Goal: Information Seeking & Learning: Learn about a topic

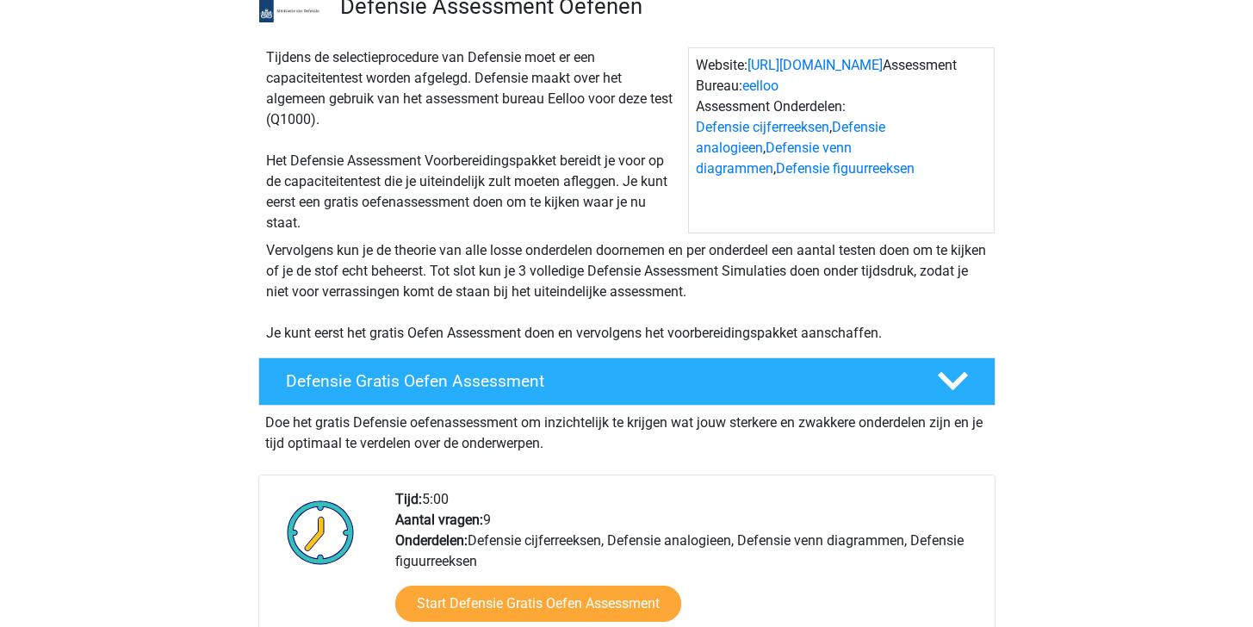
scroll to position [551, 0]
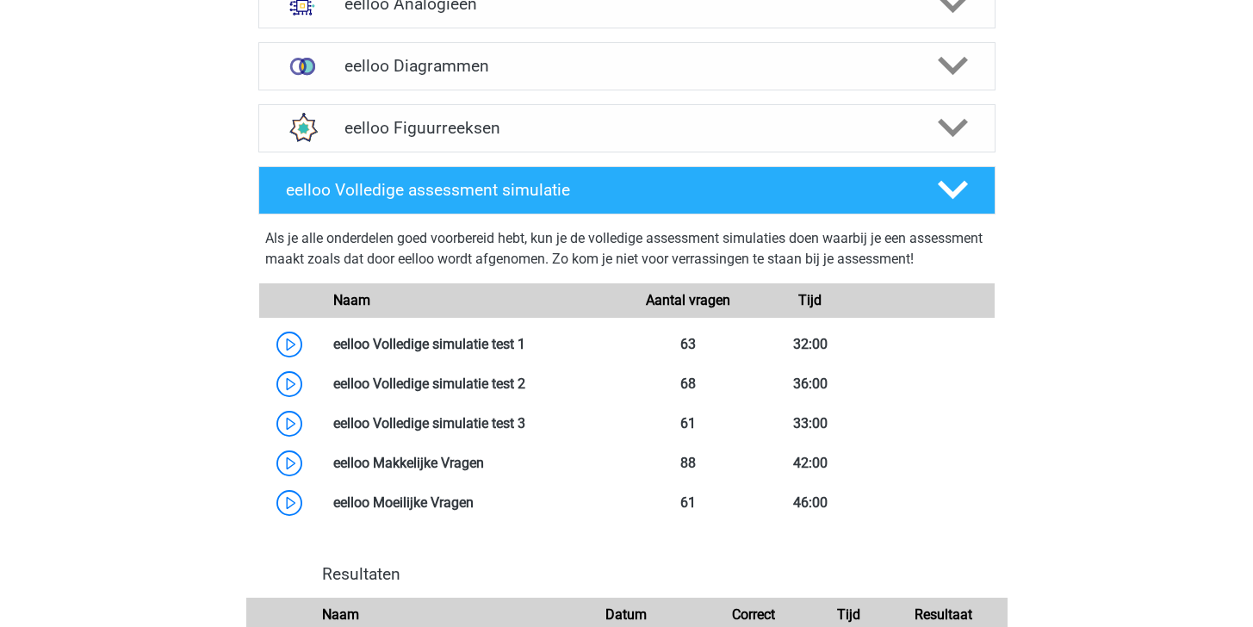
scroll to position [1388, 0]
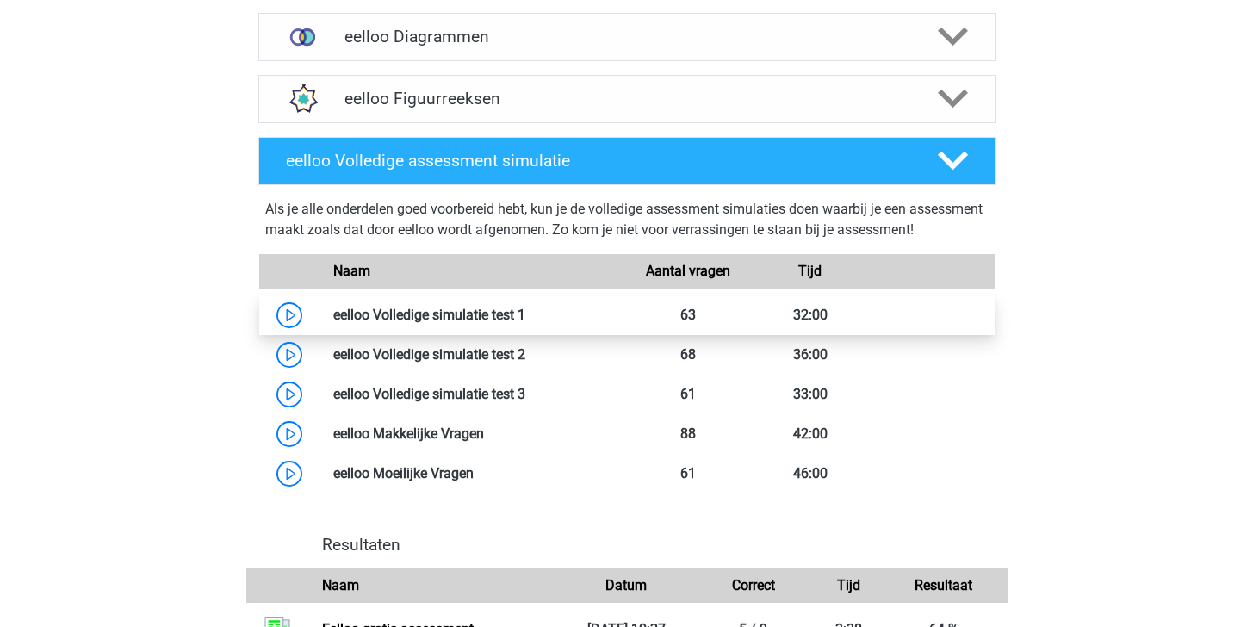
click at [525, 323] on link at bounding box center [525, 315] width 0 height 16
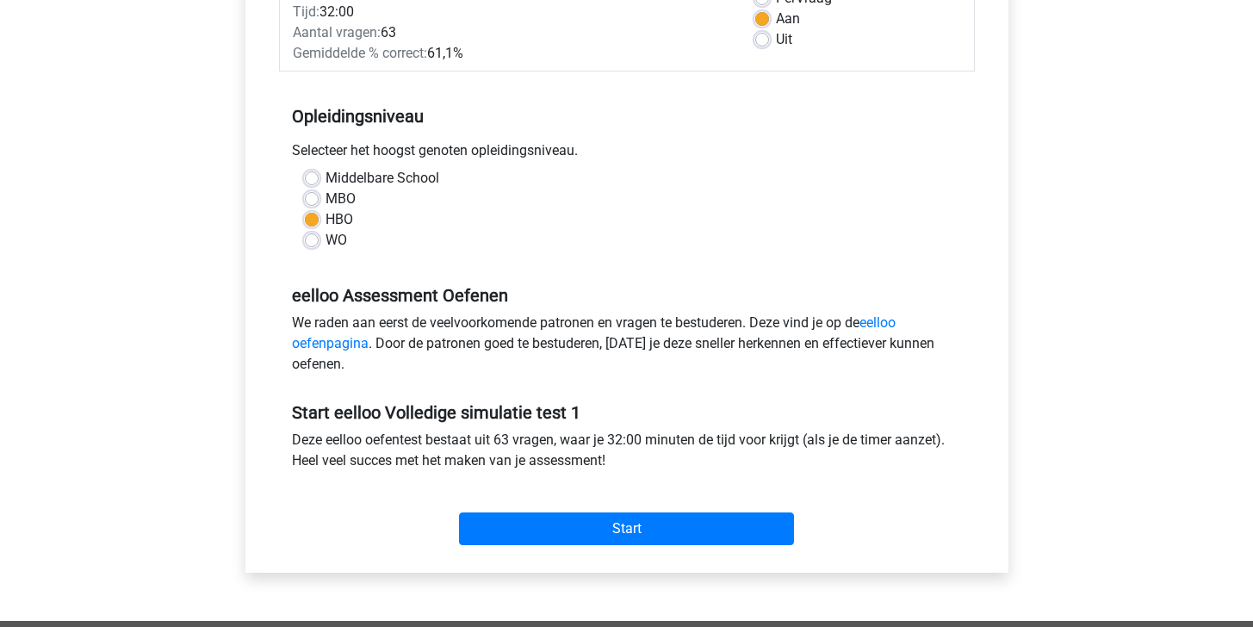
scroll to position [289, 0]
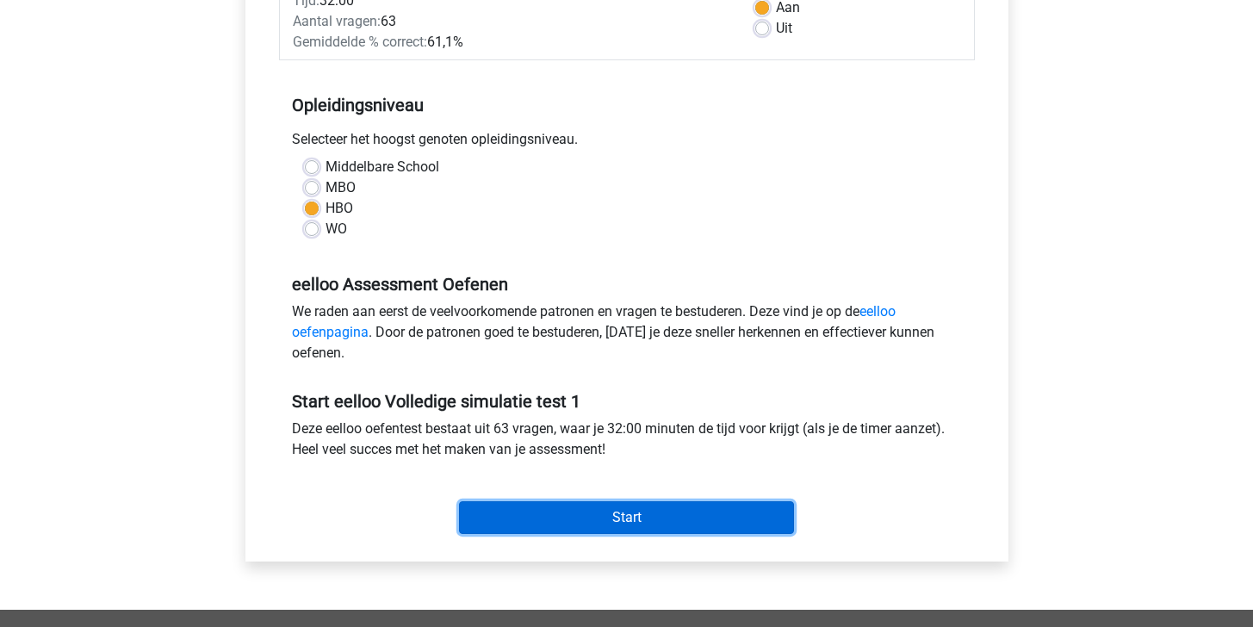
click at [550, 522] on input "Start" at bounding box center [626, 517] width 335 height 33
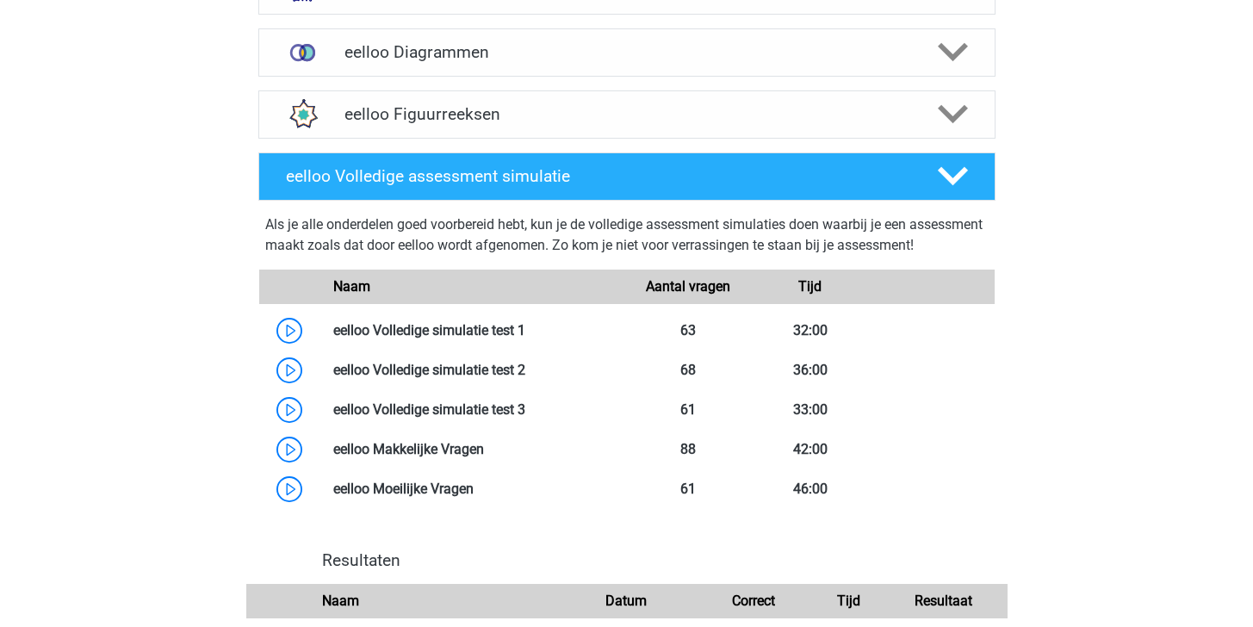
scroll to position [1565, 0]
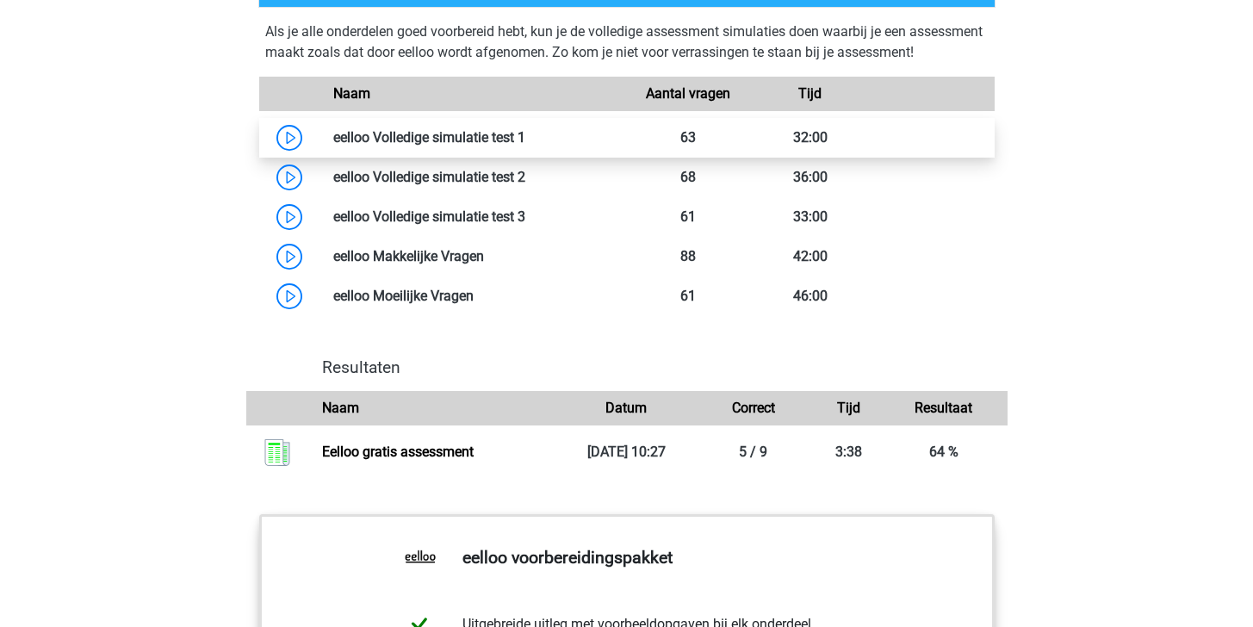
click at [525, 146] on link at bounding box center [525, 137] width 0 height 16
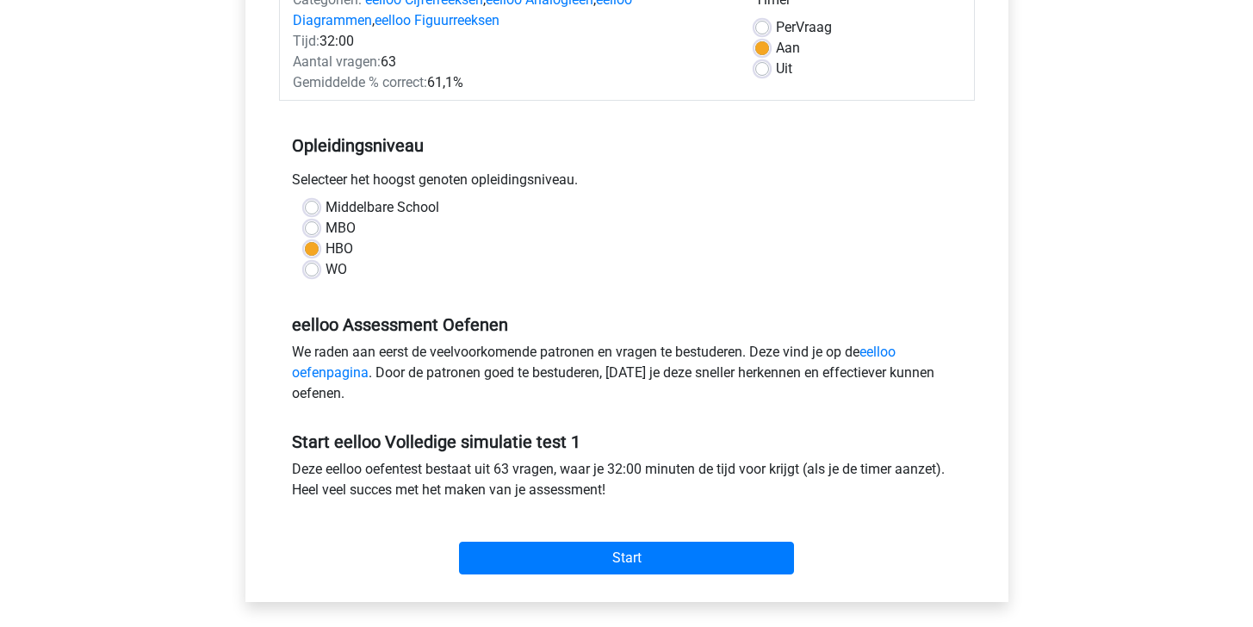
scroll to position [508, 0]
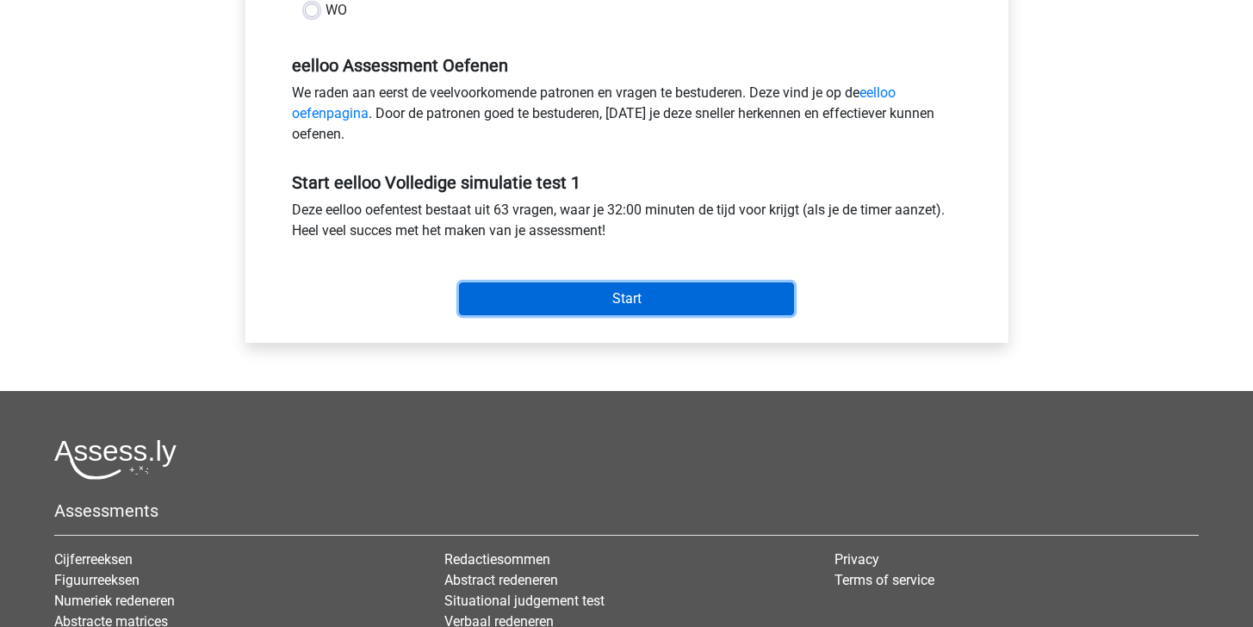
click at [625, 300] on input "Start" at bounding box center [626, 298] width 335 height 33
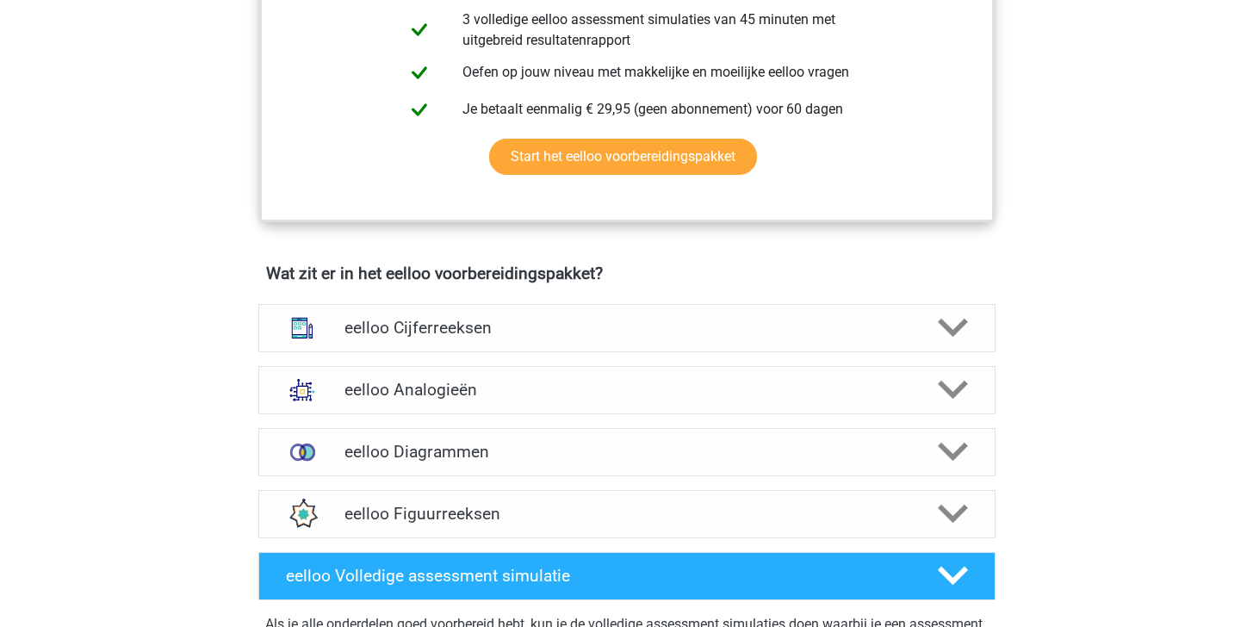
scroll to position [839, 0]
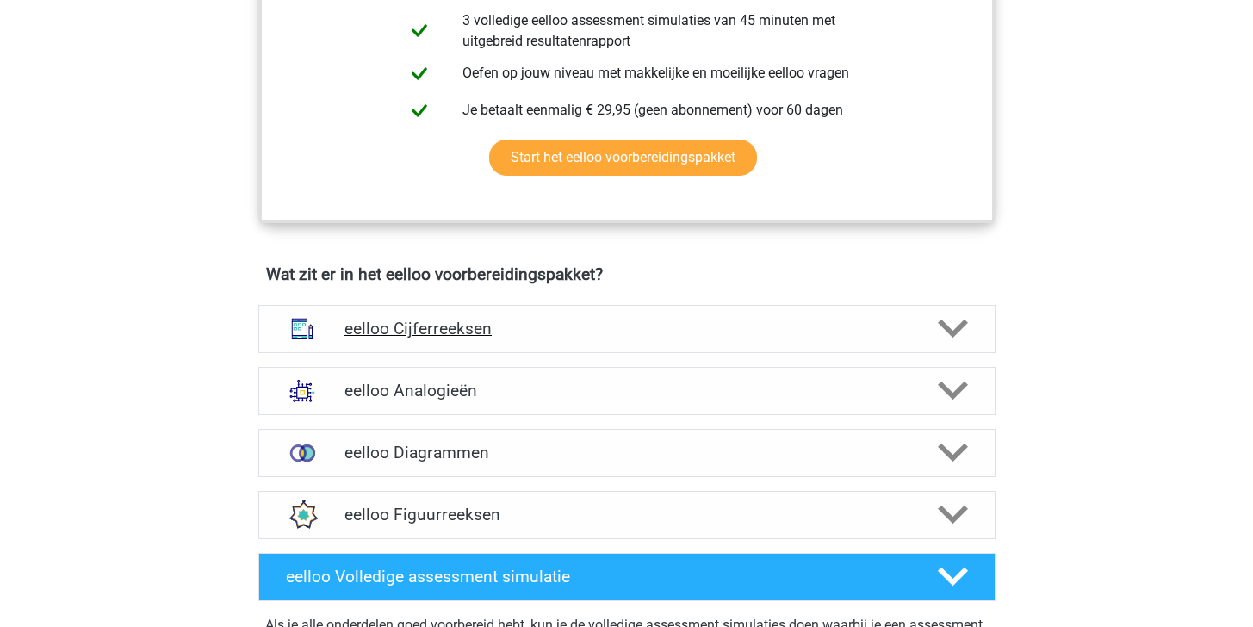
click at [672, 338] on h4 "eelloo Cijferreeksen" at bounding box center [626, 329] width 564 height 20
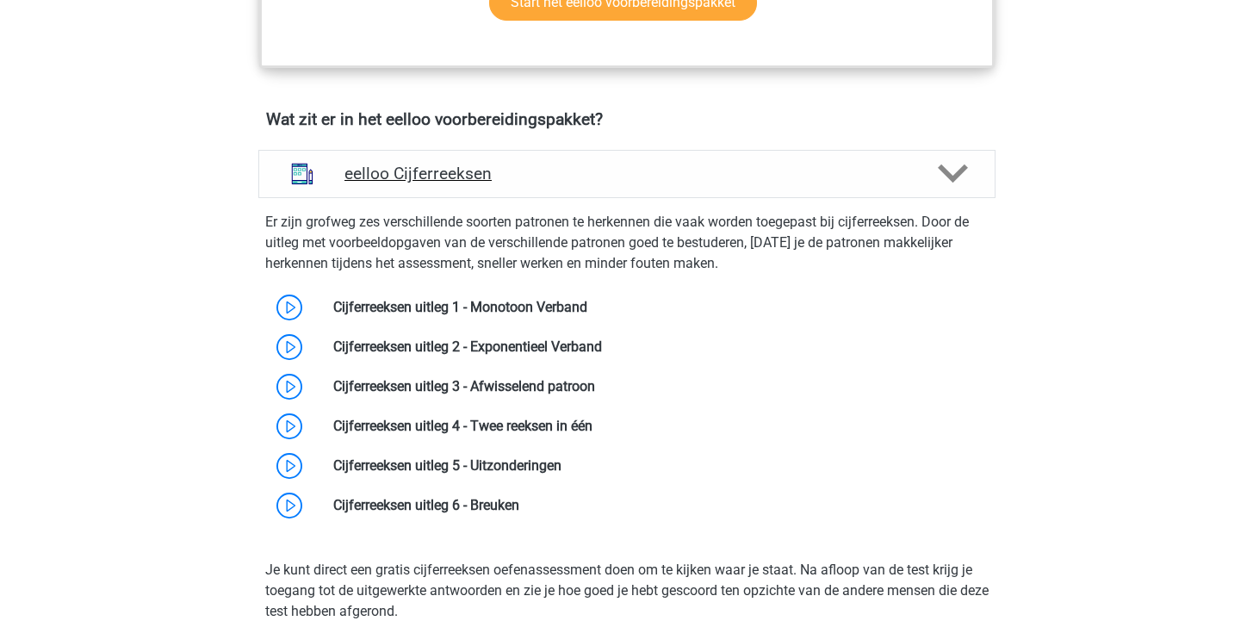
scroll to position [1220, 0]
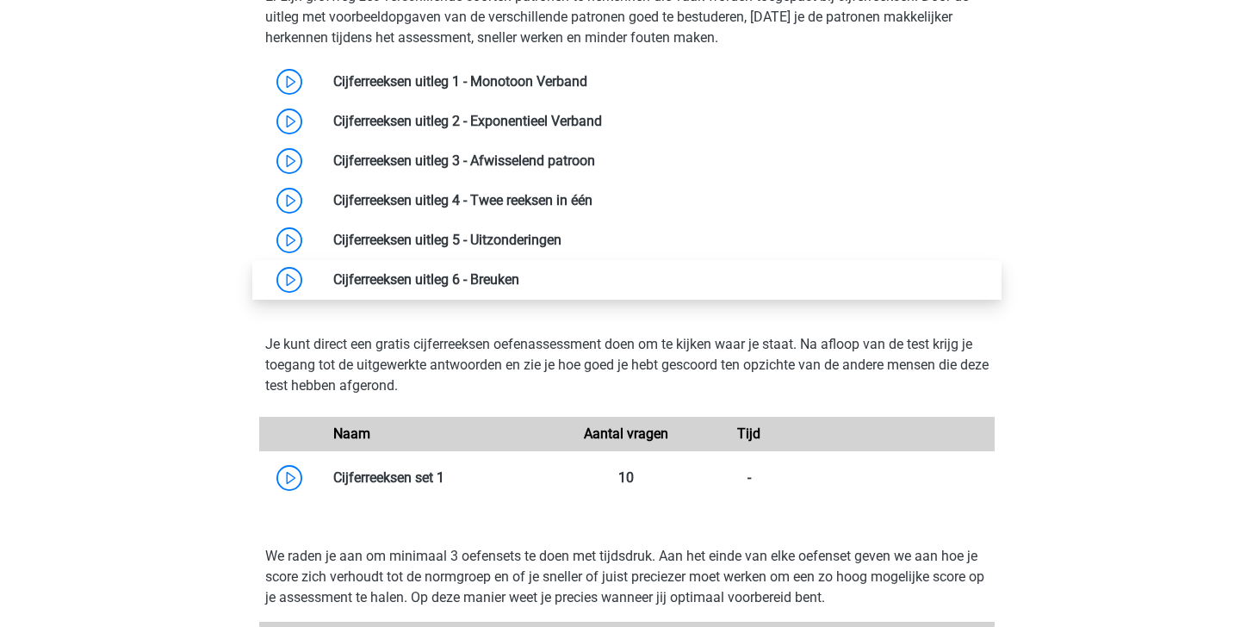
click at [519, 288] on link at bounding box center [519, 279] width 0 height 16
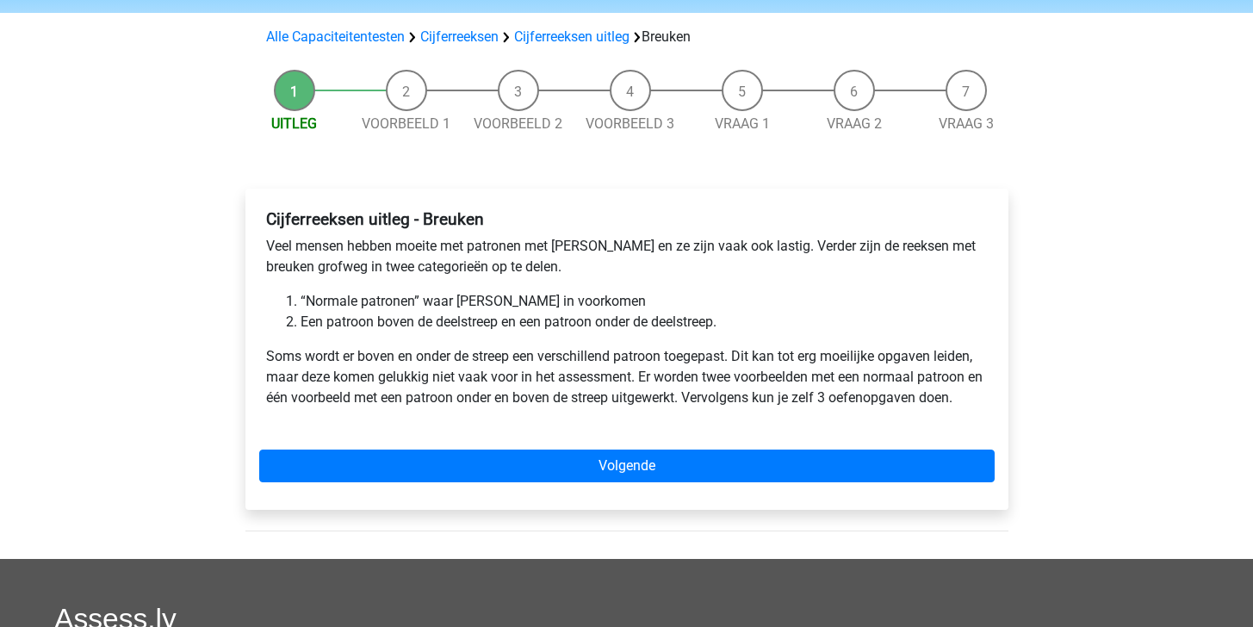
scroll to position [111, 0]
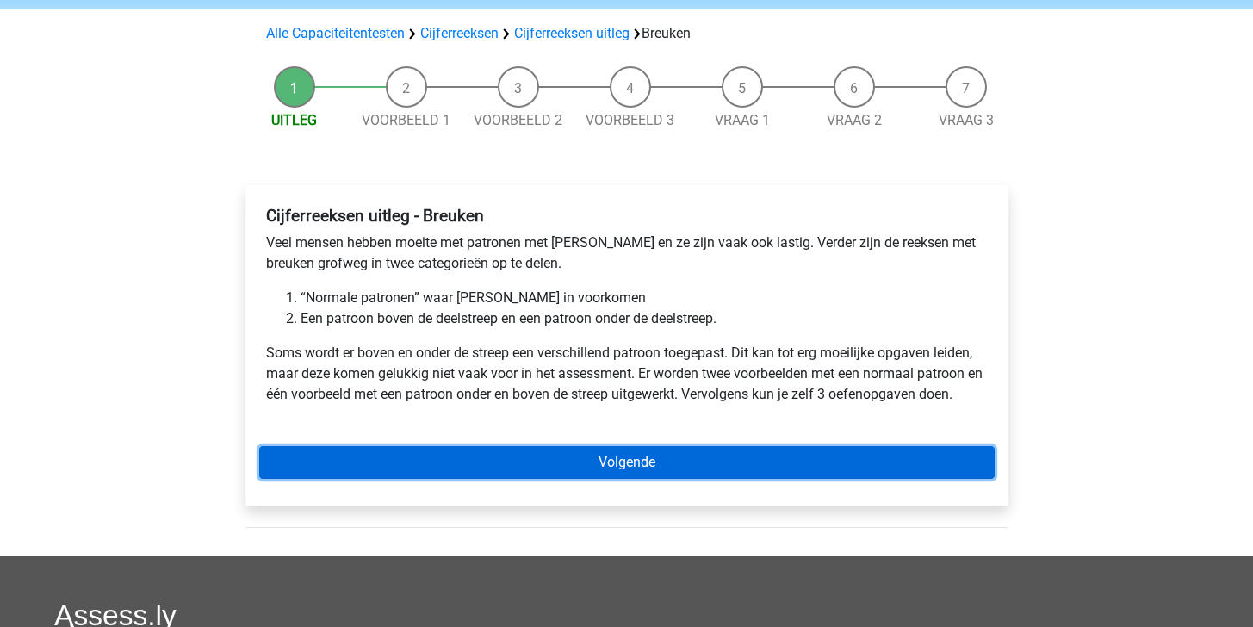
click at [470, 475] on link "Volgende" at bounding box center [626, 462] width 735 height 33
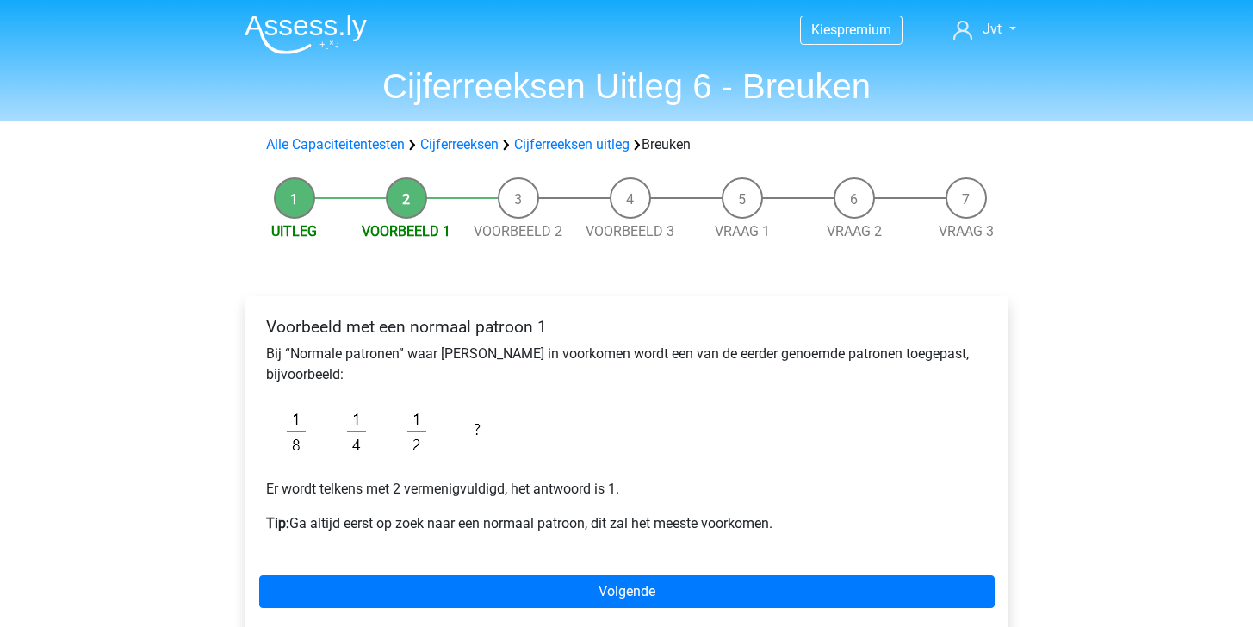
click at [982, 40] on nav "Kies premium Jvt [PERSON_NAME][EMAIL_ADDRESS][DOMAIN_NAME]" at bounding box center [627, 31] width 792 height 56
click at [991, 31] on span "Jvt" at bounding box center [991, 29] width 19 height 16
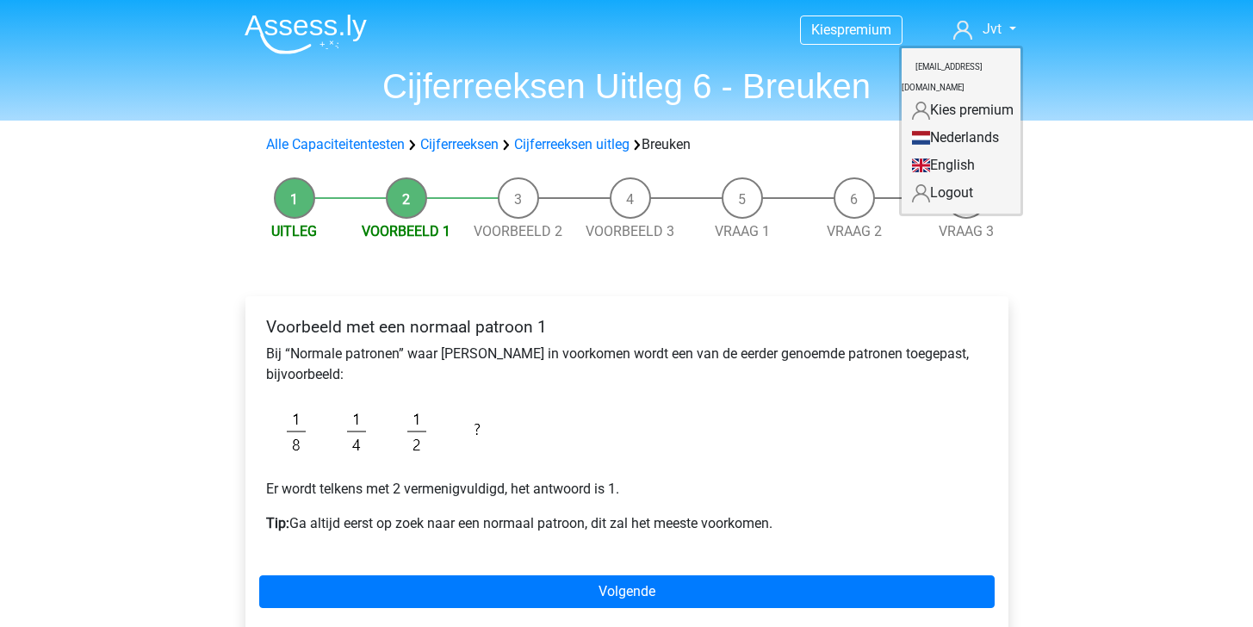
click at [706, 289] on div "Voorbeeld met een normaal patroon 1 Bij “Normale patronen” waar breuken in voor…" at bounding box center [627, 473] width 790 height 423
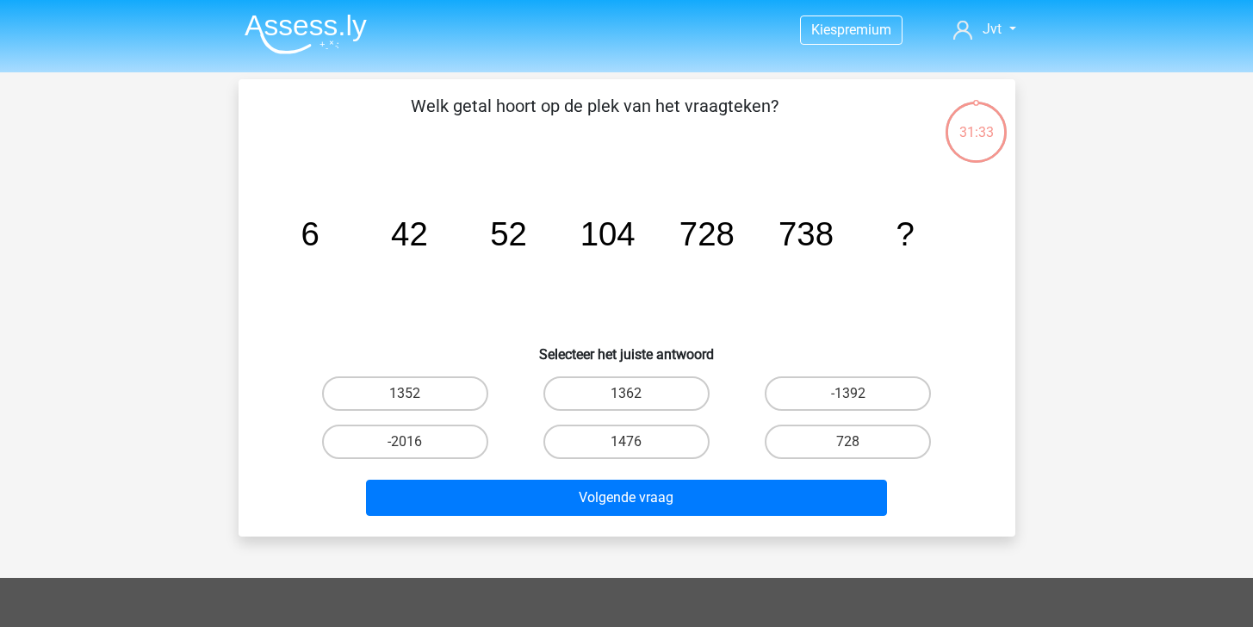
click at [632, 443] on input "1476" at bounding box center [631, 447] width 11 height 11
radio input "true"
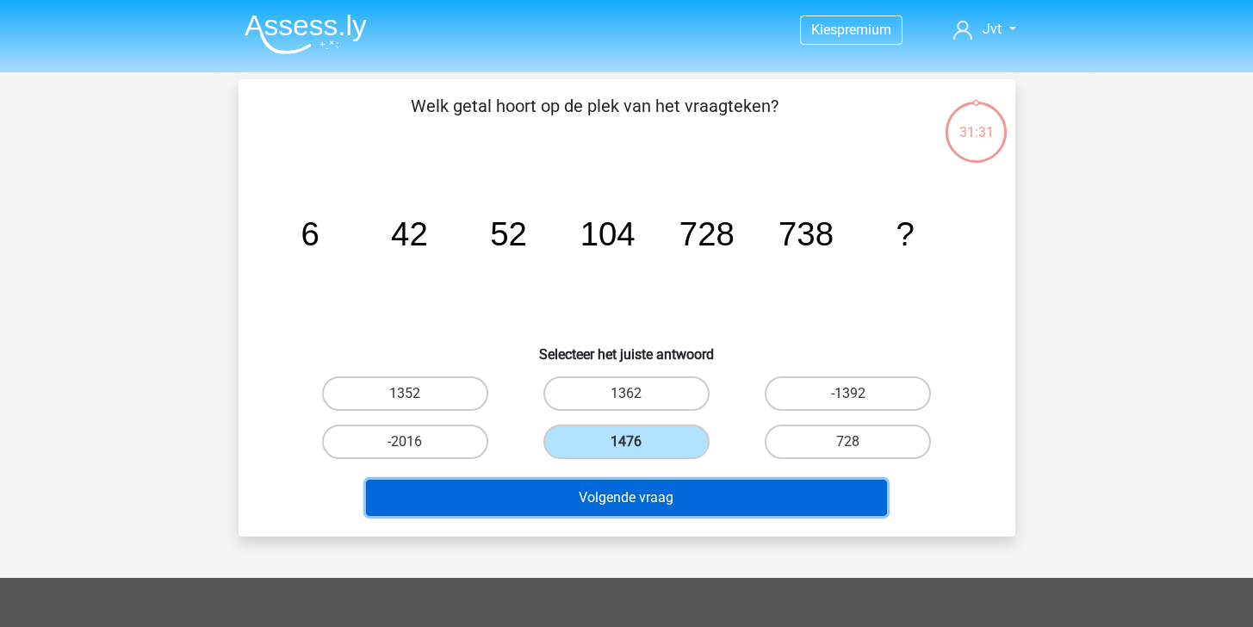
click at [636, 511] on button "Volgende vraag" at bounding box center [626, 498] width 521 height 36
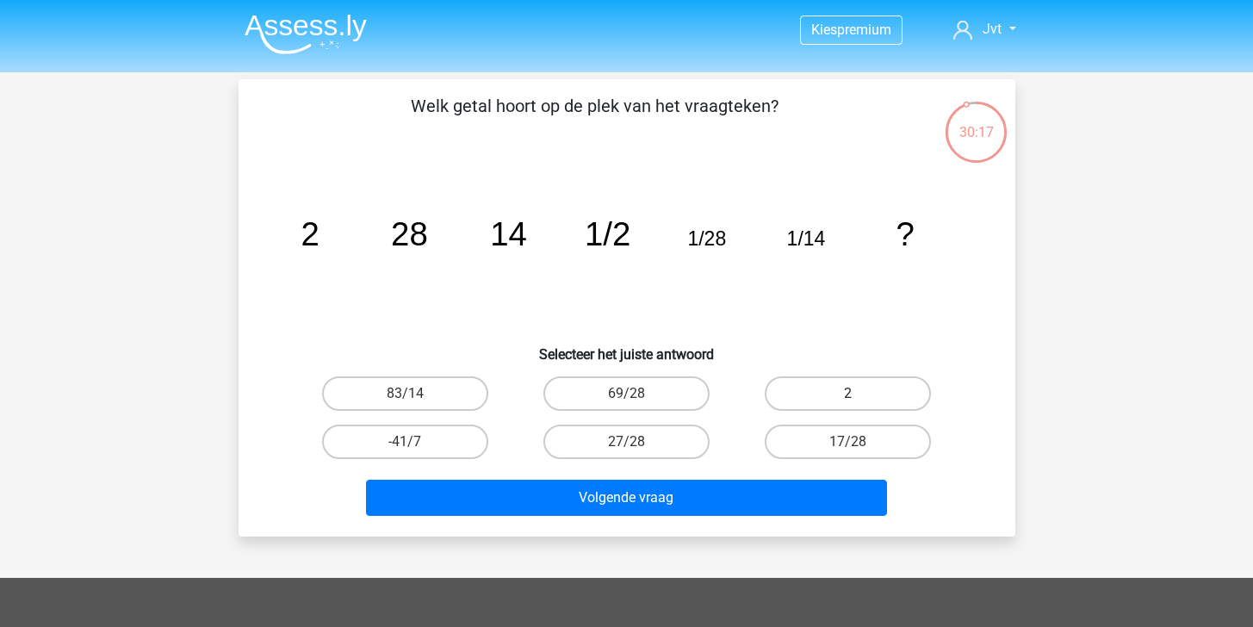
click at [818, 390] on label "2" at bounding box center [848, 393] width 166 height 34
click at [848, 393] on input "2" at bounding box center [853, 398] width 11 height 11
radio input "true"
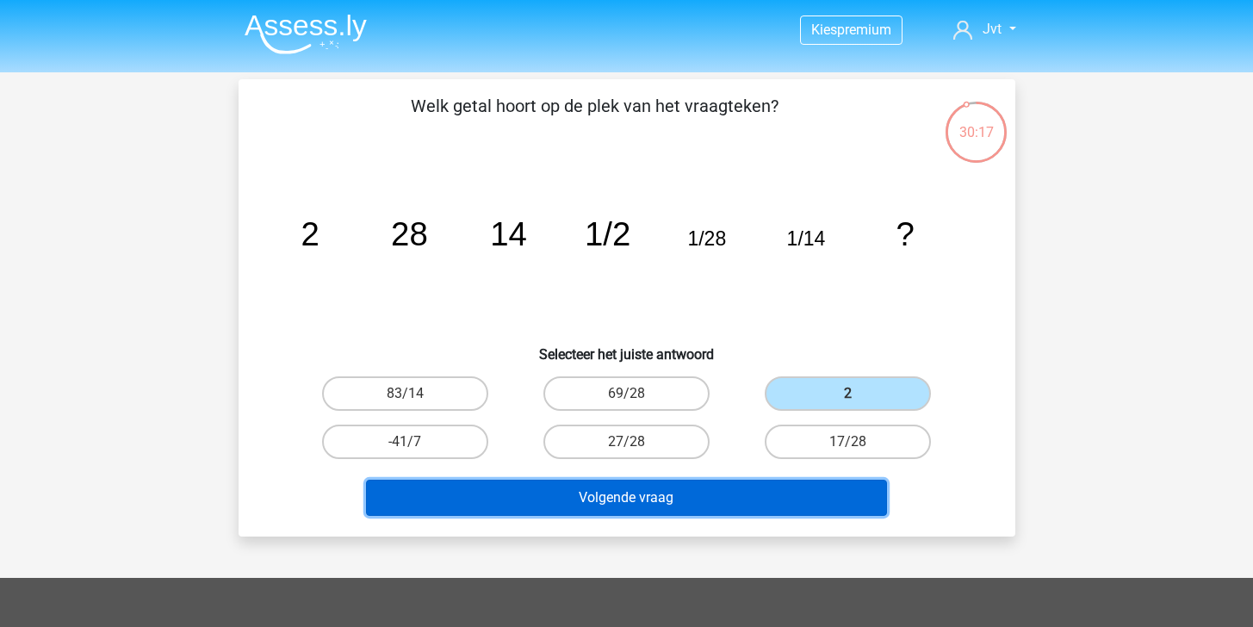
click at [737, 488] on button "Volgende vraag" at bounding box center [626, 498] width 521 height 36
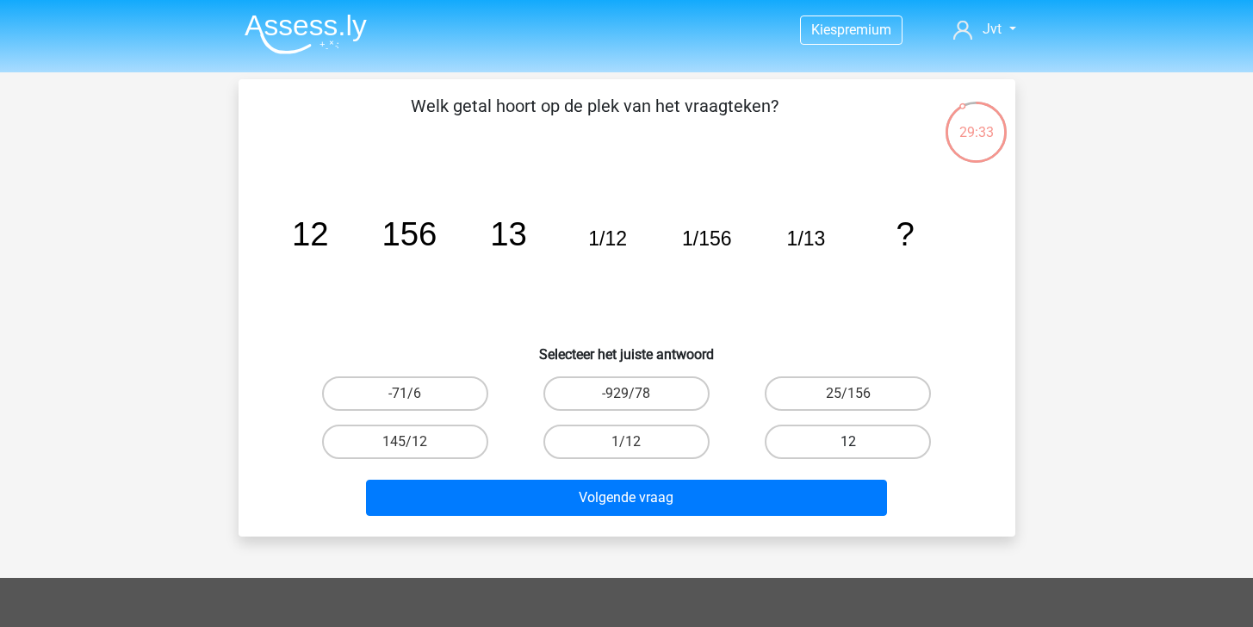
click at [826, 455] on label "12" at bounding box center [848, 441] width 166 height 34
click at [848, 453] on input "12" at bounding box center [853, 447] width 11 height 11
radio input "true"
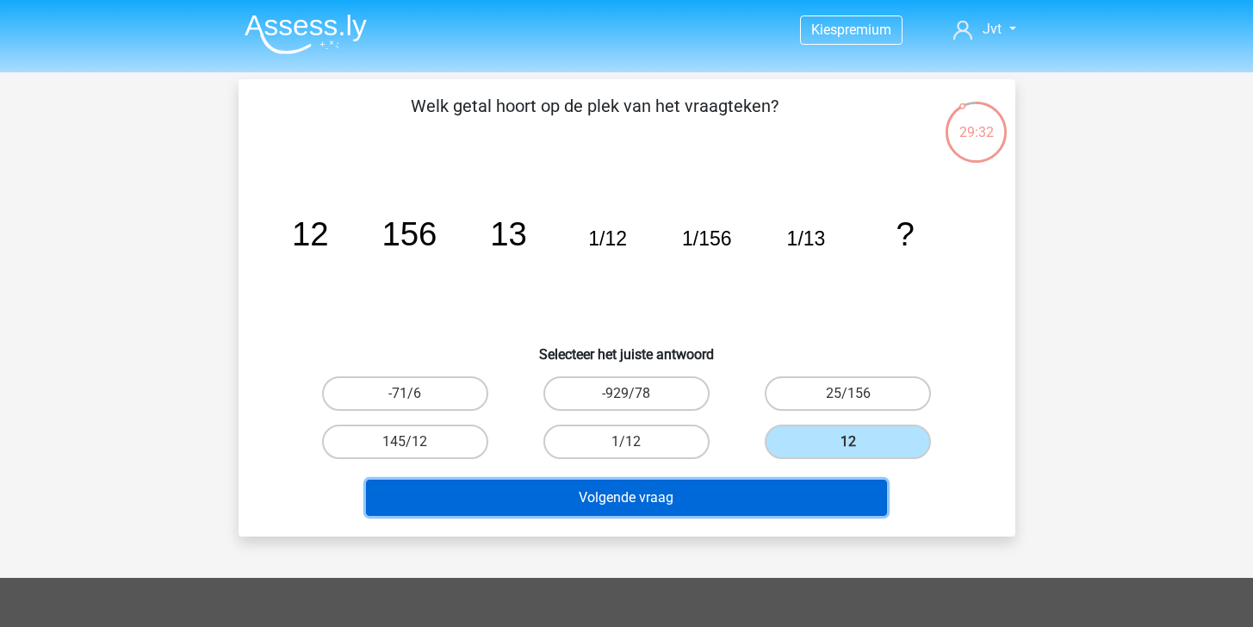
click at [760, 510] on button "Volgende vraag" at bounding box center [626, 498] width 521 height 36
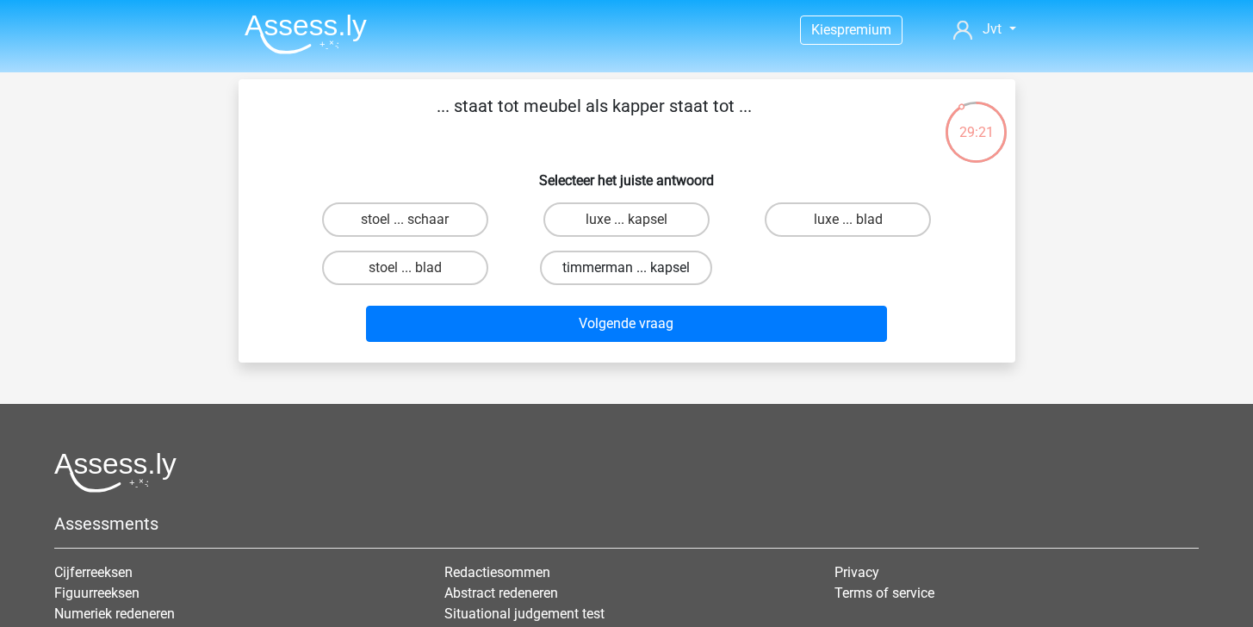
click at [664, 265] on label "timmerman ... kapsel" at bounding box center [626, 268] width 172 height 34
click at [637, 268] on input "timmerman ... kapsel" at bounding box center [631, 273] width 11 height 11
radio input "true"
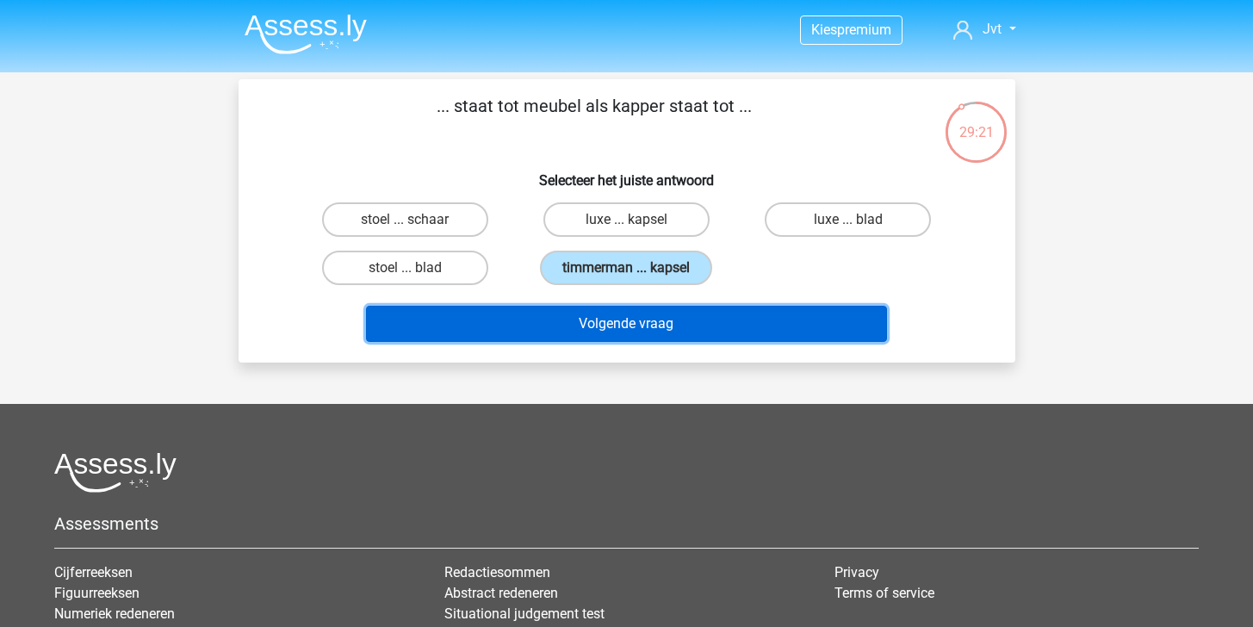
click at [664, 329] on button "Volgende vraag" at bounding box center [626, 324] width 521 height 36
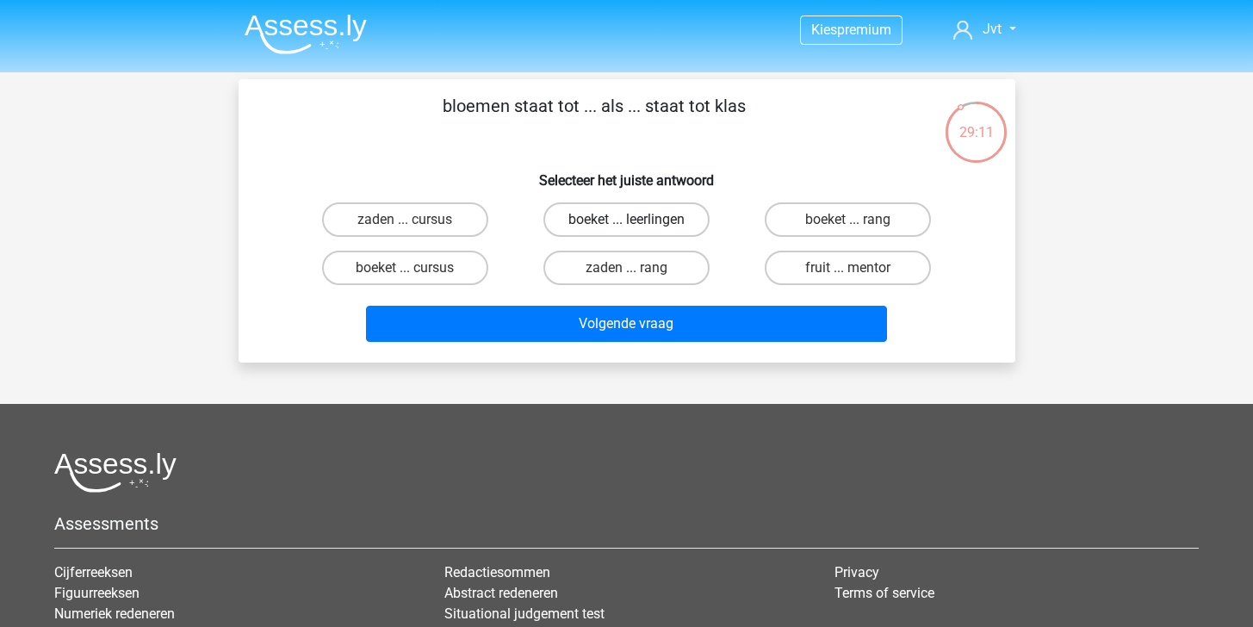
click at [664, 214] on label "boeket ... leerlingen" at bounding box center [626, 219] width 166 height 34
click at [637, 220] on input "boeket ... leerlingen" at bounding box center [631, 225] width 11 height 11
radio input "true"
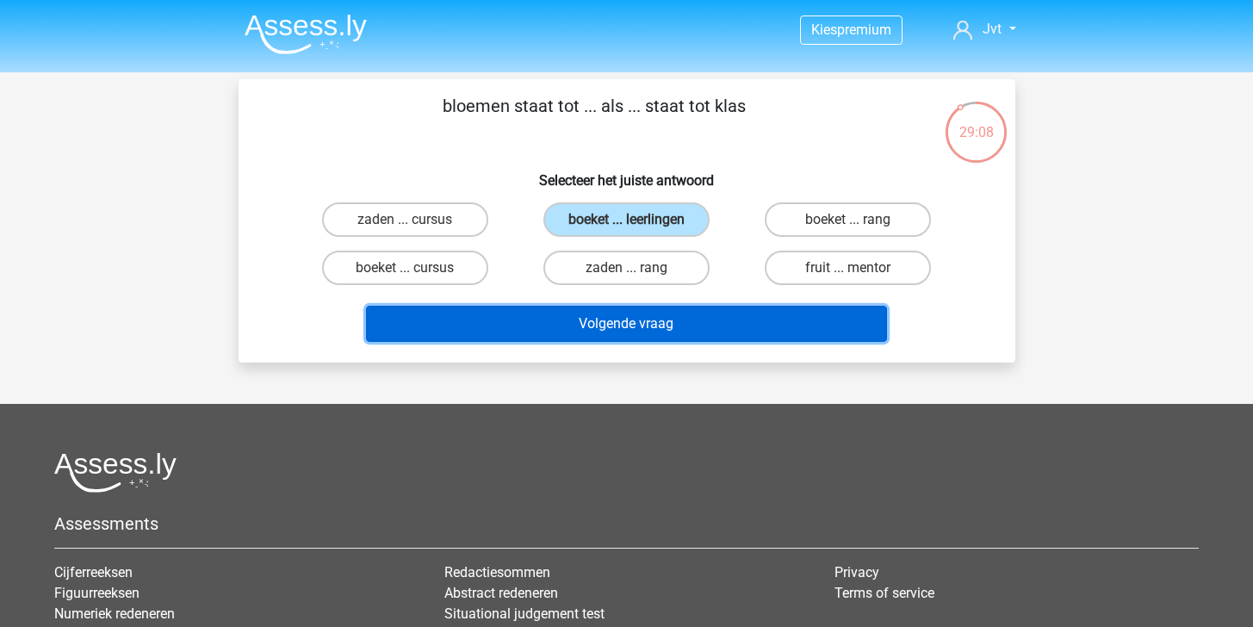
click at [657, 331] on button "Volgende vraag" at bounding box center [626, 324] width 521 height 36
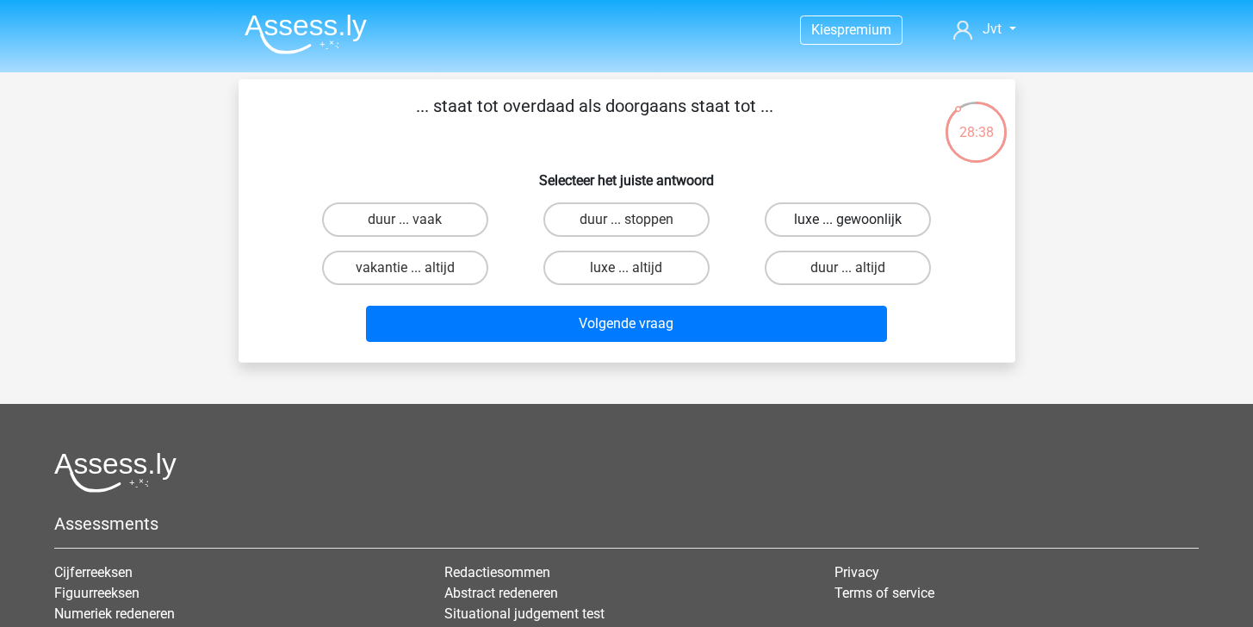
click at [864, 214] on label "luxe ... gewoonlijk" at bounding box center [848, 219] width 166 height 34
click at [859, 220] on input "luxe ... gewoonlijk" at bounding box center [853, 225] width 11 height 11
radio input "true"
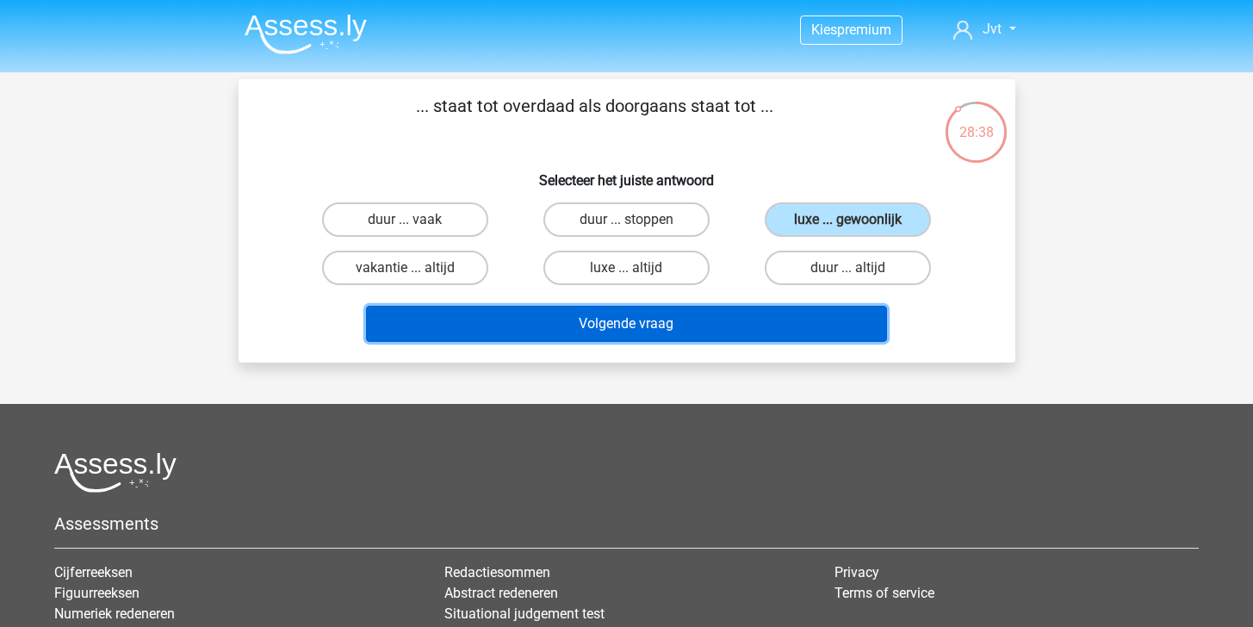
click at [741, 321] on button "Volgende vraag" at bounding box center [626, 324] width 521 height 36
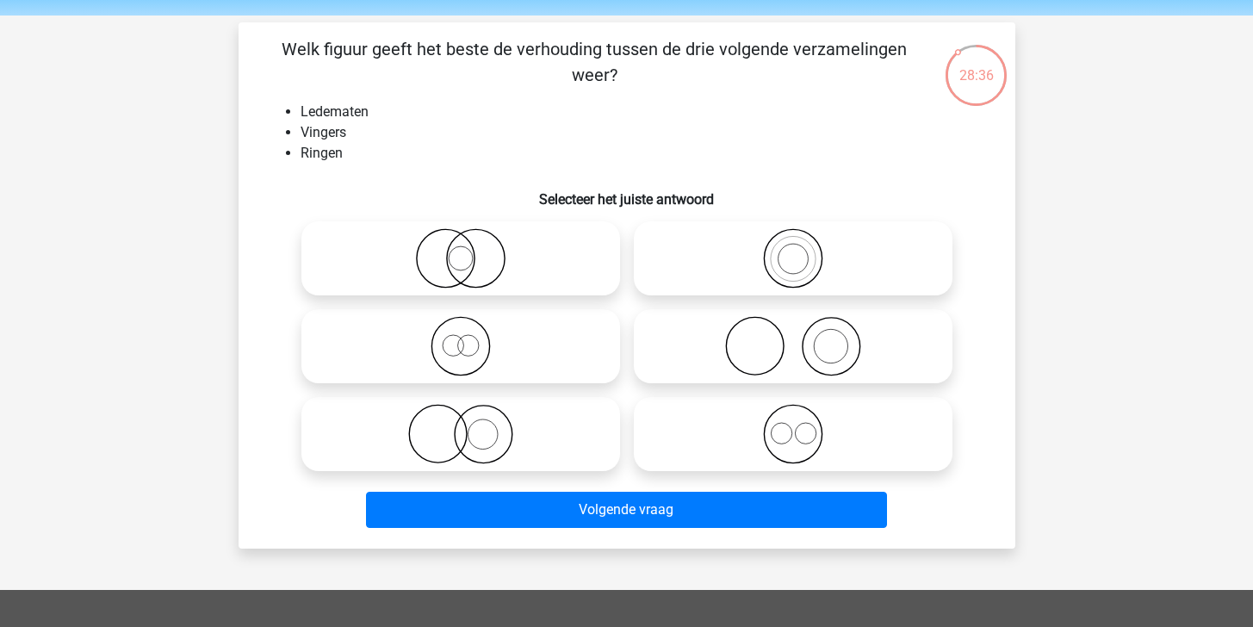
scroll to position [54, 0]
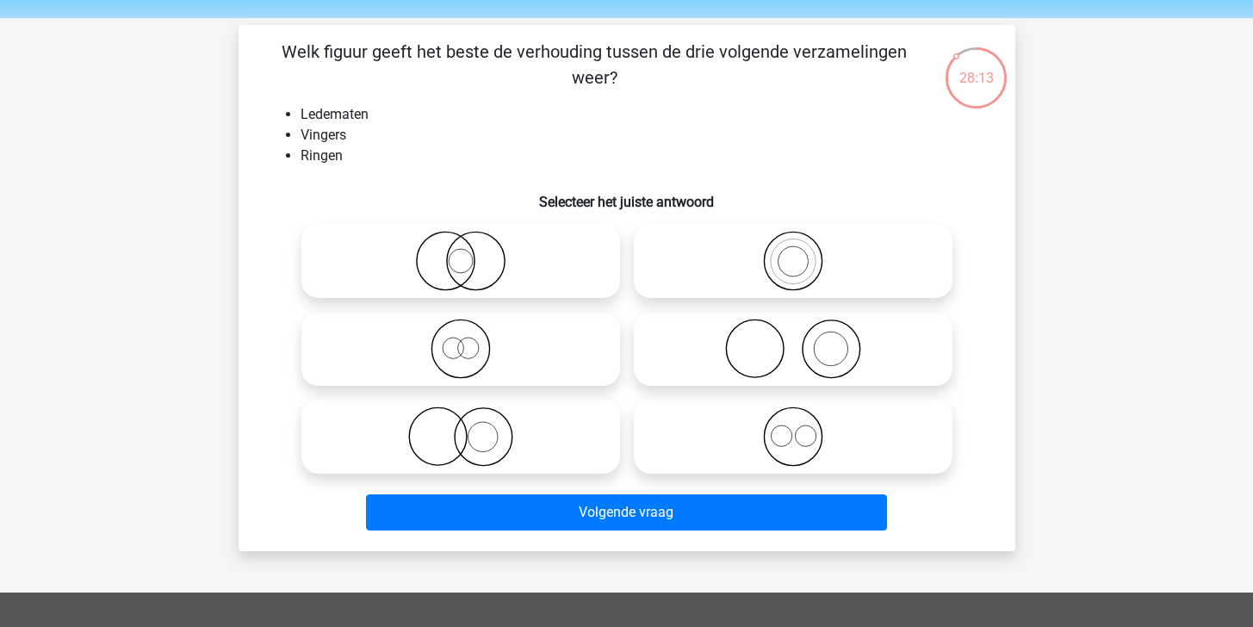
click at [779, 357] on icon at bounding box center [793, 349] width 305 height 60
click at [793, 340] on input "radio" at bounding box center [798, 334] width 11 height 11
radio input "true"
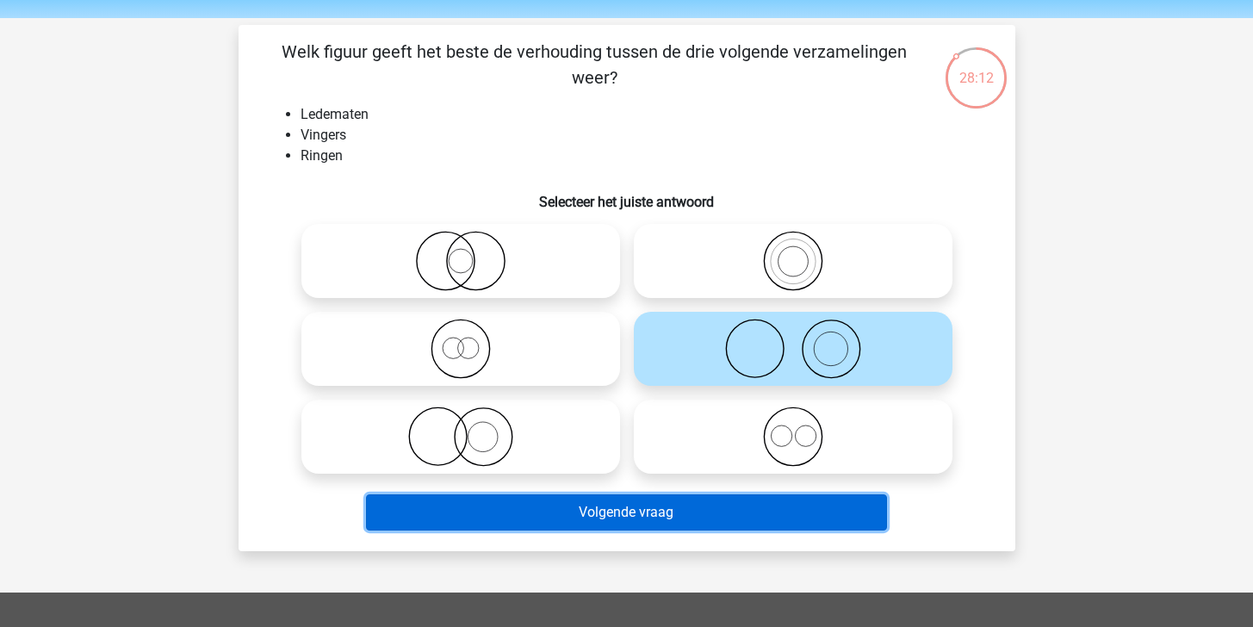
click at [717, 523] on button "Volgende vraag" at bounding box center [626, 512] width 521 height 36
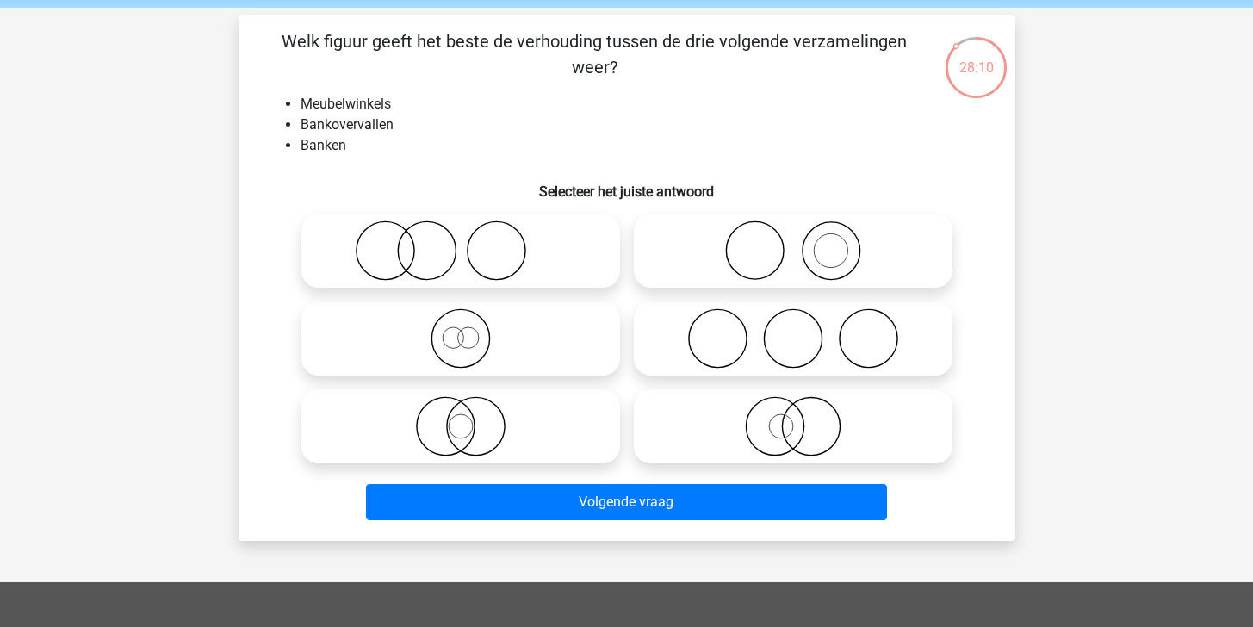
scroll to position [59, 0]
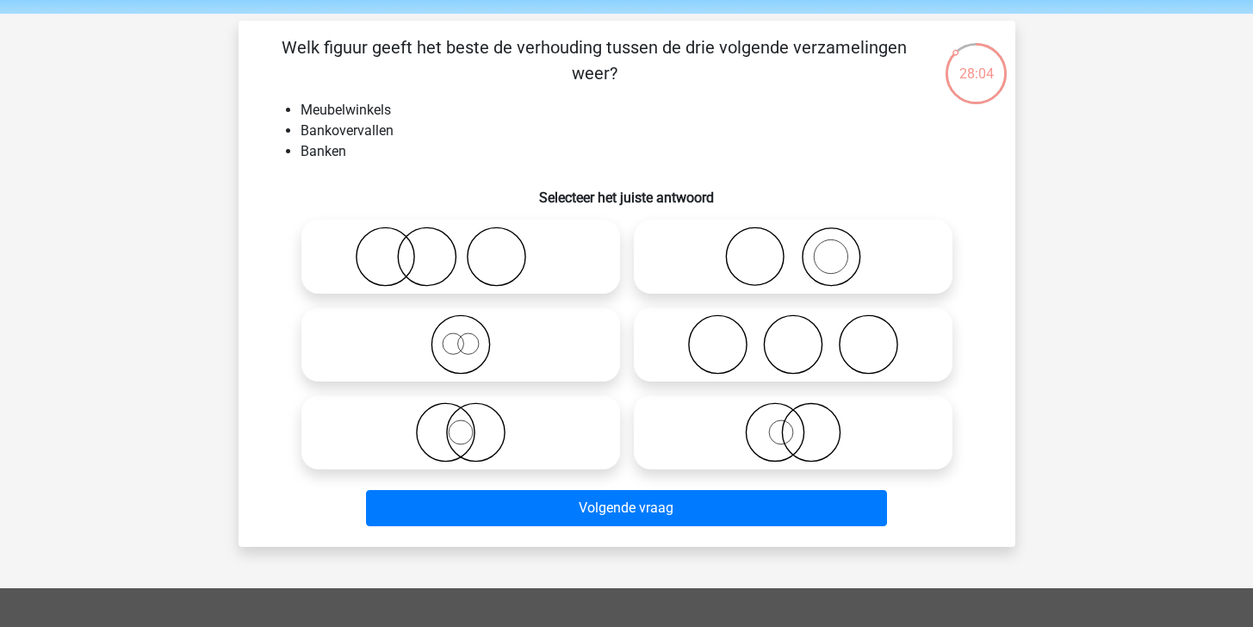
click at [773, 349] on icon at bounding box center [793, 344] width 305 height 60
click at [793, 336] on input "radio" at bounding box center [798, 330] width 11 height 11
radio input "true"
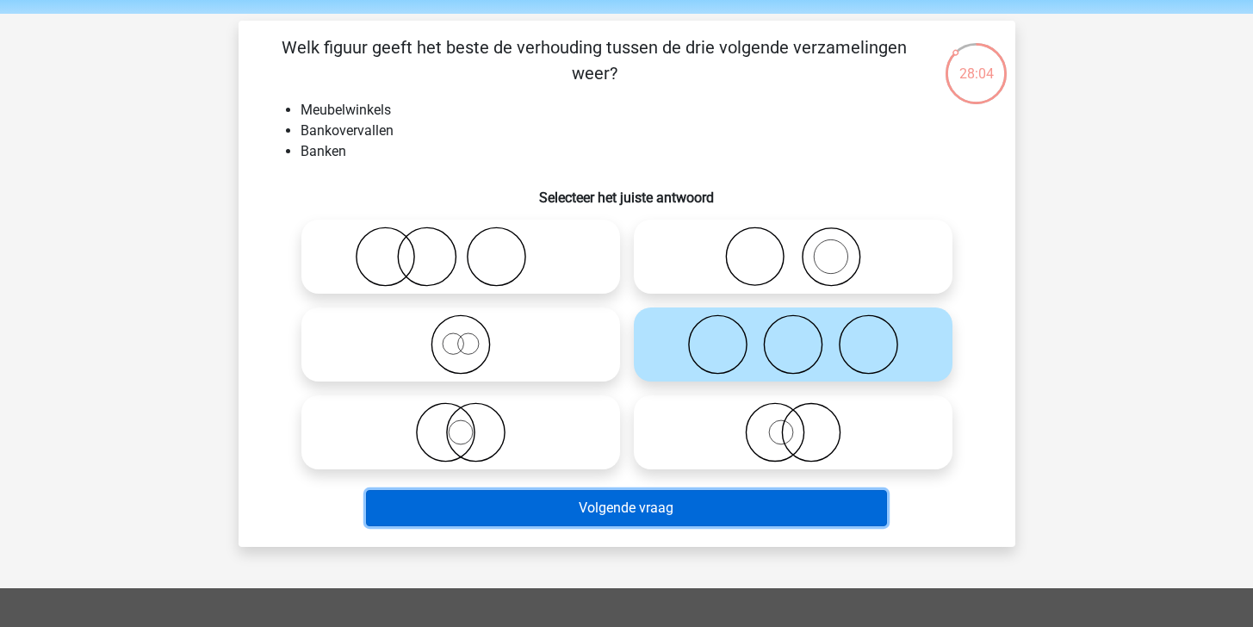
click at [714, 514] on button "Volgende vraag" at bounding box center [626, 508] width 521 height 36
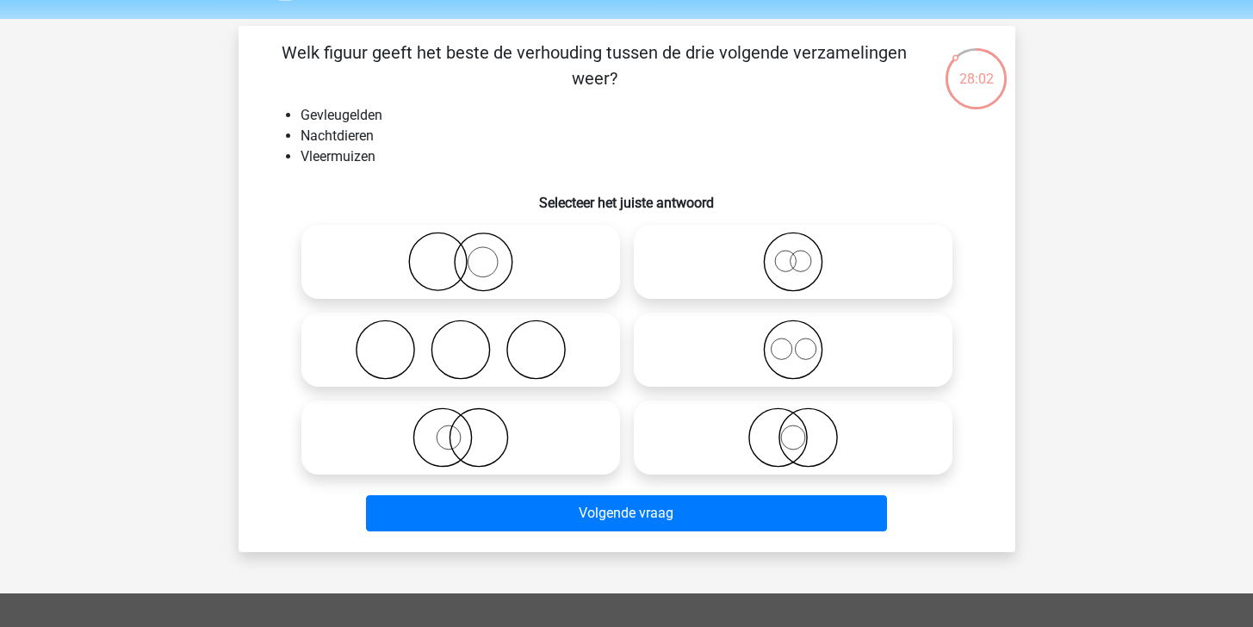
scroll to position [47, 0]
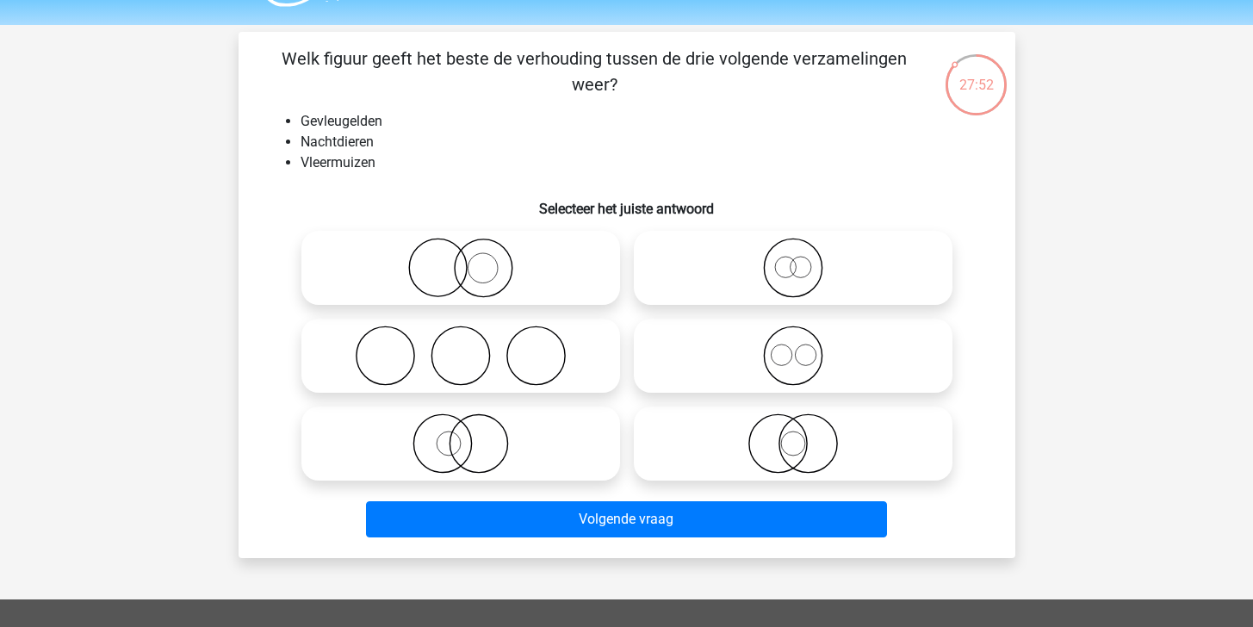
click at [499, 443] on icon at bounding box center [460, 443] width 305 height 60
click at [472, 435] on input "radio" at bounding box center [466, 429] width 11 height 11
radio input "true"
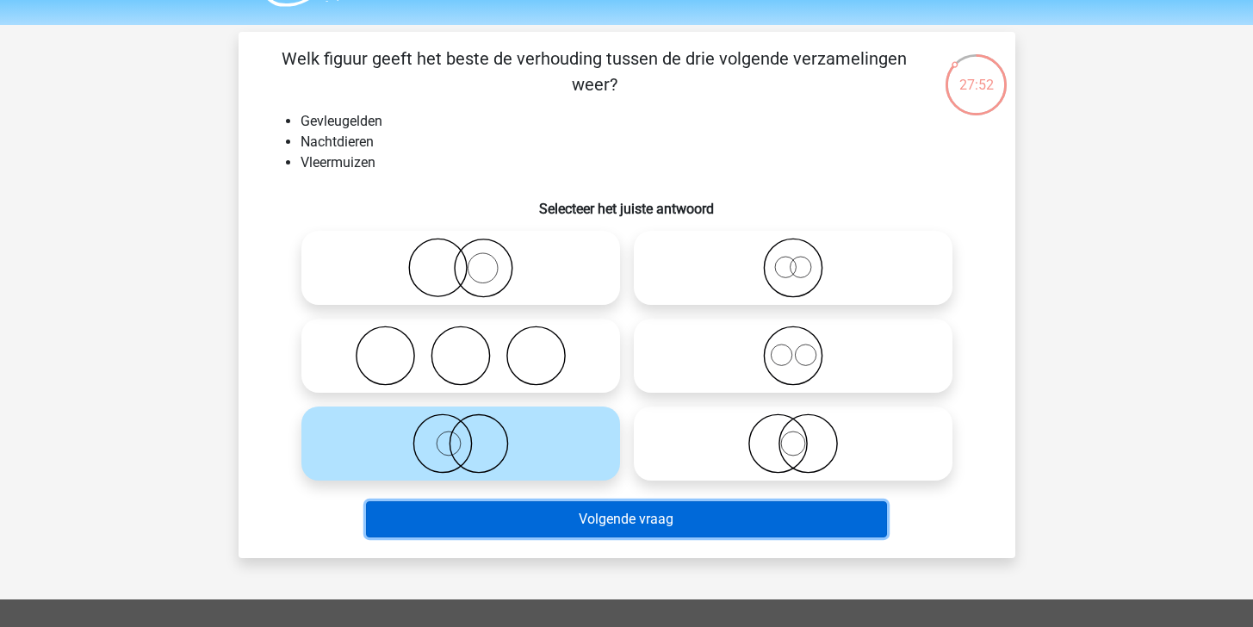
click at [610, 530] on button "Volgende vraag" at bounding box center [626, 519] width 521 height 36
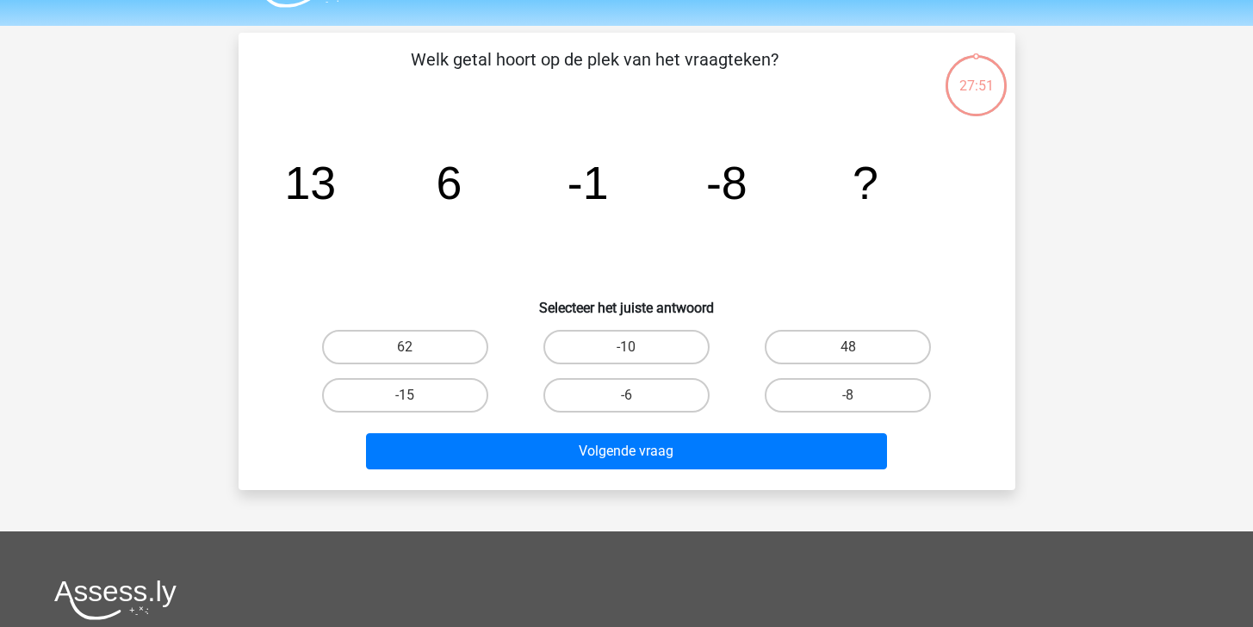
scroll to position [43, 0]
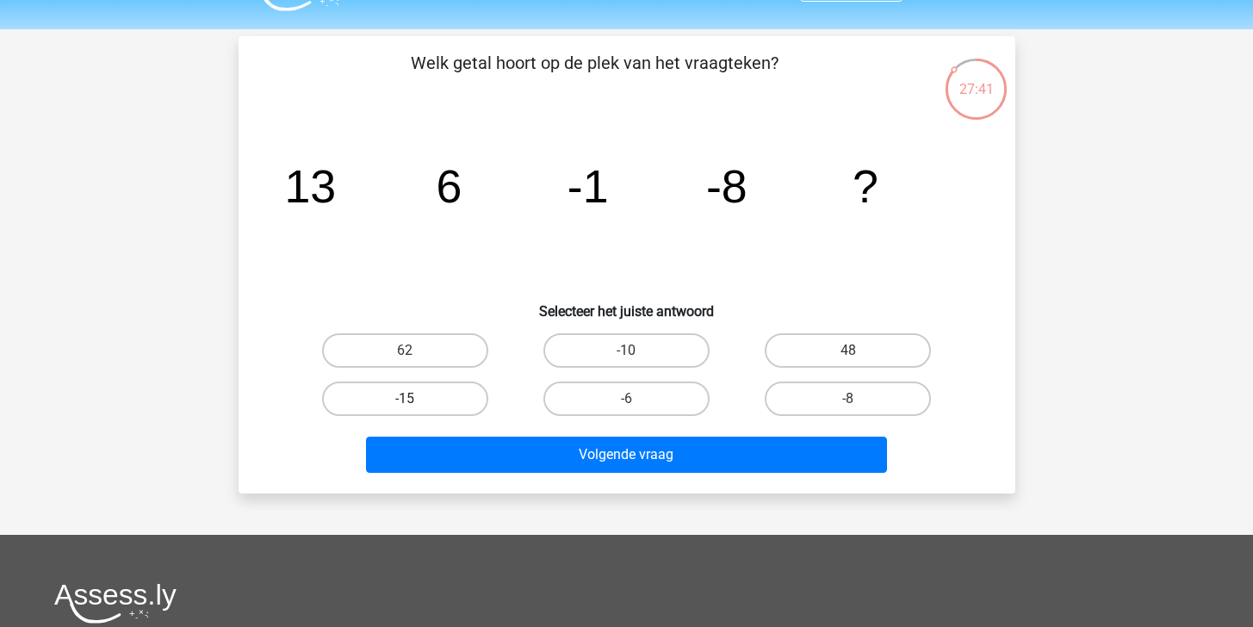
click at [455, 412] on label "-15" at bounding box center [405, 398] width 166 height 34
click at [416, 410] on input "-15" at bounding box center [410, 404] width 11 height 11
radio input "true"
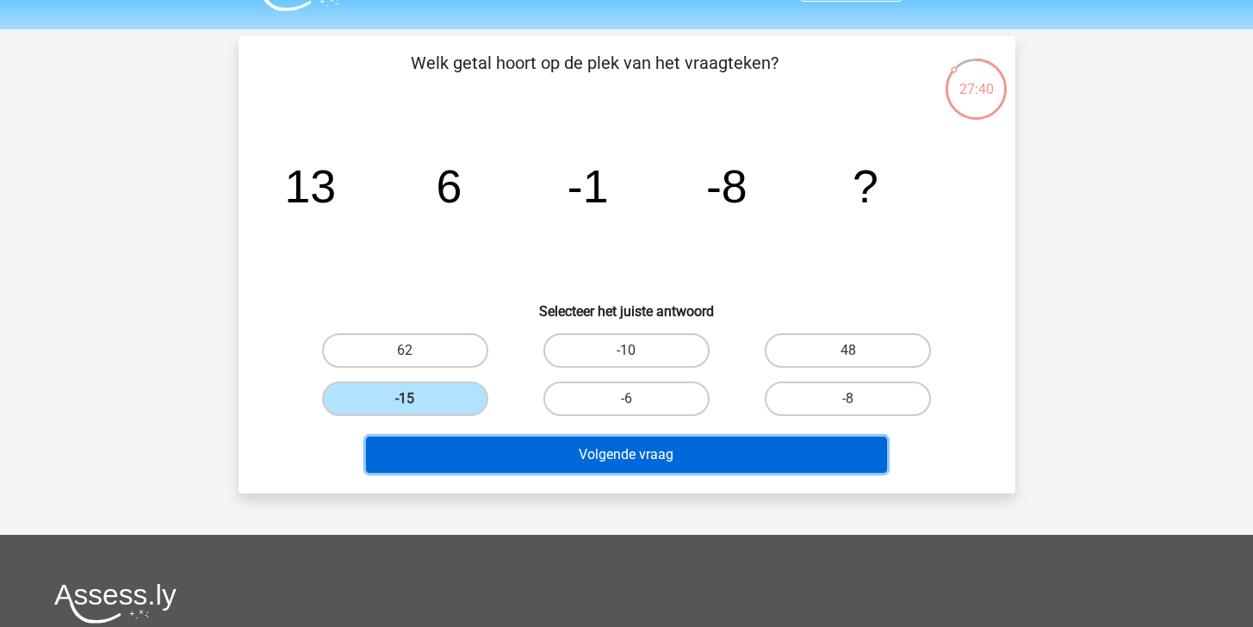
click at [521, 449] on button "Volgende vraag" at bounding box center [626, 455] width 521 height 36
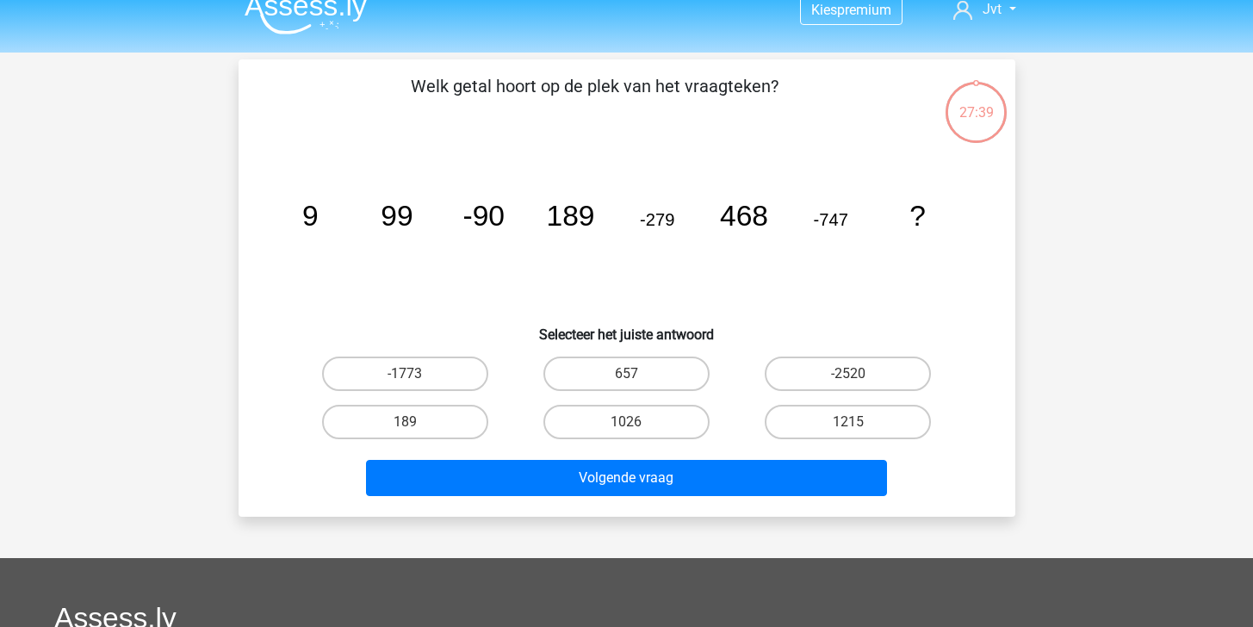
scroll to position [0, 0]
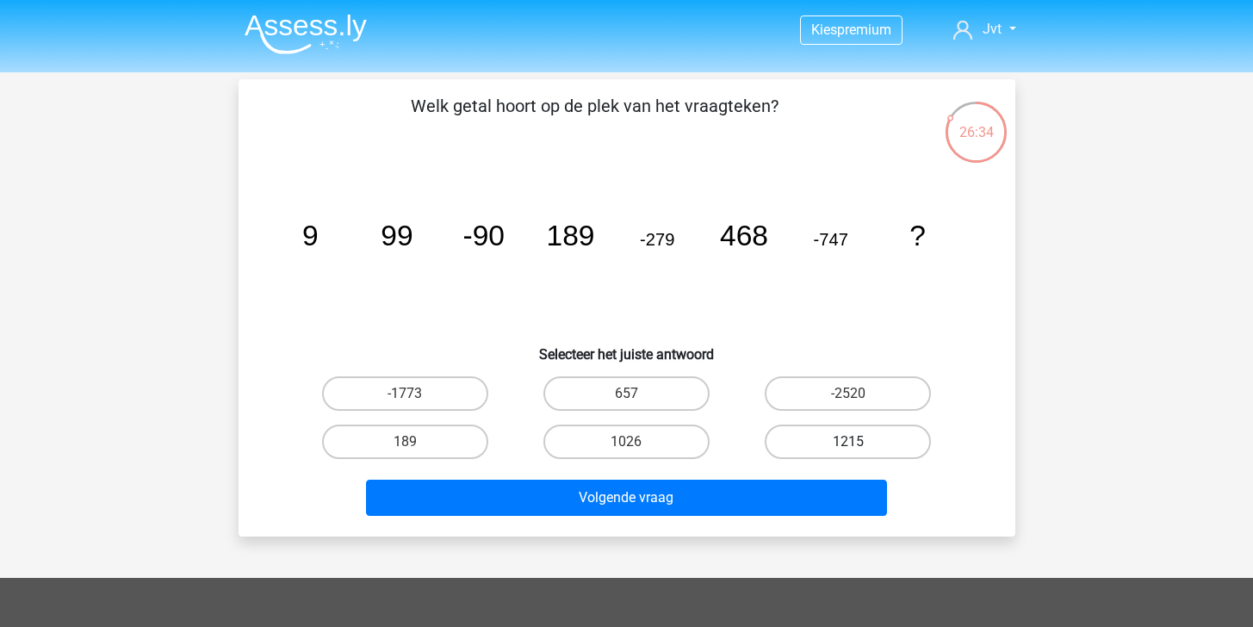
click at [841, 448] on label "1215" at bounding box center [848, 441] width 166 height 34
click at [848, 448] on input "1215" at bounding box center [853, 447] width 11 height 11
radio input "true"
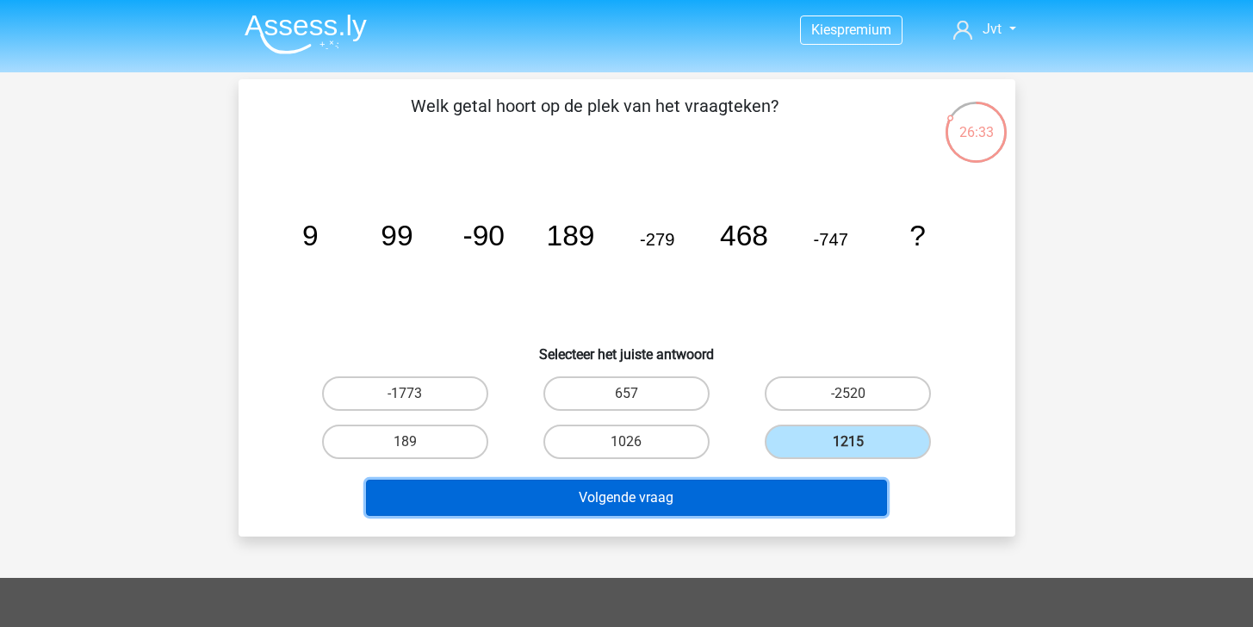
click at [818, 496] on button "Volgende vraag" at bounding box center [626, 498] width 521 height 36
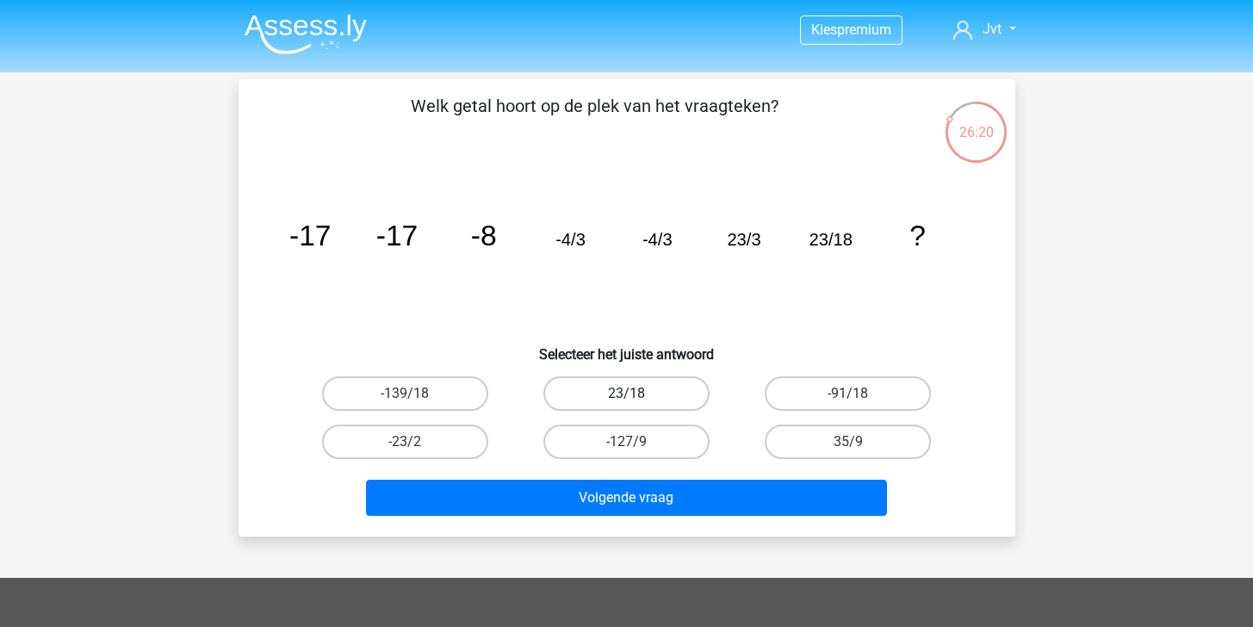
click at [672, 392] on label "23/18" at bounding box center [626, 393] width 166 height 34
click at [637, 393] on input "23/18" at bounding box center [631, 398] width 11 height 11
radio input "true"
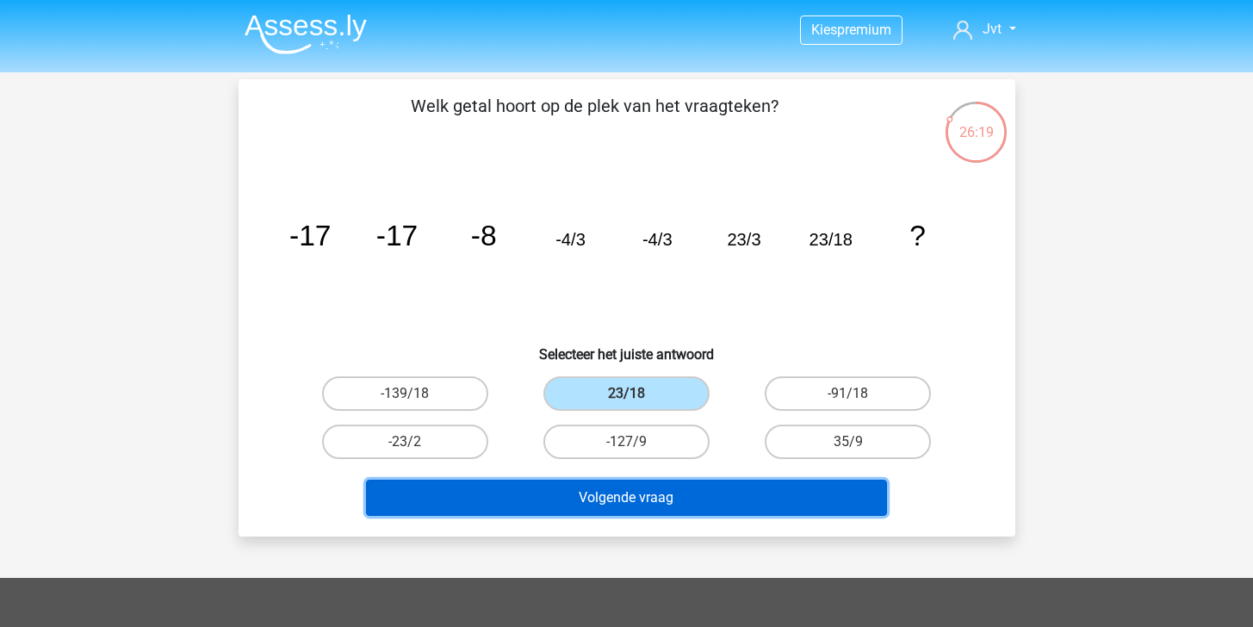
click at [734, 504] on button "Volgende vraag" at bounding box center [626, 498] width 521 height 36
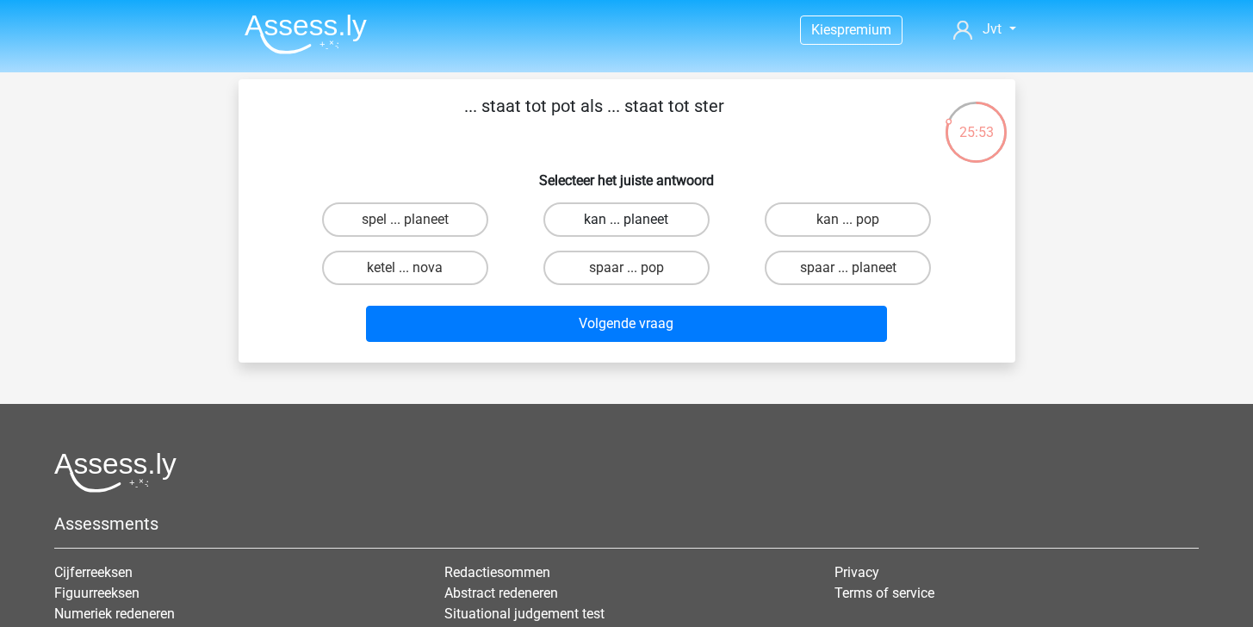
click at [682, 218] on label "kan ... planeet" at bounding box center [626, 219] width 166 height 34
click at [637, 220] on input "kan ... planeet" at bounding box center [631, 225] width 11 height 11
radio input "true"
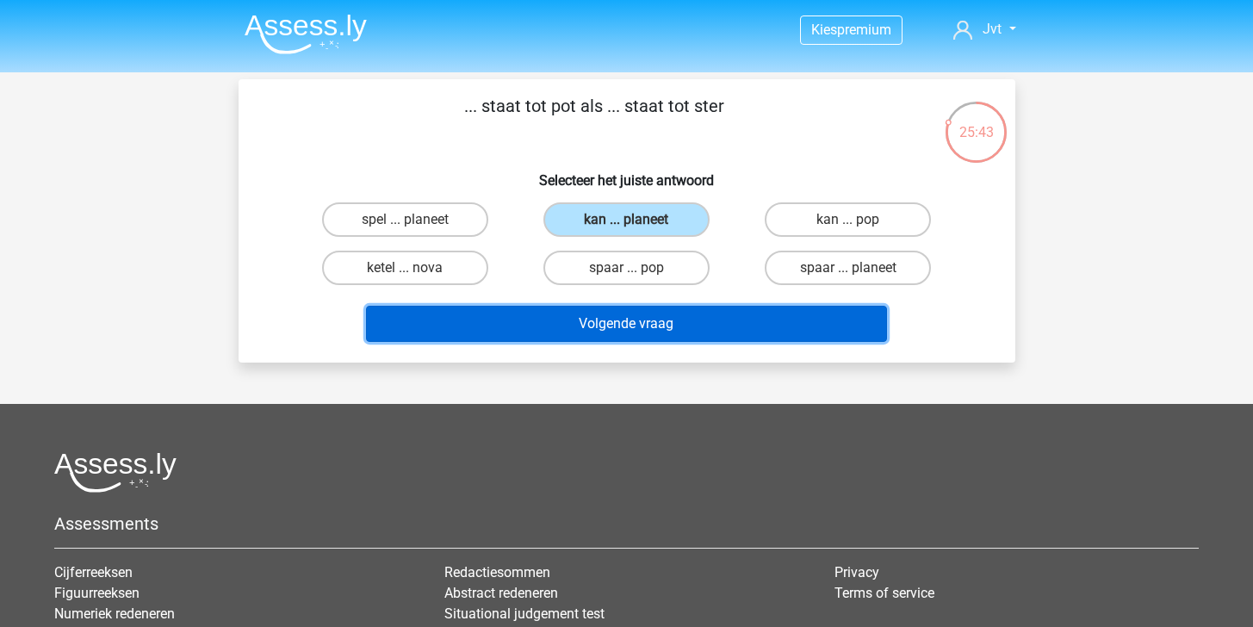
drag, startPoint x: 669, startPoint y: 331, endPoint x: 664, endPoint y: 376, distance: 45.1
click at [664, 375] on div "Kies premium Jvt j.vantilburgj@gmail.com" at bounding box center [626, 429] width 1253 height 858
click at [740, 323] on button "Volgende vraag" at bounding box center [626, 324] width 521 height 36
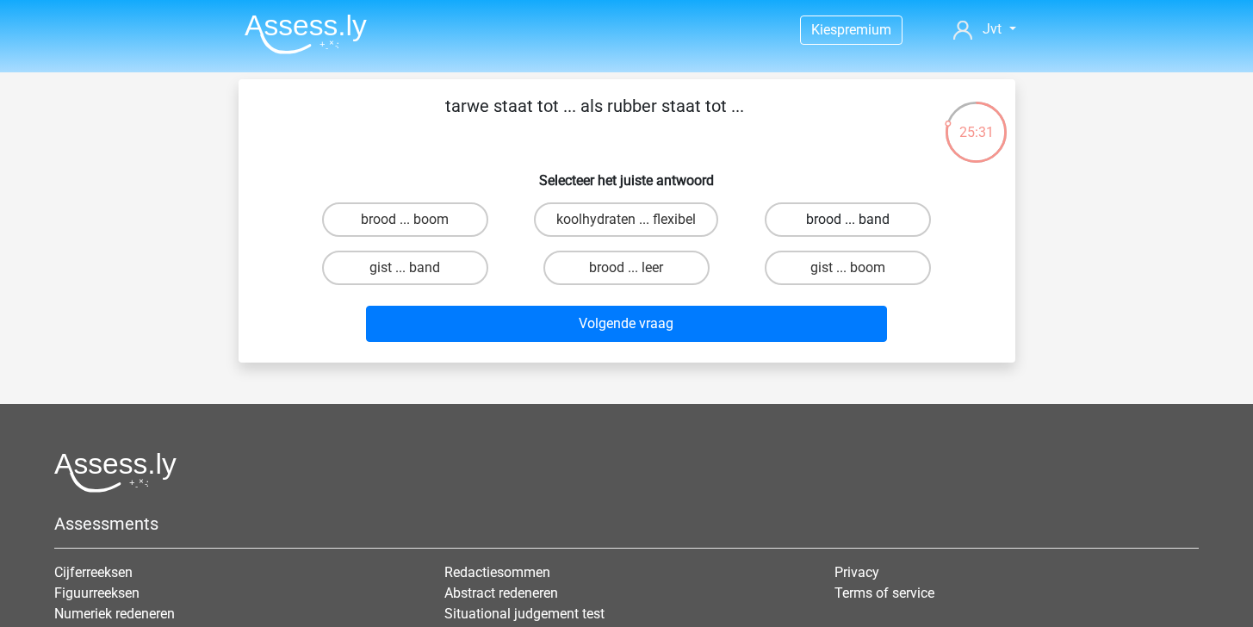
click at [885, 226] on label "brood ... band" at bounding box center [848, 219] width 166 height 34
click at [859, 226] on input "brood ... band" at bounding box center [853, 225] width 11 height 11
radio input "true"
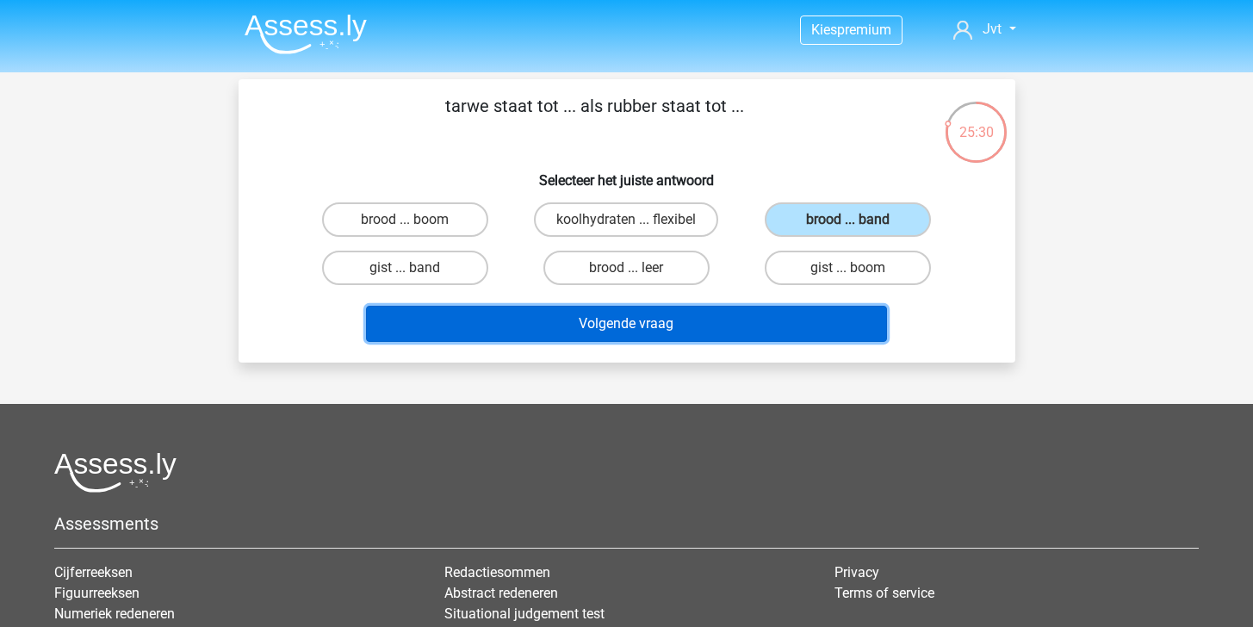
click at [753, 327] on button "Volgende vraag" at bounding box center [626, 324] width 521 height 36
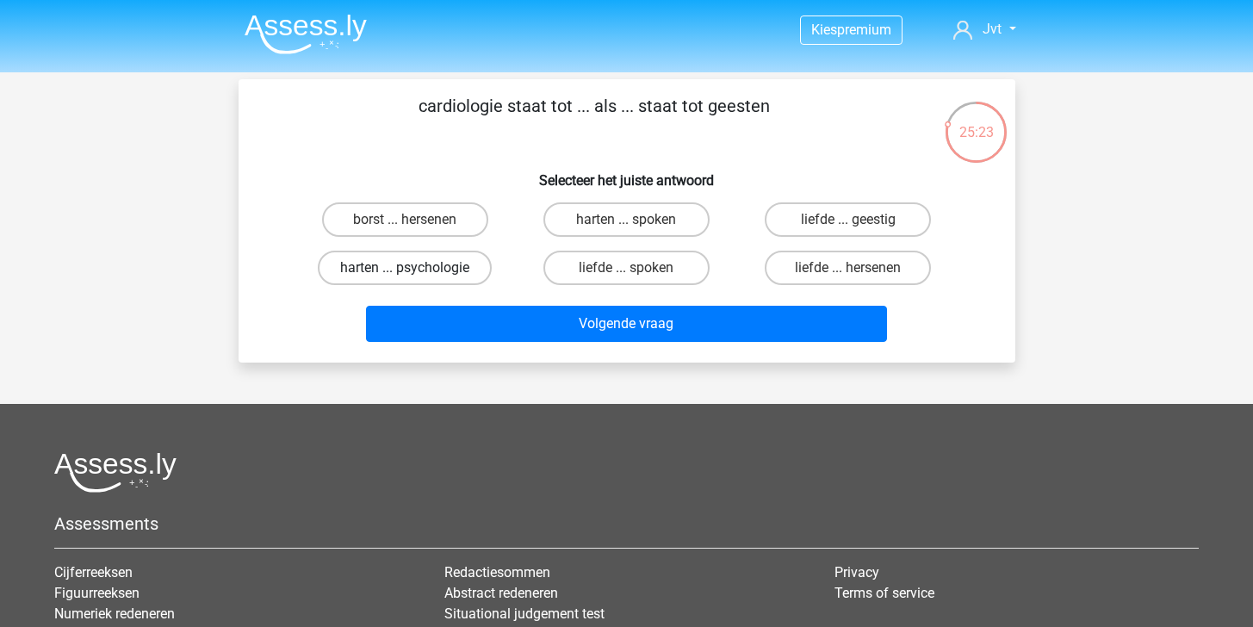
click at [441, 272] on label "harten ... psychologie" at bounding box center [405, 268] width 174 height 34
click at [416, 272] on input "harten ... psychologie" at bounding box center [410, 273] width 11 height 11
radio input "true"
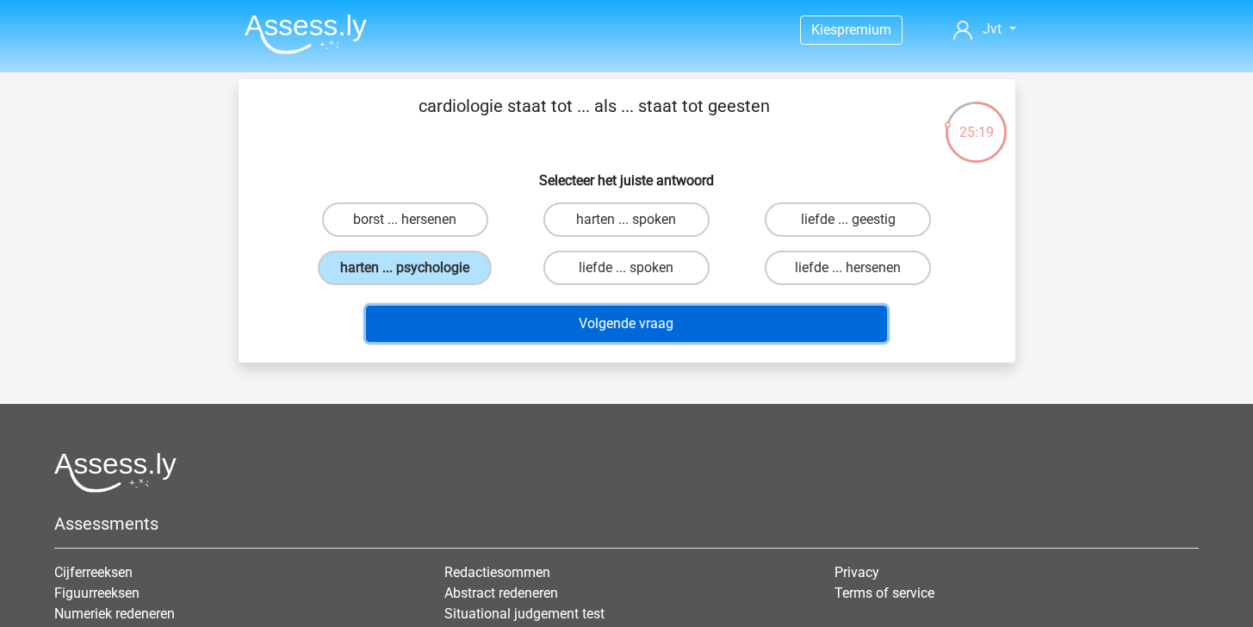
click at [520, 328] on button "Volgende vraag" at bounding box center [626, 324] width 521 height 36
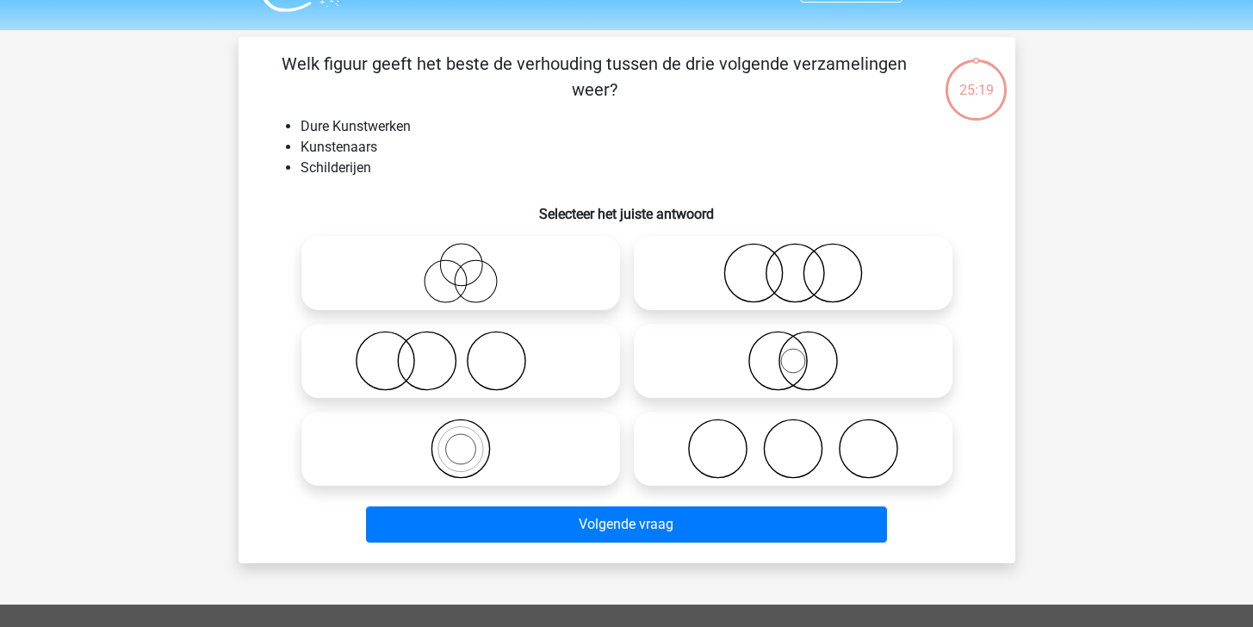
scroll to position [79, 0]
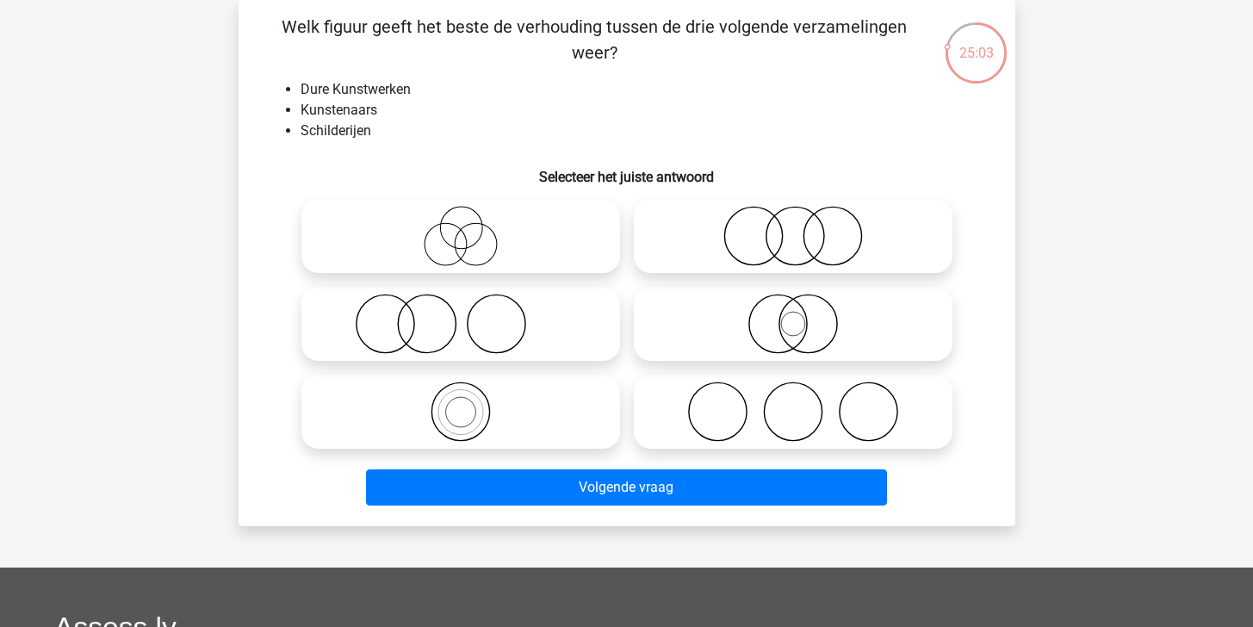
click at [520, 327] on icon at bounding box center [460, 324] width 305 height 60
click at [472, 315] on input "radio" at bounding box center [466, 309] width 11 height 11
radio input "true"
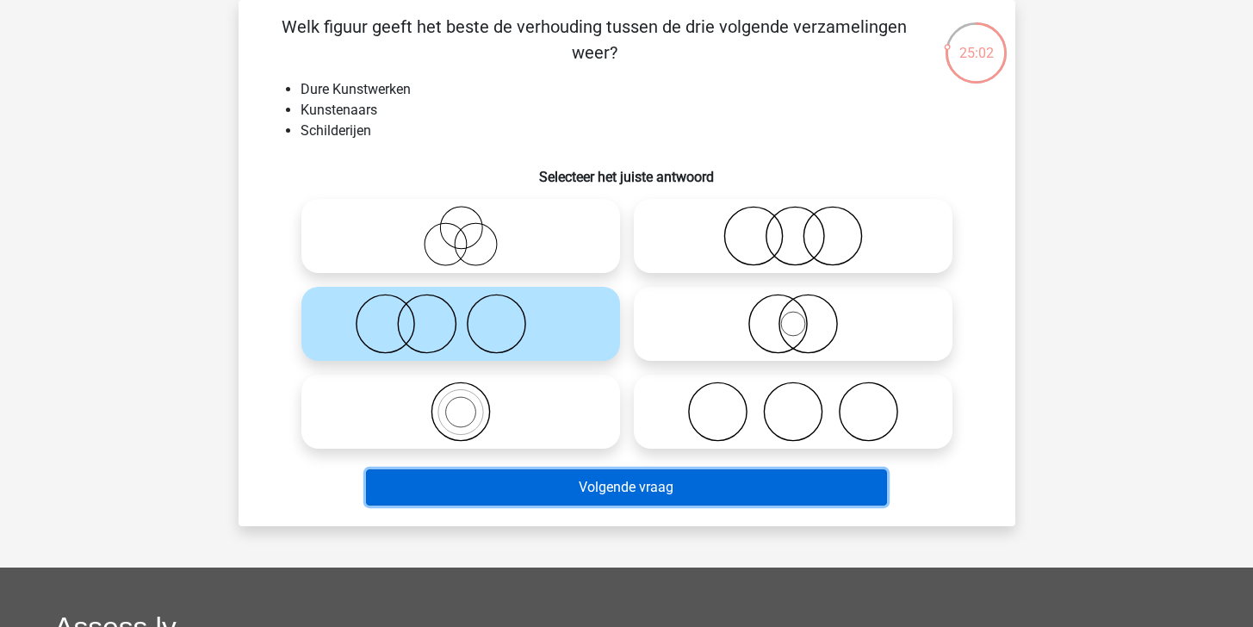
click at [593, 486] on button "Volgende vraag" at bounding box center [626, 487] width 521 height 36
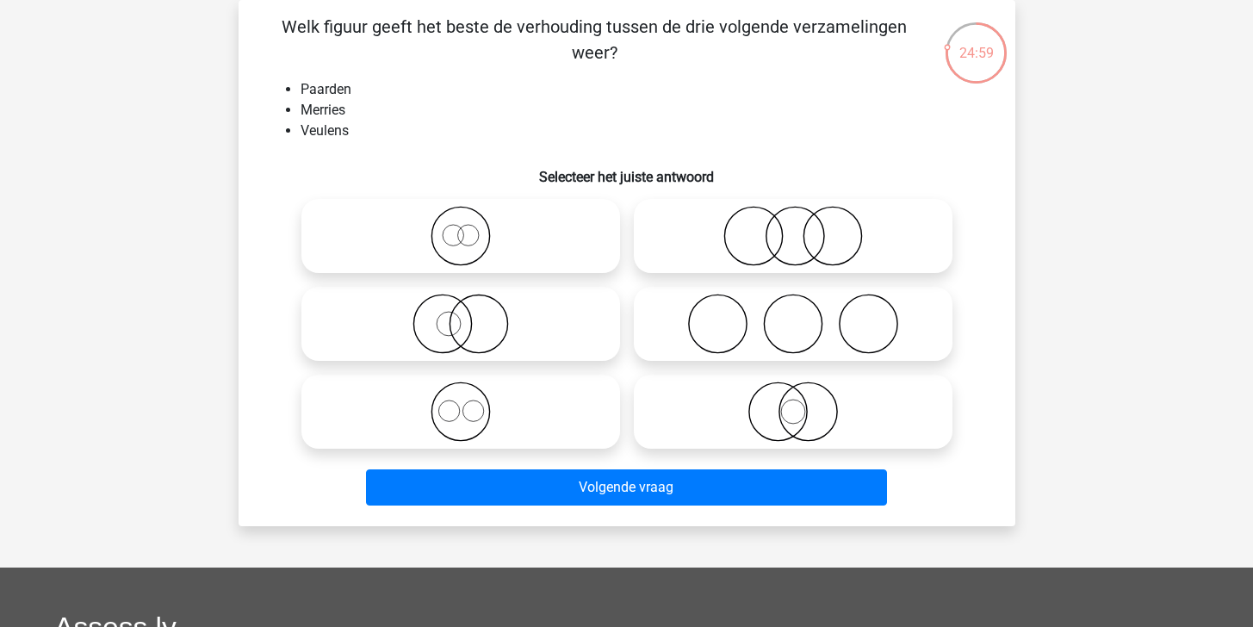
click at [520, 431] on icon at bounding box center [460, 411] width 305 height 60
click at [472, 403] on input "radio" at bounding box center [466, 397] width 11 height 11
radio input "true"
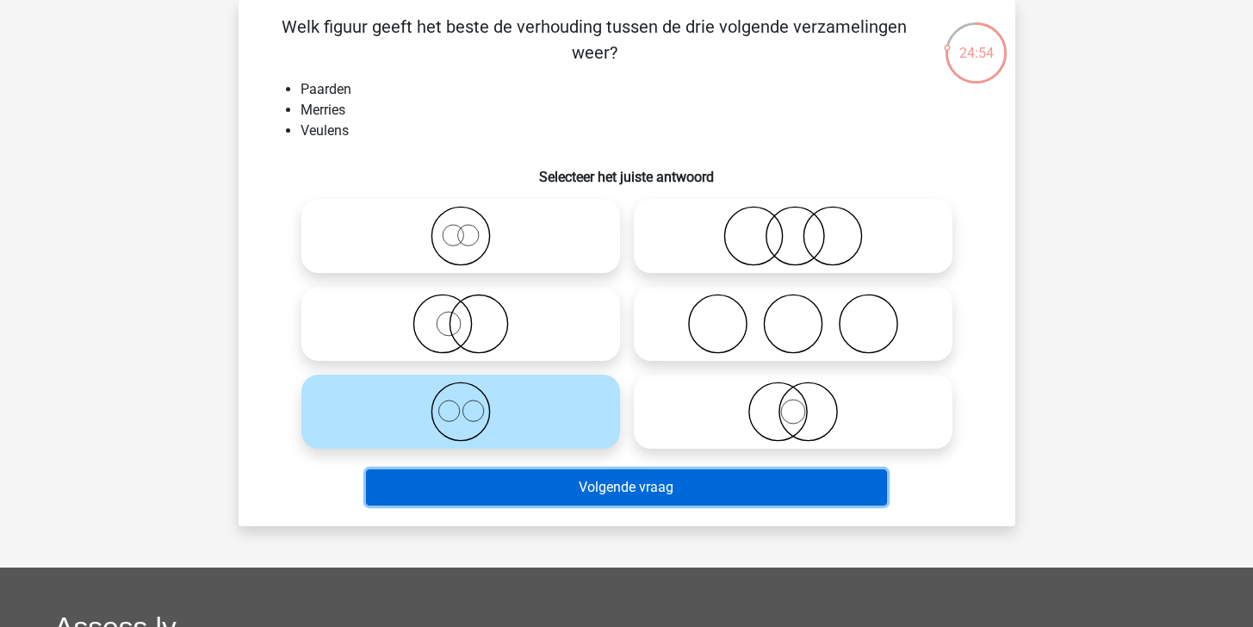
click at [562, 488] on button "Volgende vraag" at bounding box center [626, 487] width 521 height 36
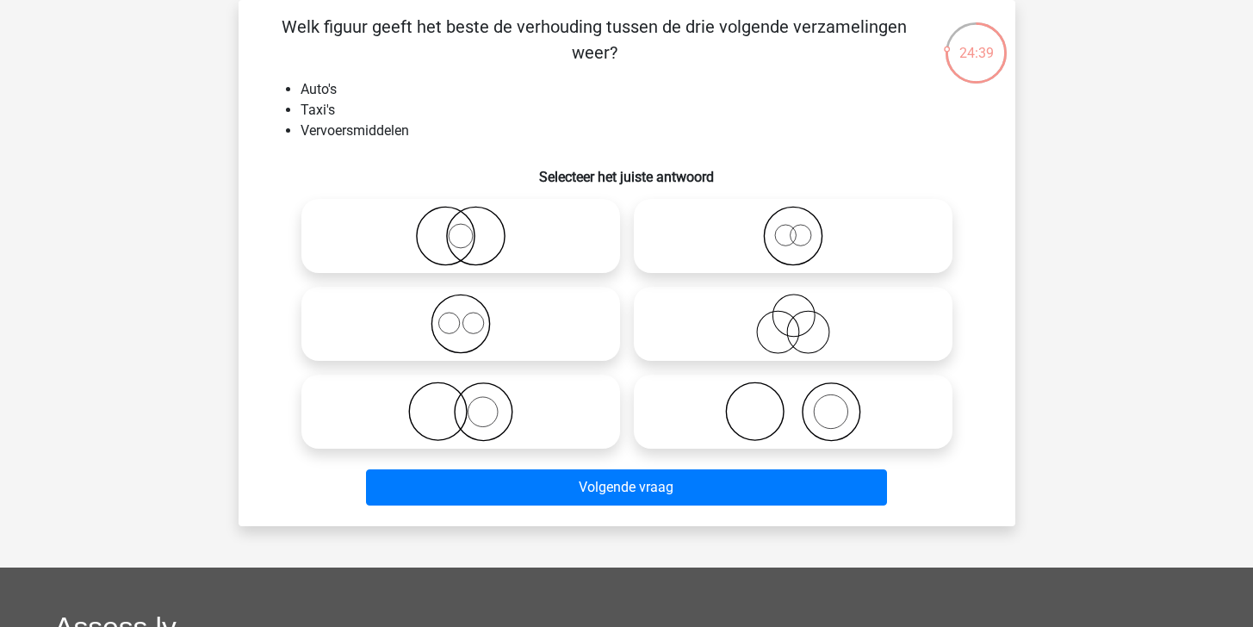
click at [542, 412] on icon at bounding box center [460, 411] width 305 height 60
click at [472, 403] on input "radio" at bounding box center [466, 397] width 11 height 11
radio input "true"
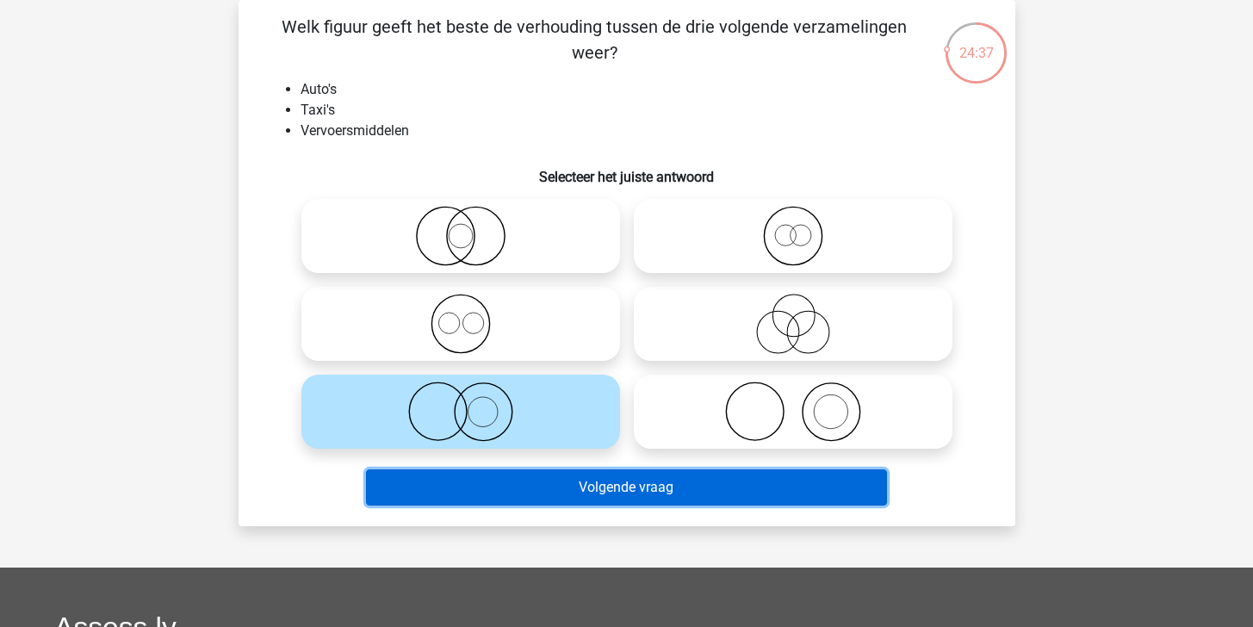
click at [596, 486] on button "Volgende vraag" at bounding box center [626, 487] width 521 height 36
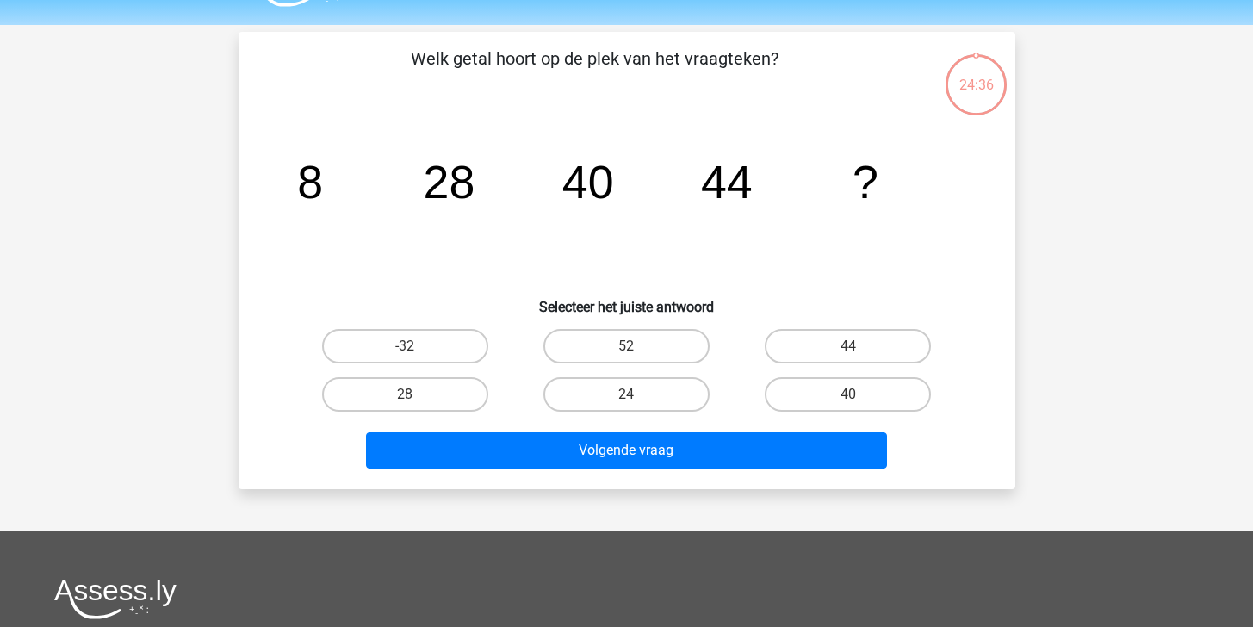
scroll to position [0, 0]
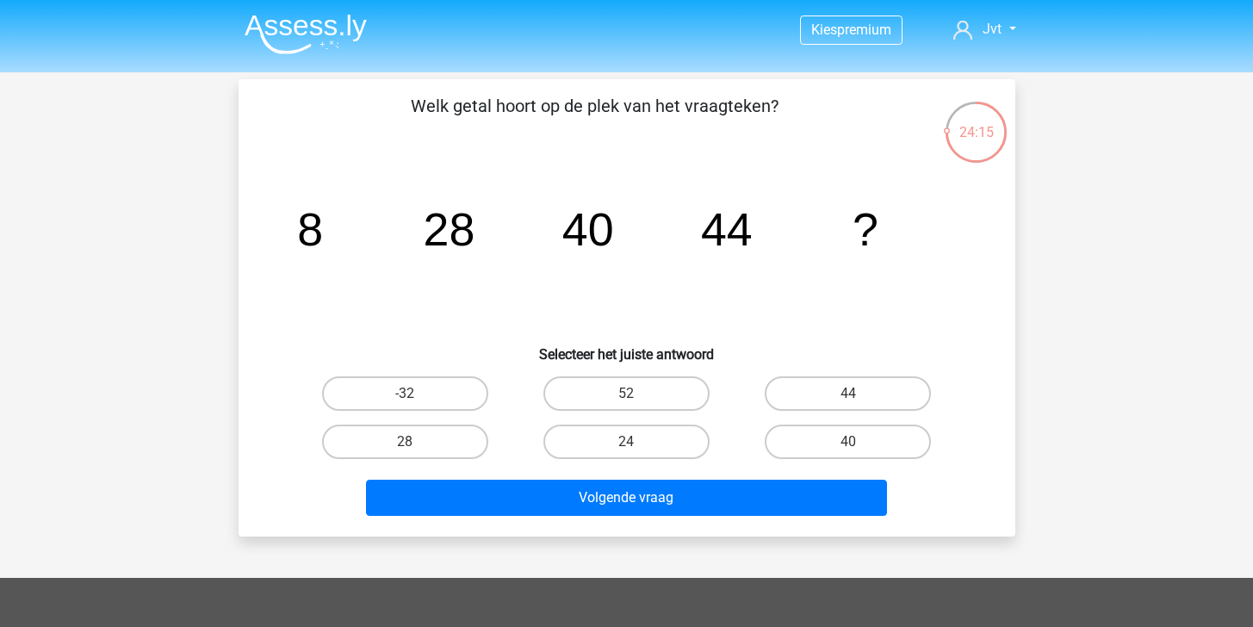
click at [854, 449] on input "40" at bounding box center [853, 447] width 11 height 11
radio input "true"
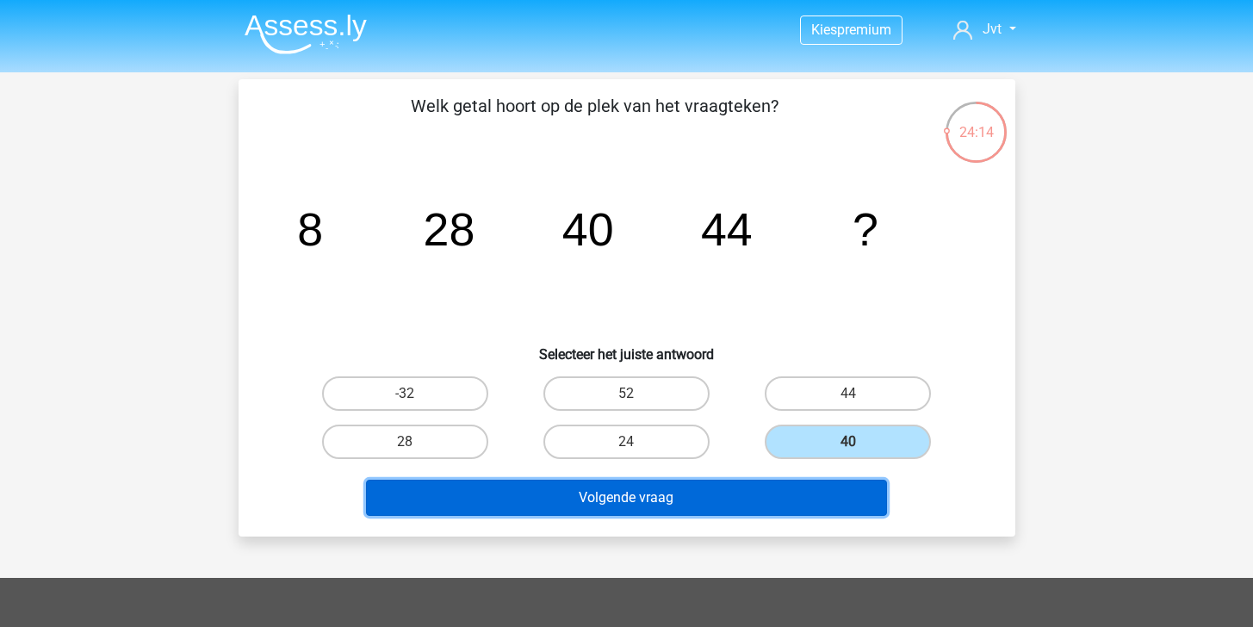
click at [795, 495] on button "Volgende vraag" at bounding box center [626, 498] width 521 height 36
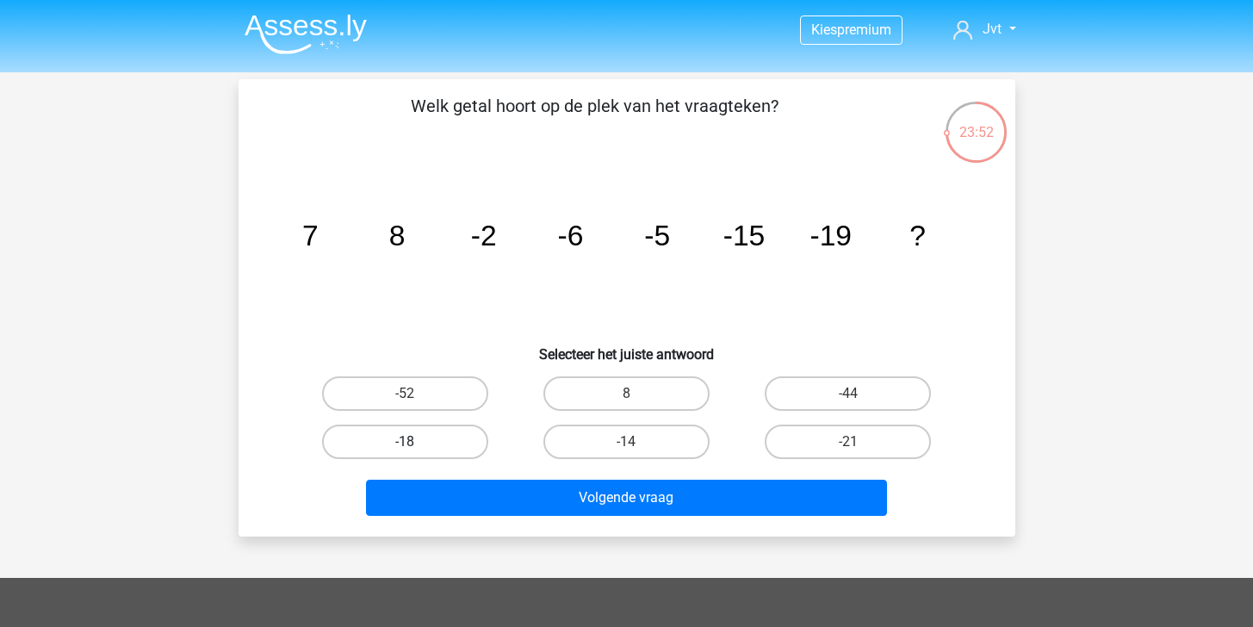
click at [462, 437] on label "-18" at bounding box center [405, 441] width 166 height 34
click at [416, 442] on input "-18" at bounding box center [410, 447] width 11 height 11
radio input "true"
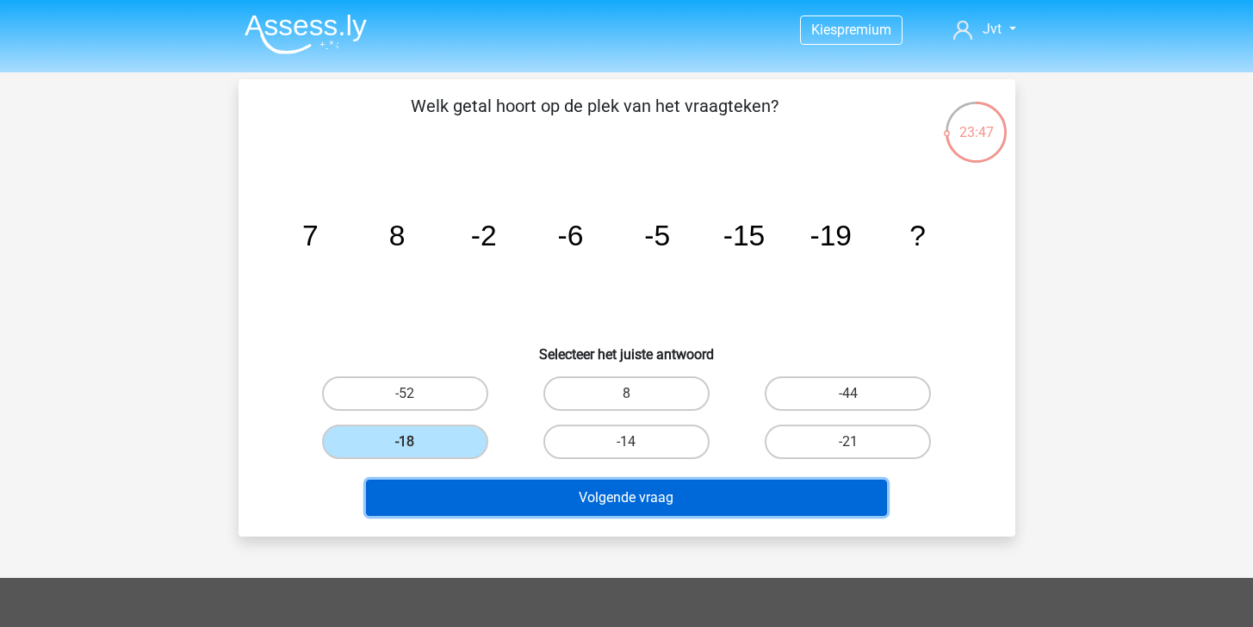
click at [578, 490] on button "Volgende vraag" at bounding box center [626, 498] width 521 height 36
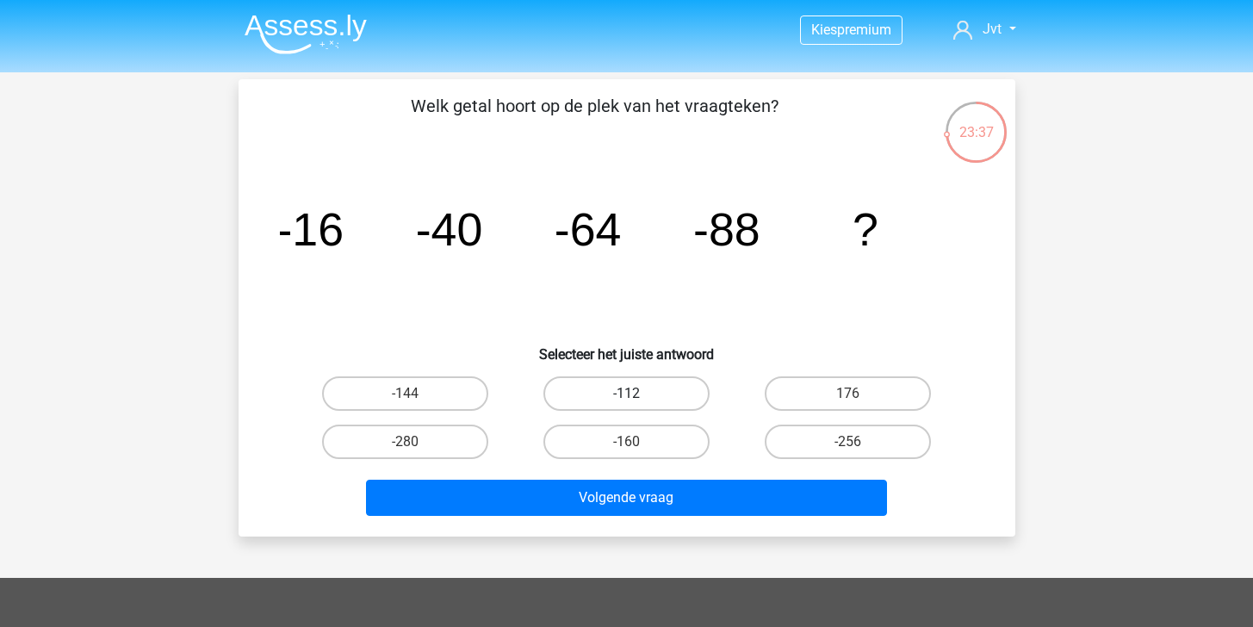
click at [637, 378] on label "-112" at bounding box center [626, 393] width 166 height 34
click at [637, 393] on input "-112" at bounding box center [631, 398] width 11 height 11
radio input "true"
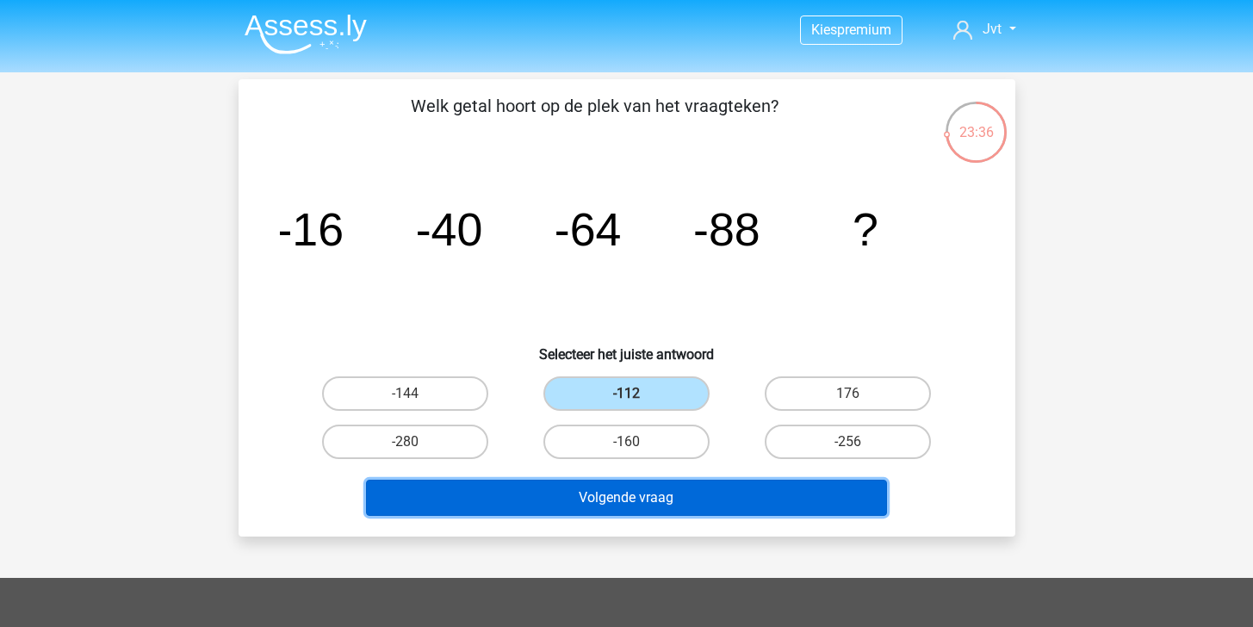
click at [591, 499] on button "Volgende vraag" at bounding box center [626, 498] width 521 height 36
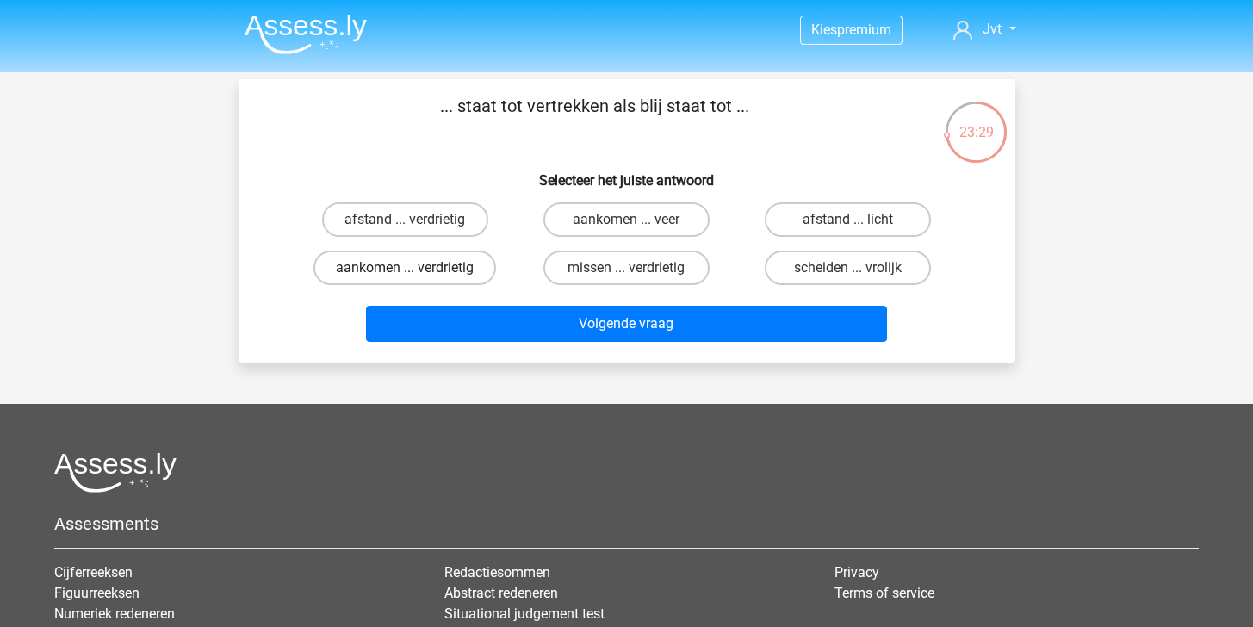
click at [468, 270] on label "aankomen ... verdrietig" at bounding box center [404, 268] width 183 height 34
click at [416, 270] on input "aankomen ... verdrietig" at bounding box center [410, 273] width 11 height 11
radio input "true"
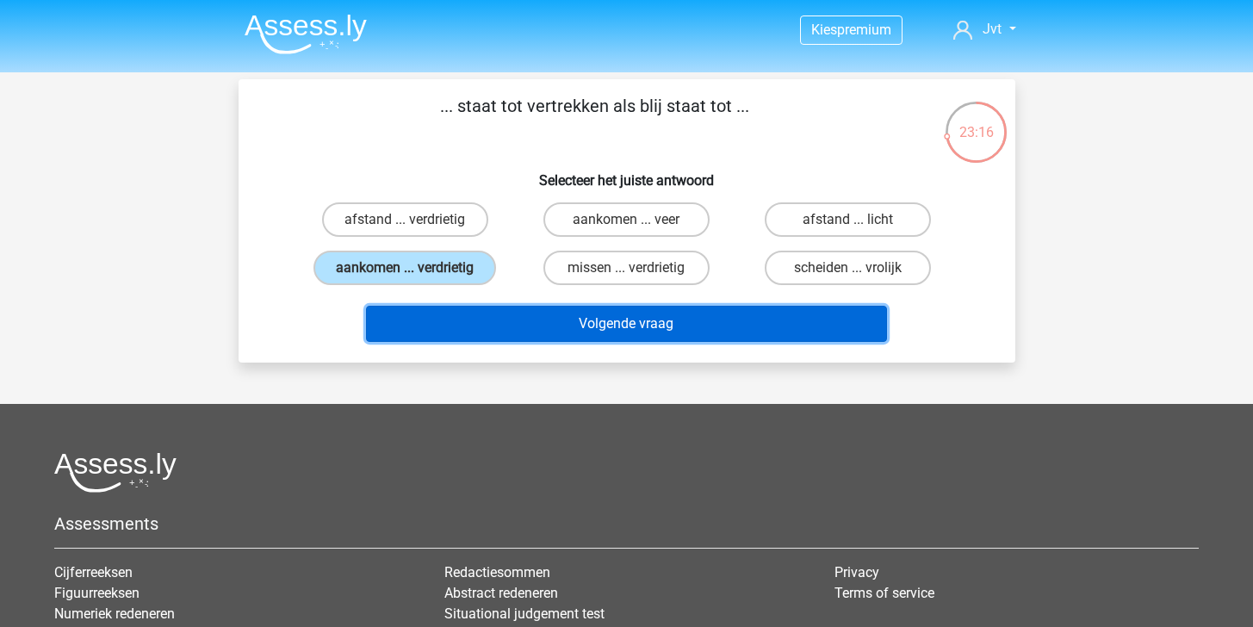
click at [540, 313] on button "Volgende vraag" at bounding box center [626, 324] width 521 height 36
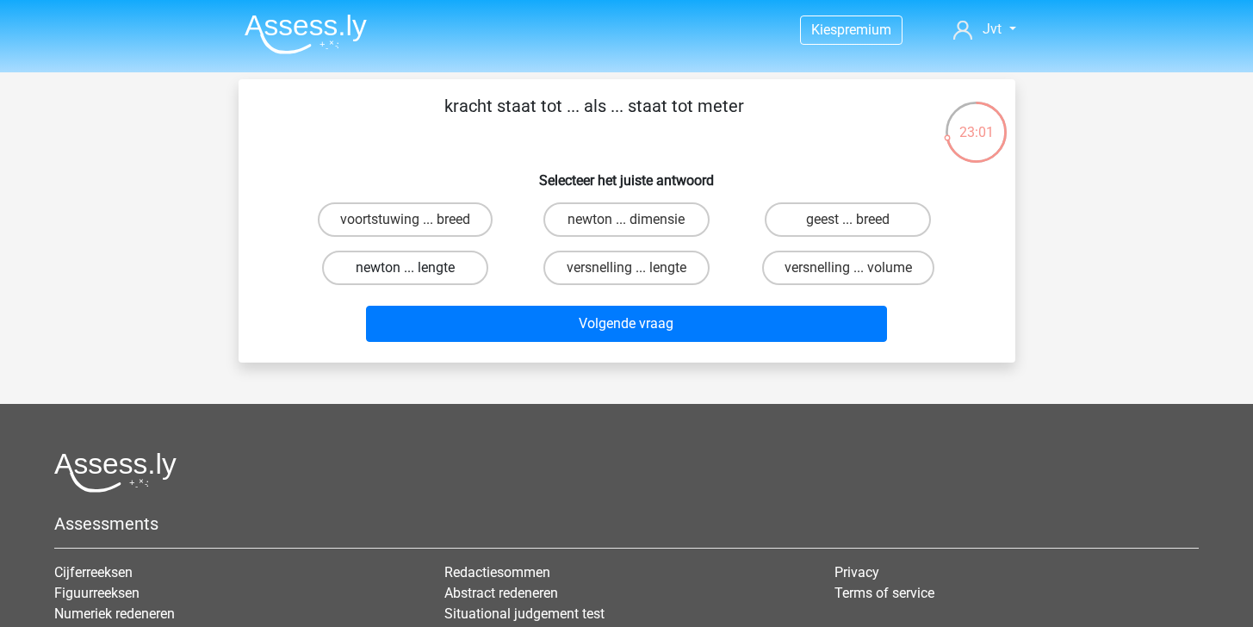
click at [459, 269] on label "newton ... lengte" at bounding box center [405, 268] width 166 height 34
click at [416, 269] on input "newton ... lengte" at bounding box center [410, 273] width 11 height 11
radio input "true"
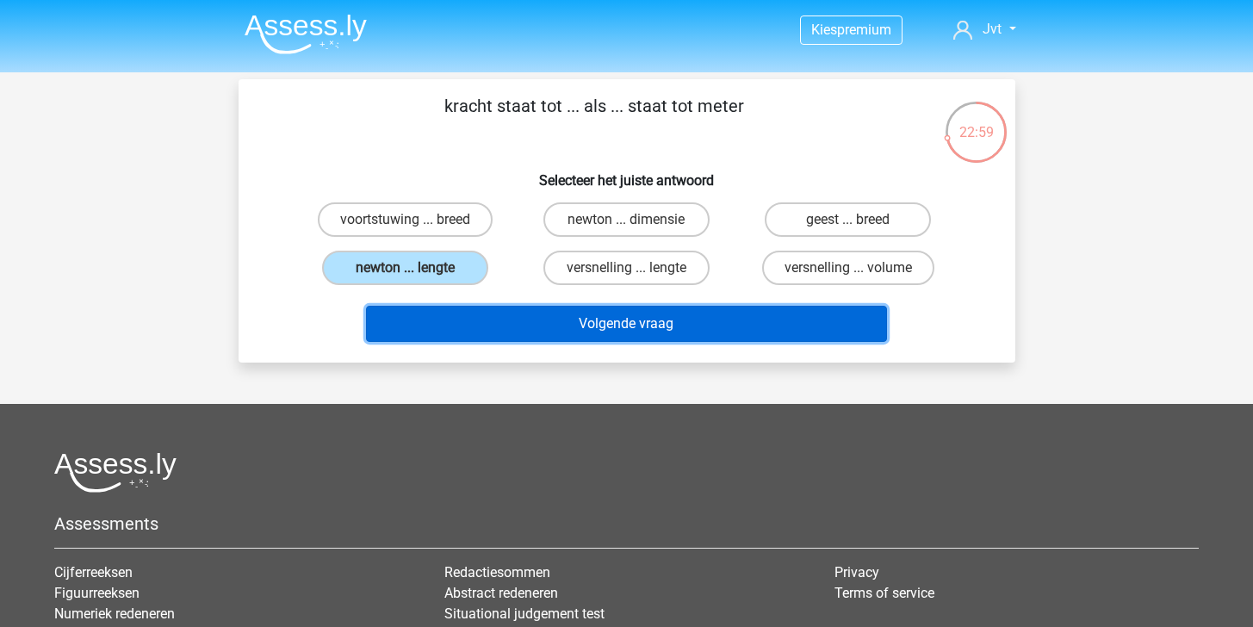
click at [590, 333] on button "Volgende vraag" at bounding box center [626, 324] width 521 height 36
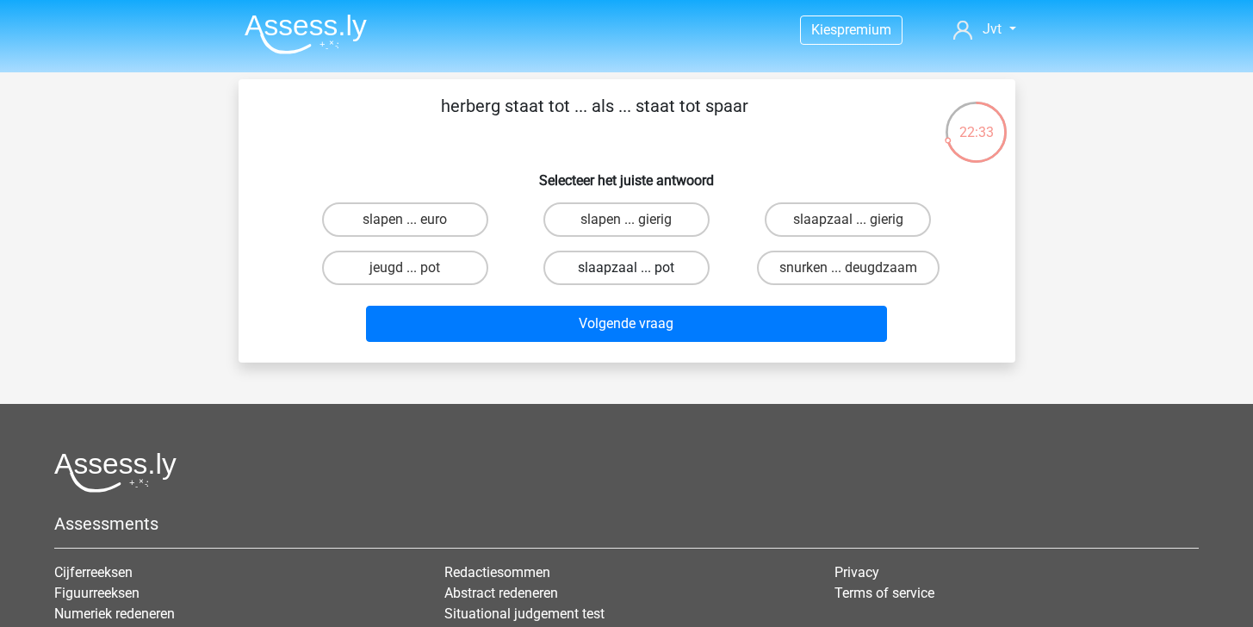
click at [677, 268] on label "slaapzaal ... pot" at bounding box center [626, 268] width 166 height 34
click at [637, 268] on input "slaapzaal ... pot" at bounding box center [631, 273] width 11 height 11
radio input "true"
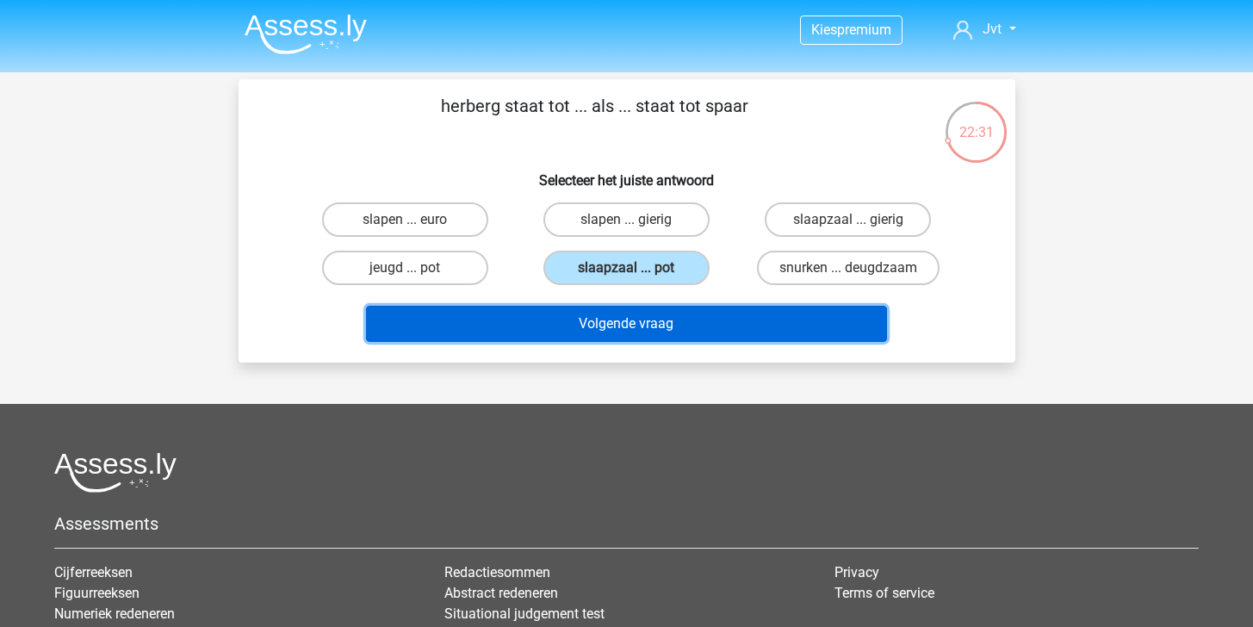
click at [658, 320] on button "Volgende vraag" at bounding box center [626, 324] width 521 height 36
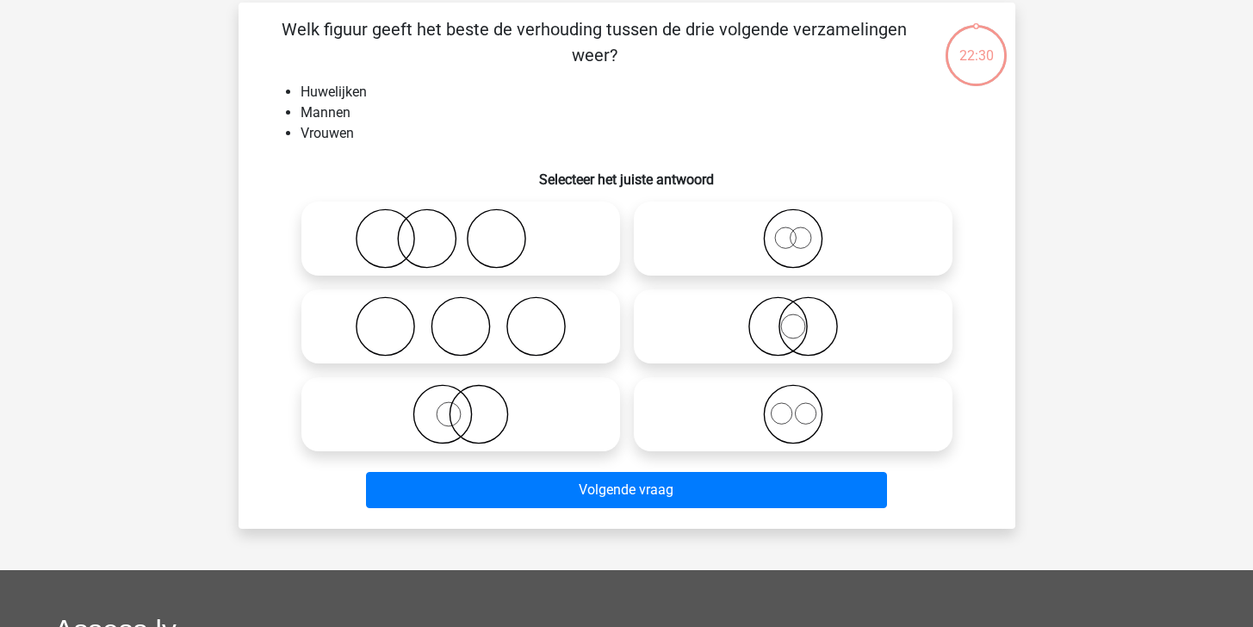
scroll to position [79, 0]
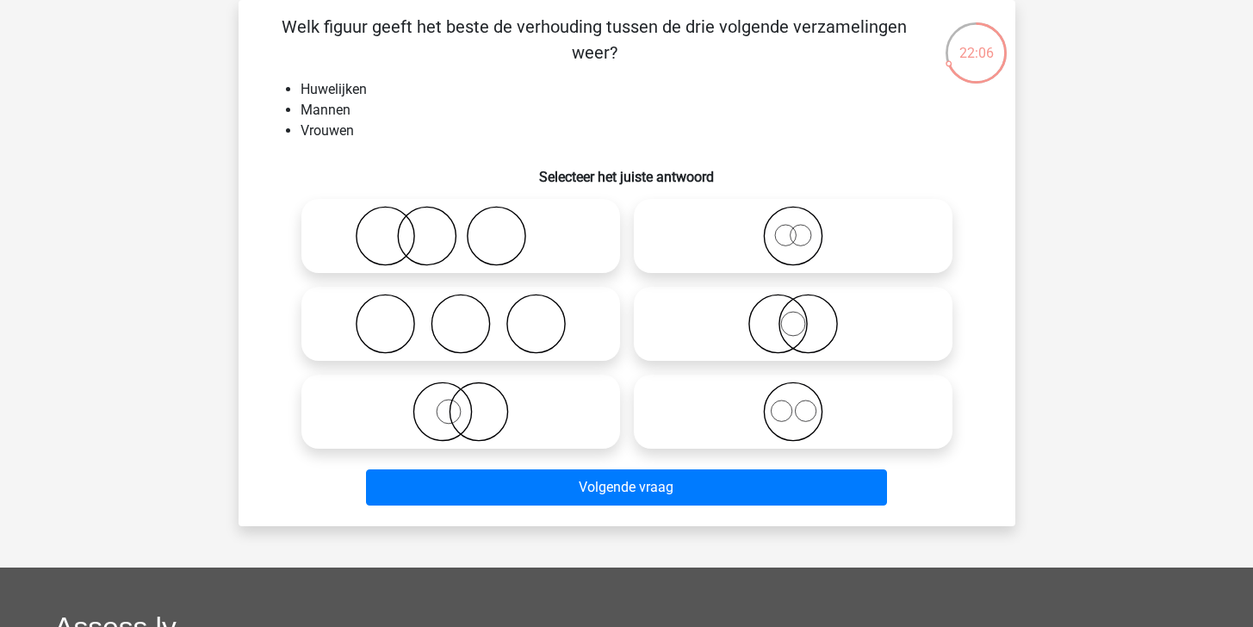
click at [716, 401] on icon at bounding box center [793, 411] width 305 height 60
click at [793, 401] on input "radio" at bounding box center [798, 397] width 11 height 11
radio input "true"
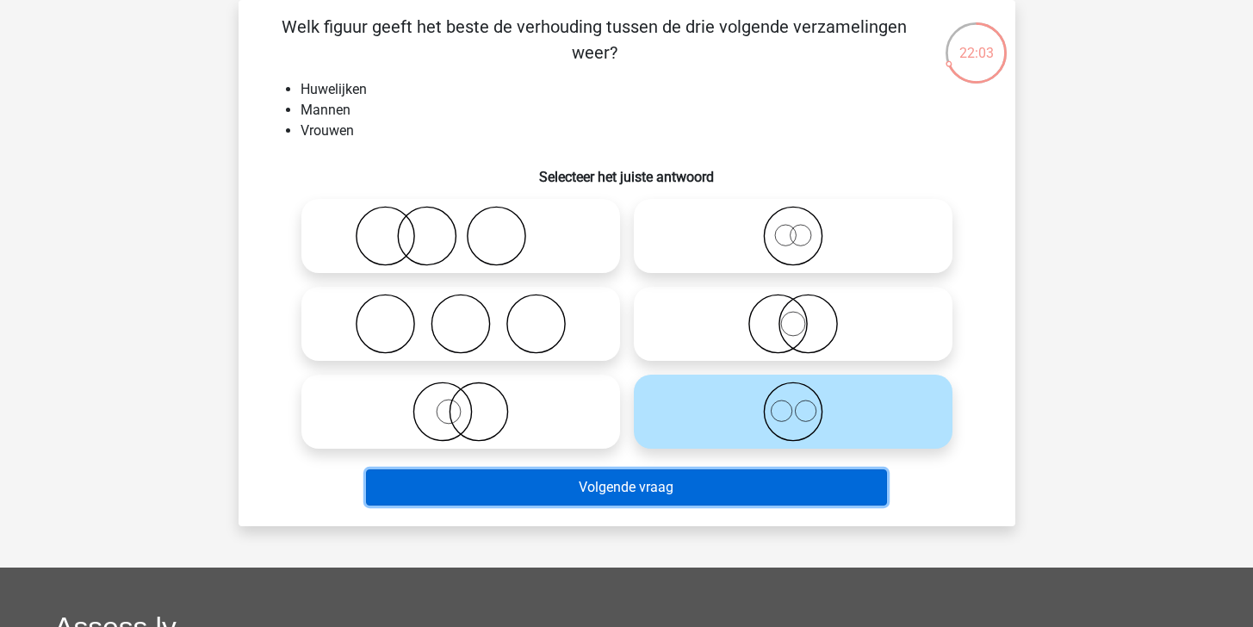
click at [698, 486] on button "Volgende vraag" at bounding box center [626, 487] width 521 height 36
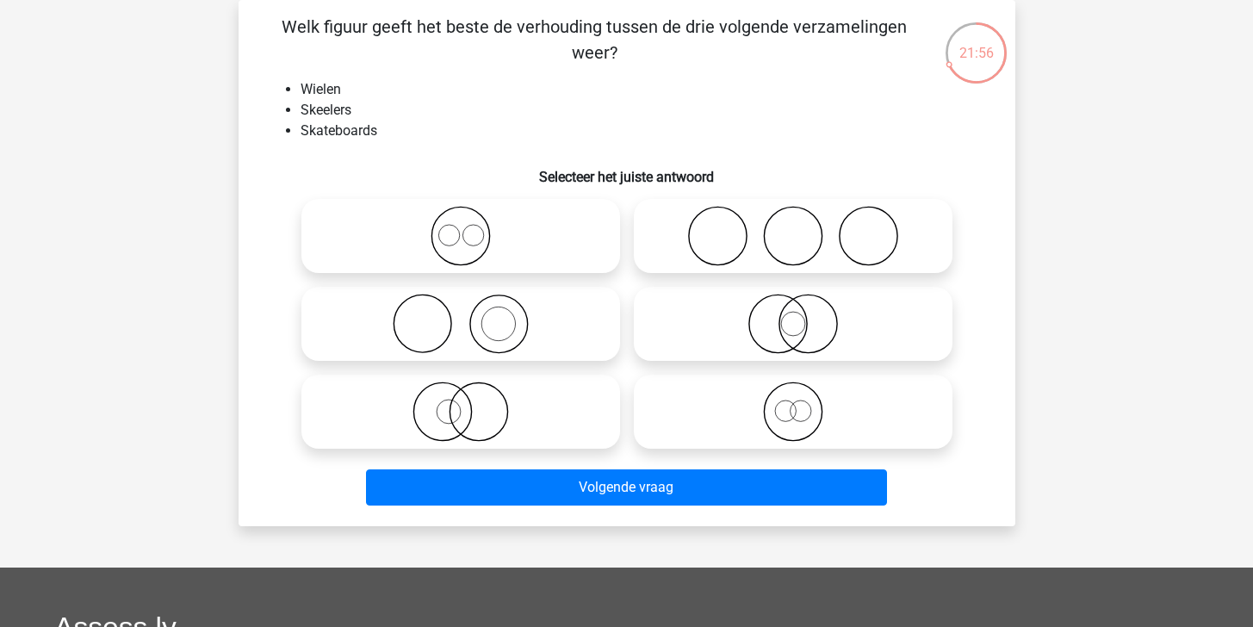
click at [523, 231] on icon at bounding box center [460, 236] width 305 height 60
click at [472, 227] on input "radio" at bounding box center [466, 221] width 11 height 11
radio input "true"
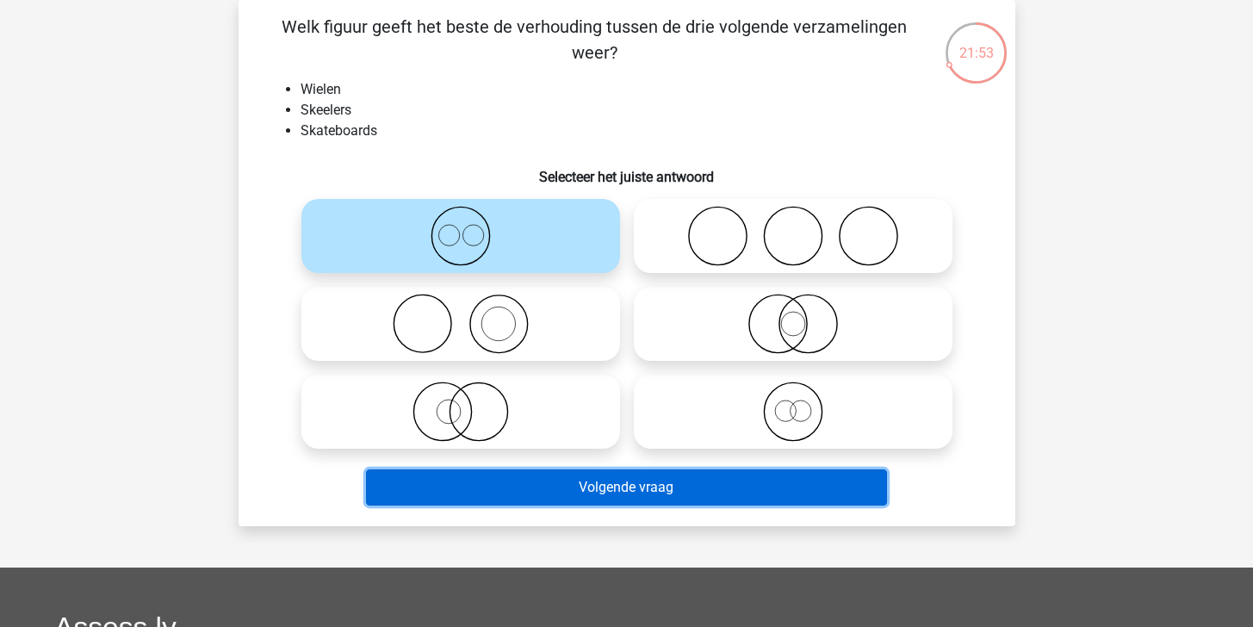
click at [678, 484] on button "Volgende vraag" at bounding box center [626, 487] width 521 height 36
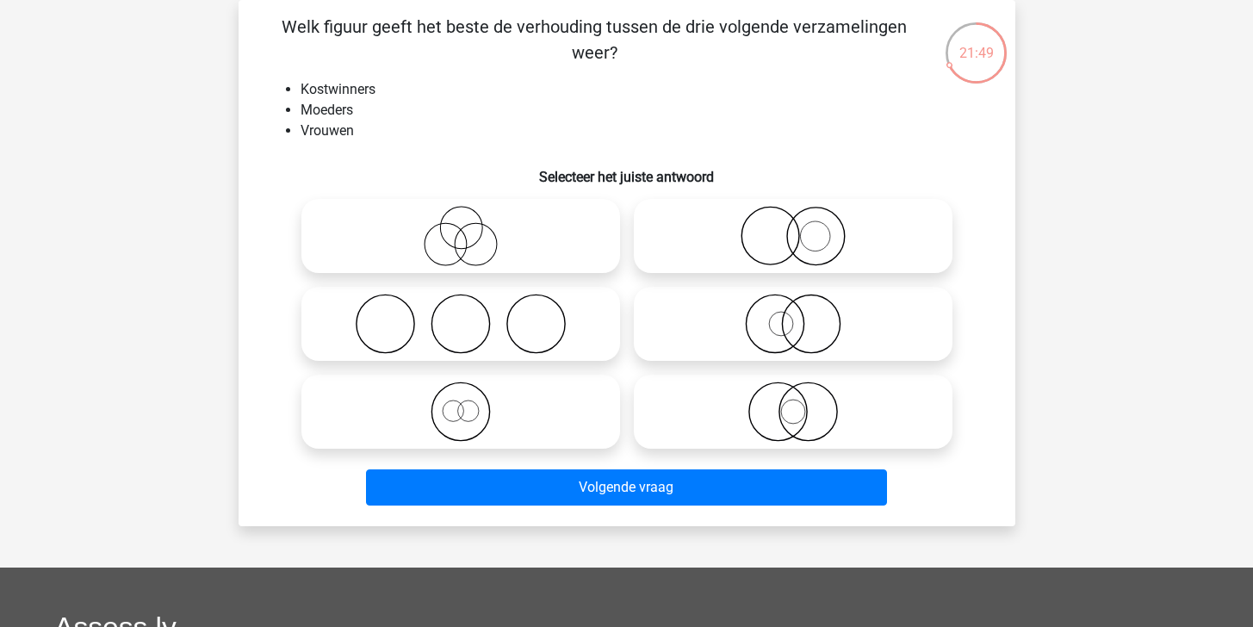
click at [560, 232] on icon at bounding box center [460, 236] width 305 height 60
click at [472, 227] on input "radio" at bounding box center [466, 221] width 11 height 11
radio input "true"
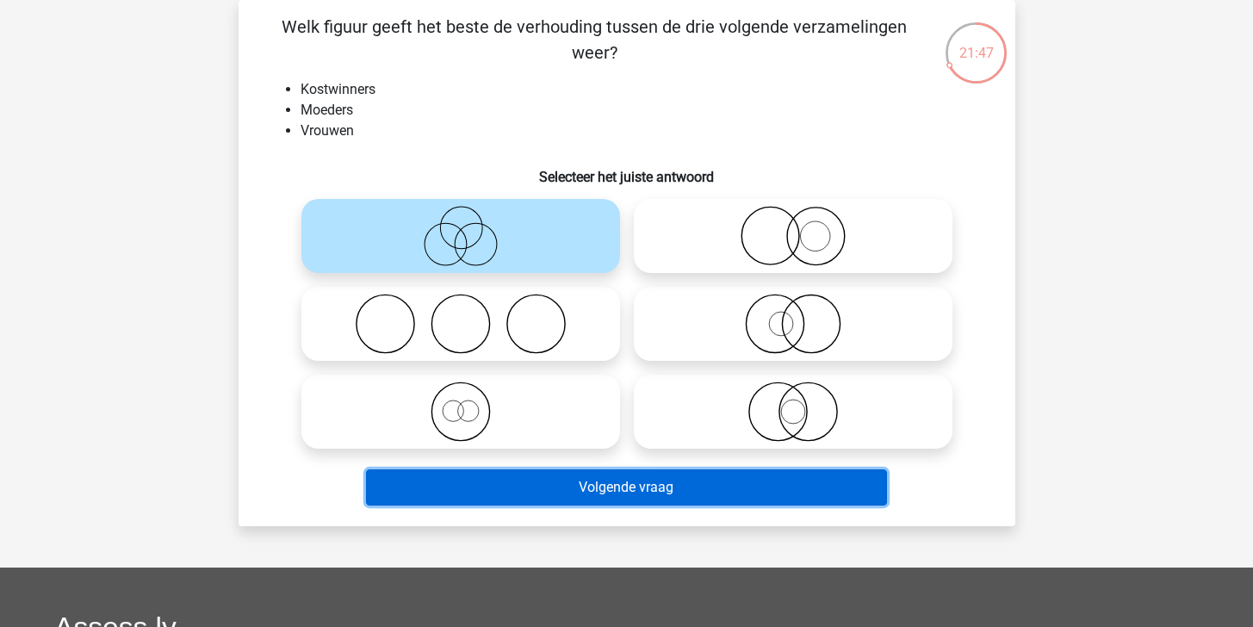
click at [769, 489] on button "Volgende vraag" at bounding box center [626, 487] width 521 height 36
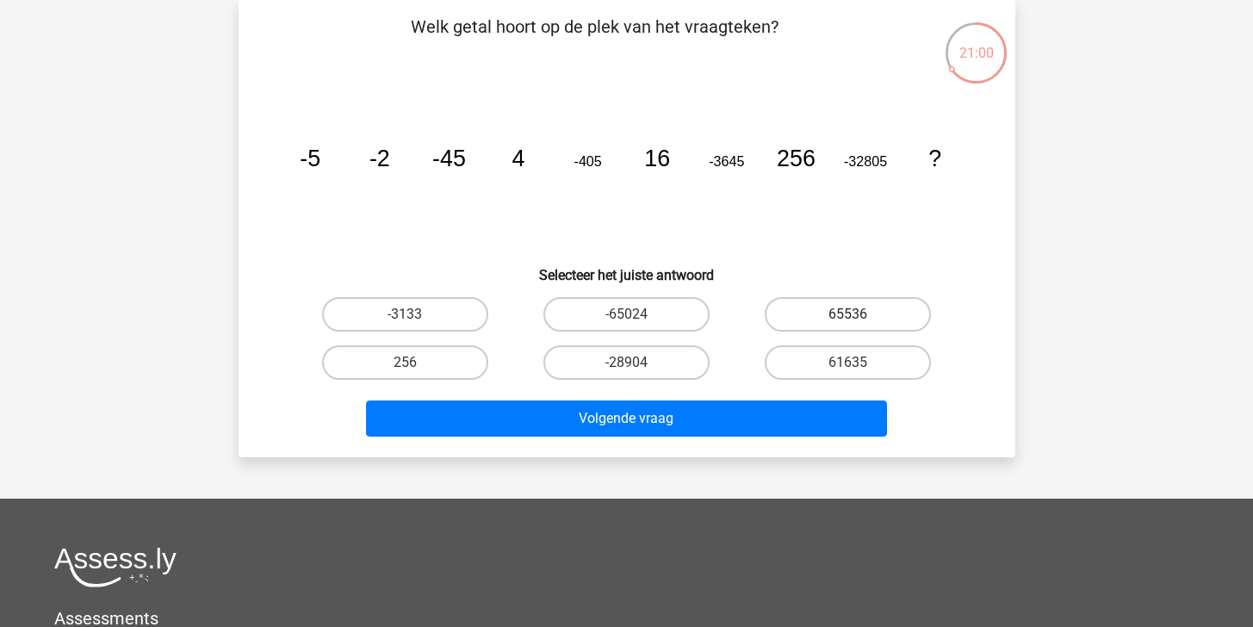
click at [801, 313] on label "65536" at bounding box center [848, 314] width 166 height 34
click at [848, 314] on input "65536" at bounding box center [853, 319] width 11 height 11
radio input "true"
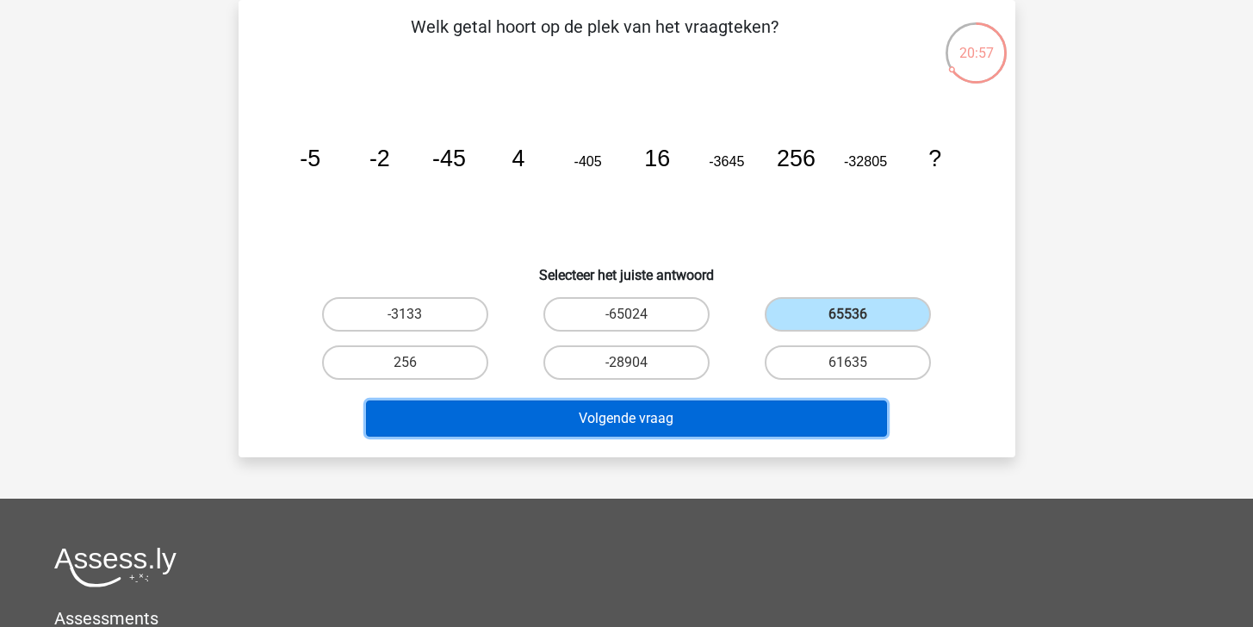
click at [748, 402] on button "Volgende vraag" at bounding box center [626, 418] width 521 height 36
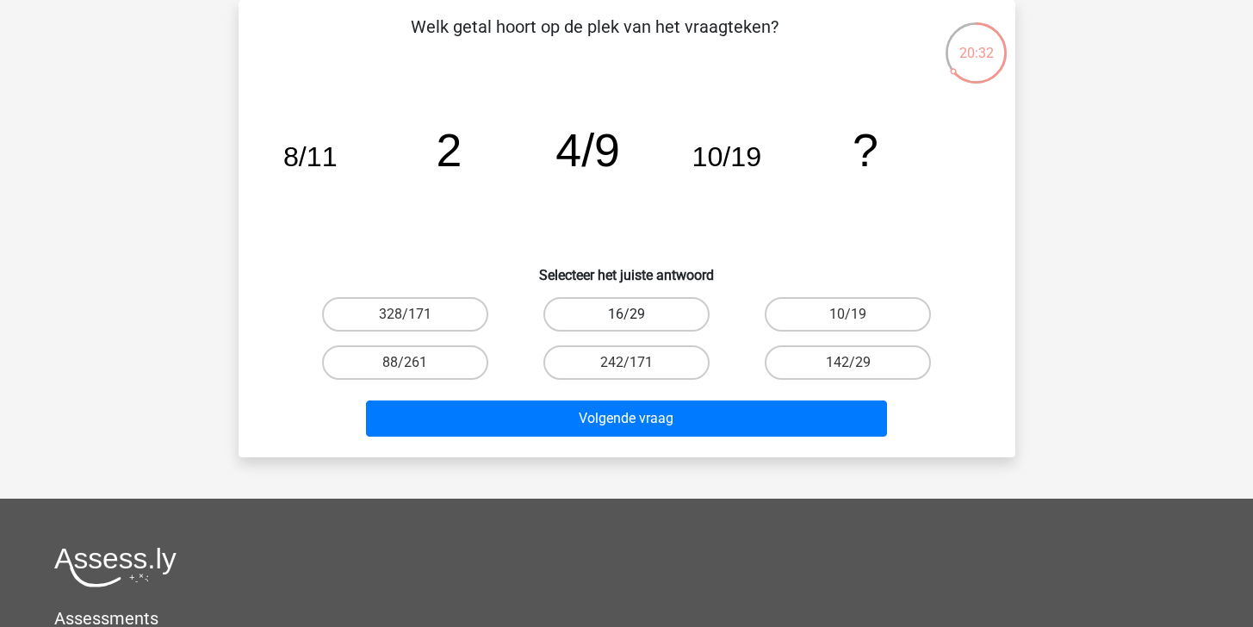
click at [684, 312] on label "16/29" at bounding box center [626, 314] width 166 height 34
click at [637, 314] on input "16/29" at bounding box center [631, 319] width 11 height 11
radio input "true"
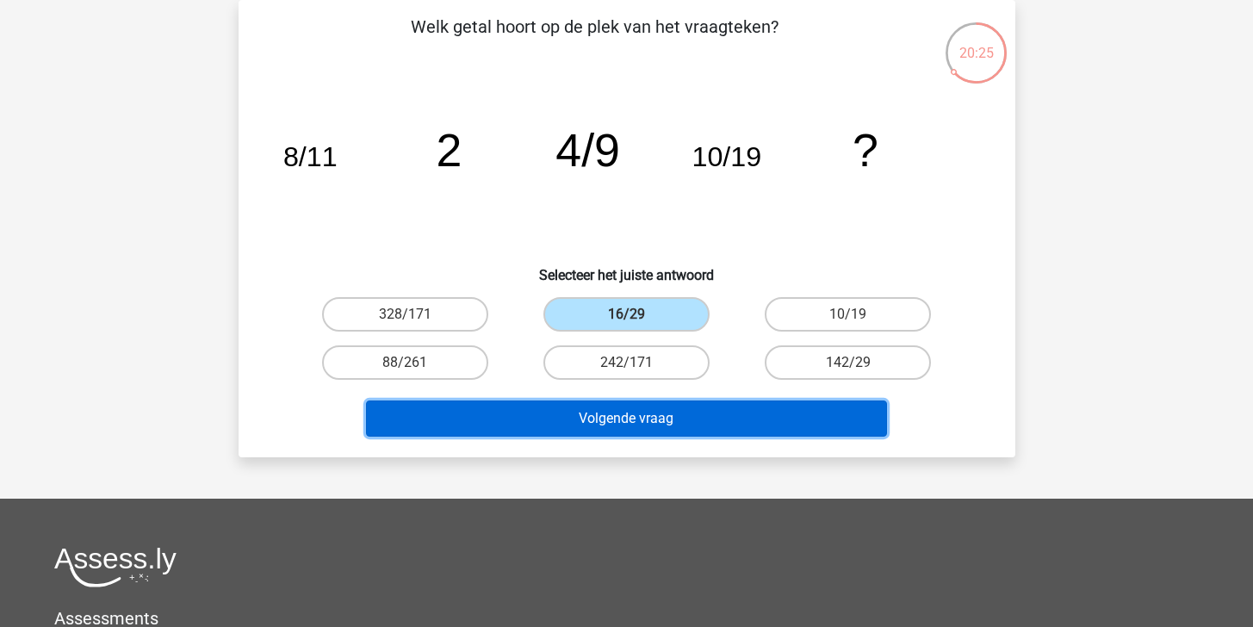
click at [759, 430] on button "Volgende vraag" at bounding box center [626, 418] width 521 height 36
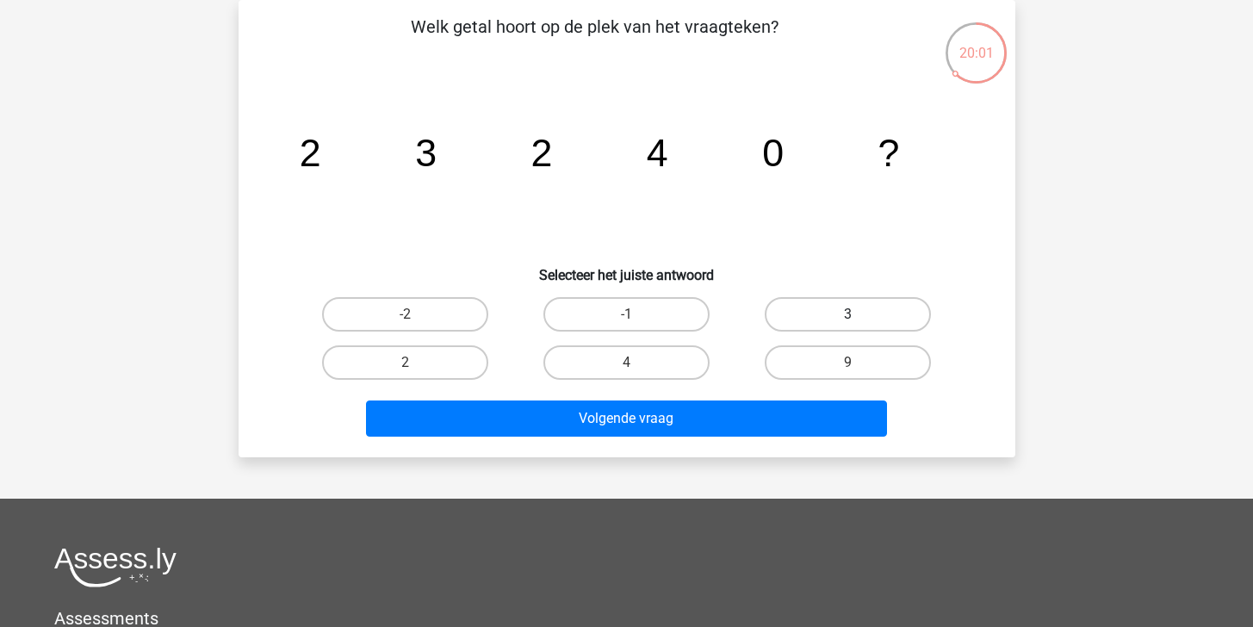
drag, startPoint x: 841, startPoint y: 313, endPoint x: 831, endPoint y: 331, distance: 20.1
click at [842, 313] on label "3" at bounding box center [848, 314] width 166 height 34
click at [848, 314] on input "3" at bounding box center [853, 319] width 11 height 11
radio input "true"
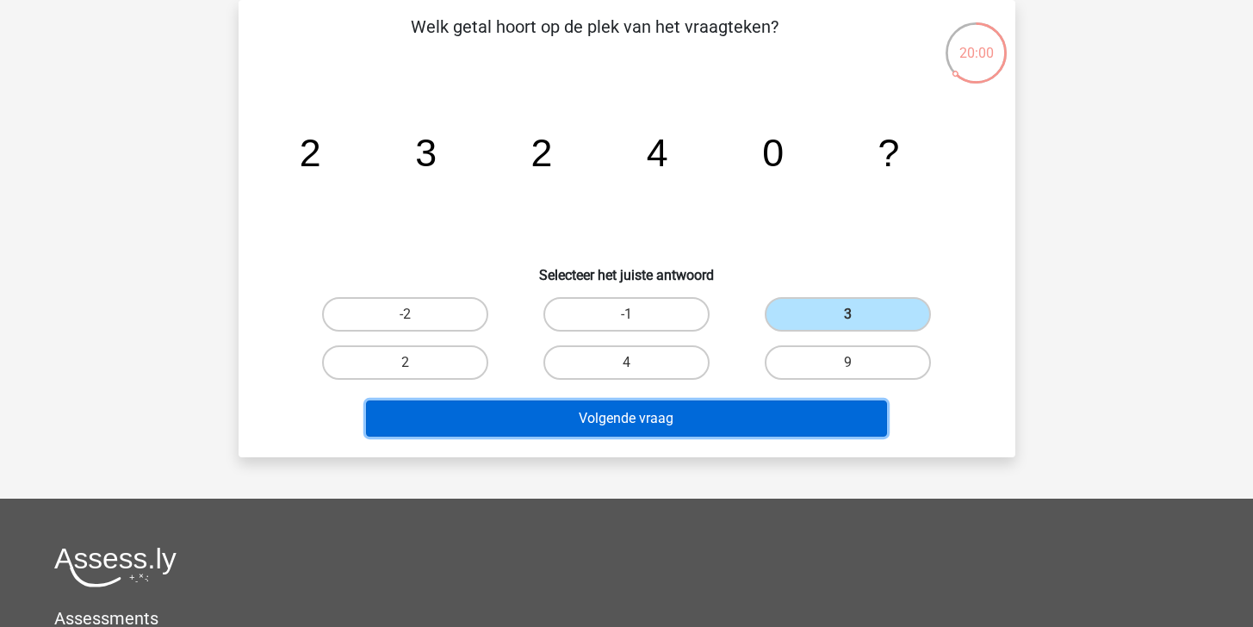
click at [765, 405] on button "Volgende vraag" at bounding box center [626, 418] width 521 height 36
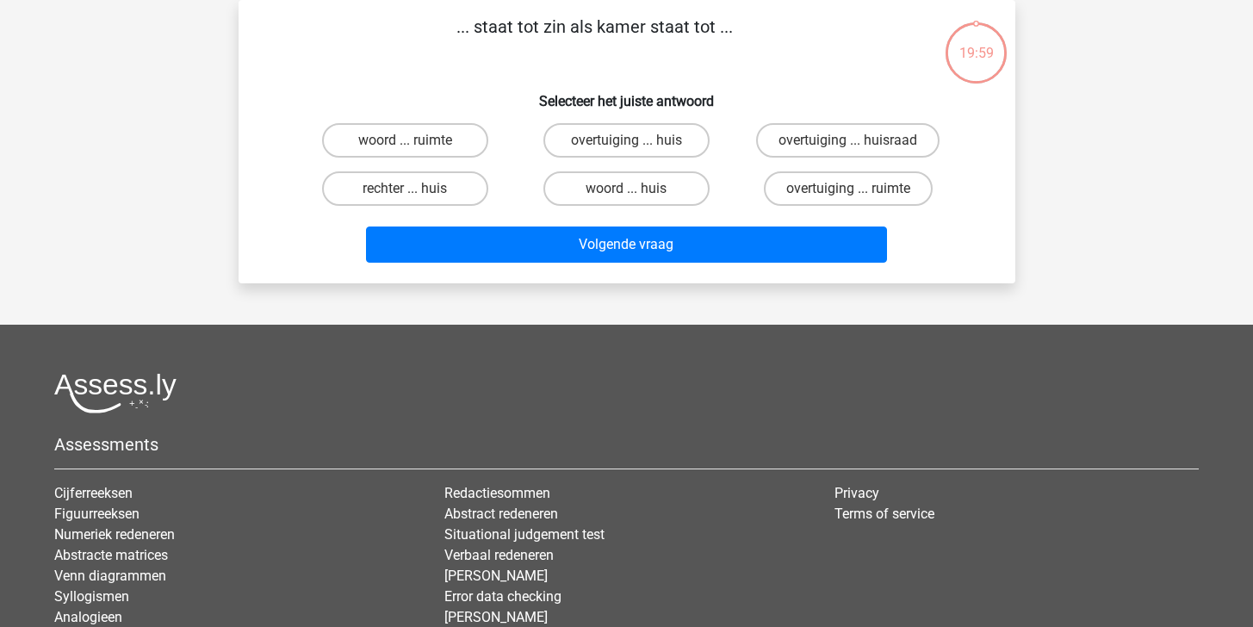
scroll to position [0, 0]
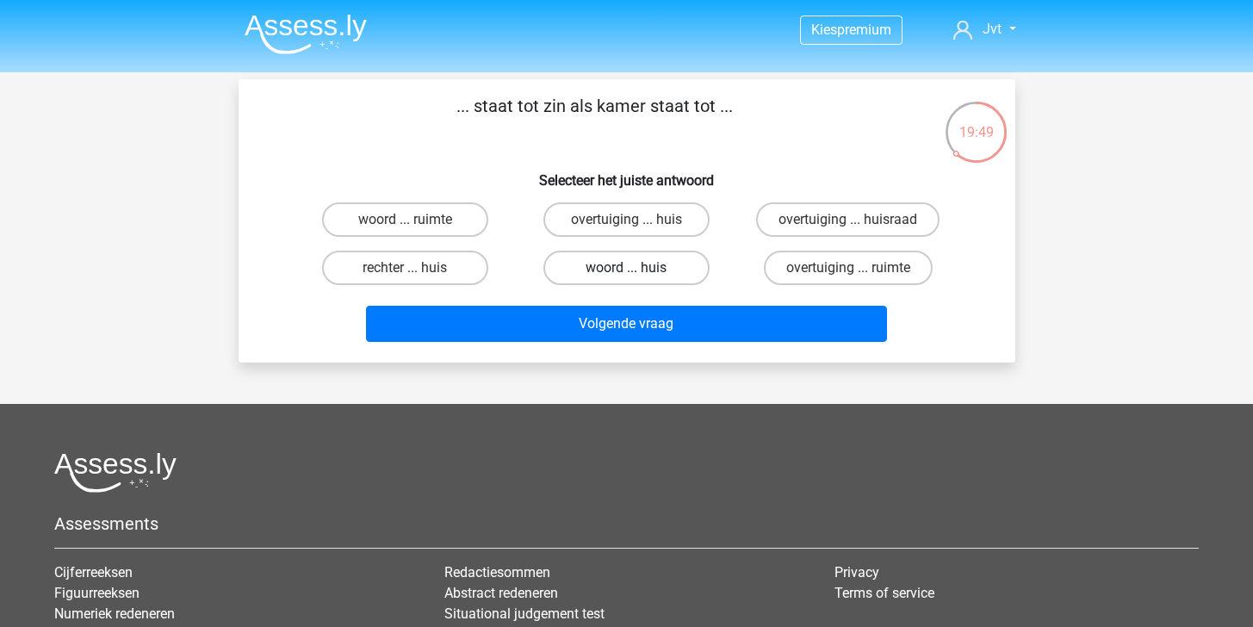
click at [684, 279] on label "woord ... huis" at bounding box center [626, 268] width 166 height 34
click at [637, 279] on input "woord ... huis" at bounding box center [631, 273] width 11 height 11
radio input "true"
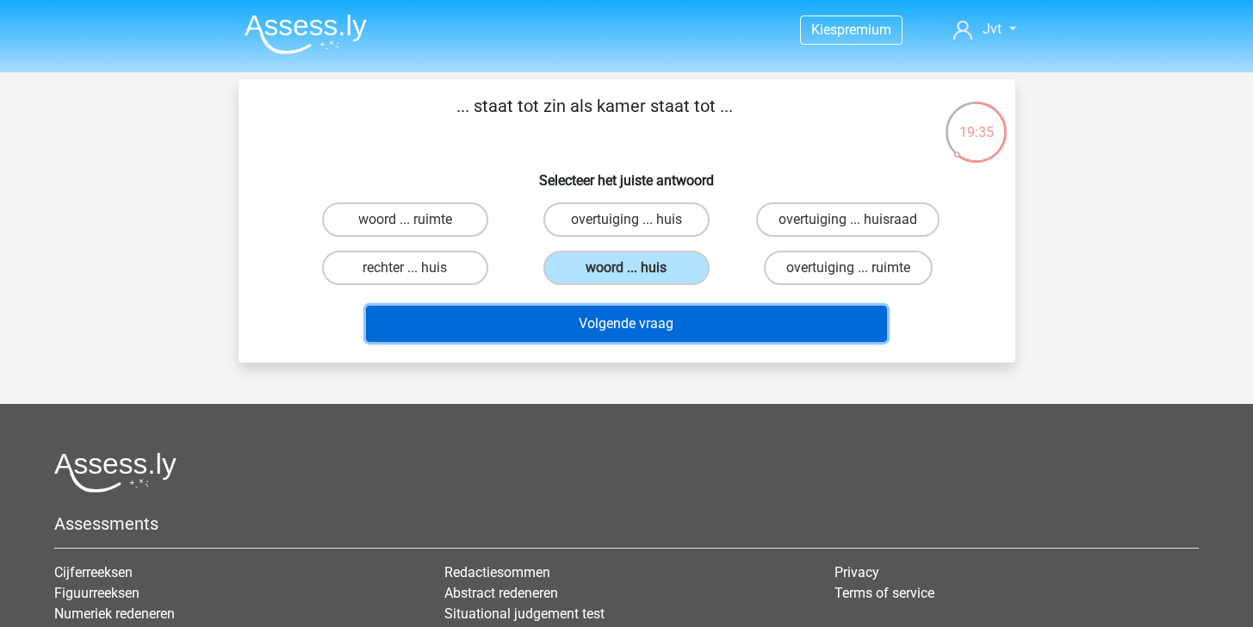
click at [677, 327] on button "Volgende vraag" at bounding box center [626, 324] width 521 height 36
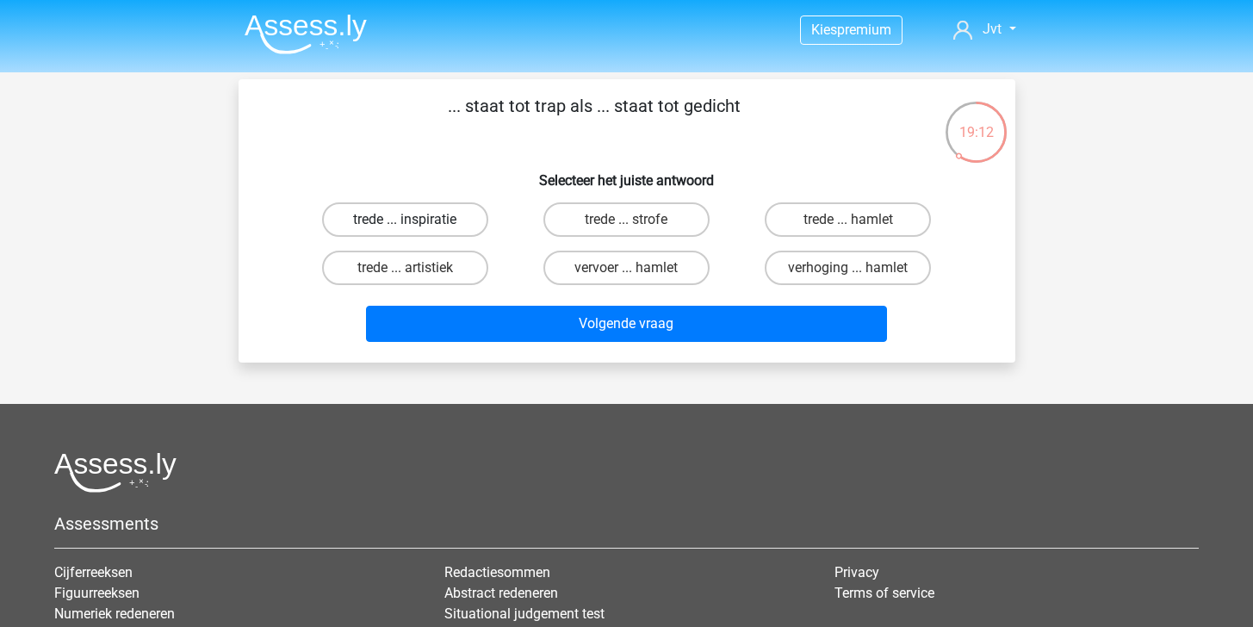
click at [429, 225] on label "trede ... inspiratie" at bounding box center [405, 219] width 166 height 34
click at [416, 225] on input "trede ... inspiratie" at bounding box center [410, 225] width 11 height 11
radio input "true"
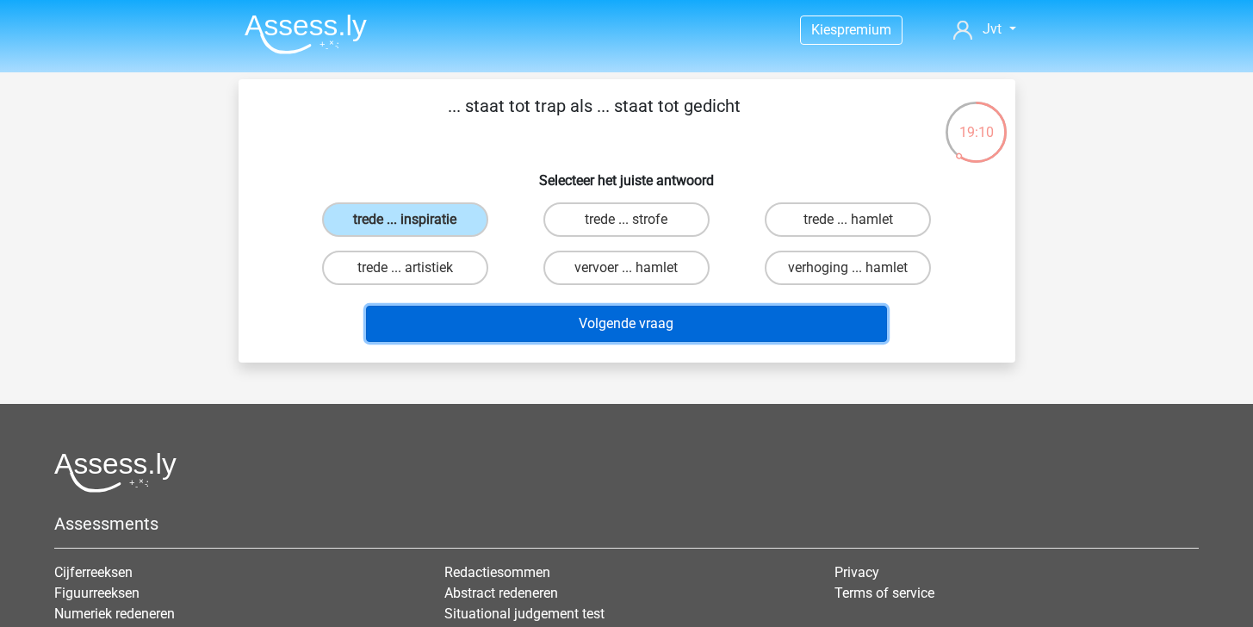
click at [577, 315] on button "Volgende vraag" at bounding box center [626, 324] width 521 height 36
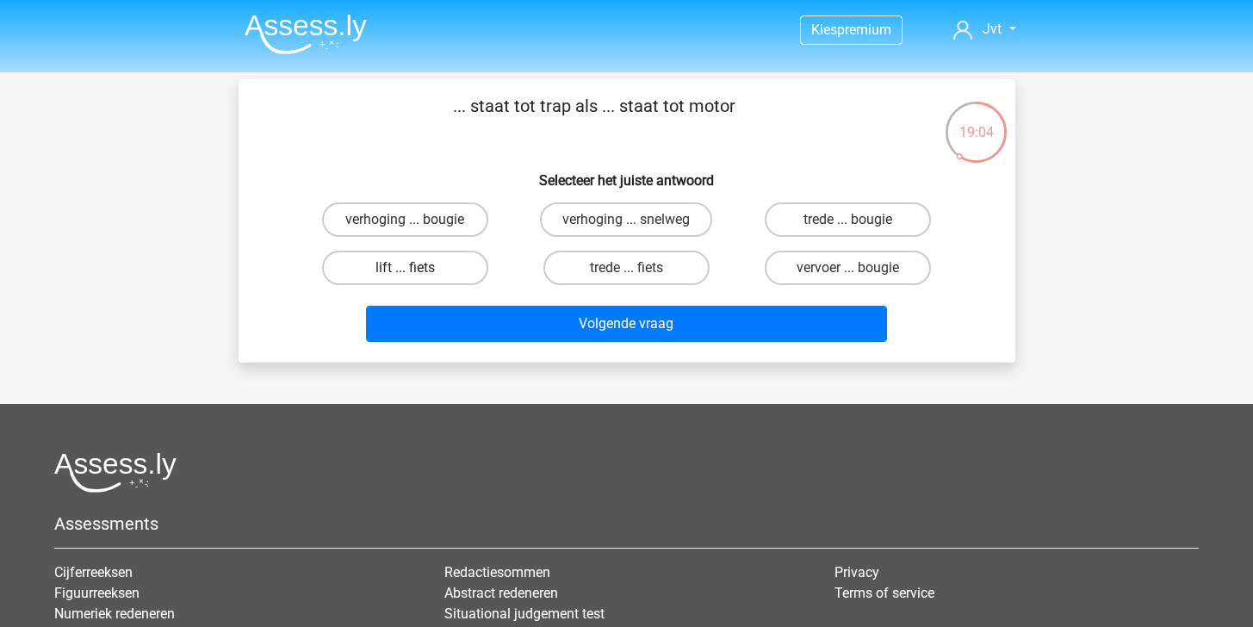
click at [430, 265] on label "lift ... fiets" at bounding box center [405, 268] width 166 height 34
click at [416, 268] on input "lift ... fiets" at bounding box center [410, 273] width 11 height 11
radio input "true"
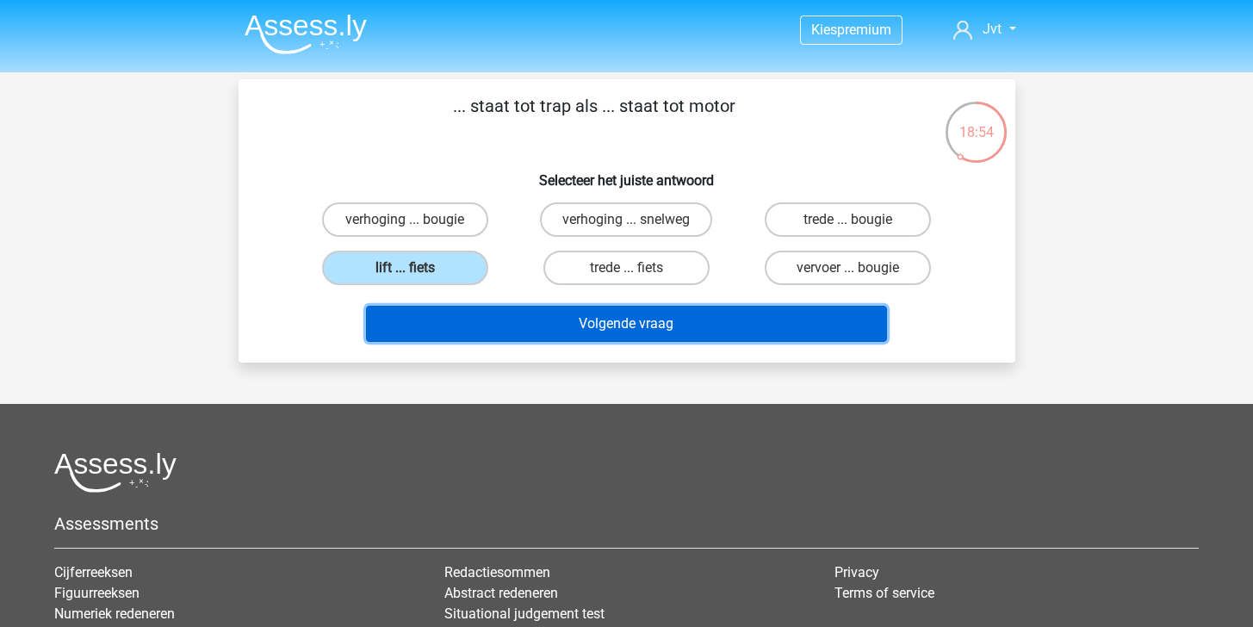
drag, startPoint x: 535, startPoint y: 329, endPoint x: 546, endPoint y: 375, distance: 47.0
click at [546, 375] on div "Kies premium Jvt j.vantilburgj@gmail.com" at bounding box center [626, 429] width 1253 height 858
click at [584, 335] on button "Volgende vraag" at bounding box center [626, 324] width 521 height 36
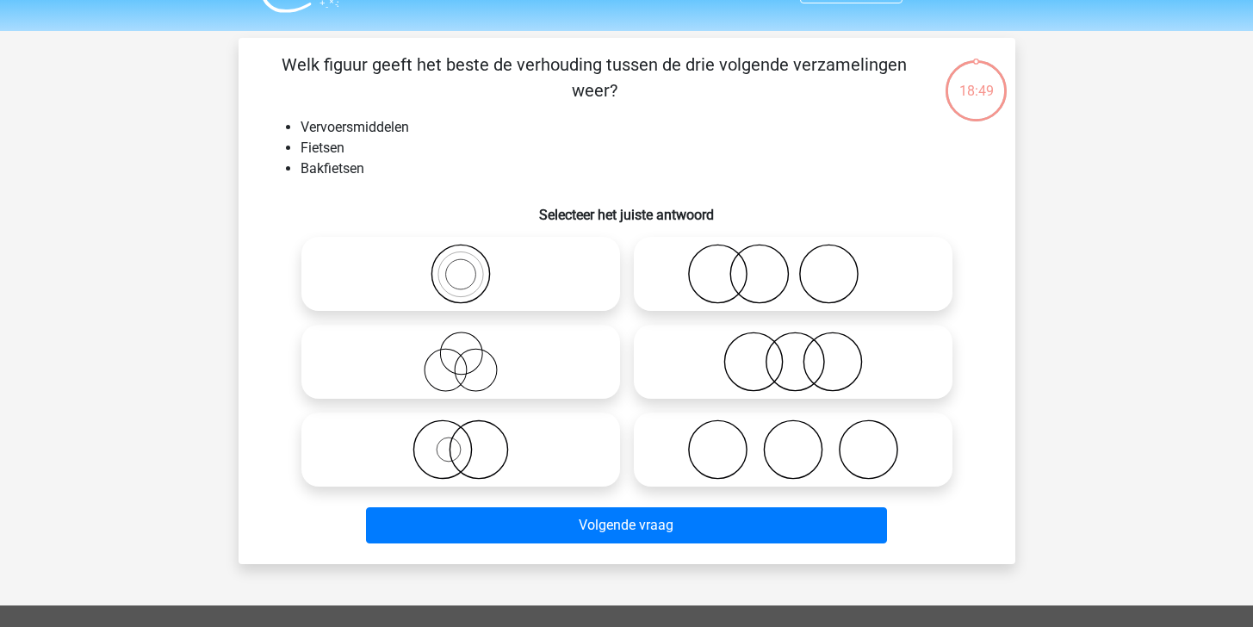
scroll to position [79, 0]
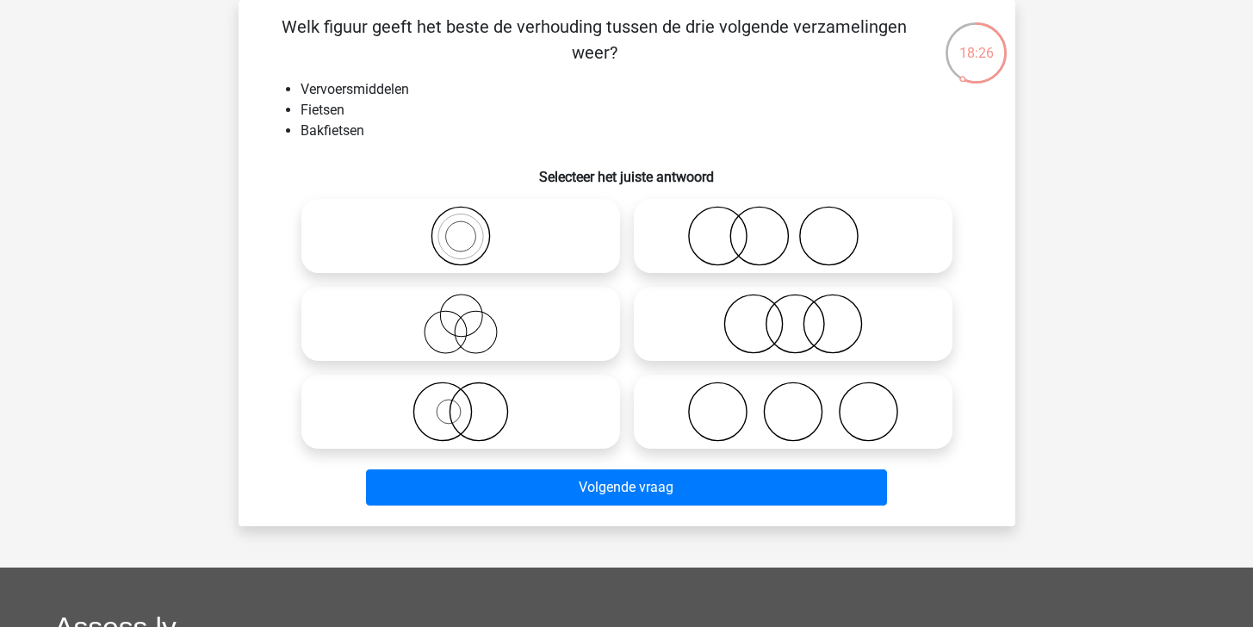
click at [523, 424] on icon at bounding box center [460, 411] width 305 height 60
click at [472, 403] on input "radio" at bounding box center [466, 397] width 11 height 11
radio input "true"
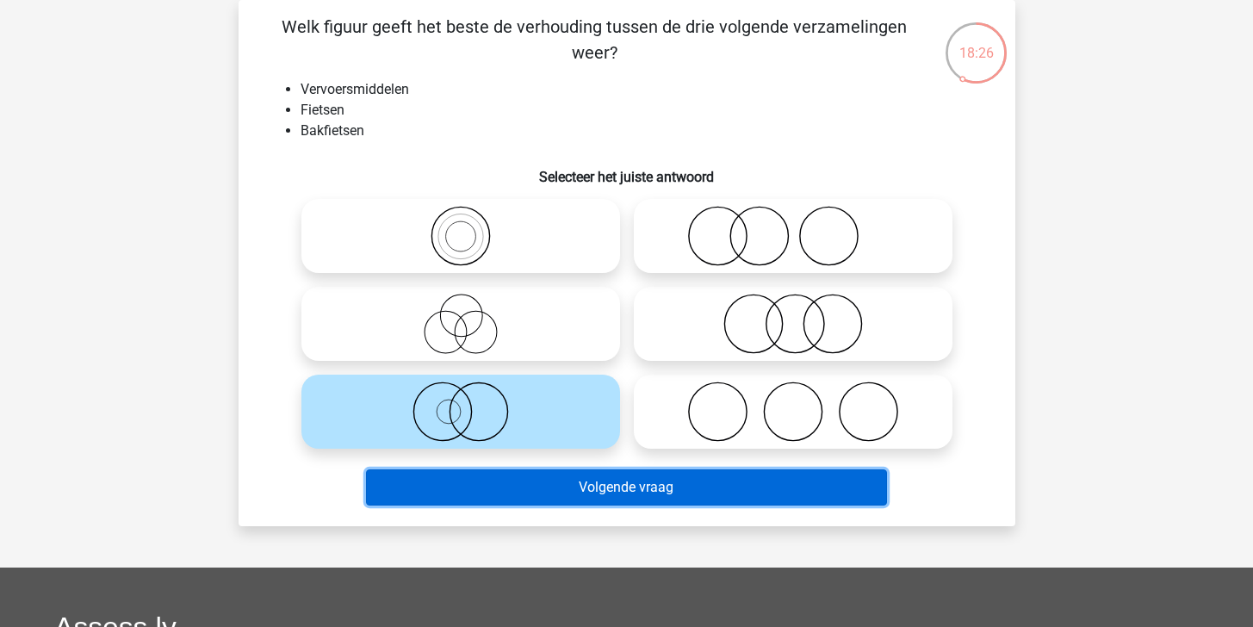
click at [554, 480] on button "Volgende vraag" at bounding box center [626, 487] width 521 height 36
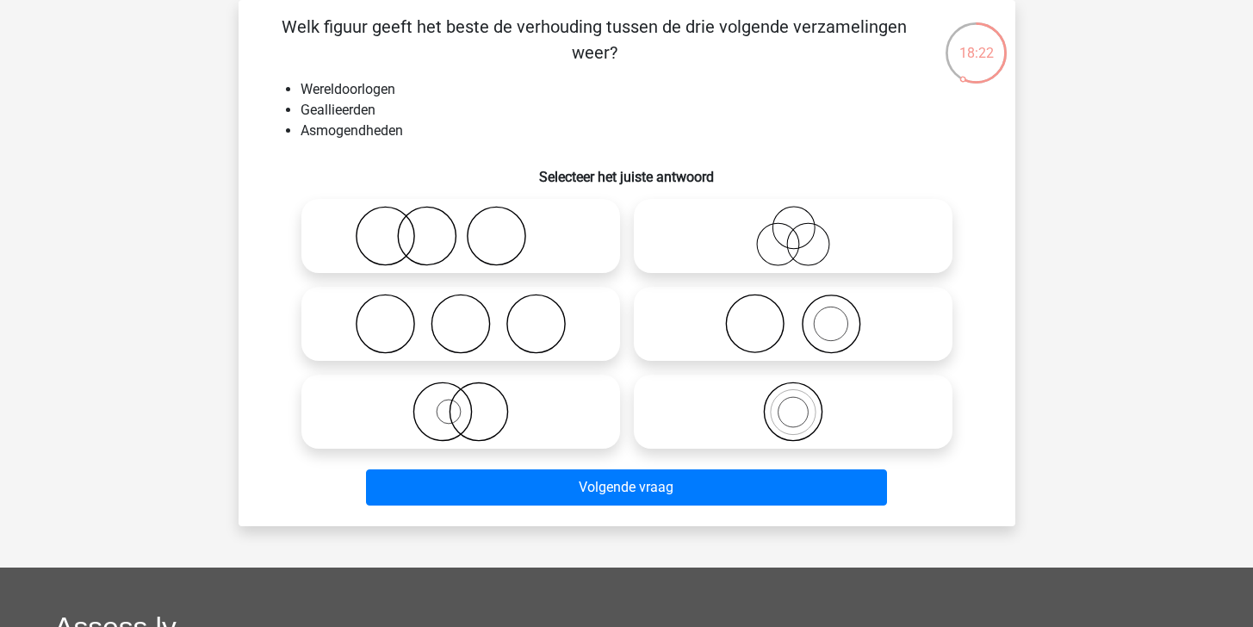
click at [539, 338] on icon at bounding box center [460, 324] width 305 height 60
click at [472, 315] on input "radio" at bounding box center [466, 309] width 11 height 11
radio input "true"
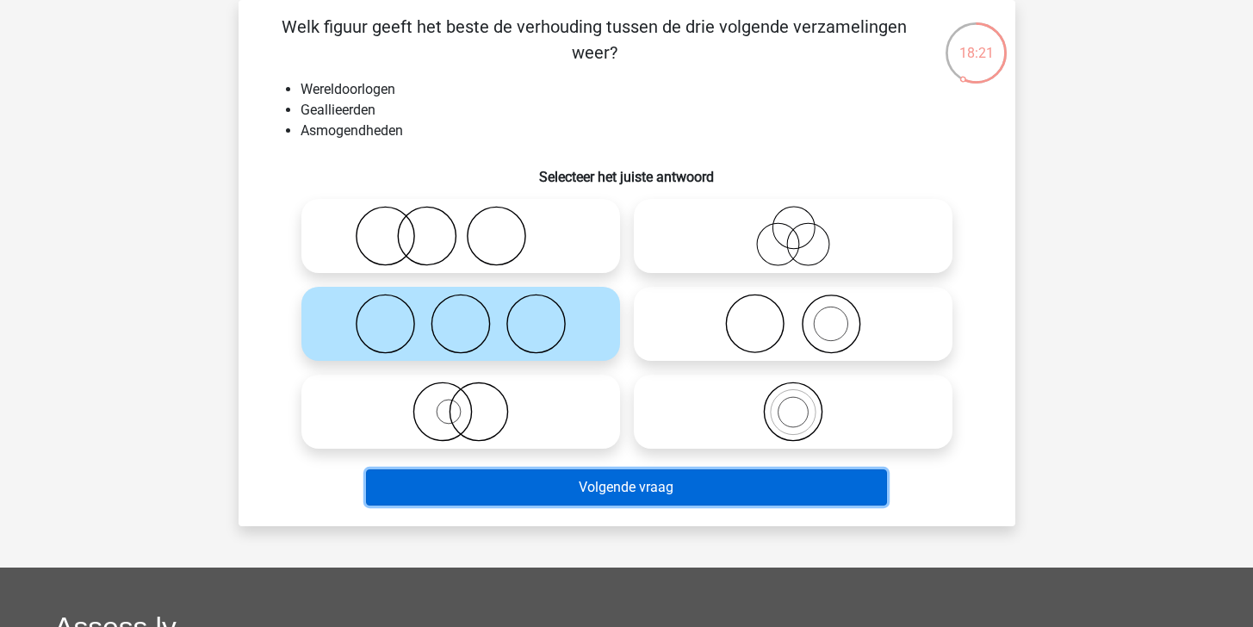
click at [630, 492] on button "Volgende vraag" at bounding box center [626, 487] width 521 height 36
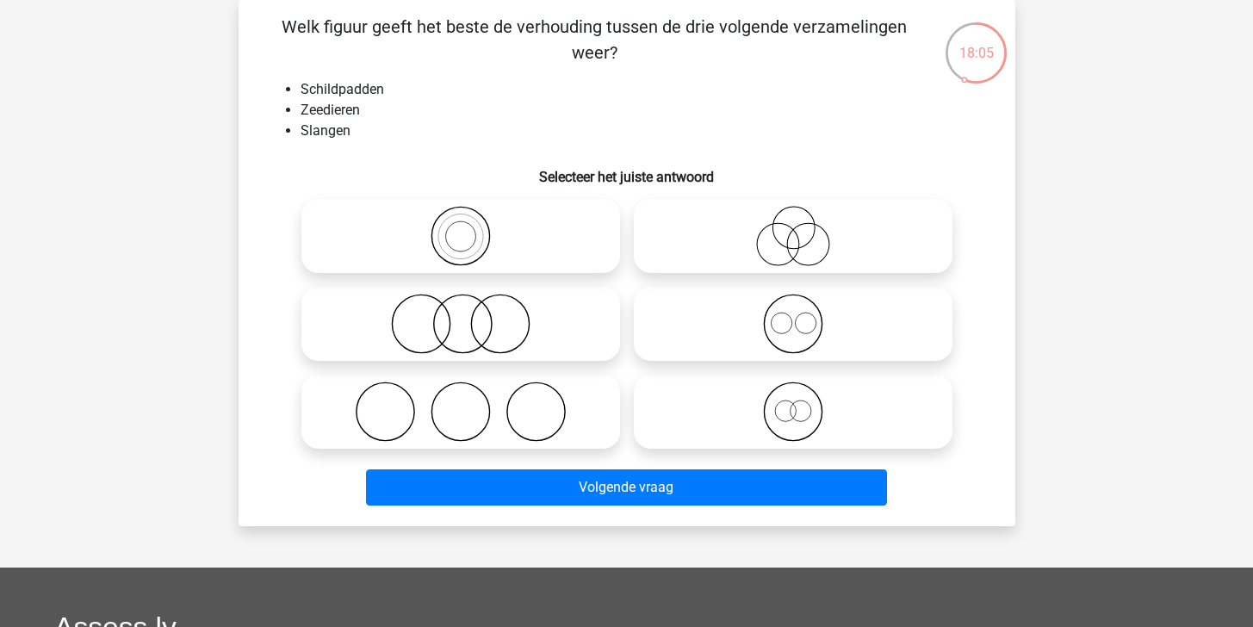
click at [462, 330] on icon at bounding box center [460, 324] width 305 height 60
click at [462, 315] on input "radio" at bounding box center [466, 309] width 11 height 11
radio input "true"
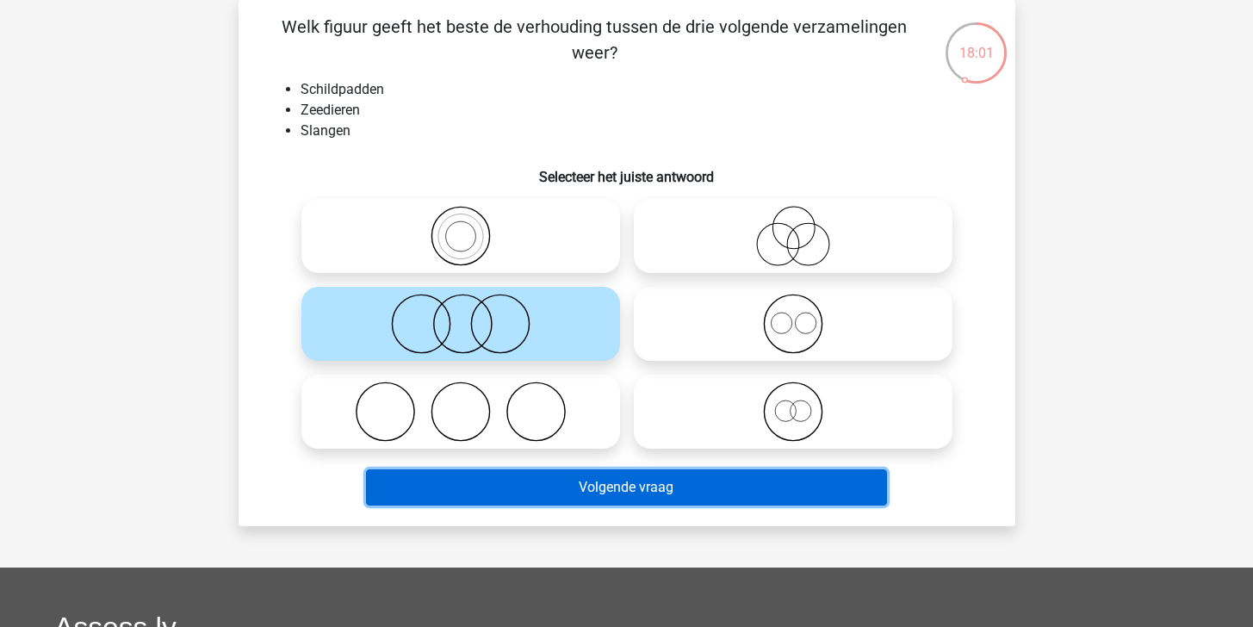
click at [548, 483] on button "Volgende vraag" at bounding box center [626, 487] width 521 height 36
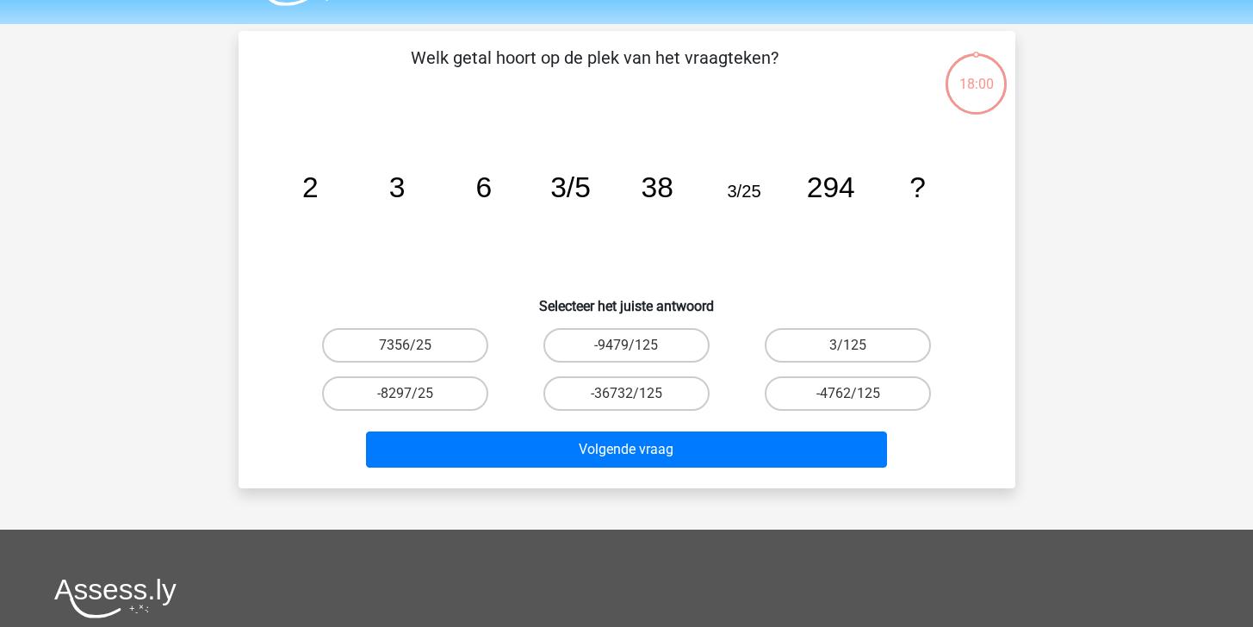
scroll to position [0, 0]
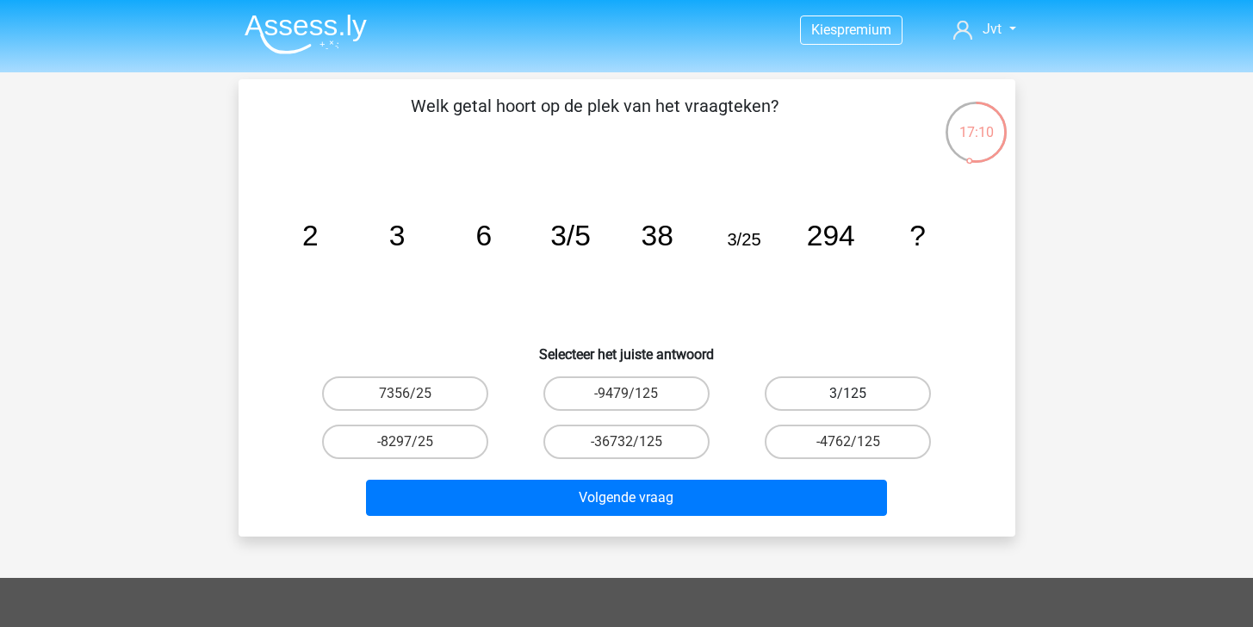
click at [813, 387] on label "3/125" at bounding box center [848, 393] width 166 height 34
click at [848, 393] on input "3/125" at bounding box center [853, 398] width 11 height 11
radio input "true"
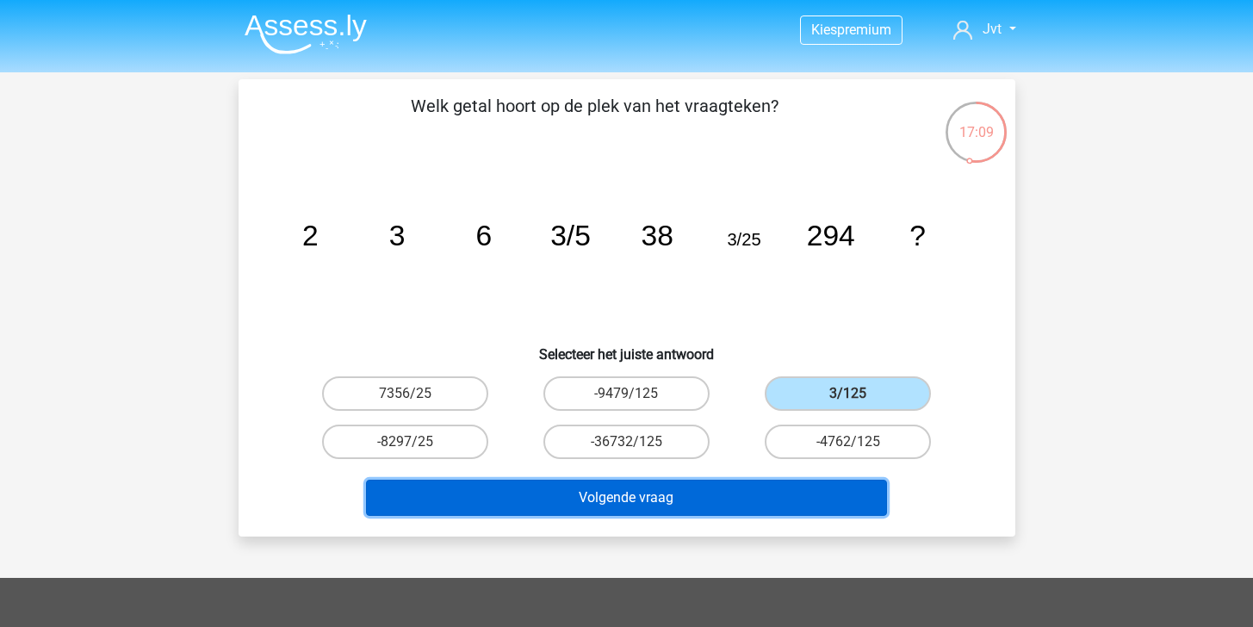
click at [688, 503] on button "Volgende vraag" at bounding box center [626, 498] width 521 height 36
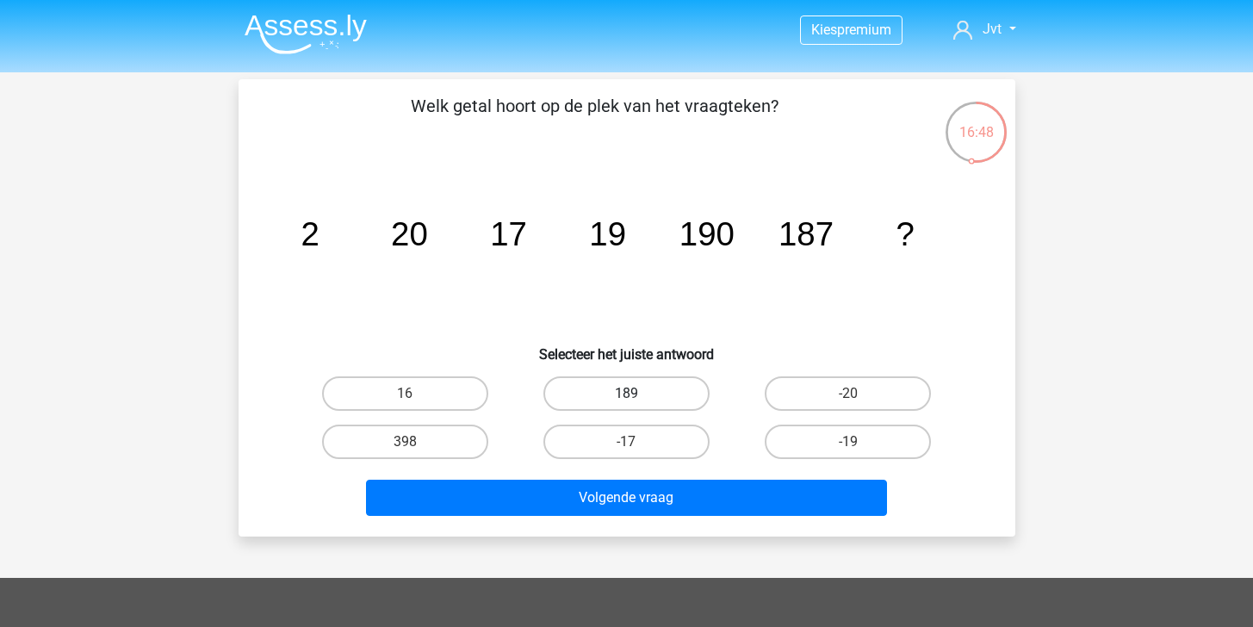
click at [654, 388] on label "189" at bounding box center [626, 393] width 166 height 34
click at [637, 393] on input "189" at bounding box center [631, 398] width 11 height 11
radio input "true"
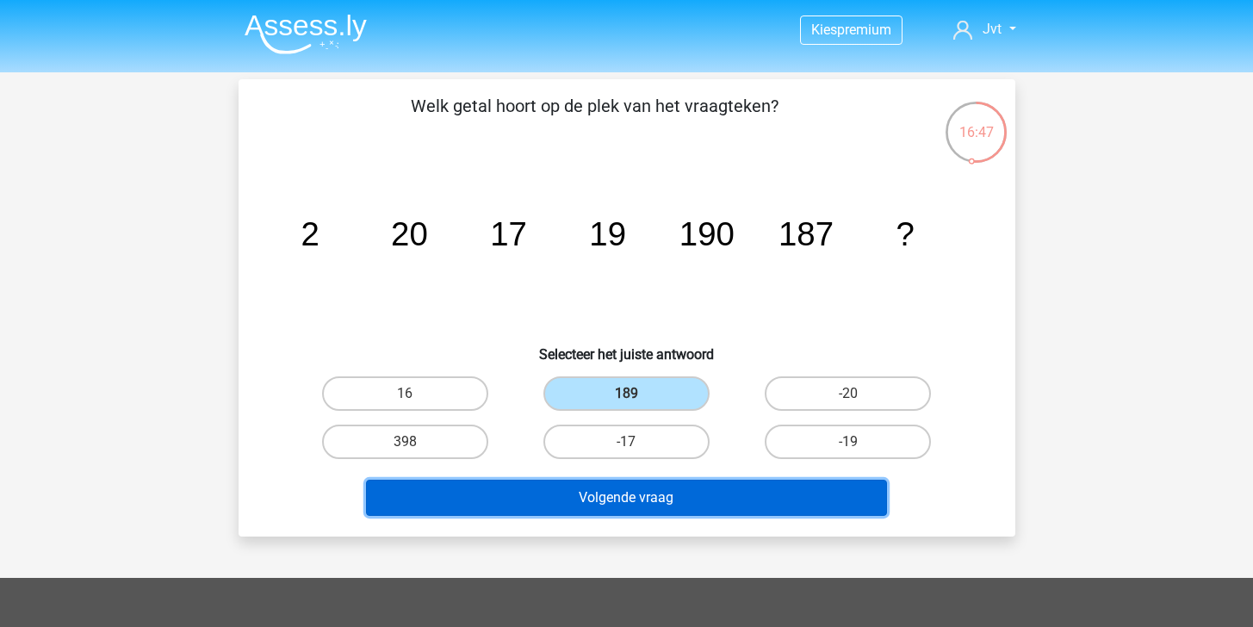
click at [639, 497] on button "Volgende vraag" at bounding box center [626, 498] width 521 height 36
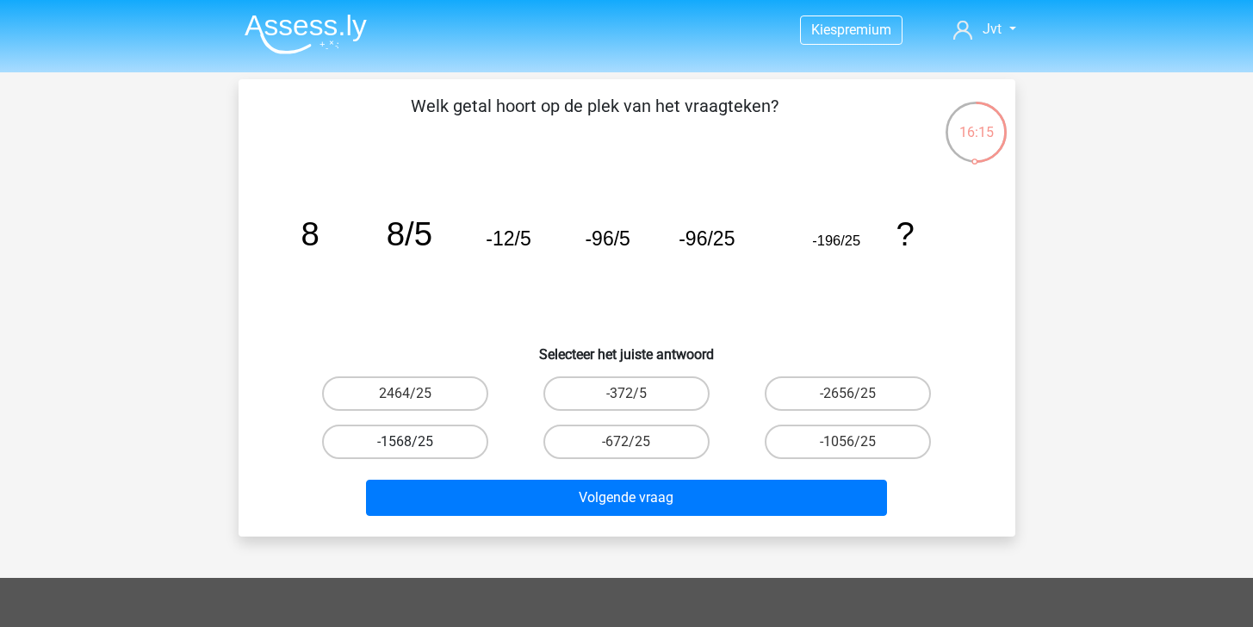
click at [415, 438] on label "-1568/25" at bounding box center [405, 441] width 166 height 34
click at [415, 442] on input "-1568/25" at bounding box center [410, 447] width 11 height 11
radio input "true"
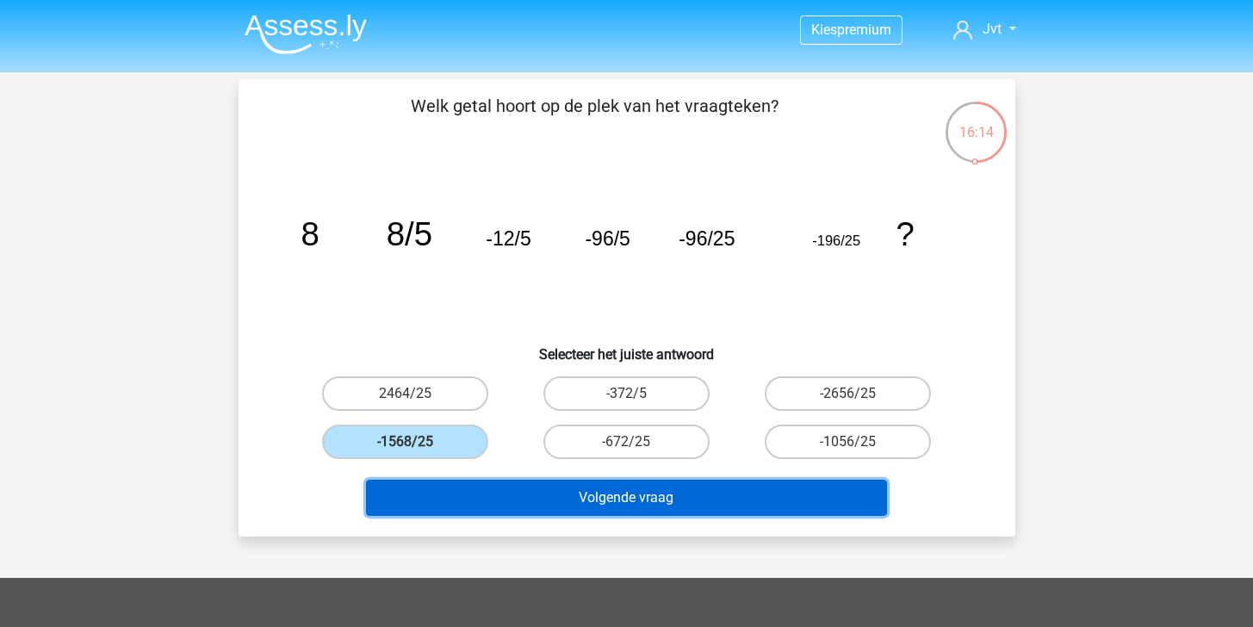
click at [578, 494] on button "Volgende vraag" at bounding box center [626, 498] width 521 height 36
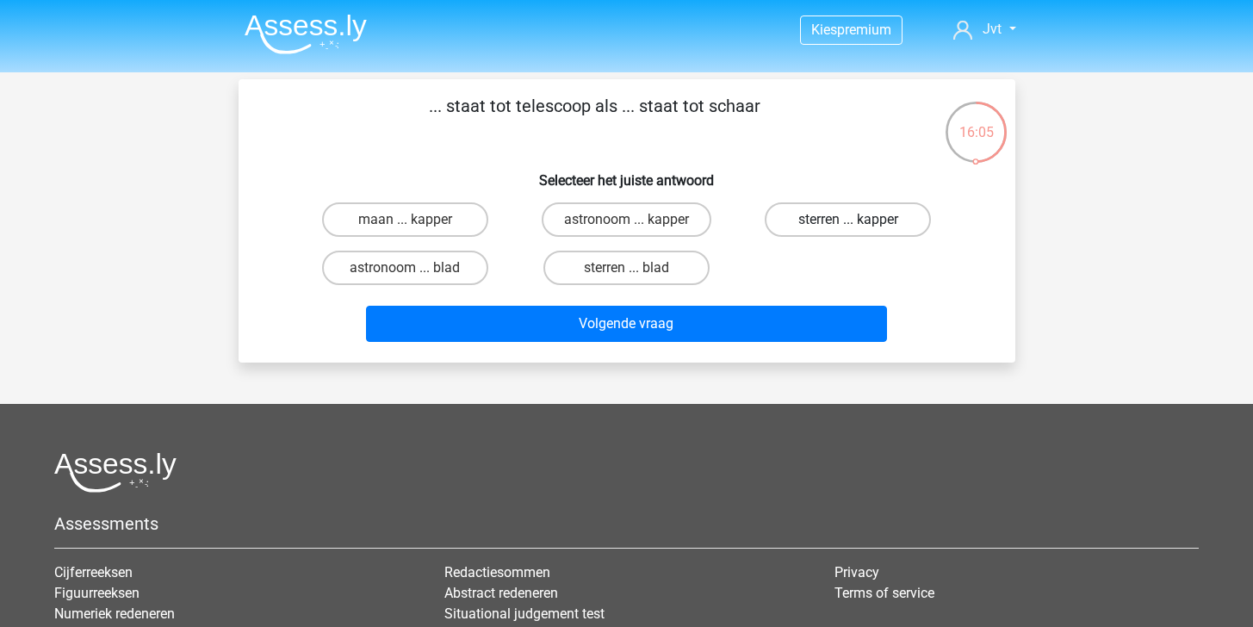
click at [799, 210] on label "sterren ... kapper" at bounding box center [848, 219] width 166 height 34
click at [848, 220] on input "sterren ... kapper" at bounding box center [853, 225] width 11 height 11
radio input "true"
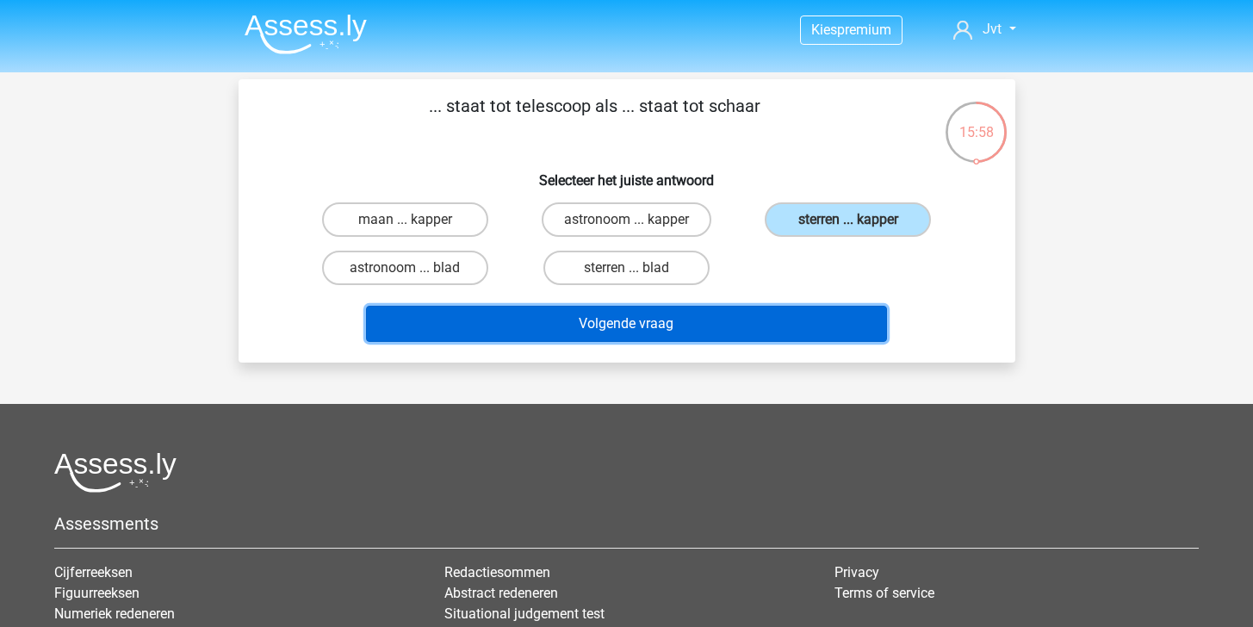
click at [808, 332] on button "Volgende vraag" at bounding box center [626, 324] width 521 height 36
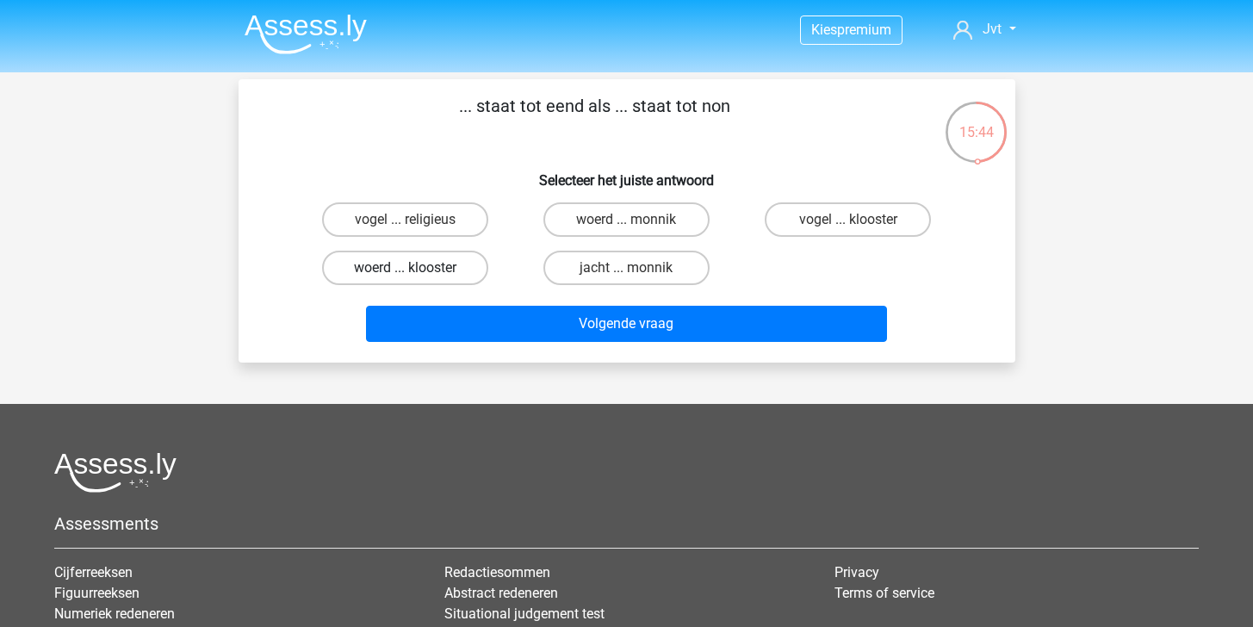
click at [434, 261] on label "woerd ... klooster" at bounding box center [405, 268] width 166 height 34
click at [416, 268] on input "woerd ... klooster" at bounding box center [410, 273] width 11 height 11
radio input "true"
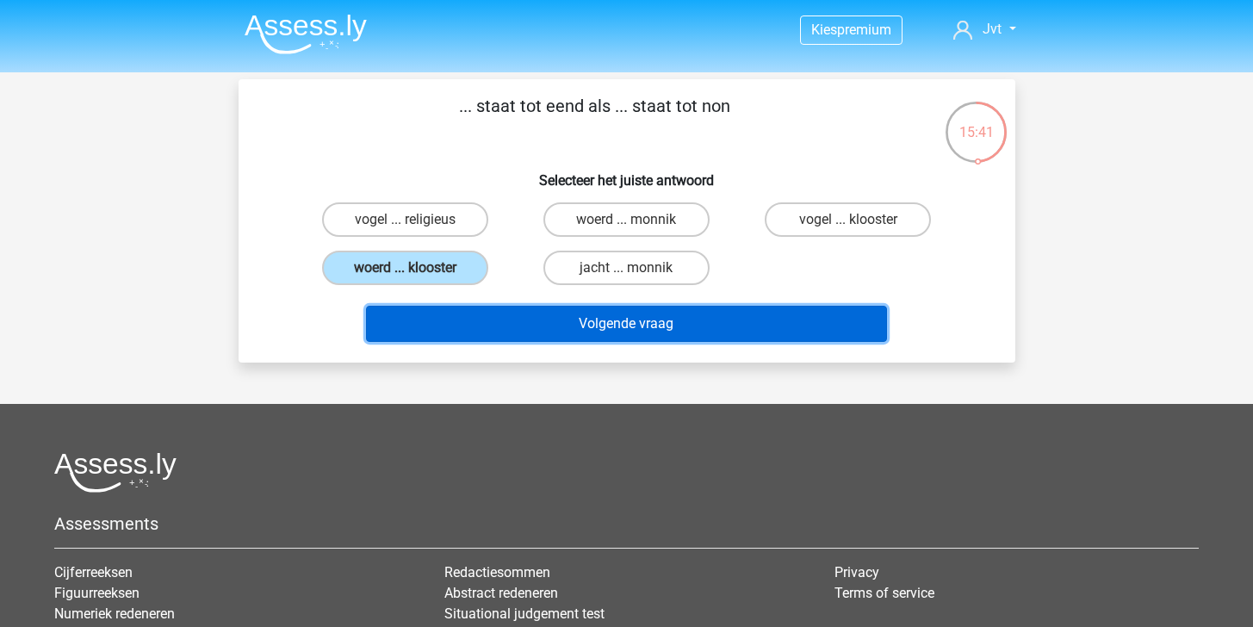
click at [639, 340] on button "Volgende vraag" at bounding box center [626, 324] width 521 height 36
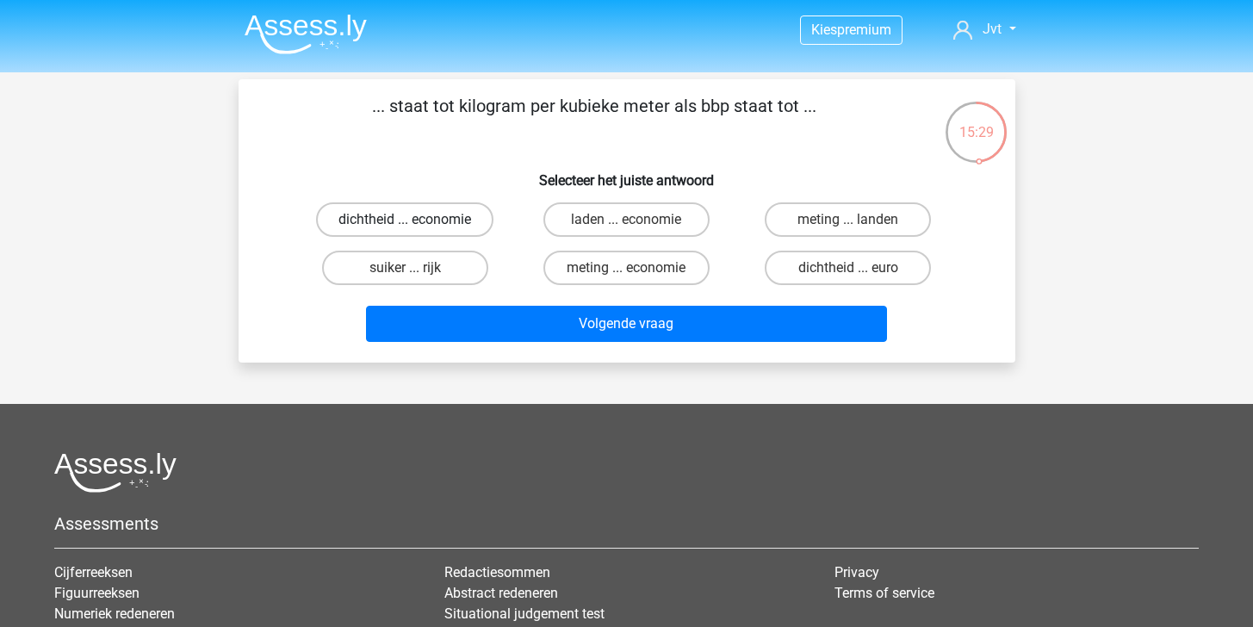
click at [471, 212] on label "dichtheid ... economie" at bounding box center [404, 219] width 177 height 34
click at [416, 220] on input "dichtheid ... economie" at bounding box center [410, 225] width 11 height 11
radio input "true"
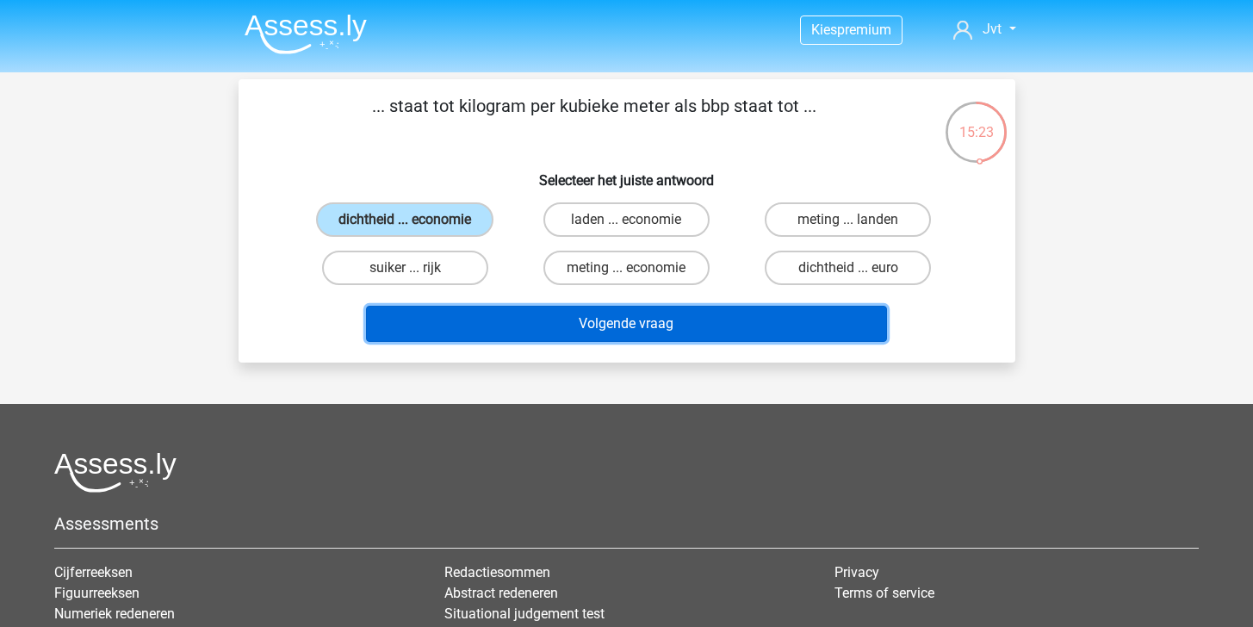
click at [698, 333] on button "Volgende vraag" at bounding box center [626, 324] width 521 height 36
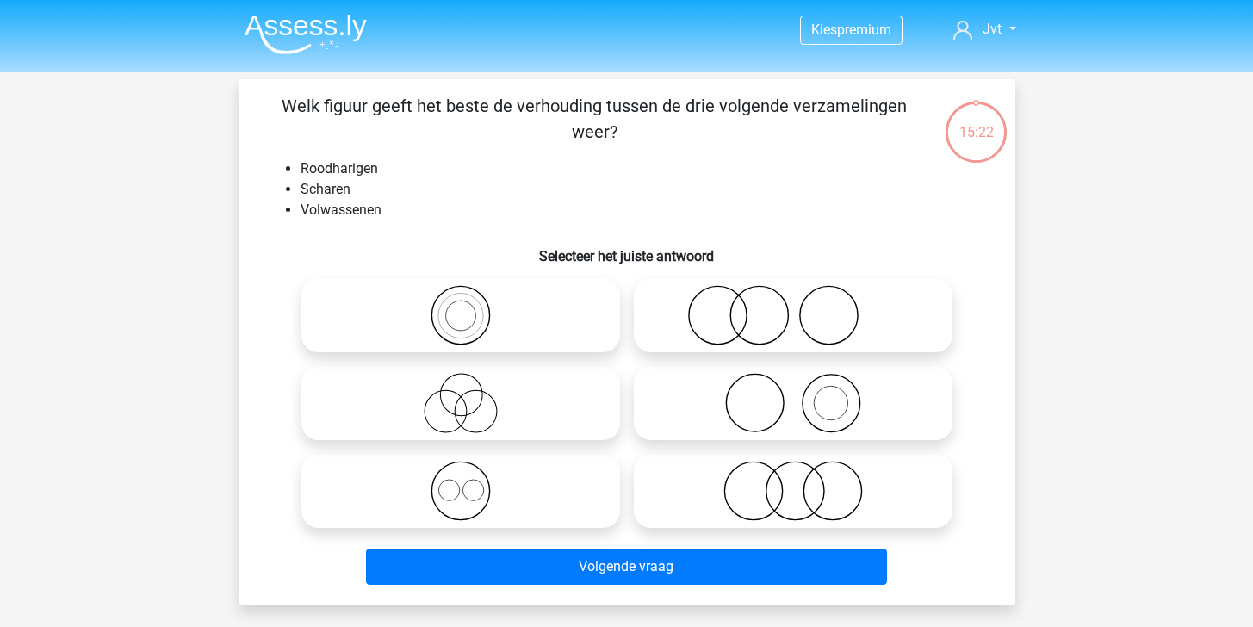
scroll to position [79, 0]
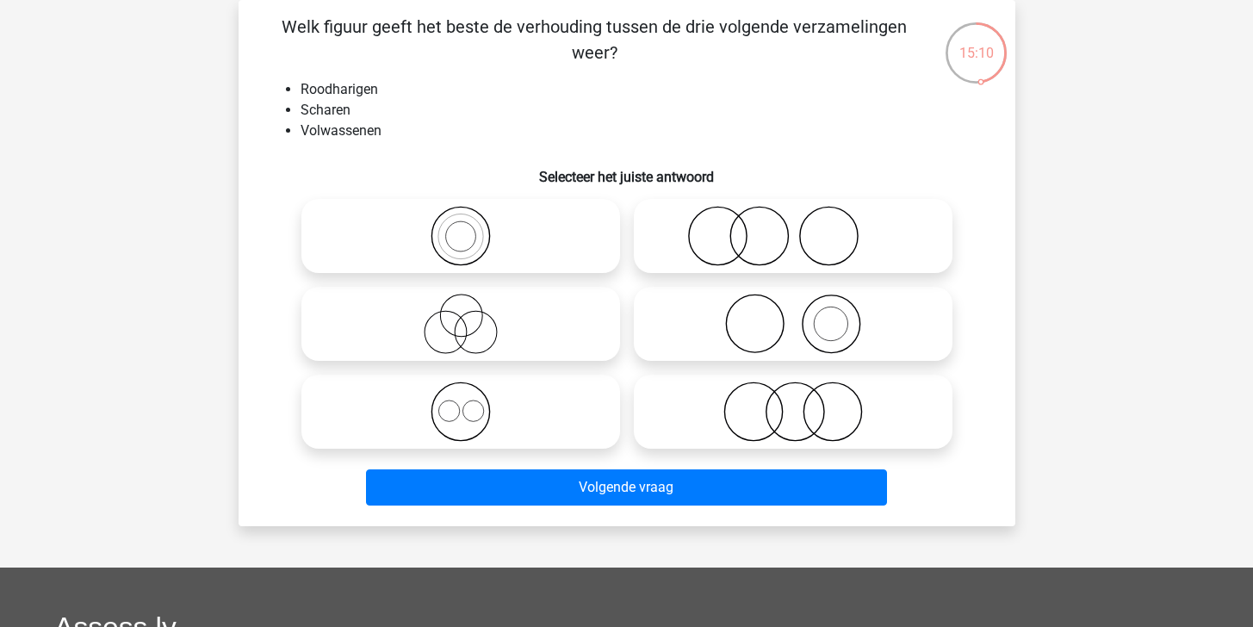
click at [785, 316] on icon at bounding box center [793, 324] width 305 height 60
click at [793, 315] on input "radio" at bounding box center [798, 309] width 11 height 11
radio input "true"
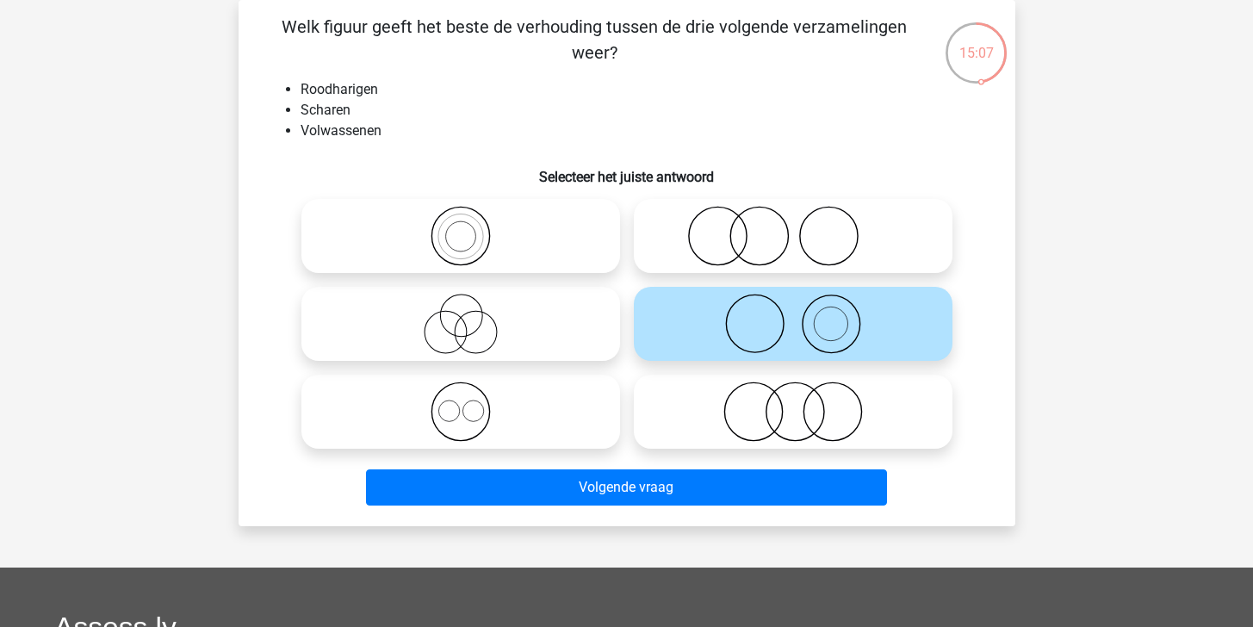
click at [807, 221] on icon at bounding box center [793, 236] width 305 height 60
click at [804, 221] on input "radio" at bounding box center [798, 221] width 11 height 11
radio input "true"
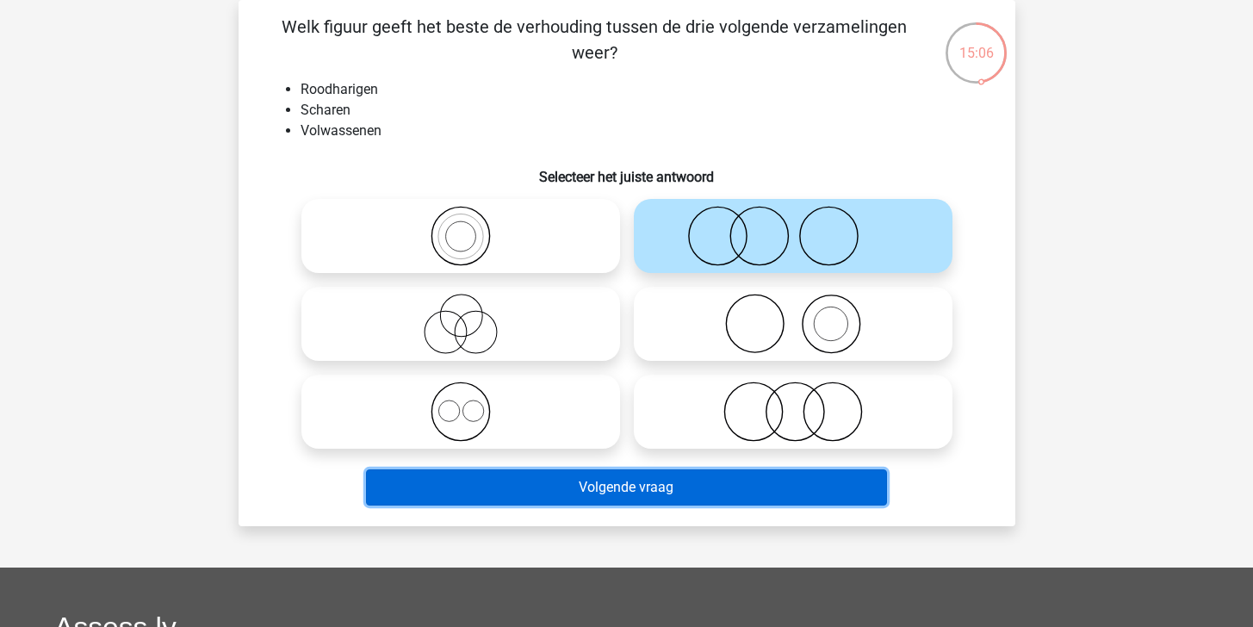
click at [753, 482] on button "Volgende vraag" at bounding box center [626, 487] width 521 height 36
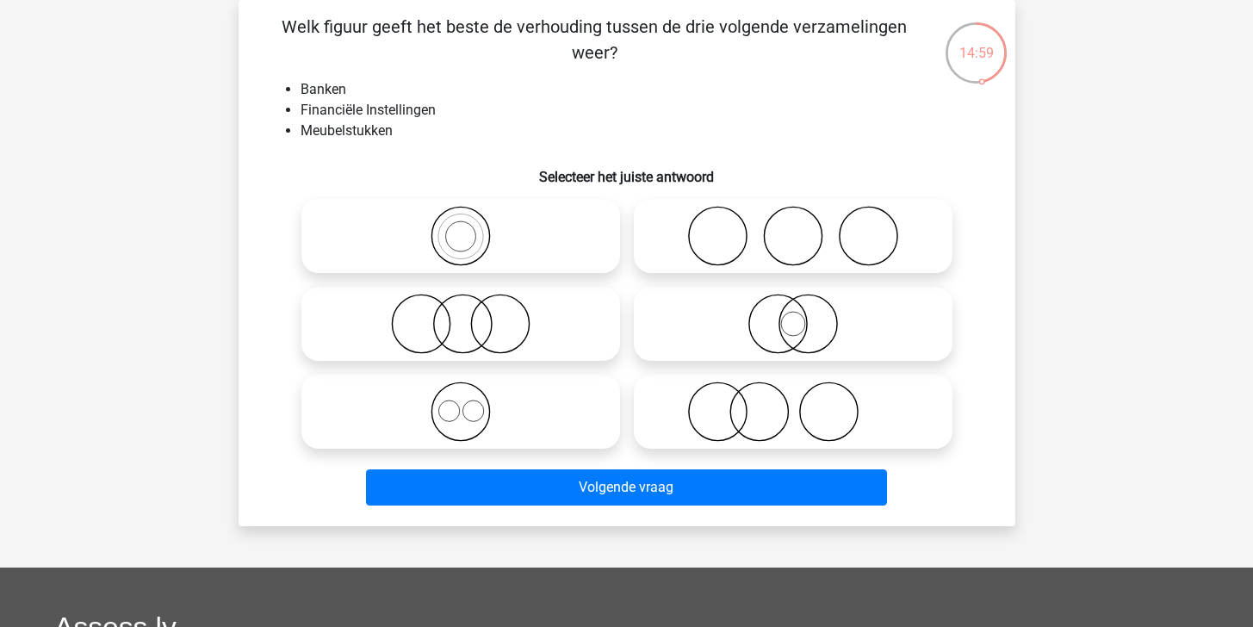
click at [846, 423] on icon at bounding box center [793, 411] width 305 height 60
click at [804, 403] on input "radio" at bounding box center [798, 397] width 11 height 11
radio input "true"
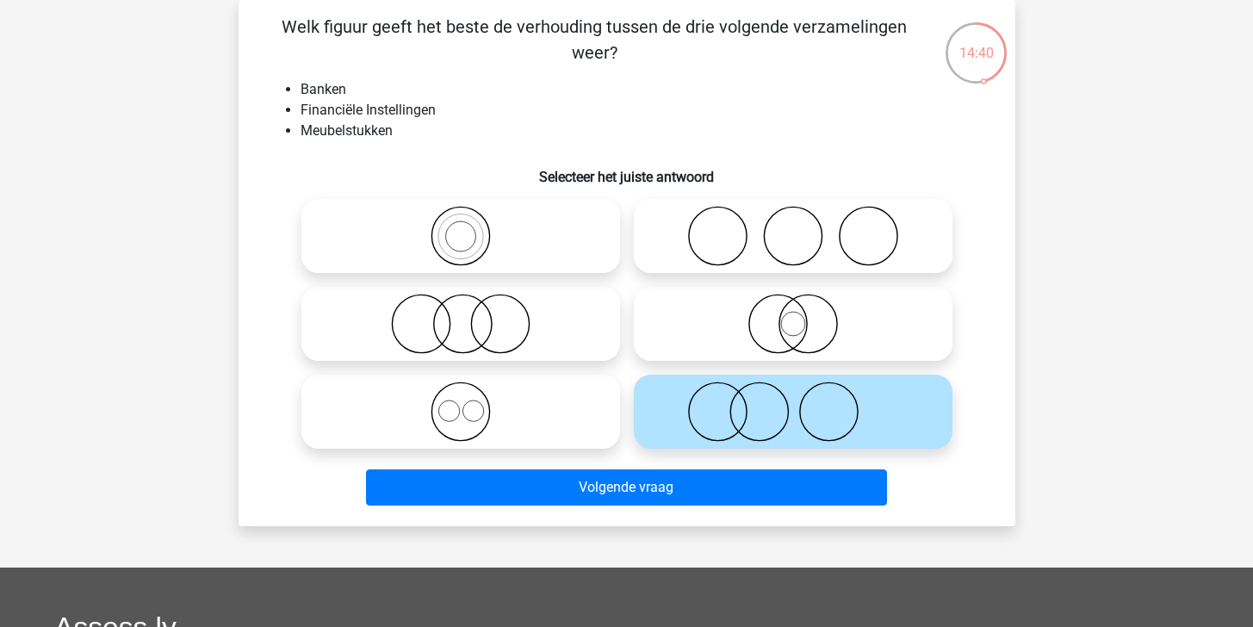
click at [747, 314] on icon at bounding box center [793, 324] width 305 height 60
click at [793, 314] on input "radio" at bounding box center [798, 309] width 11 height 11
radio input "true"
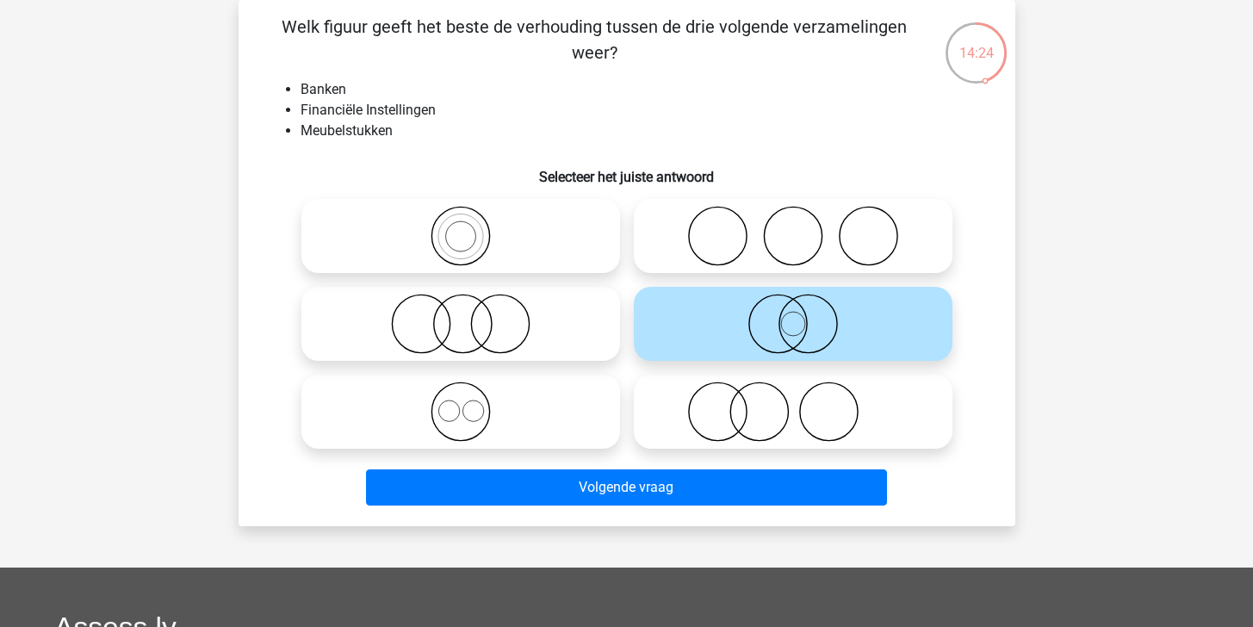
click at [722, 405] on icon at bounding box center [793, 411] width 305 height 60
click at [793, 403] on input "radio" at bounding box center [798, 397] width 11 height 11
radio input "true"
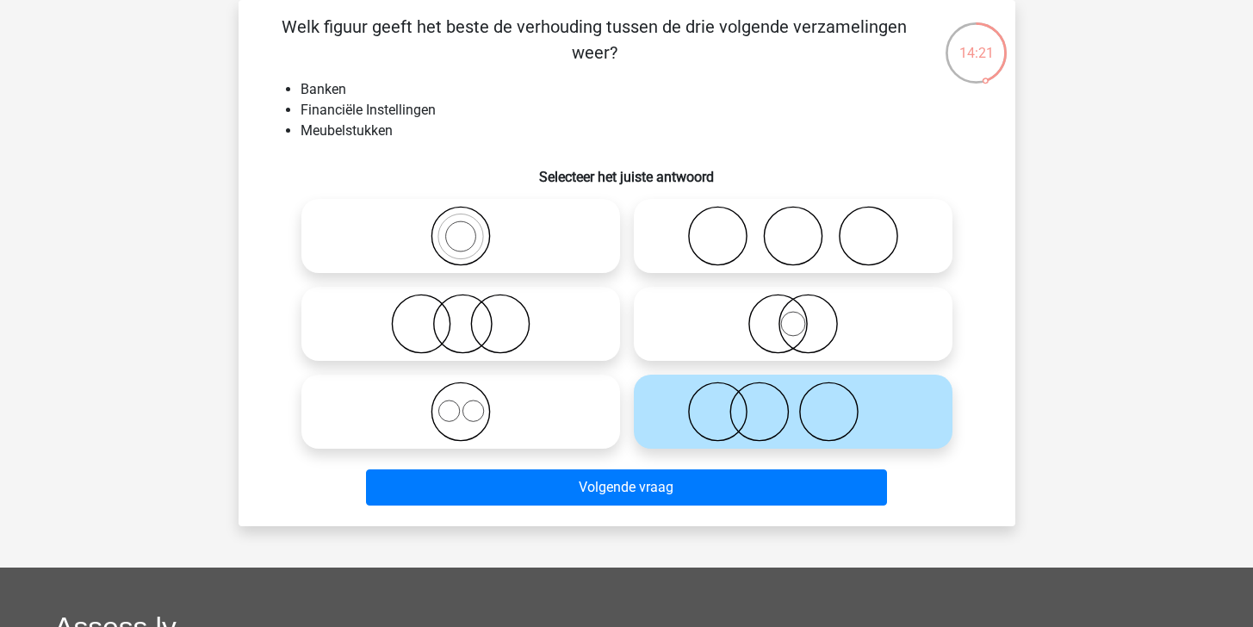
click at [805, 326] on icon at bounding box center [793, 324] width 305 height 60
click at [804, 315] on input "radio" at bounding box center [798, 309] width 11 height 11
radio input "true"
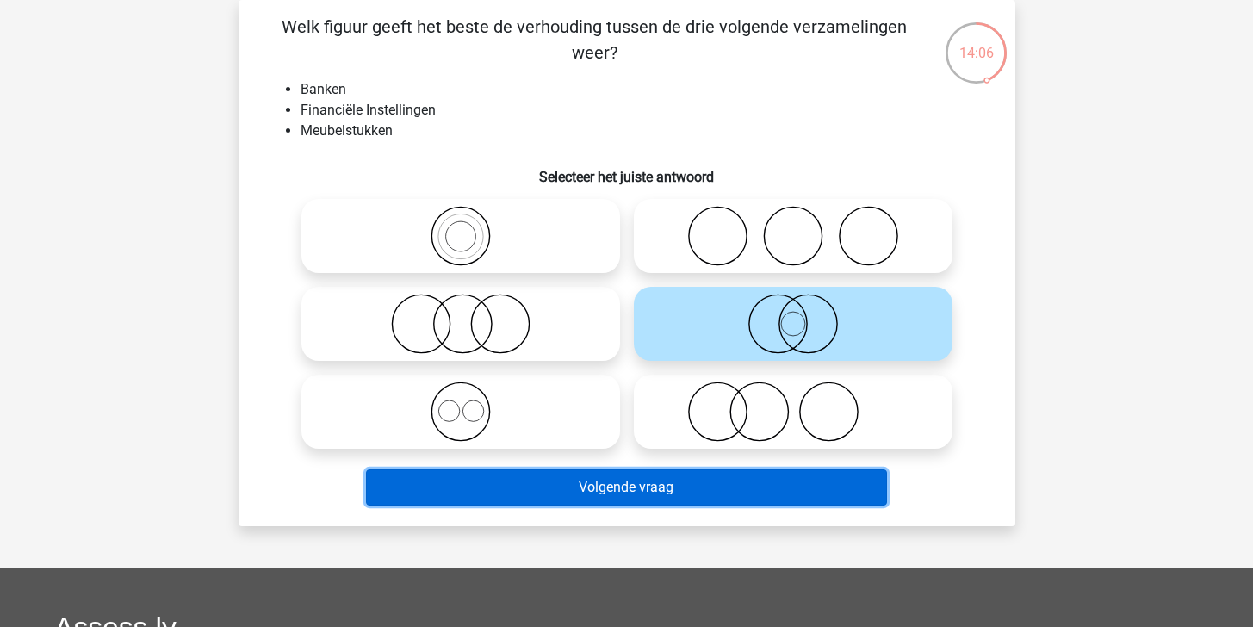
click at [695, 488] on button "Volgende vraag" at bounding box center [626, 487] width 521 height 36
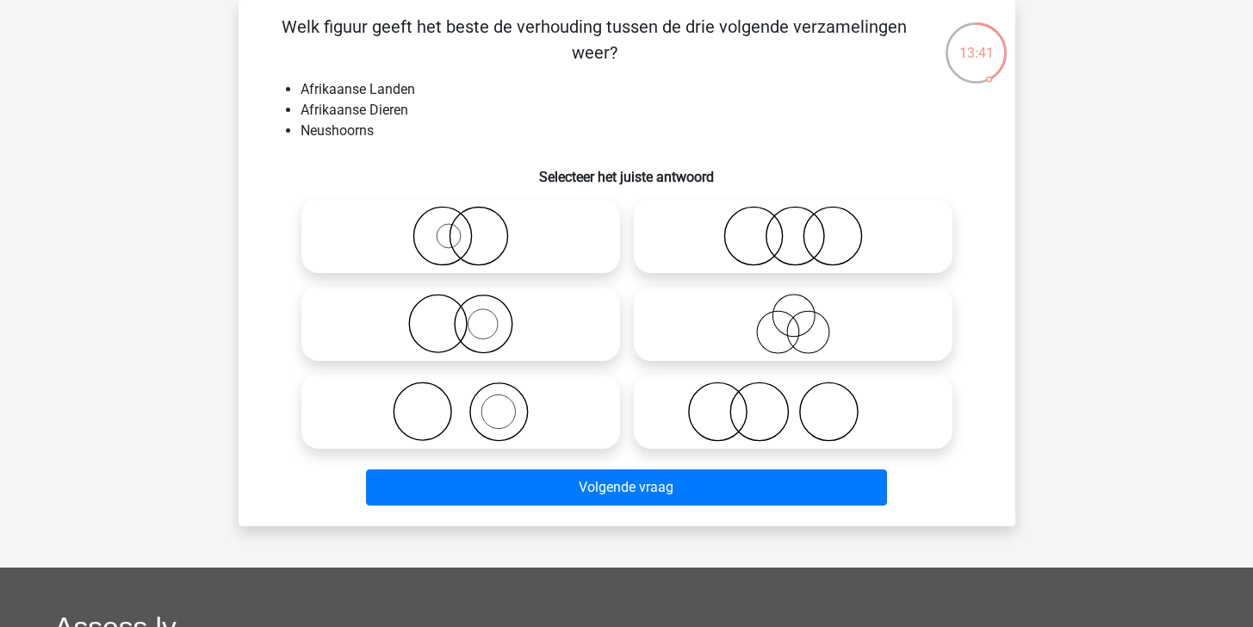
click at [555, 421] on icon at bounding box center [460, 411] width 305 height 60
click at [472, 403] on input "radio" at bounding box center [466, 397] width 11 height 11
radio input "true"
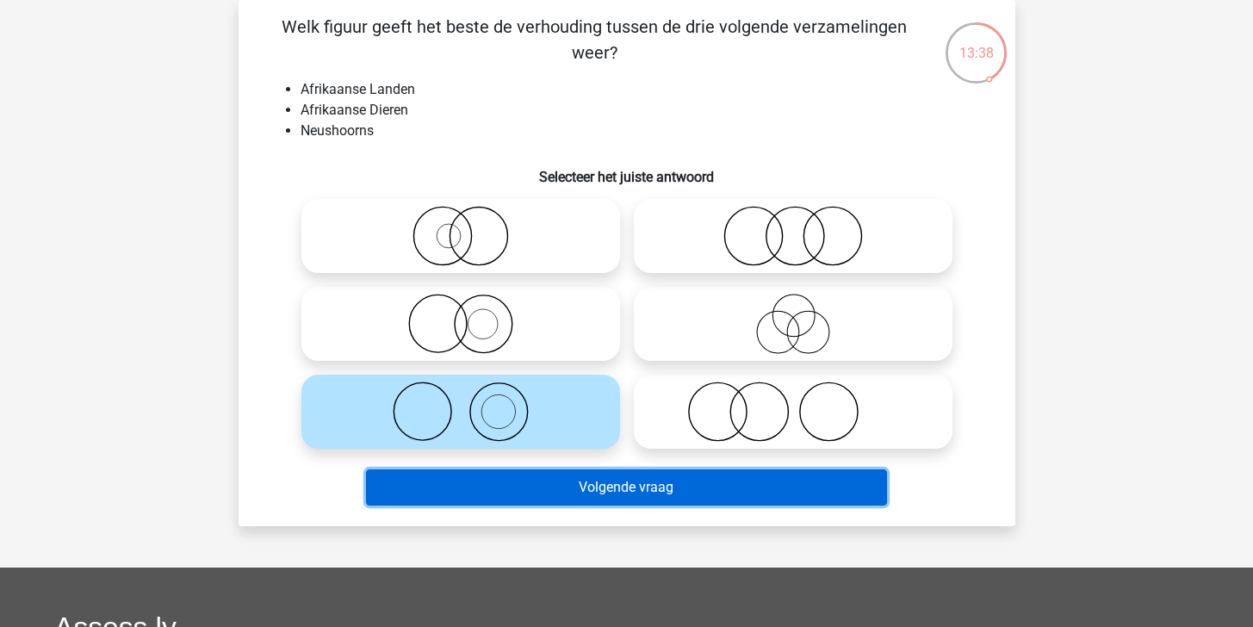
click at [637, 499] on button "Volgende vraag" at bounding box center [626, 487] width 521 height 36
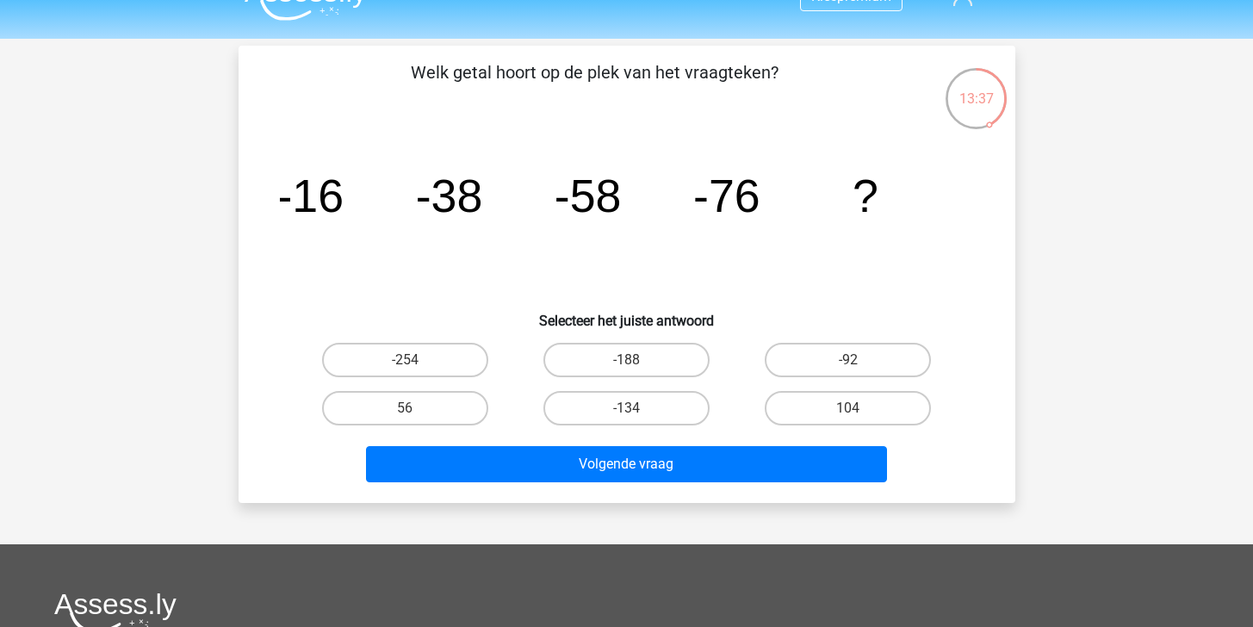
scroll to position [0, 0]
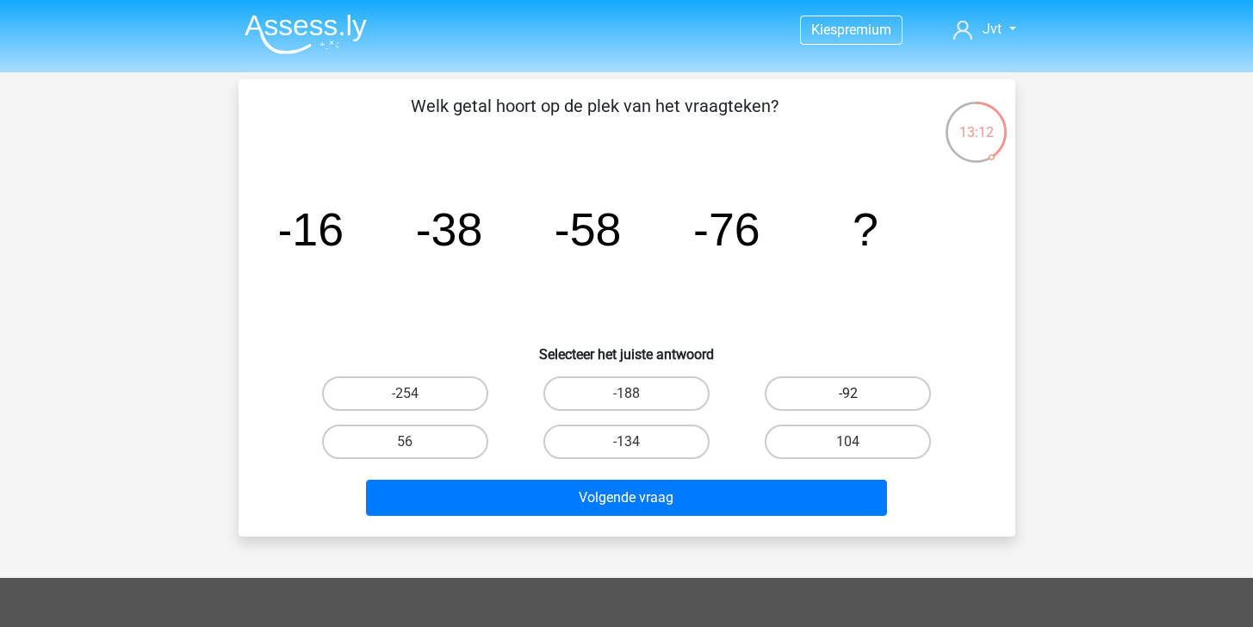
click at [793, 393] on label "-92" at bounding box center [848, 393] width 166 height 34
click at [848, 393] on input "-92" at bounding box center [853, 398] width 11 height 11
radio input "true"
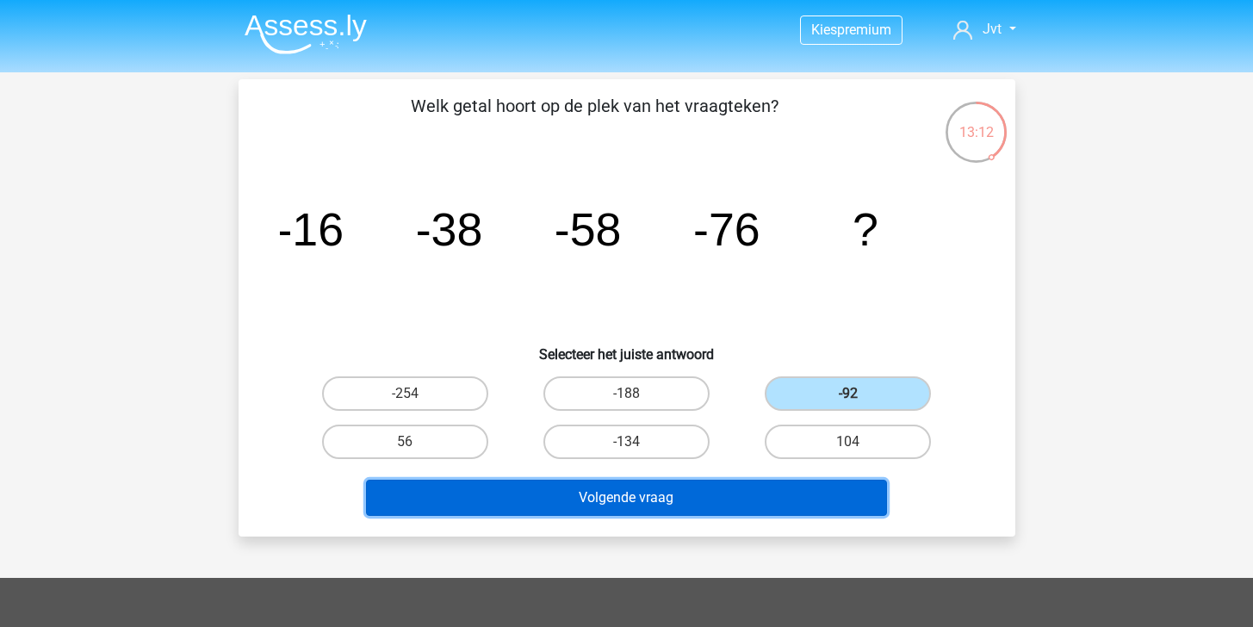
click at [725, 496] on button "Volgende vraag" at bounding box center [626, 498] width 521 height 36
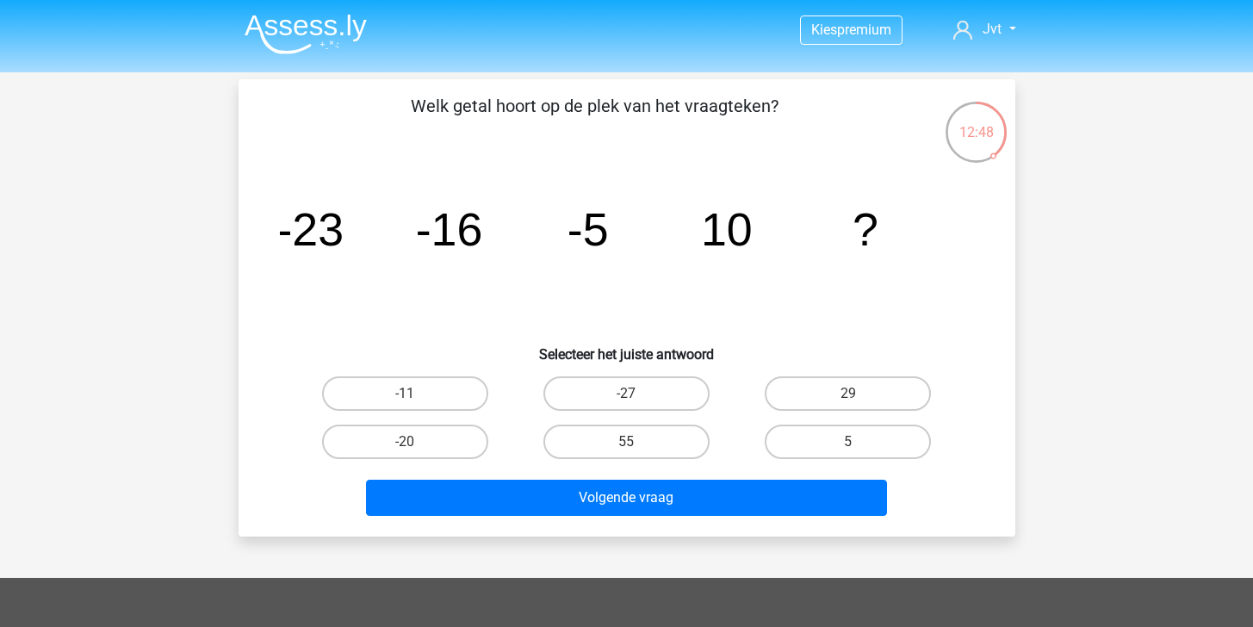
click at [777, 391] on label "29" at bounding box center [848, 393] width 166 height 34
click at [848, 393] on input "29" at bounding box center [853, 398] width 11 height 11
radio input "true"
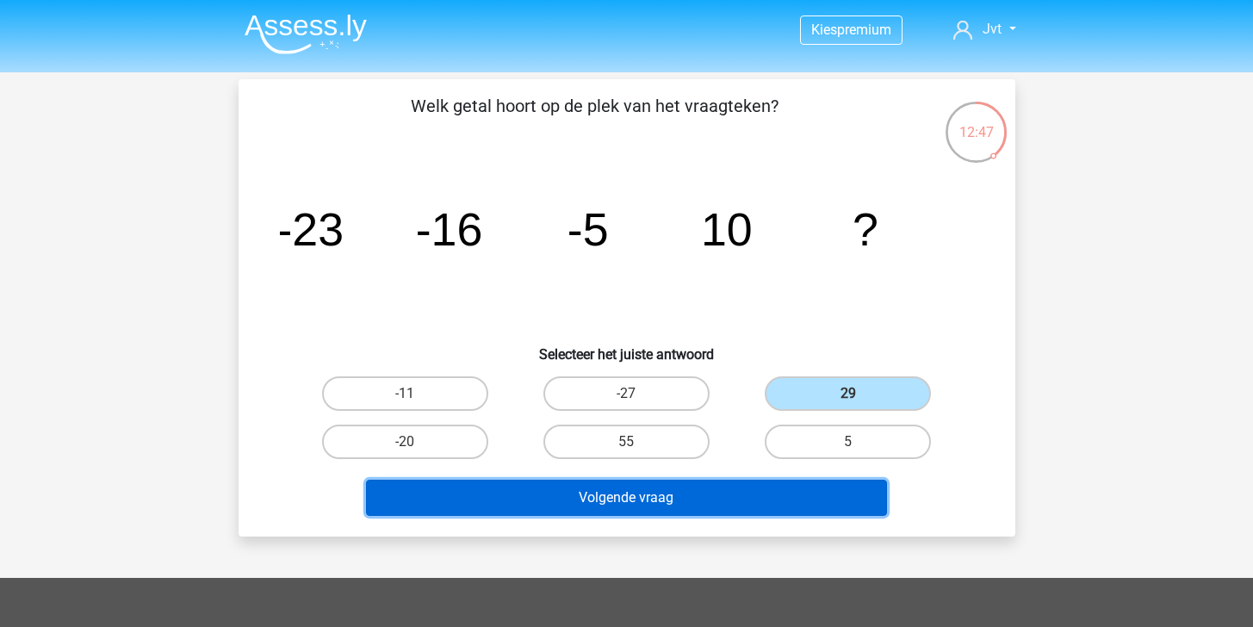
click at [750, 495] on button "Volgende vraag" at bounding box center [626, 498] width 521 height 36
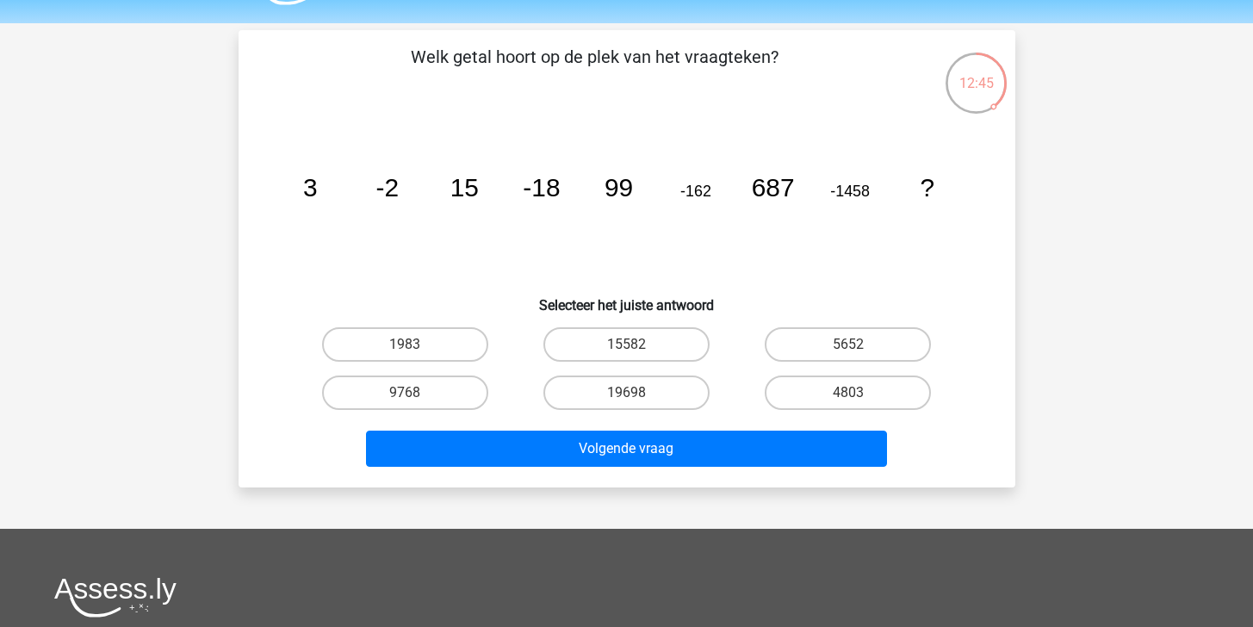
scroll to position [45, 0]
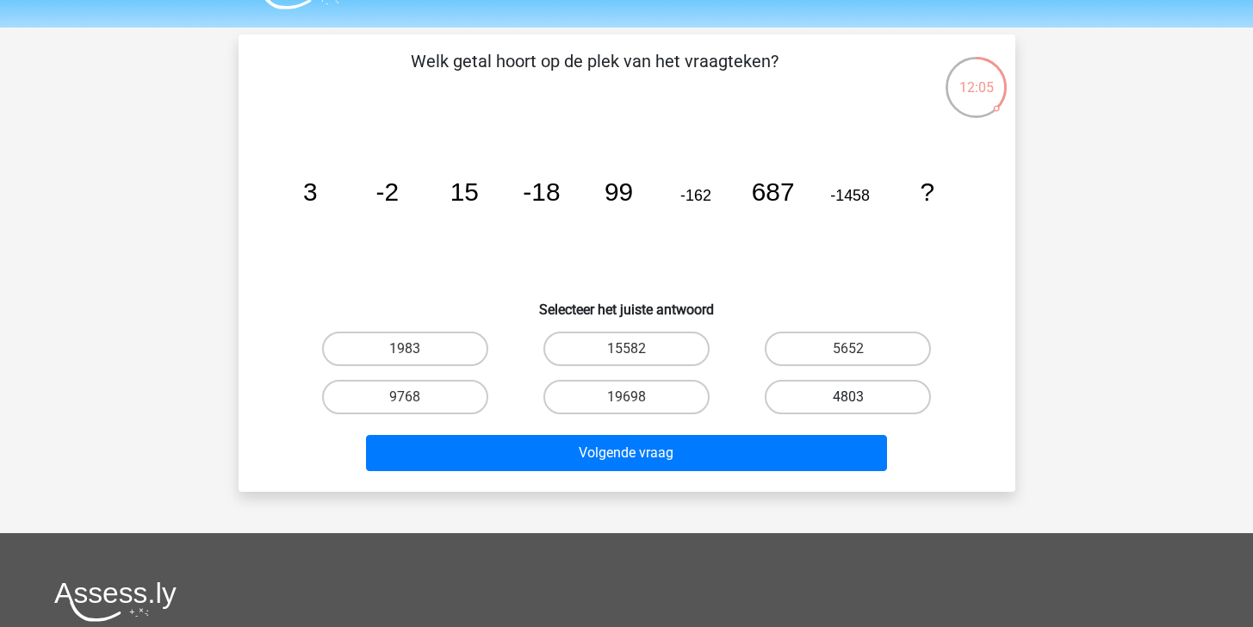
click at [818, 393] on label "4803" at bounding box center [848, 397] width 166 height 34
click at [848, 397] on input "4803" at bounding box center [853, 402] width 11 height 11
radio input "true"
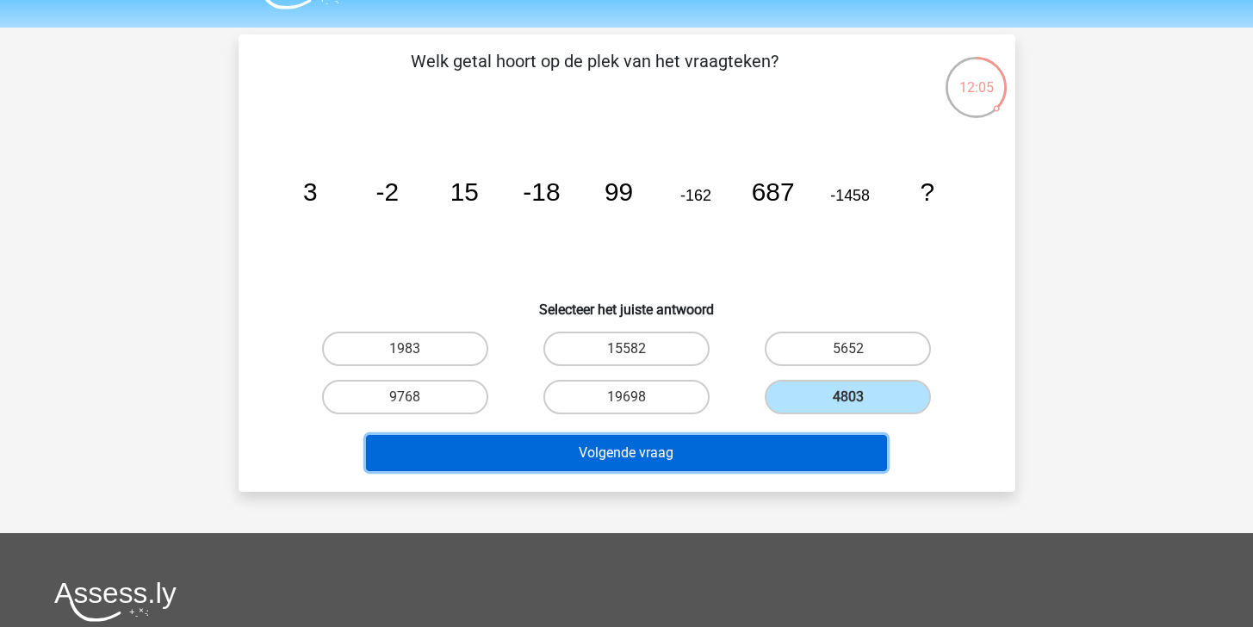
click at [761, 444] on button "Volgende vraag" at bounding box center [626, 453] width 521 height 36
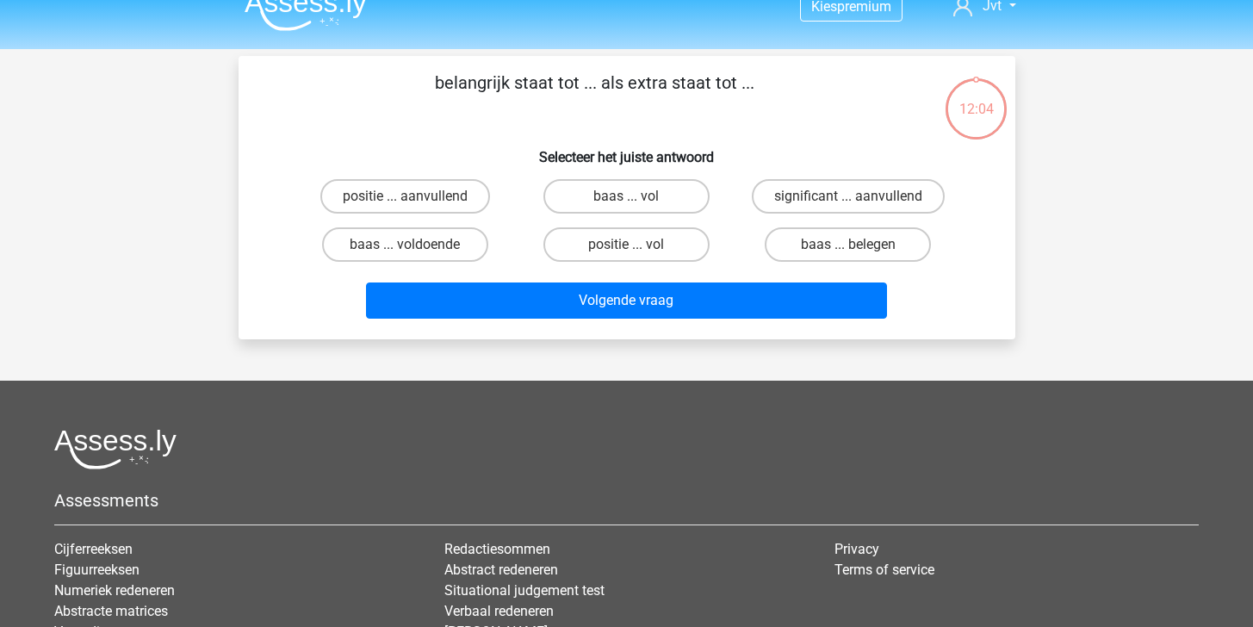
scroll to position [0, 0]
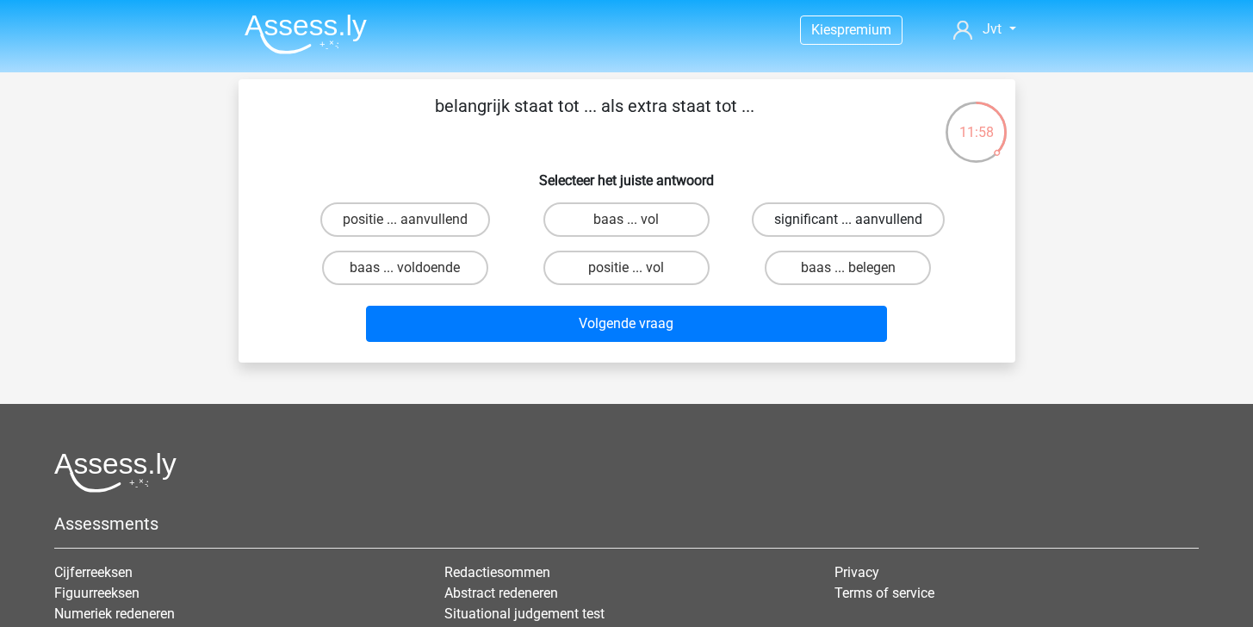
click at [842, 207] on label "significant ... aanvullend" at bounding box center [848, 219] width 193 height 34
click at [848, 220] on input "significant ... aanvullend" at bounding box center [853, 225] width 11 height 11
radio input "true"
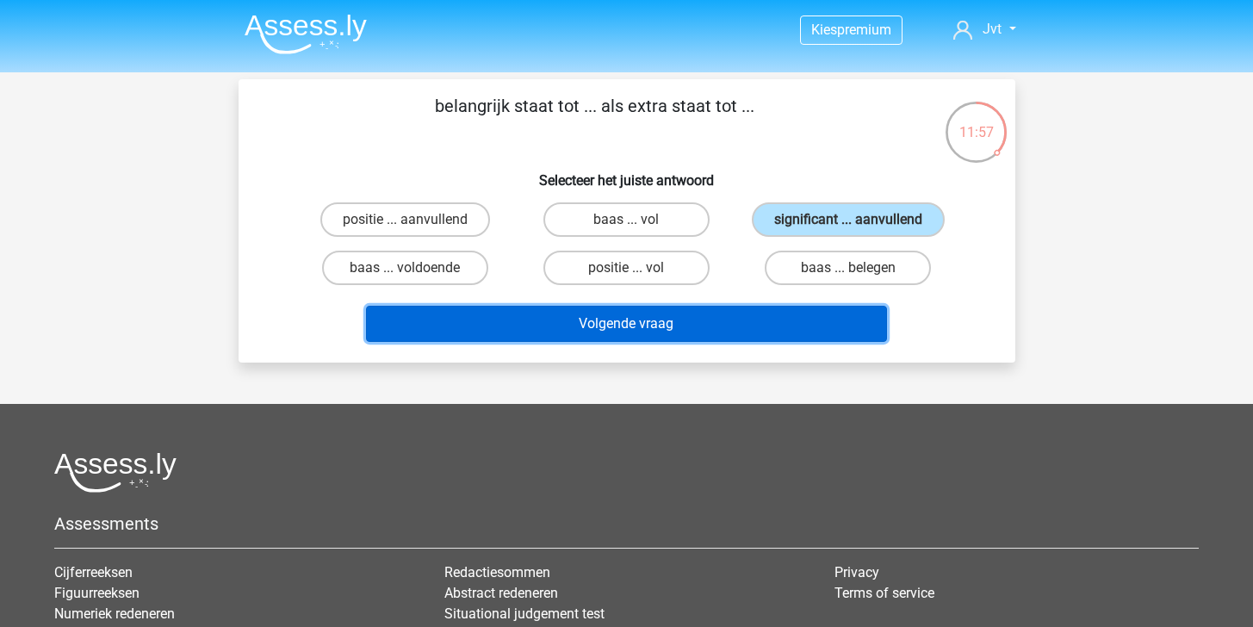
click at [754, 323] on button "Volgende vraag" at bounding box center [626, 324] width 521 height 36
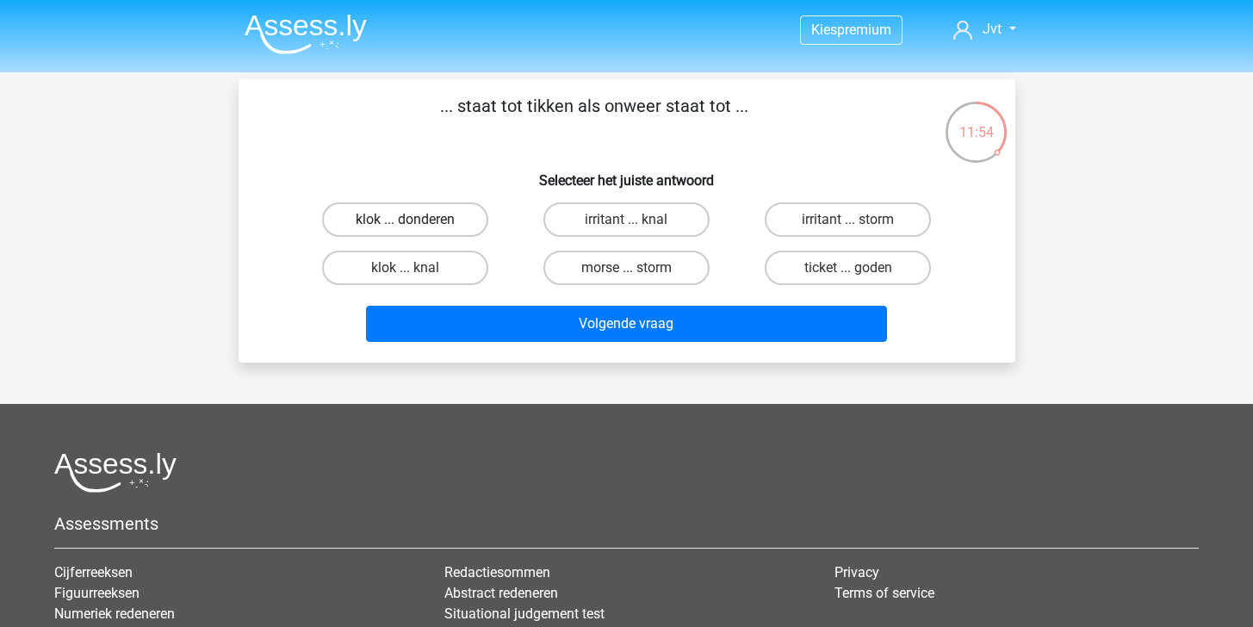
click at [424, 214] on label "klok ... donderen" at bounding box center [405, 219] width 166 height 34
click at [416, 220] on input "klok ... donderen" at bounding box center [410, 225] width 11 height 11
radio input "true"
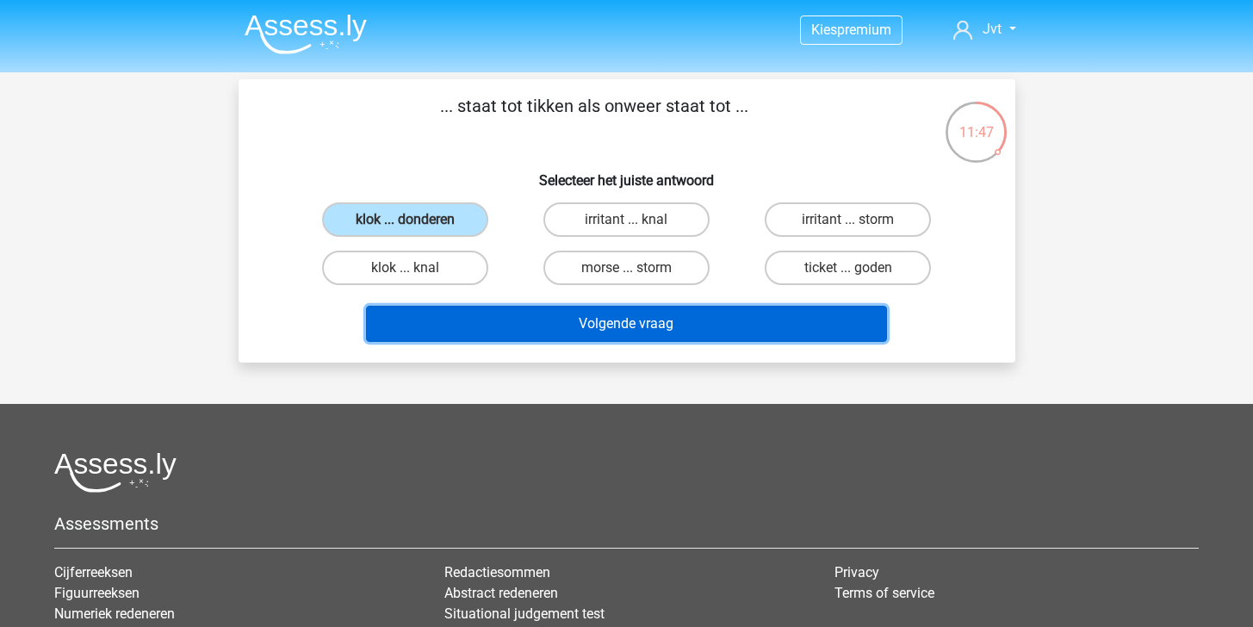
click at [603, 335] on button "Volgende vraag" at bounding box center [626, 324] width 521 height 36
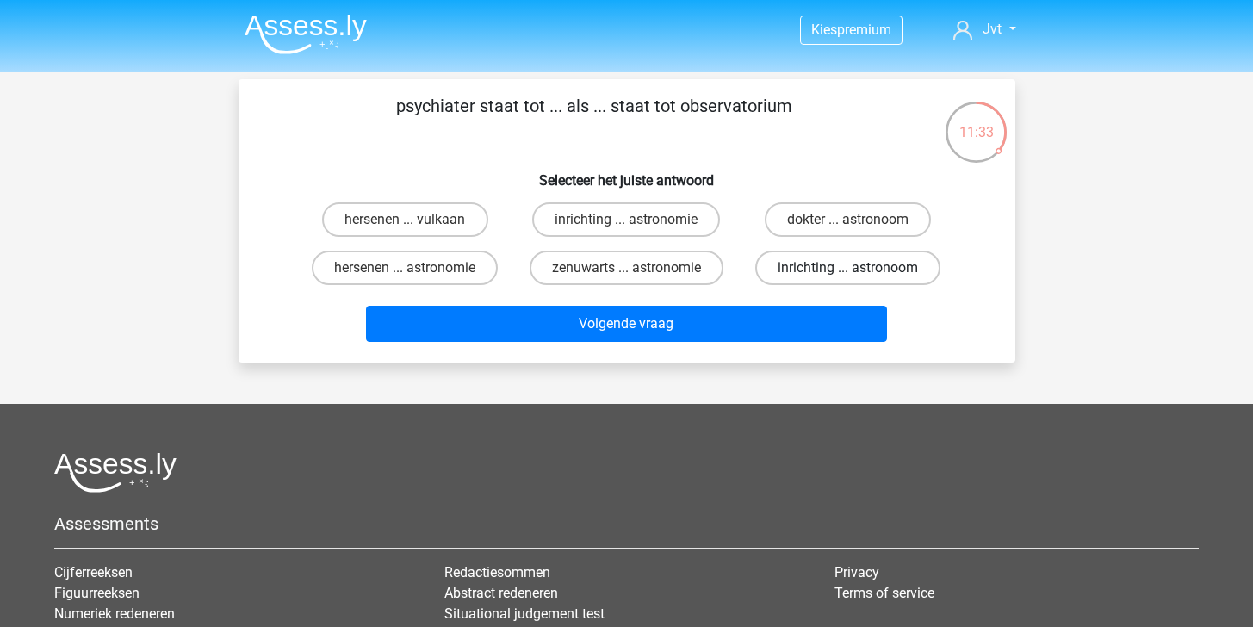
click at [822, 282] on label "inrichting ... astronoom" at bounding box center [847, 268] width 185 height 34
click at [848, 279] on input "inrichting ... astronoom" at bounding box center [853, 273] width 11 height 11
radio input "true"
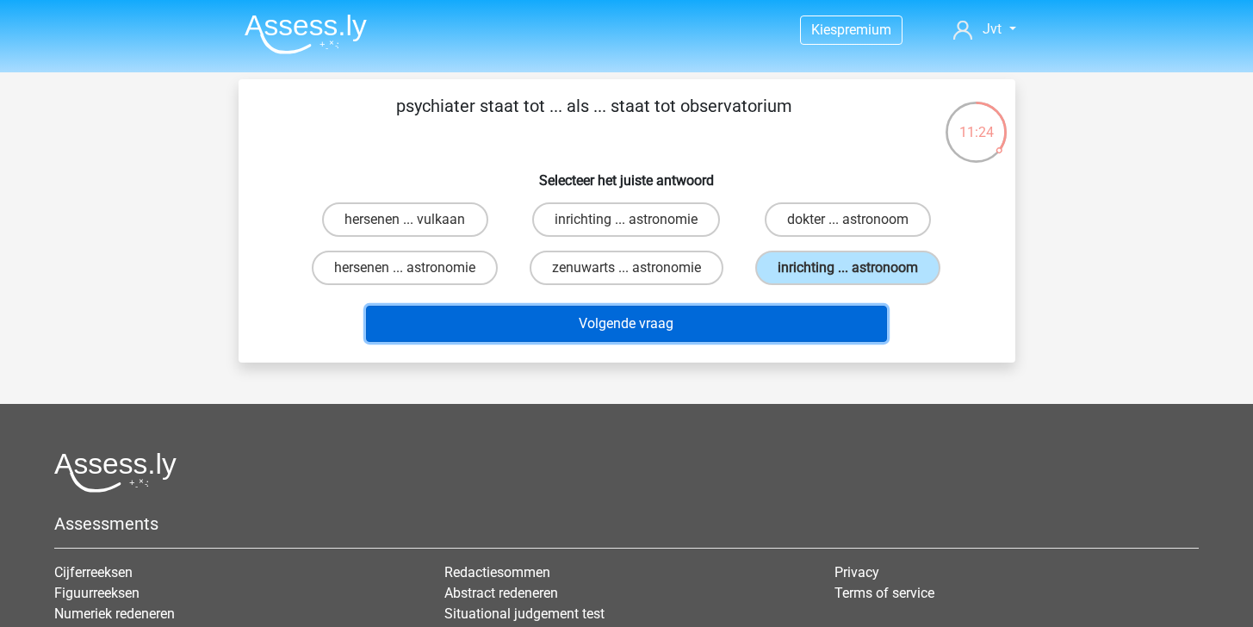
click at [785, 331] on button "Volgende vraag" at bounding box center [626, 324] width 521 height 36
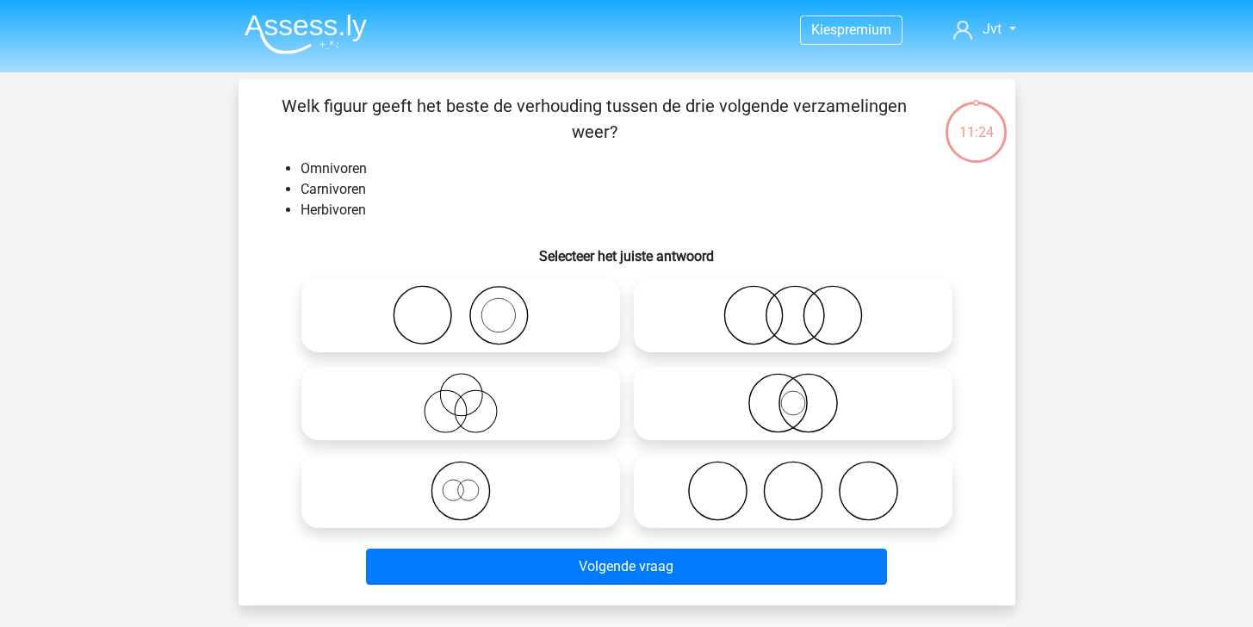
scroll to position [79, 0]
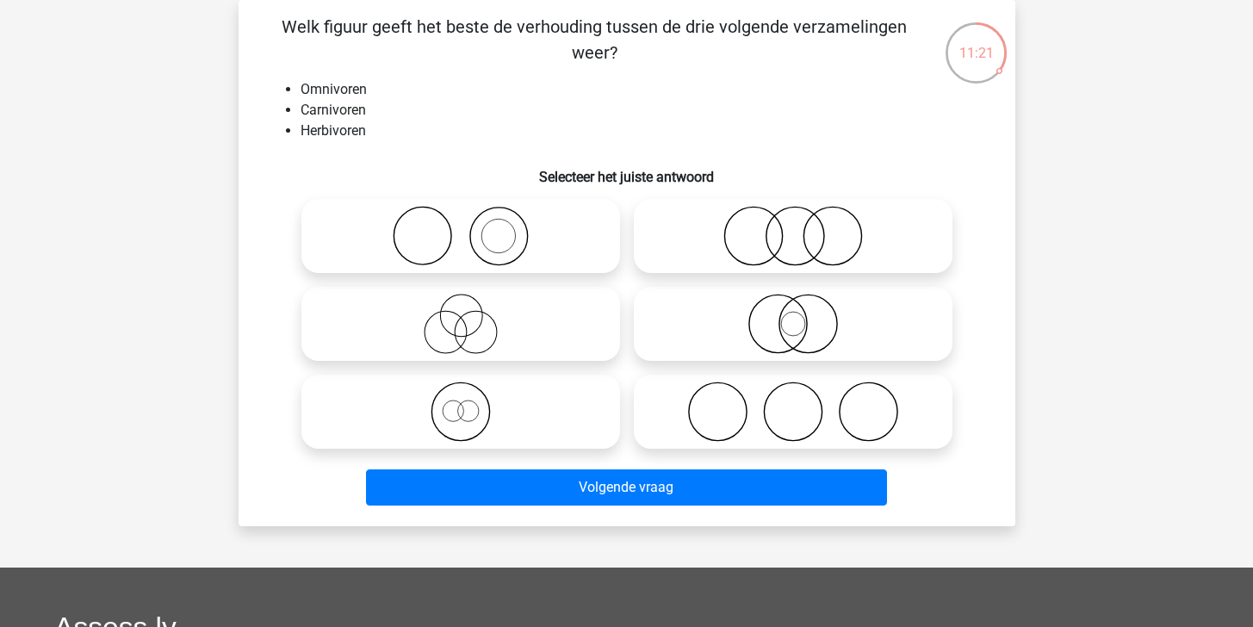
click at [773, 401] on icon at bounding box center [793, 411] width 305 height 60
click at [793, 401] on input "radio" at bounding box center [798, 397] width 11 height 11
radio input "true"
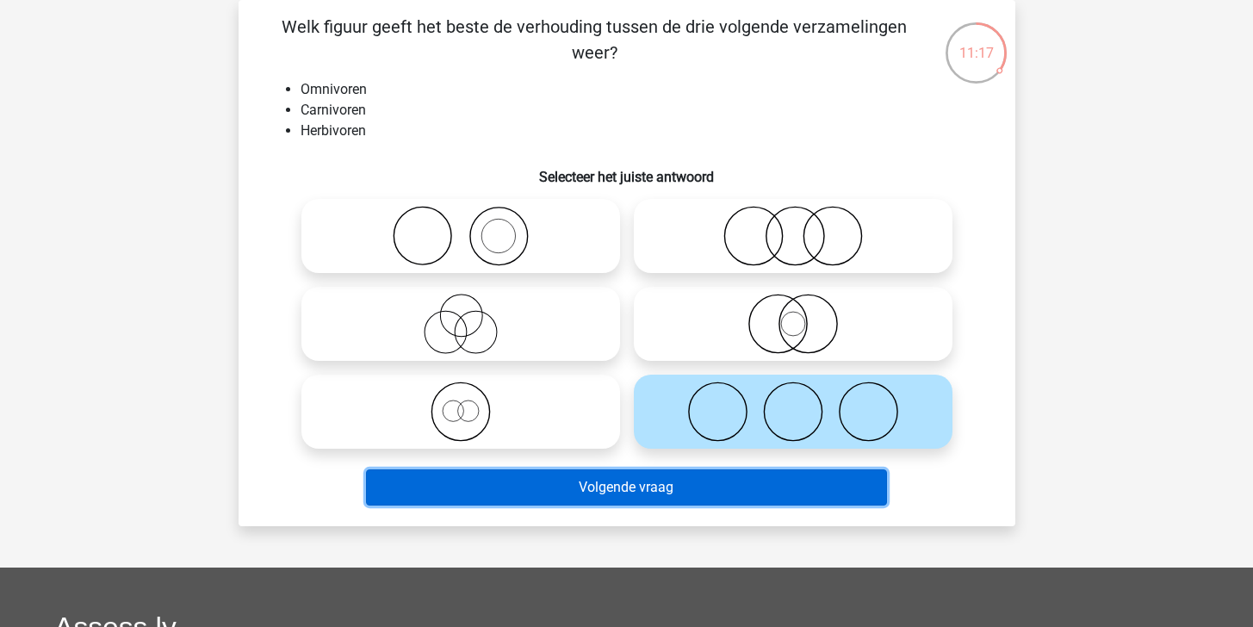
click at [740, 483] on button "Volgende vraag" at bounding box center [626, 487] width 521 height 36
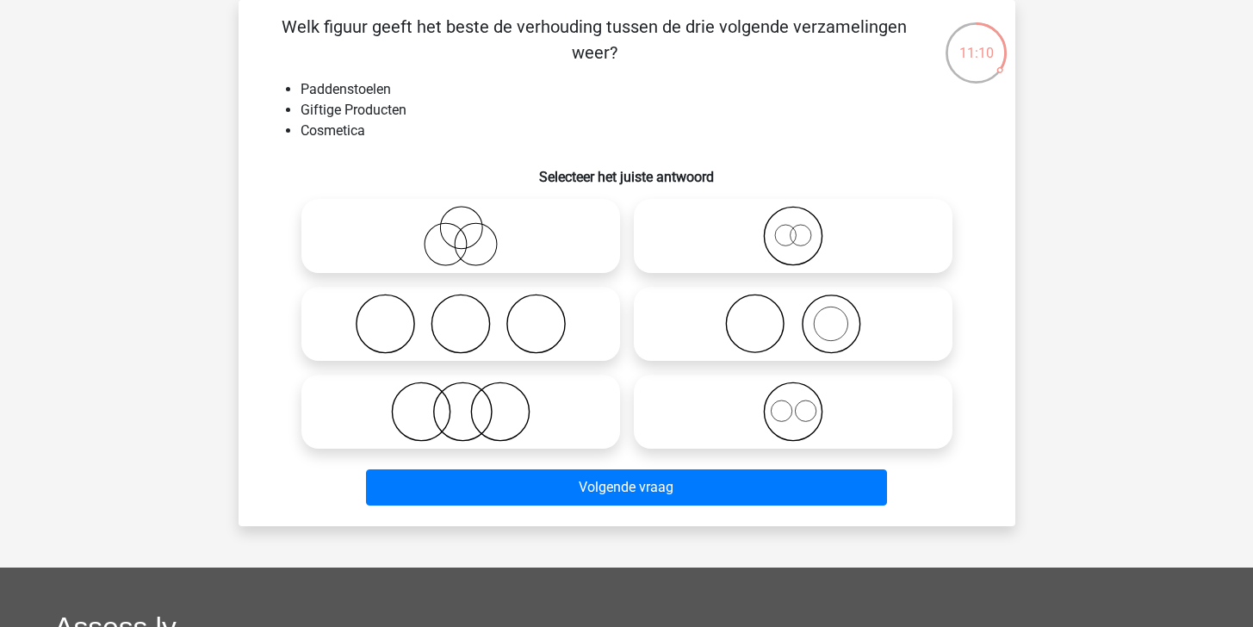
click at [793, 316] on icon at bounding box center [793, 324] width 305 height 60
click at [793, 315] on input "radio" at bounding box center [798, 309] width 11 height 11
radio input "true"
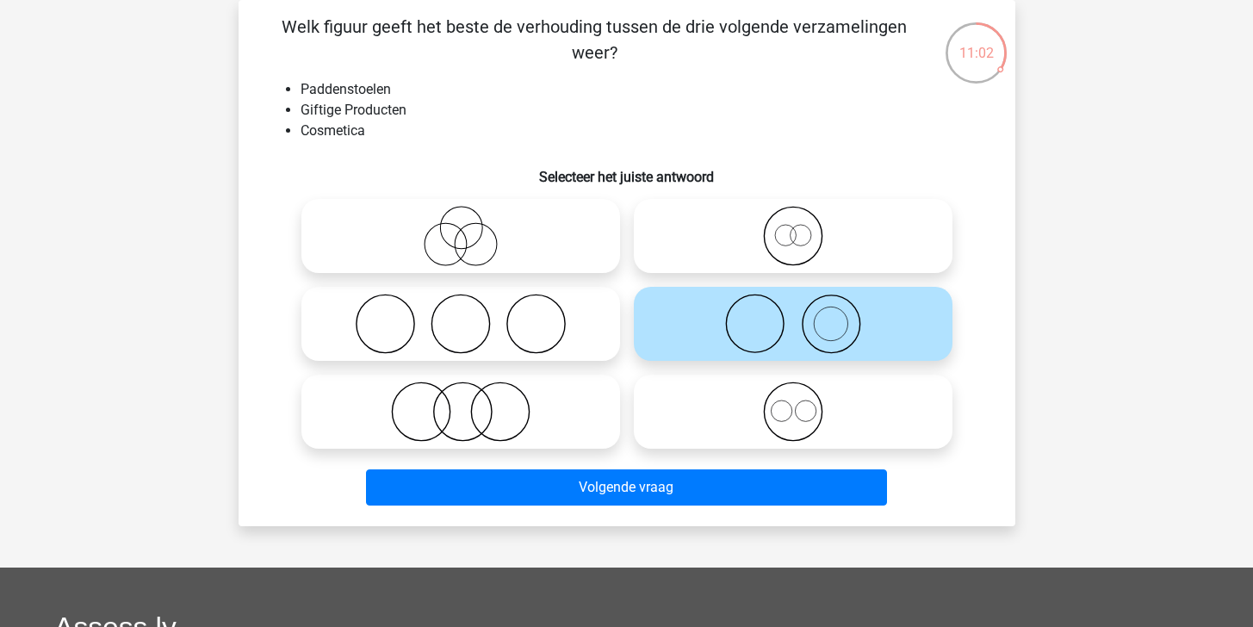
click at [531, 327] on icon at bounding box center [460, 324] width 305 height 60
click at [472, 315] on input "radio" at bounding box center [466, 309] width 11 height 11
radio input "true"
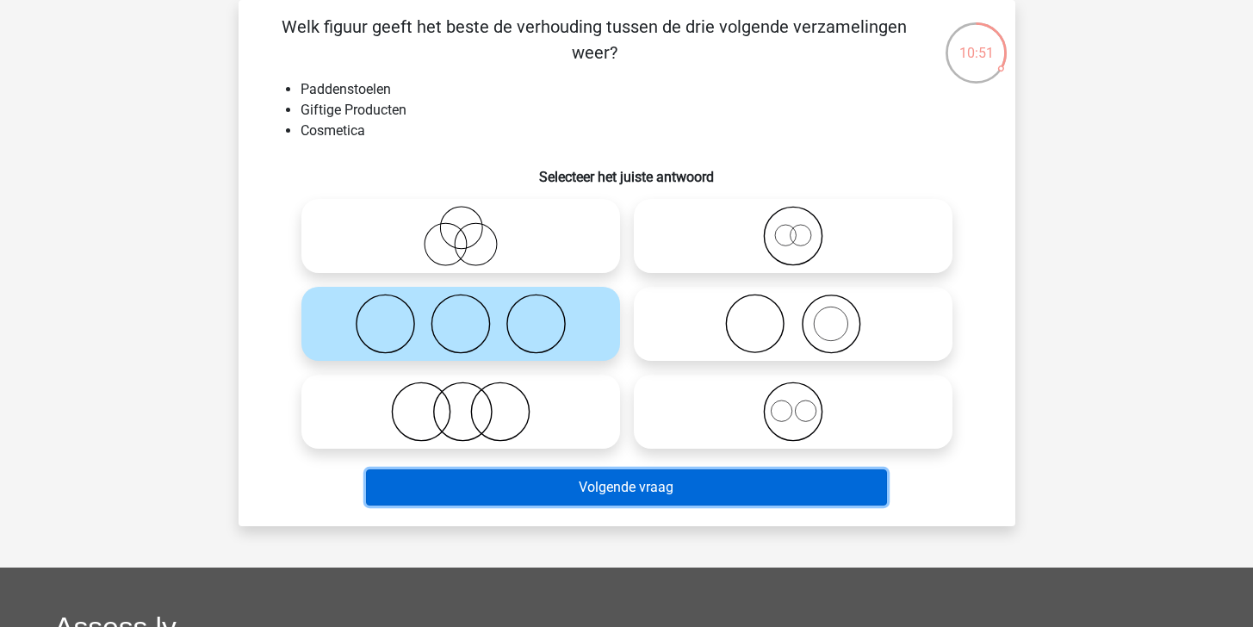
click at [714, 489] on button "Volgende vraag" at bounding box center [626, 487] width 521 height 36
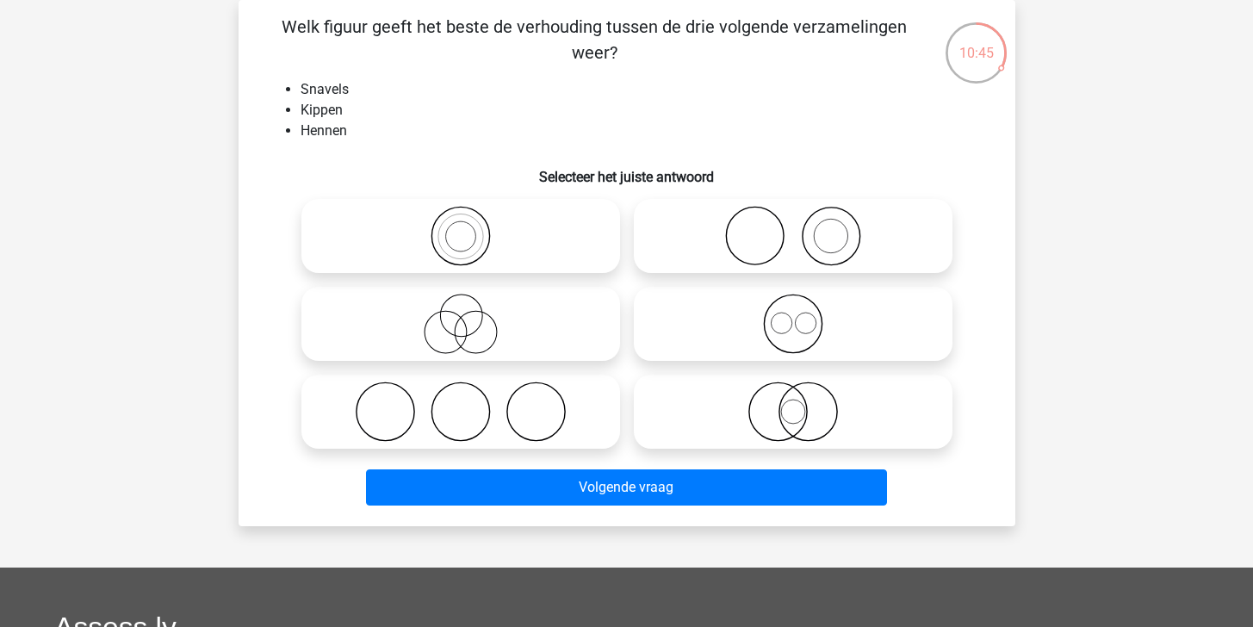
click at [870, 238] on icon at bounding box center [793, 236] width 305 height 60
click at [804, 227] on input "radio" at bounding box center [798, 221] width 11 height 11
radio input "true"
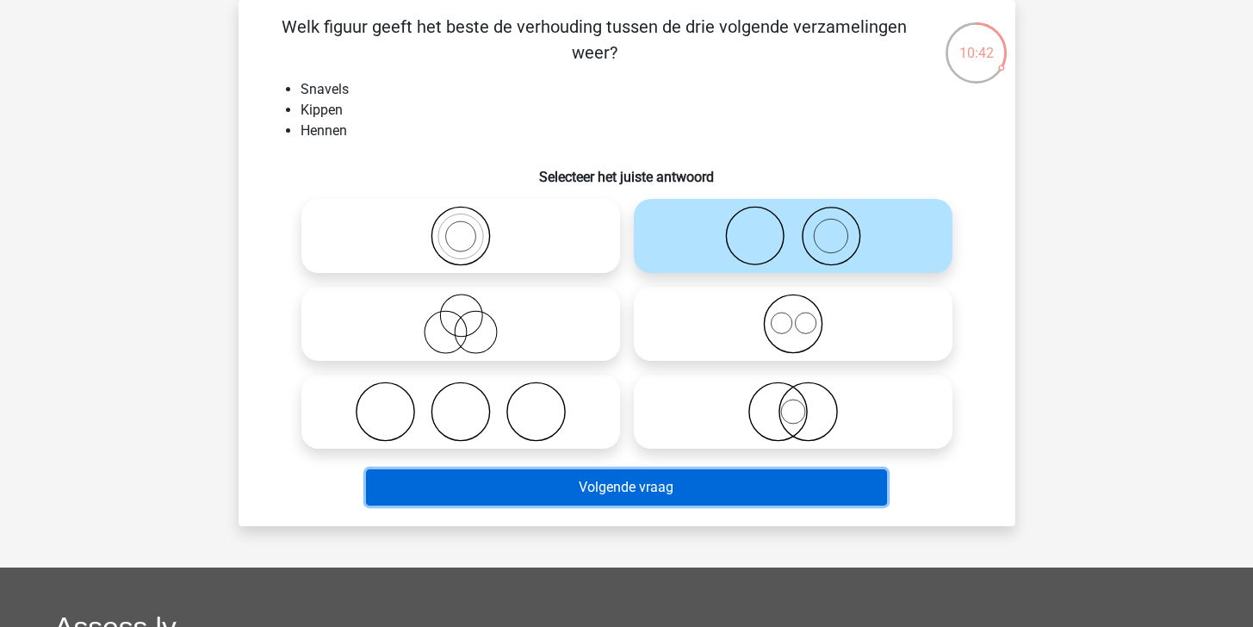
click at [789, 492] on button "Volgende vraag" at bounding box center [626, 487] width 521 height 36
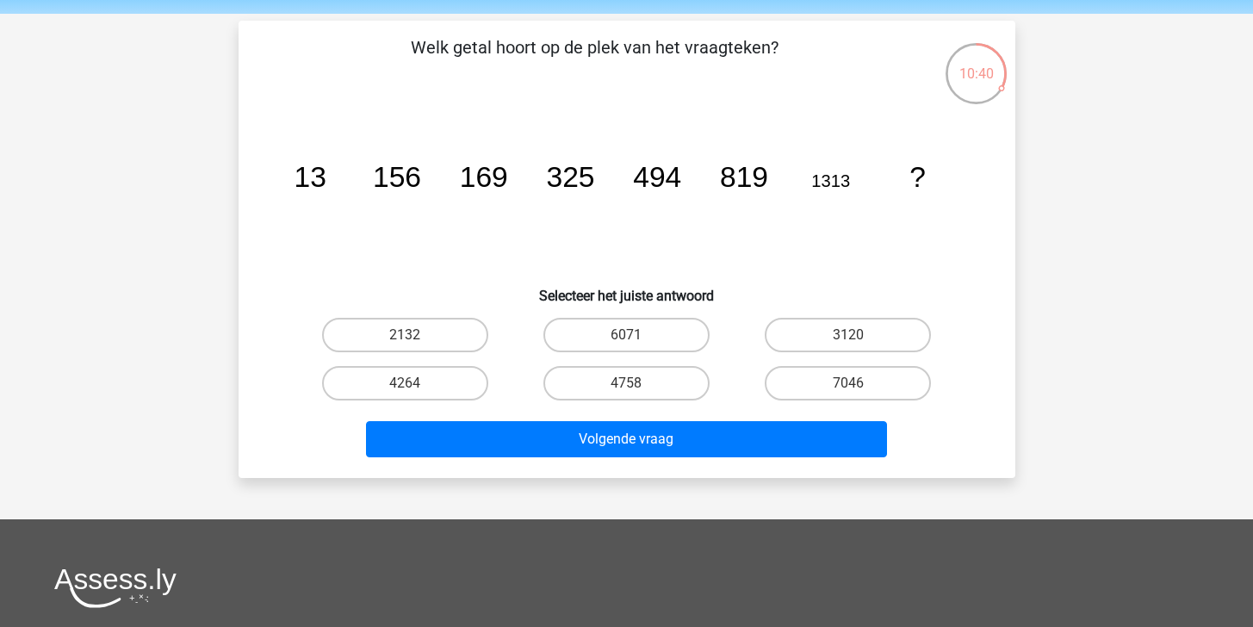
scroll to position [46, 0]
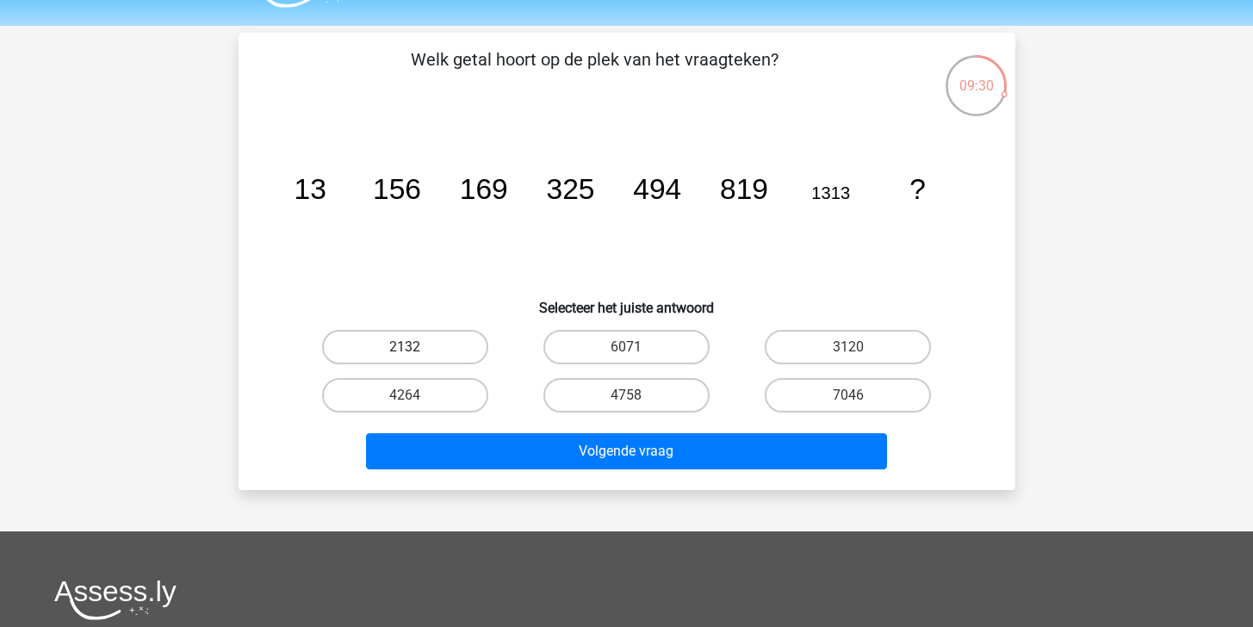
click at [438, 341] on label "2132" at bounding box center [405, 347] width 166 height 34
click at [416, 347] on input "2132" at bounding box center [410, 352] width 11 height 11
radio input "true"
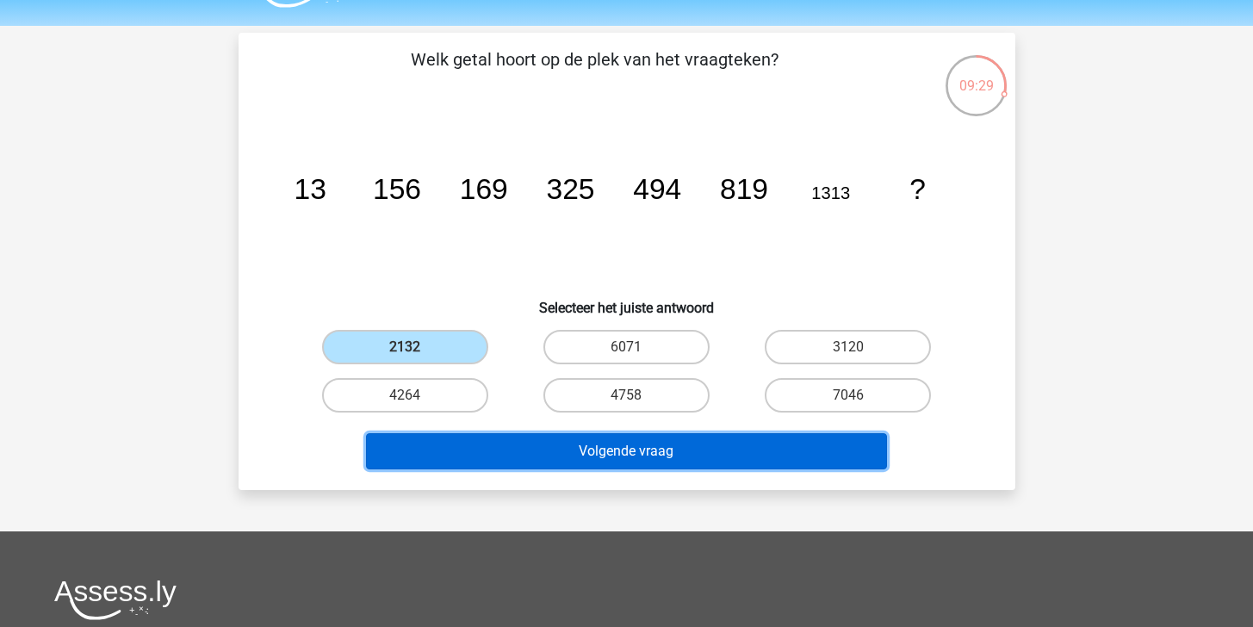
click at [621, 442] on button "Volgende vraag" at bounding box center [626, 451] width 521 height 36
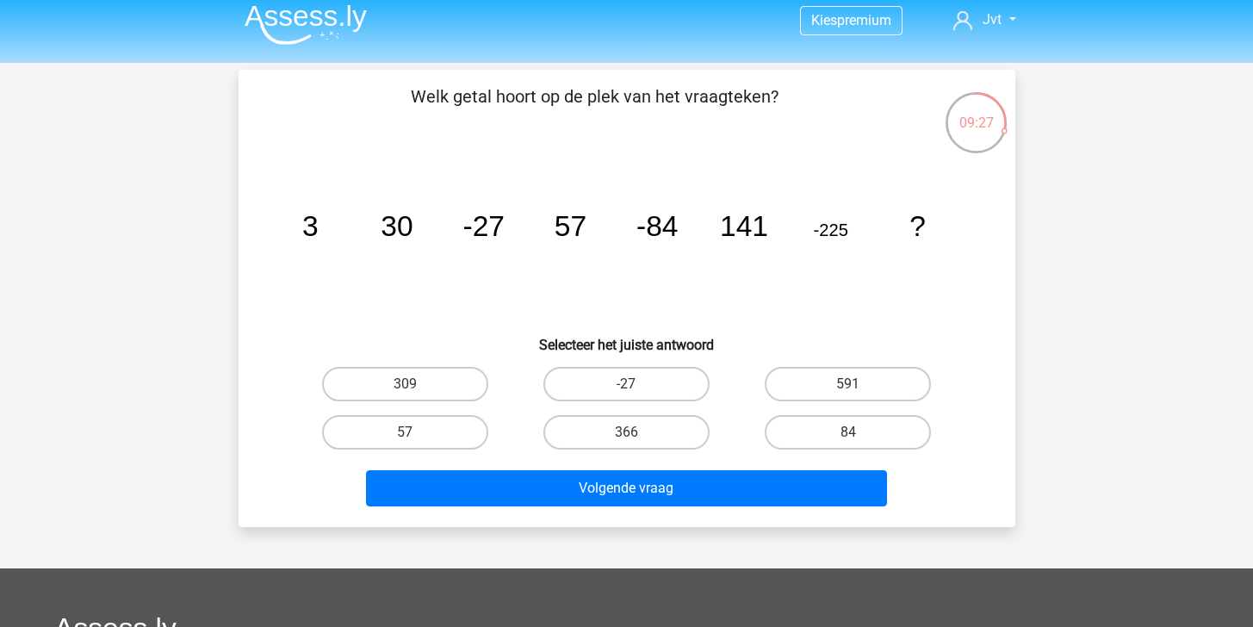
scroll to position [8, 0]
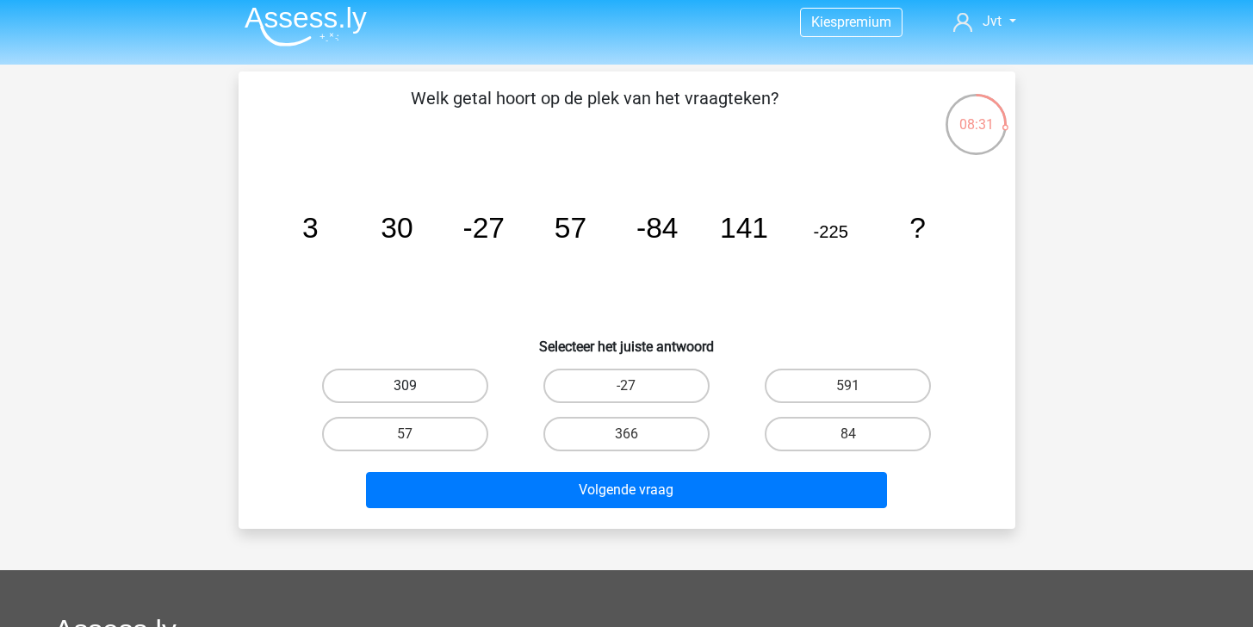
click at [424, 391] on label "309" at bounding box center [405, 386] width 166 height 34
click at [416, 391] on input "309" at bounding box center [410, 391] width 11 height 11
radio input "true"
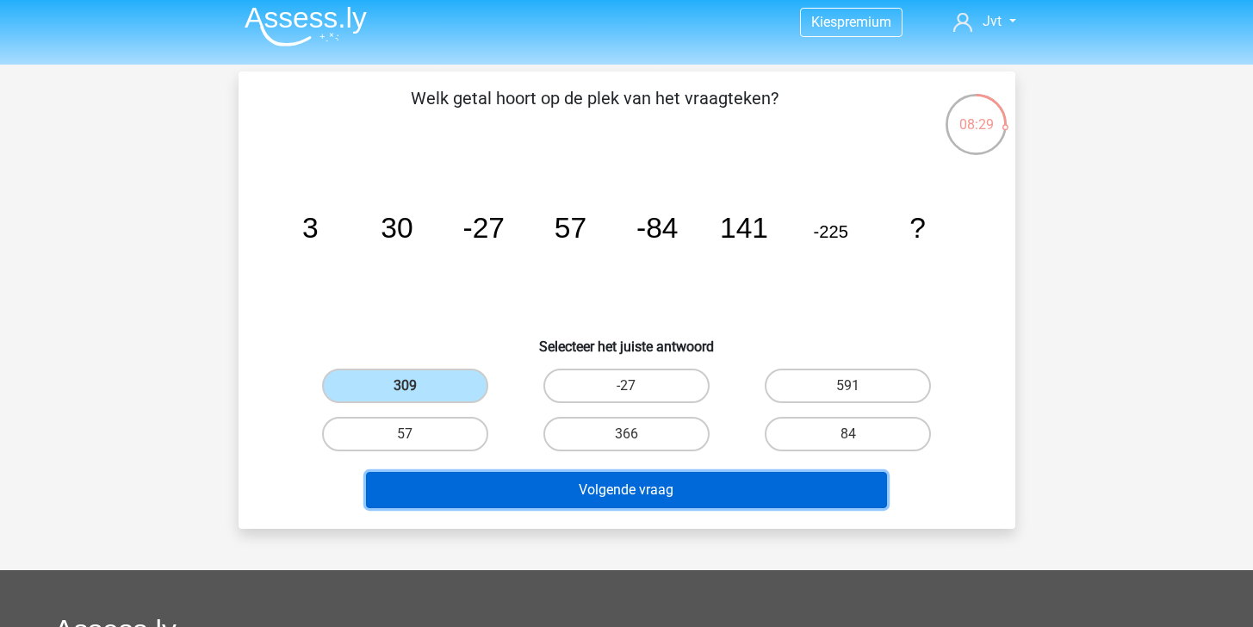
click at [568, 493] on button "Volgende vraag" at bounding box center [626, 490] width 521 height 36
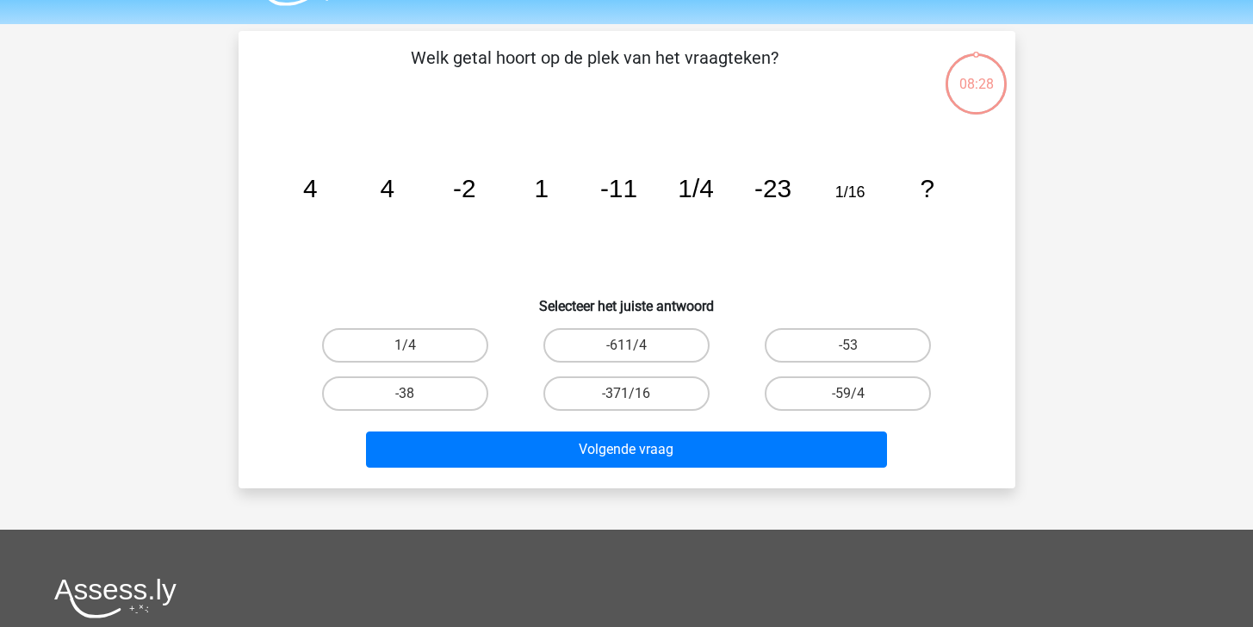
scroll to position [79, 0]
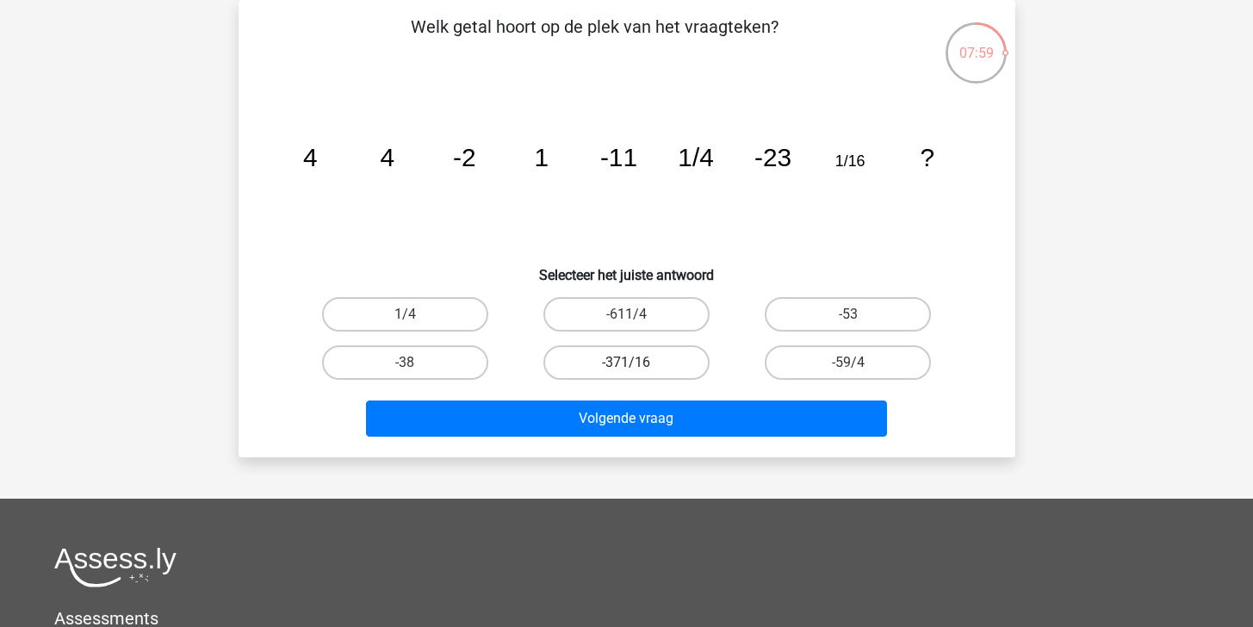
click at [660, 365] on label "-371/16" at bounding box center [626, 362] width 166 height 34
click at [637, 365] on input "-371/16" at bounding box center [631, 367] width 11 height 11
radio input "true"
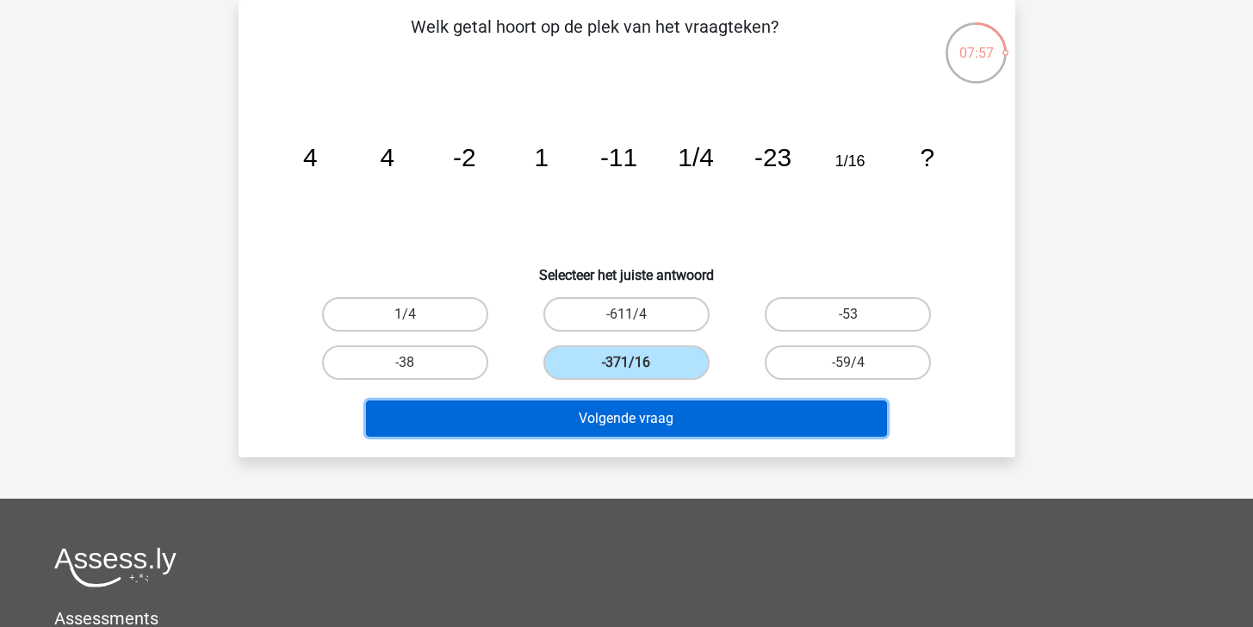
click at [703, 426] on button "Volgende vraag" at bounding box center [626, 418] width 521 height 36
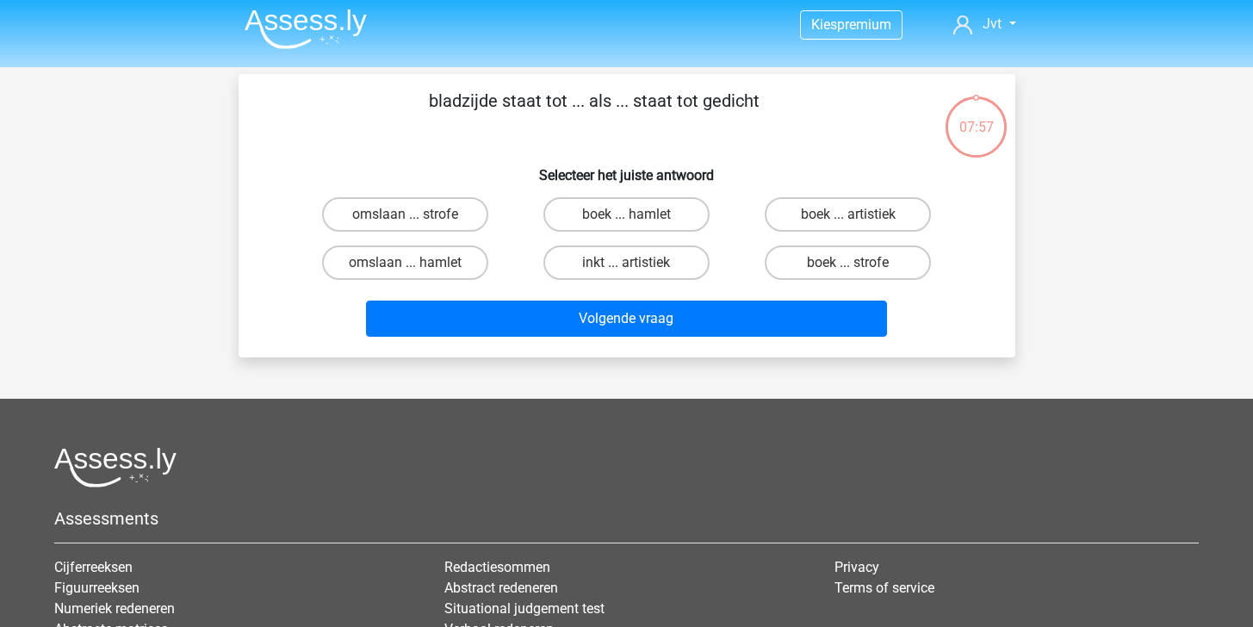
scroll to position [0, 0]
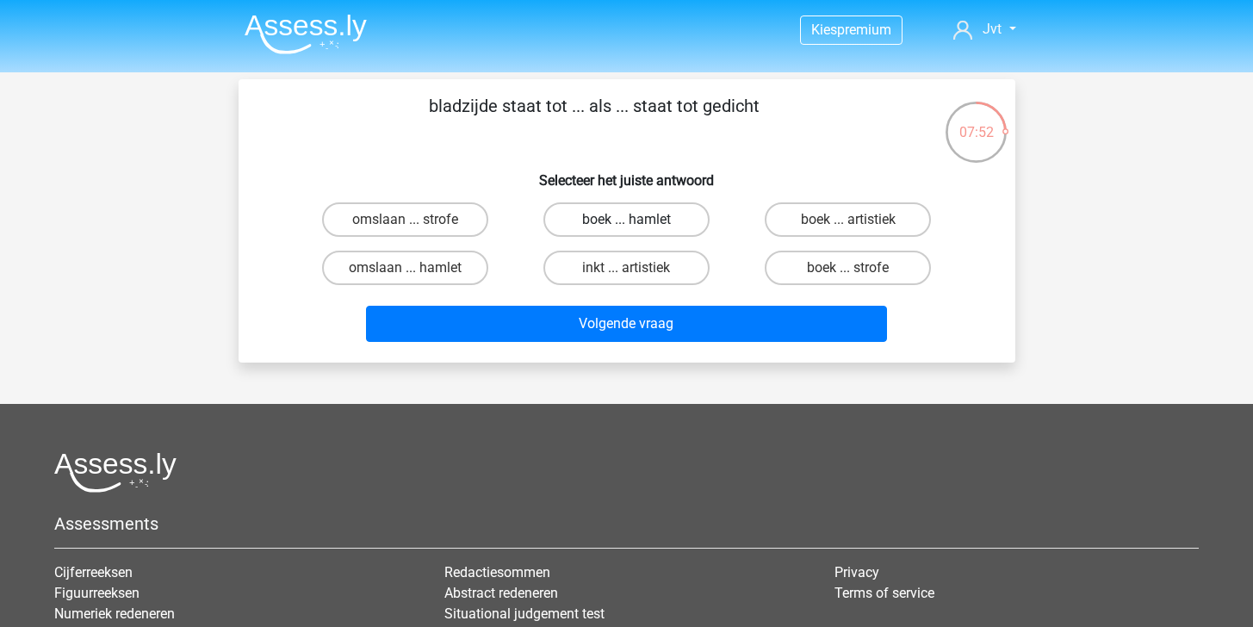
click at [680, 226] on label "boek ... hamlet" at bounding box center [626, 219] width 166 height 34
click at [637, 226] on input "boek ... hamlet" at bounding box center [631, 225] width 11 height 11
radio input "true"
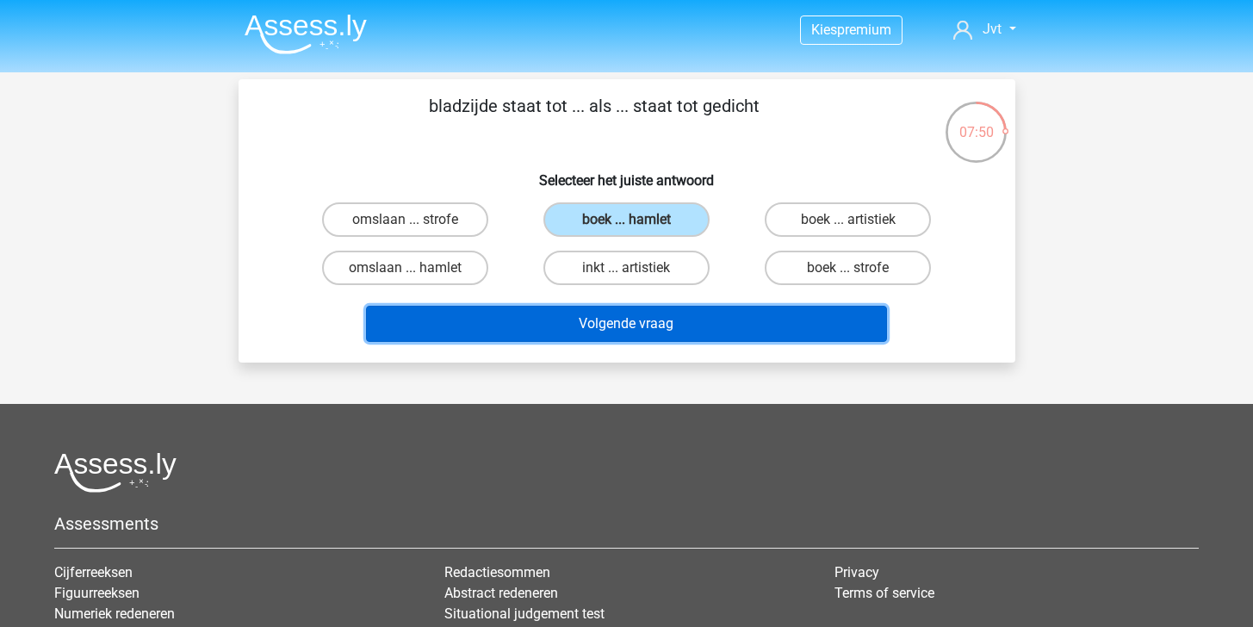
click at [673, 324] on button "Volgende vraag" at bounding box center [626, 324] width 521 height 36
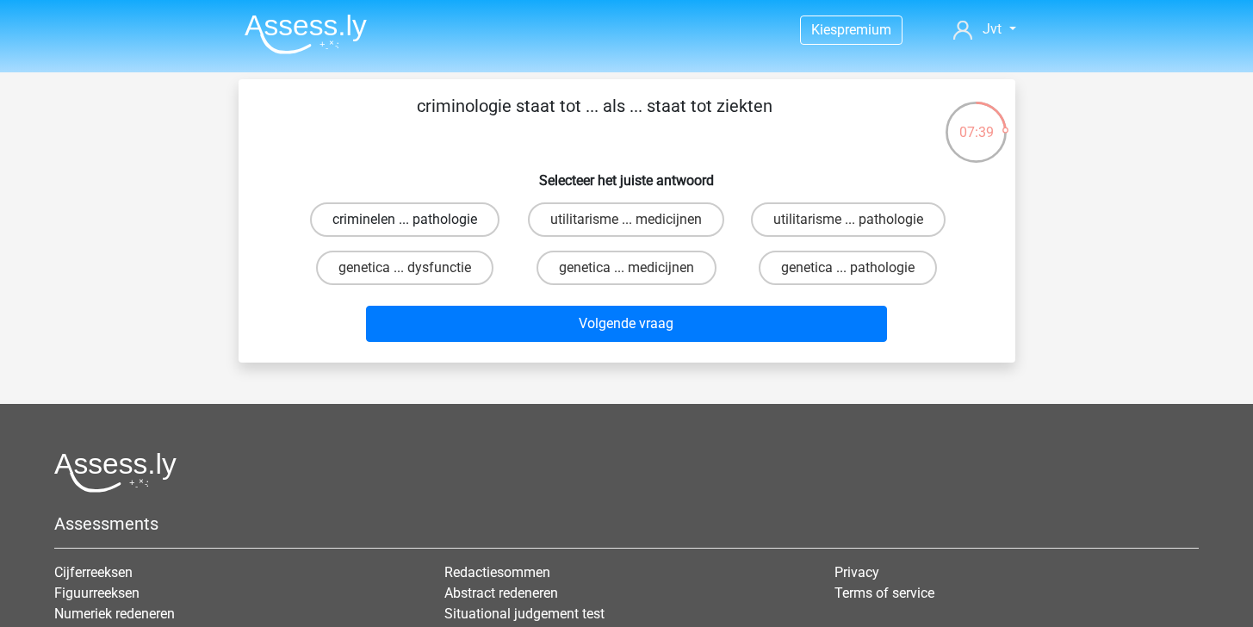
click at [457, 226] on label "criminelen ... pathologie" at bounding box center [404, 219] width 189 height 34
click at [416, 226] on input "criminelen ... pathologie" at bounding box center [410, 225] width 11 height 11
radio input "true"
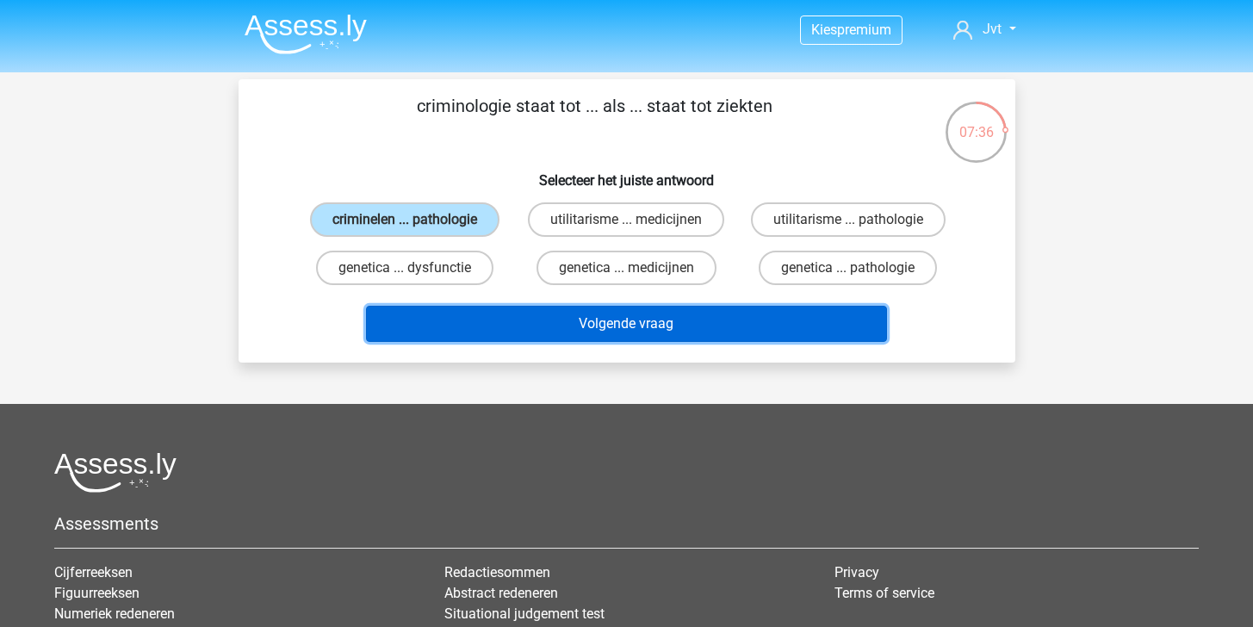
click at [592, 329] on button "Volgende vraag" at bounding box center [626, 324] width 521 height 36
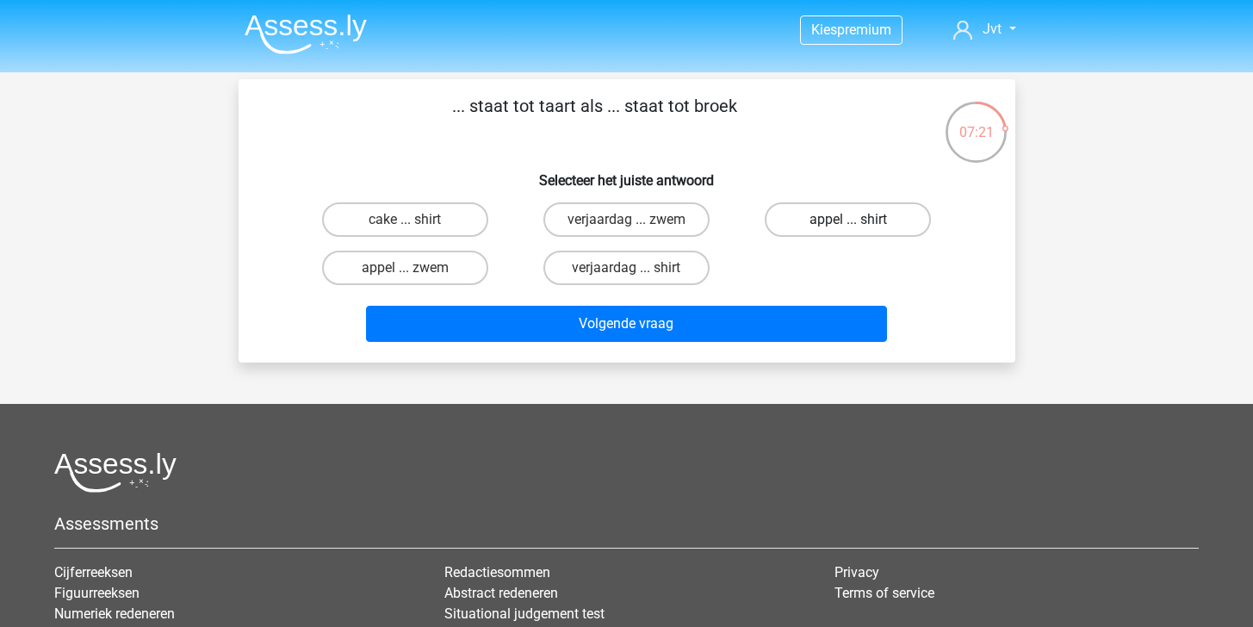
click at [815, 221] on label "appel ... shirt" at bounding box center [848, 219] width 166 height 34
click at [848, 221] on input "appel ... shirt" at bounding box center [853, 225] width 11 height 11
radio input "true"
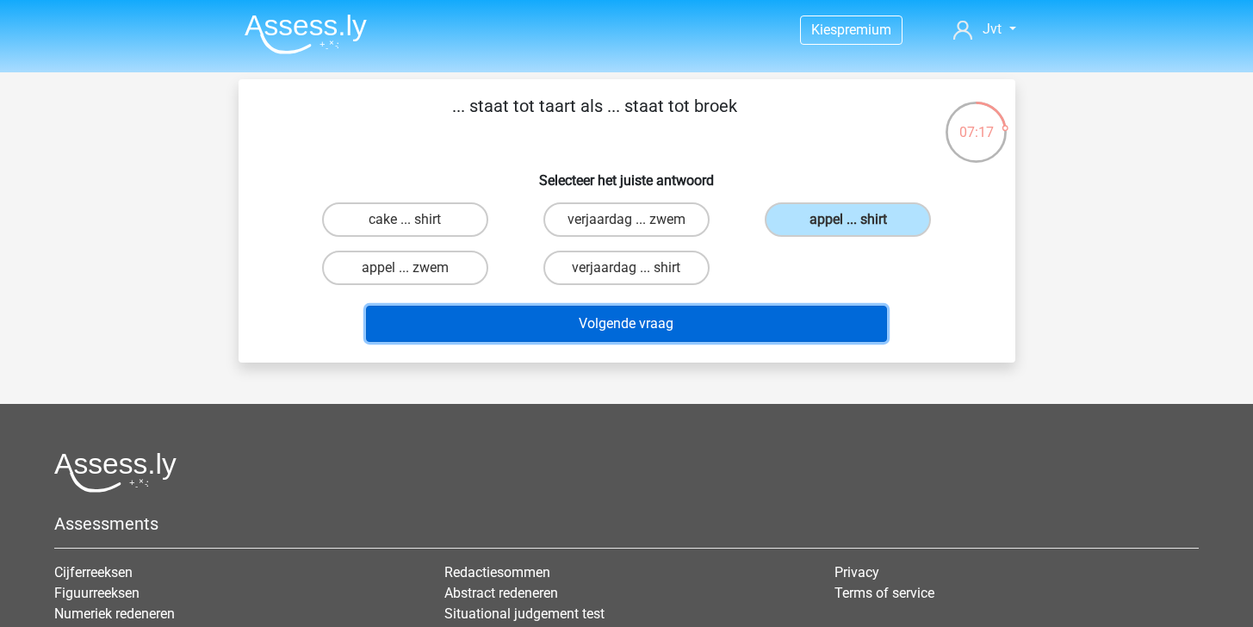
click at [710, 325] on button "Volgende vraag" at bounding box center [626, 324] width 521 height 36
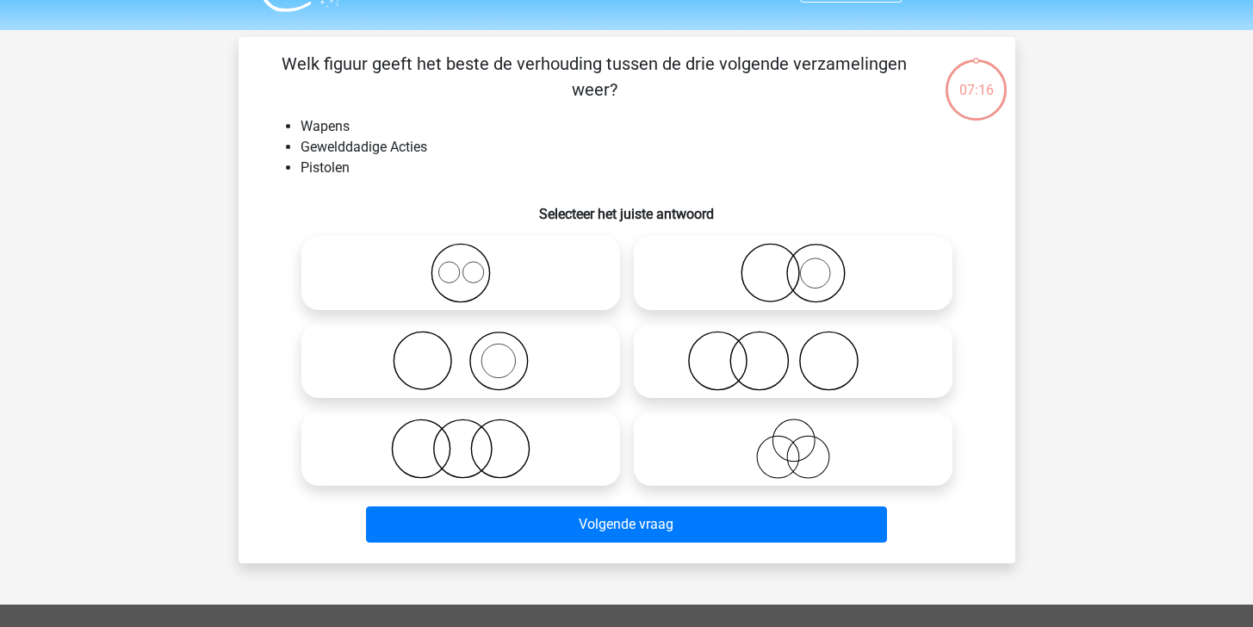
scroll to position [79, 0]
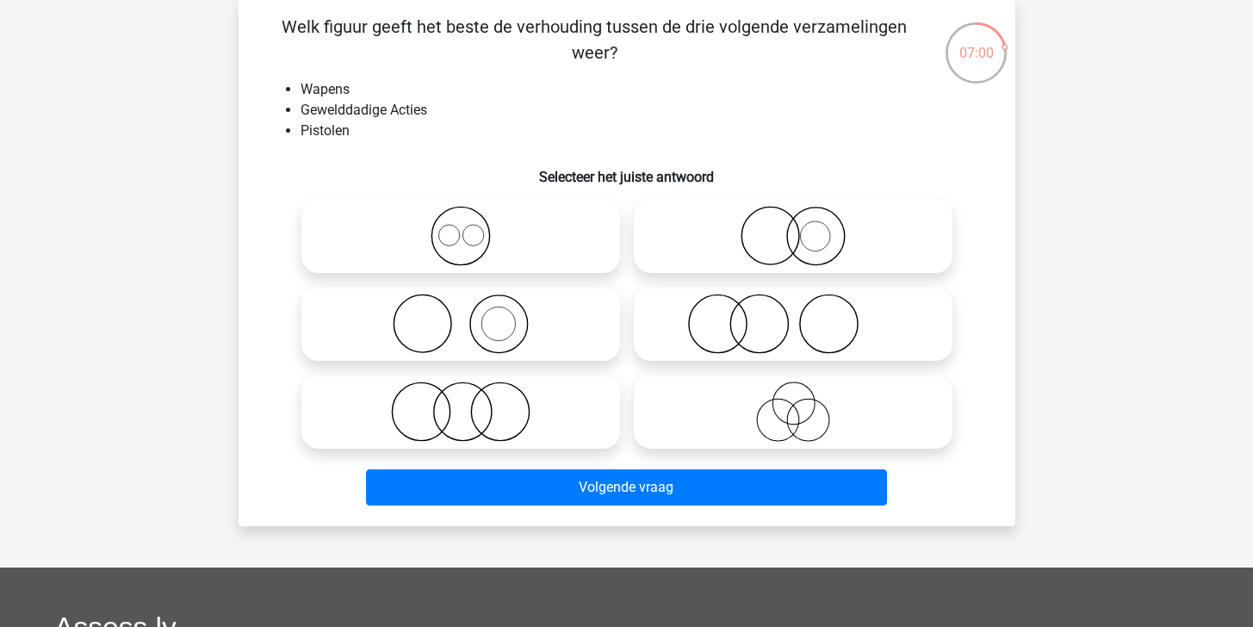
click at [561, 331] on icon at bounding box center [460, 324] width 305 height 60
click at [472, 315] on input "radio" at bounding box center [466, 309] width 11 height 11
radio input "true"
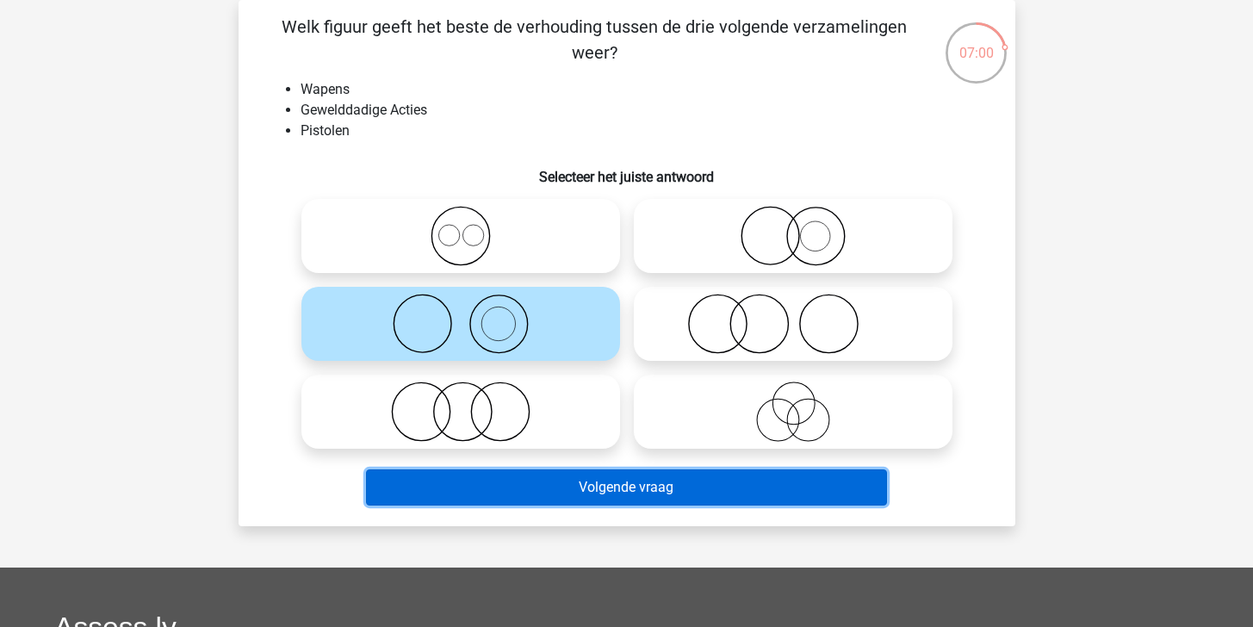
click at [618, 496] on button "Volgende vraag" at bounding box center [626, 487] width 521 height 36
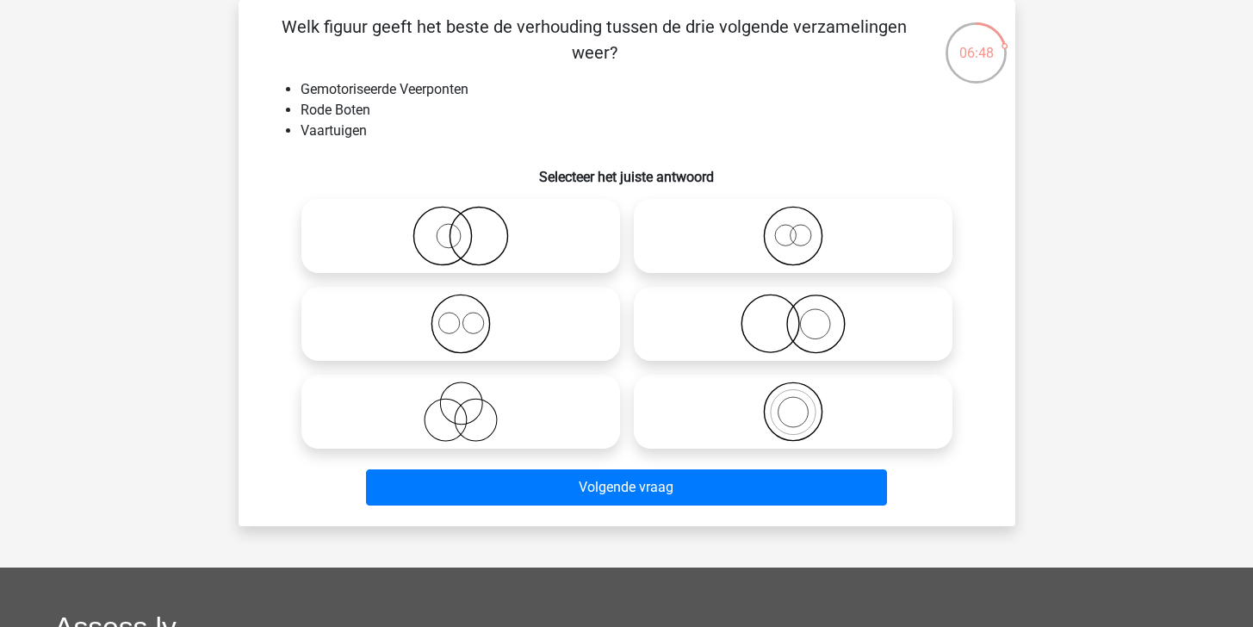
click at [819, 327] on icon at bounding box center [793, 324] width 305 height 60
click at [804, 315] on input "radio" at bounding box center [798, 309] width 11 height 11
radio input "true"
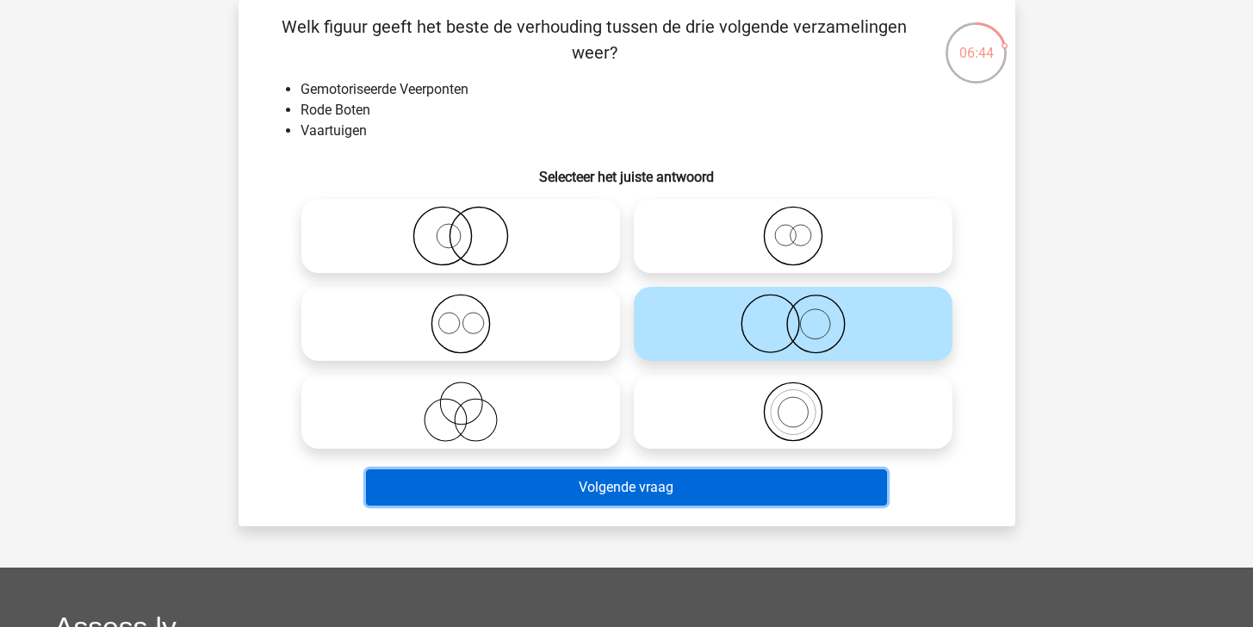
click at [772, 493] on button "Volgende vraag" at bounding box center [626, 487] width 521 height 36
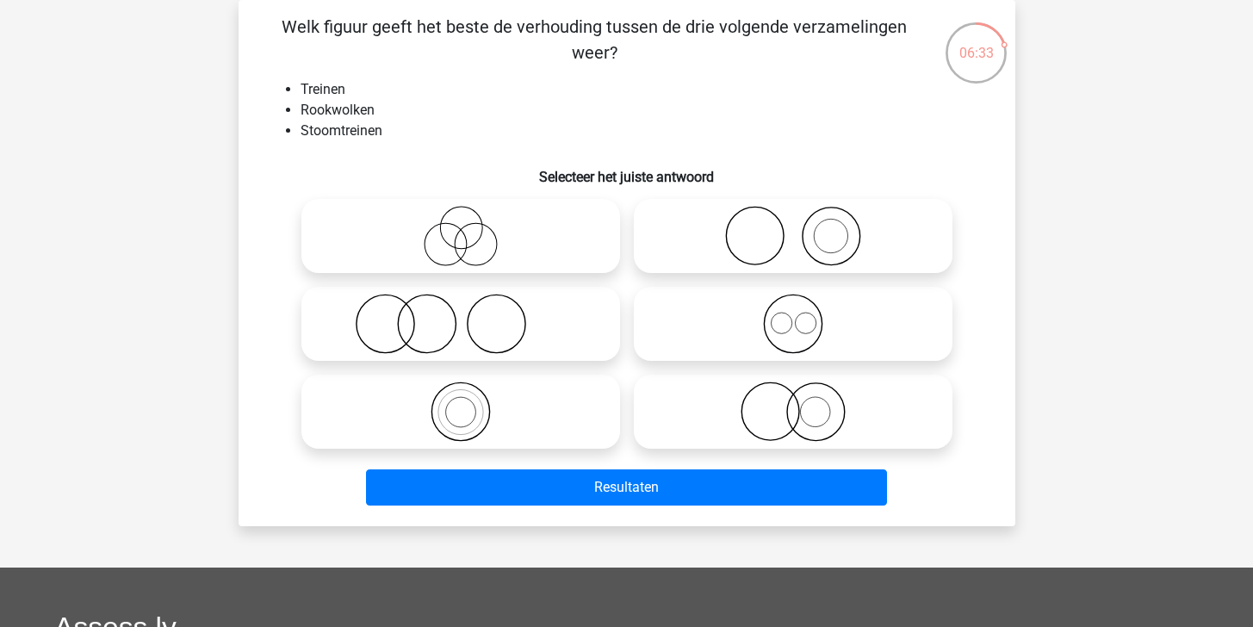
click at [852, 229] on icon at bounding box center [793, 236] width 305 height 60
click at [804, 227] on input "radio" at bounding box center [798, 221] width 11 height 11
radio input "true"
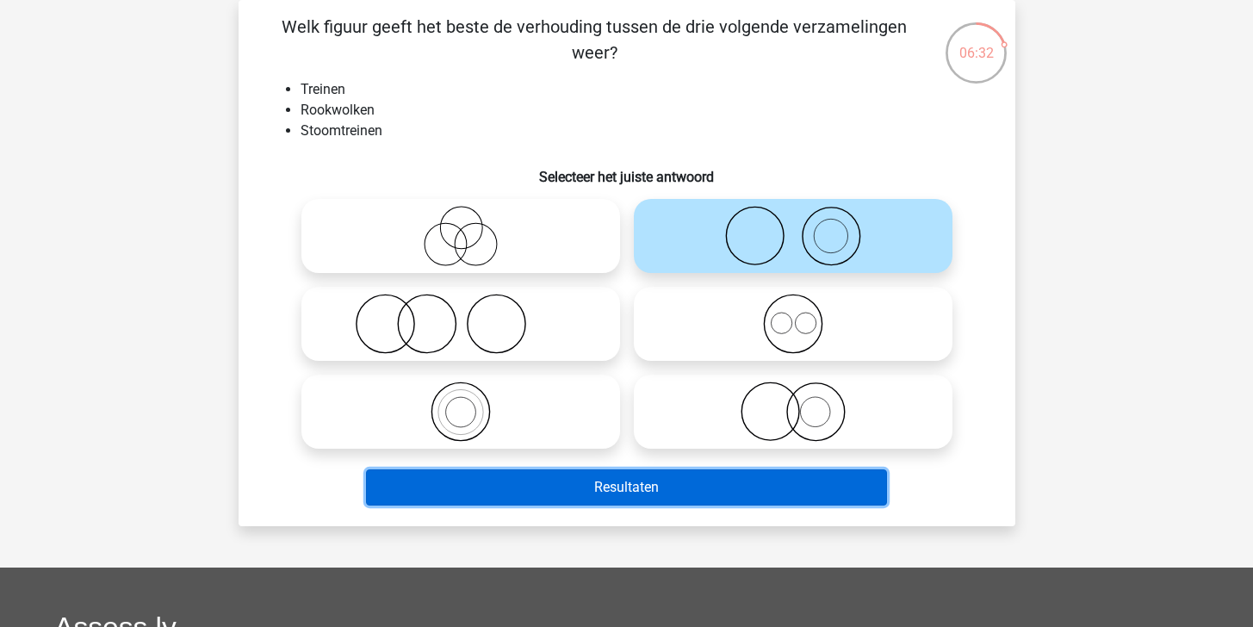
click at [733, 492] on button "Resultaten" at bounding box center [626, 487] width 521 height 36
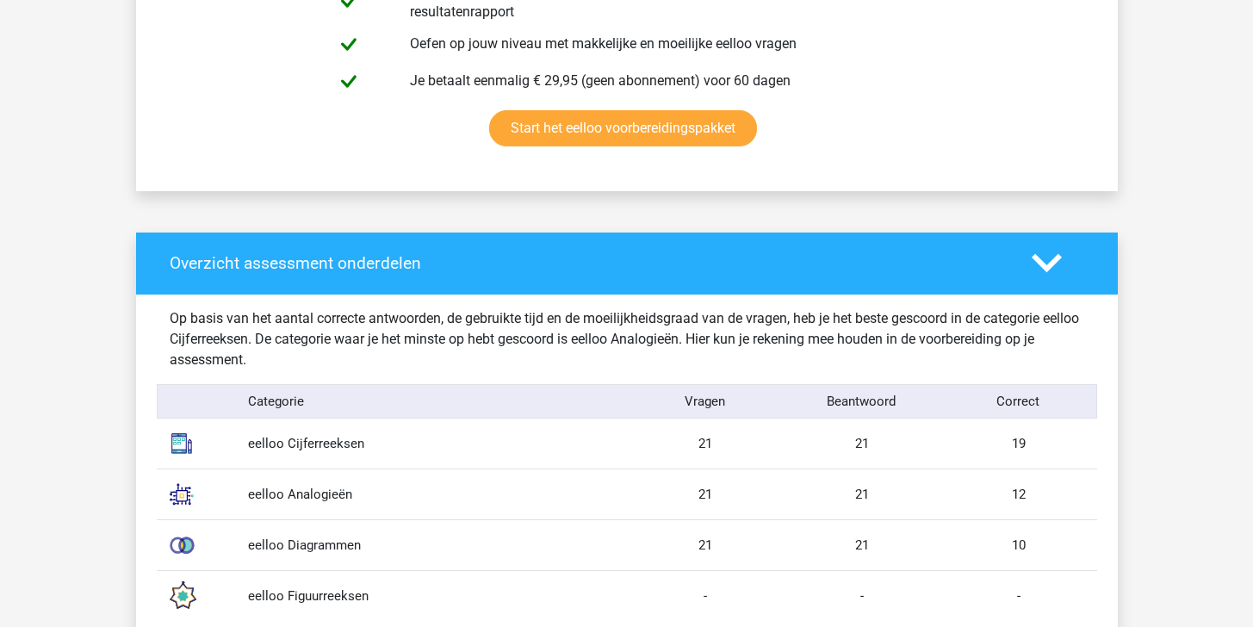
scroll to position [1268, 0]
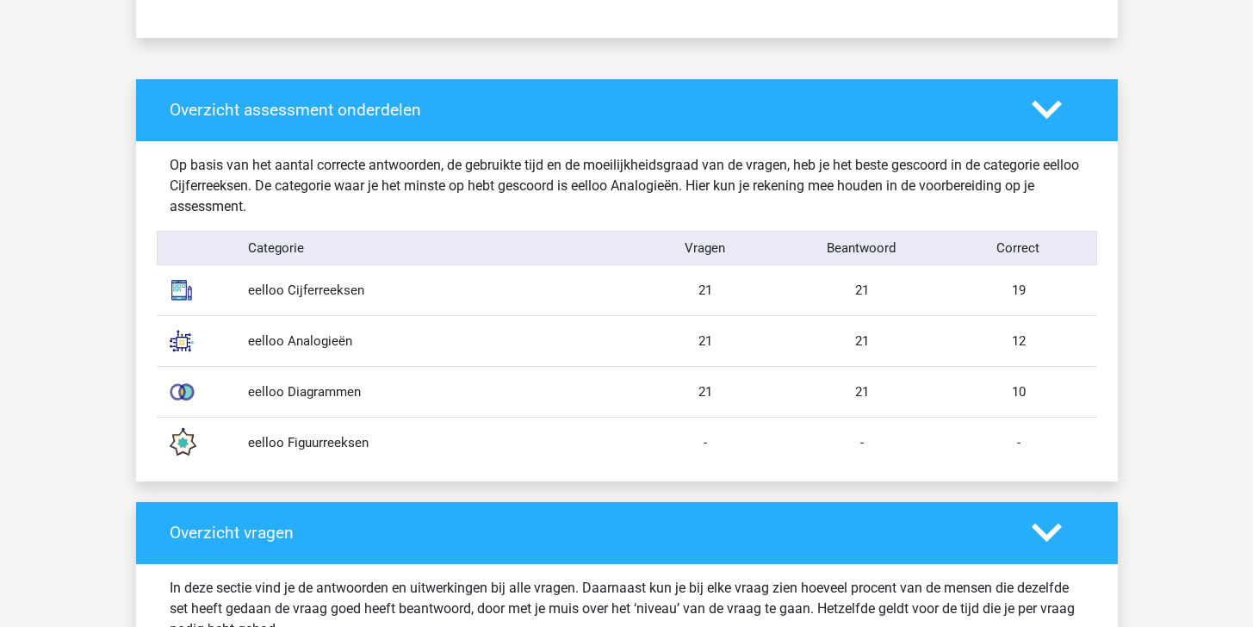
click at [439, 387] on div "eelloo Diagrammen" at bounding box center [431, 392] width 392 height 20
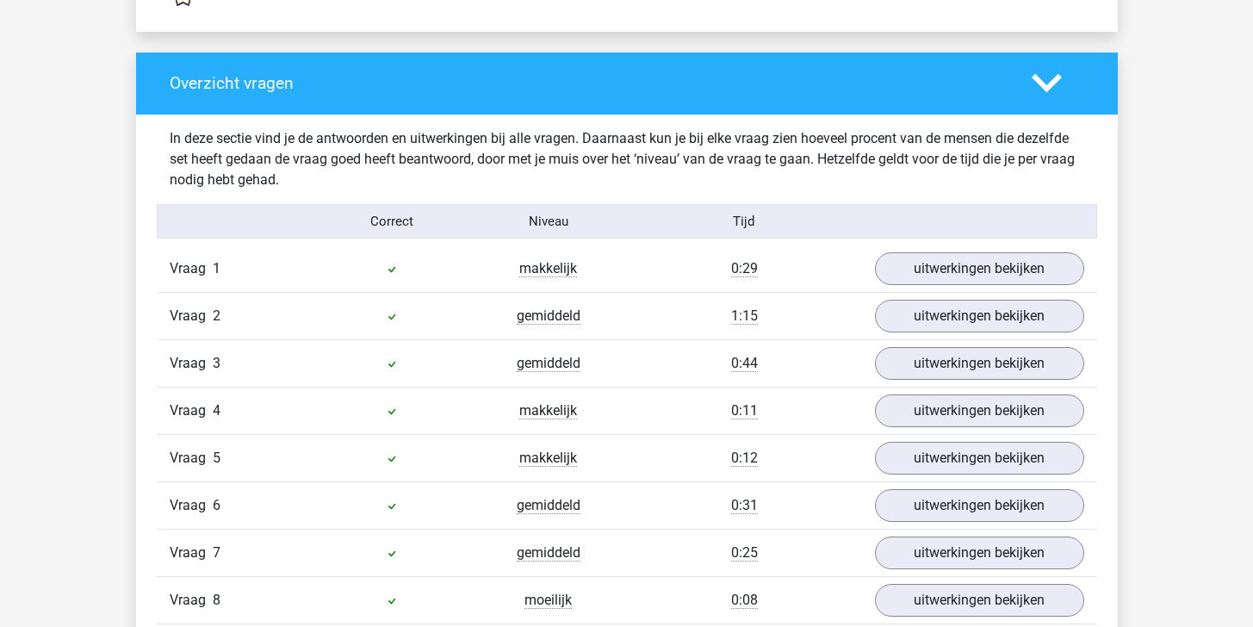
scroll to position [1752, 0]
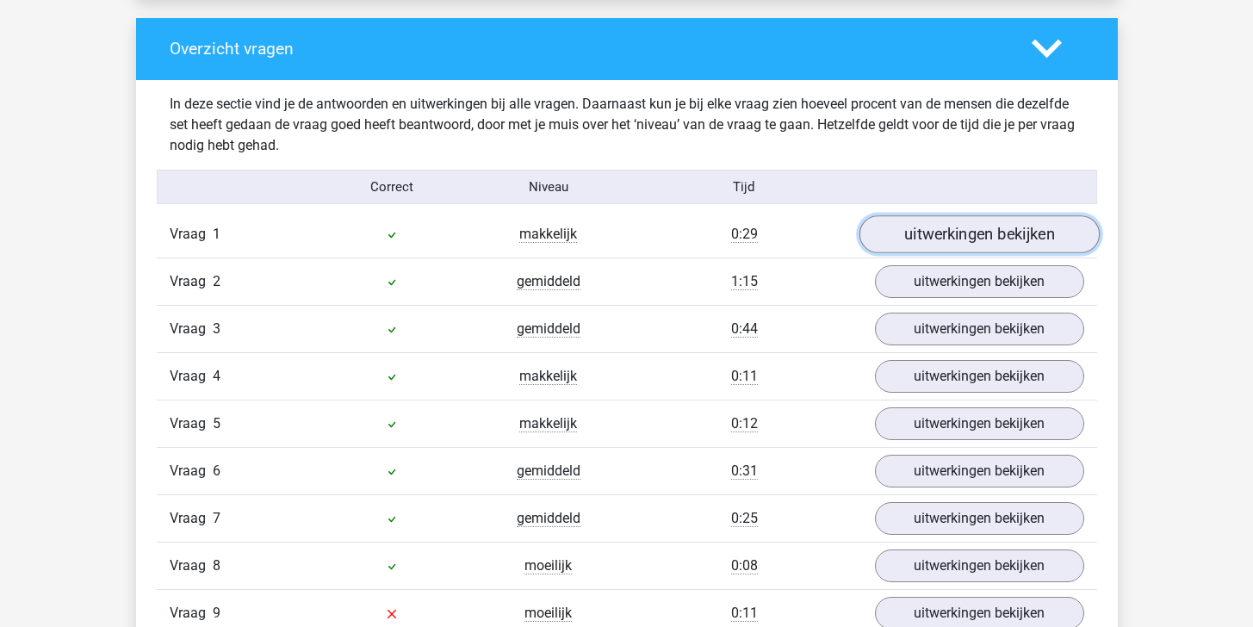
click at [992, 245] on link "uitwerkingen bekijken" at bounding box center [978, 235] width 240 height 38
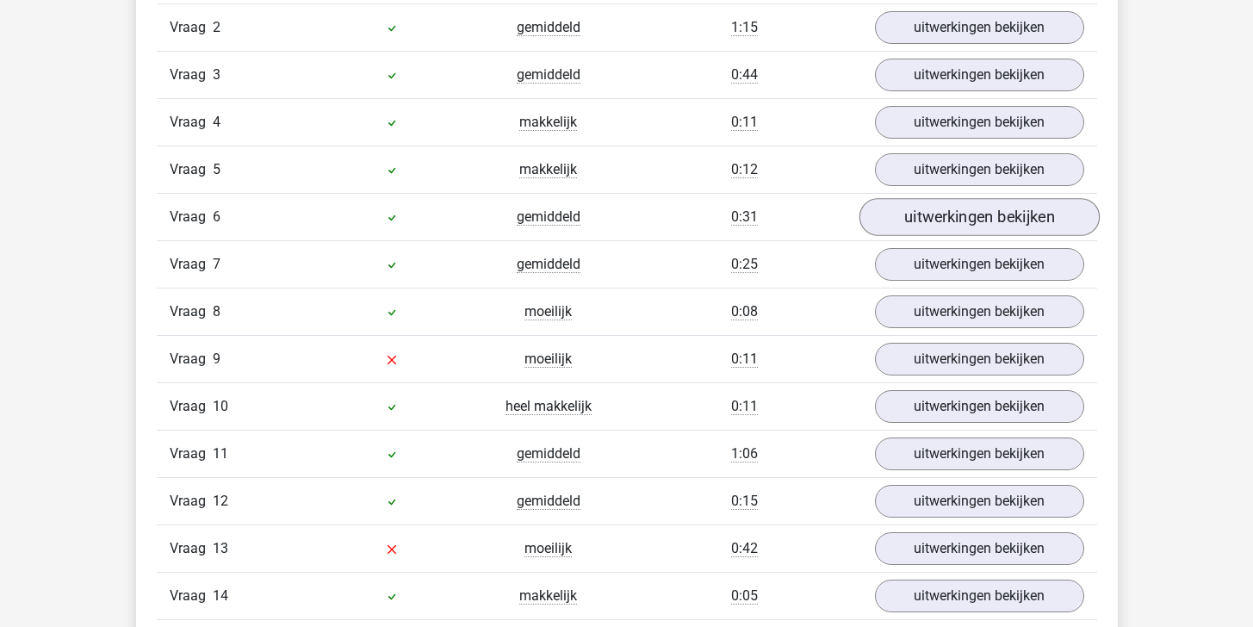
scroll to position [3056, 0]
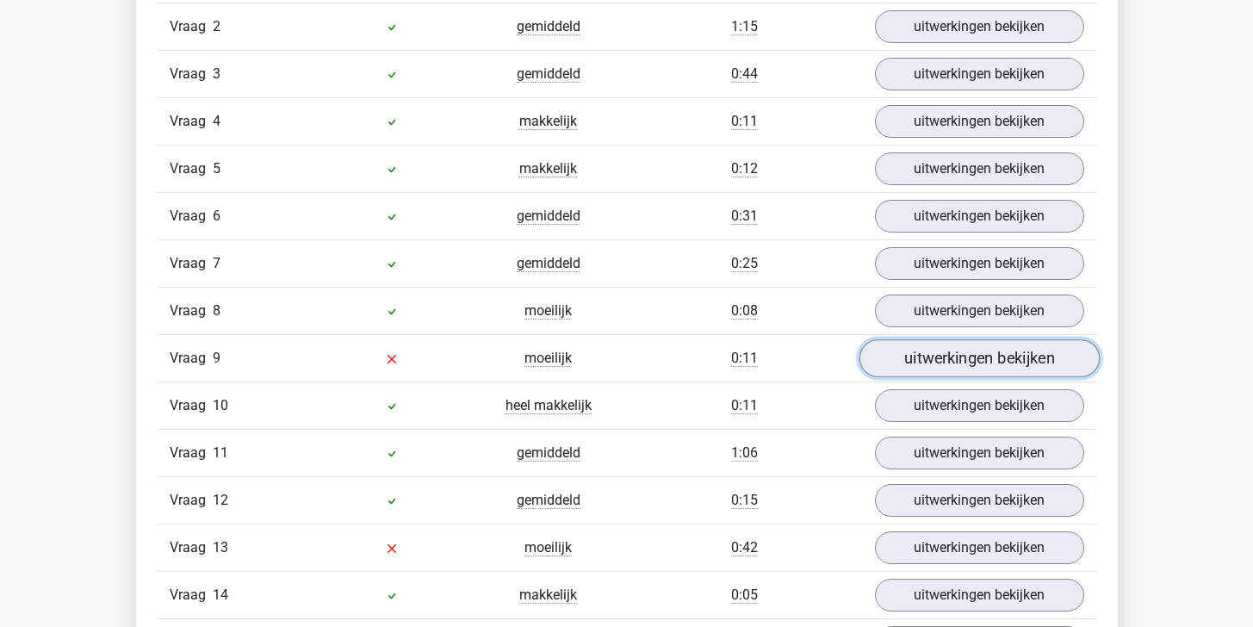
click at [925, 361] on link "uitwerkingen bekijken" at bounding box center [978, 358] width 240 height 38
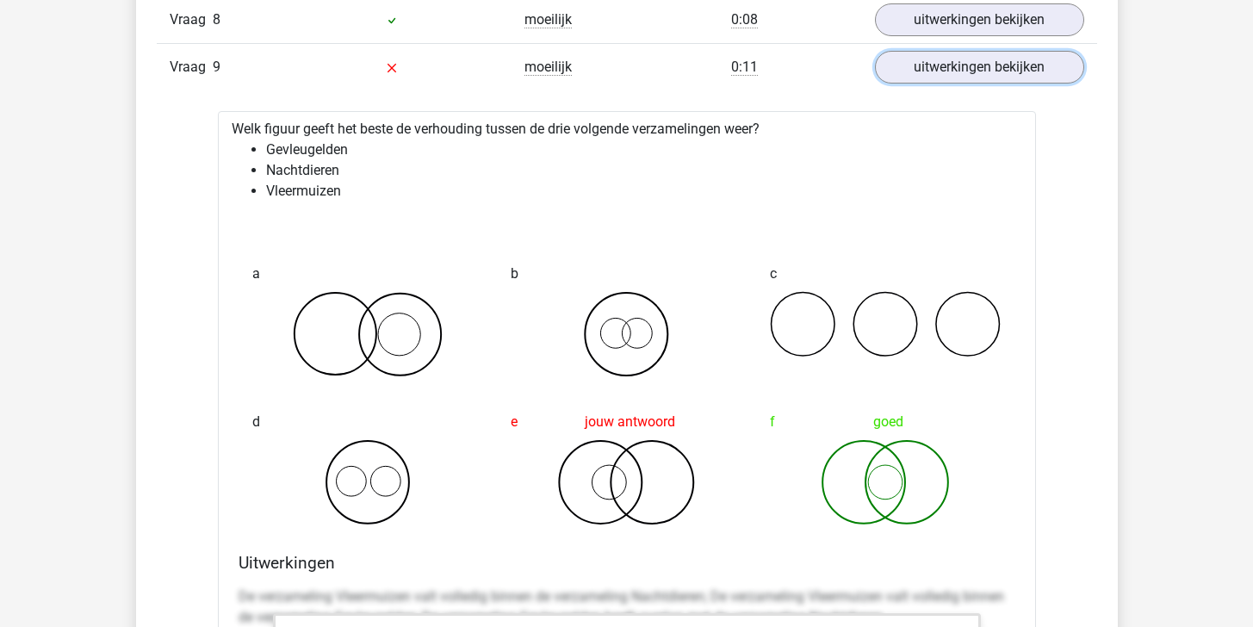
scroll to position [3309, 0]
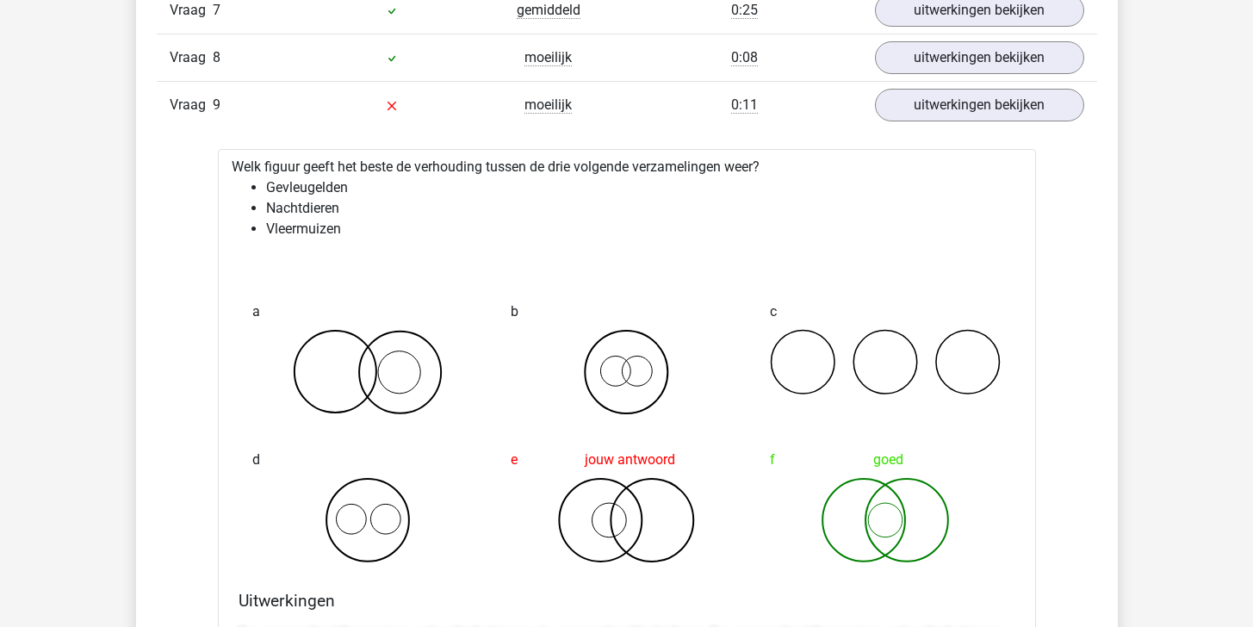
click at [603, 97] on div "moeilijk" at bounding box center [548, 105] width 157 height 21
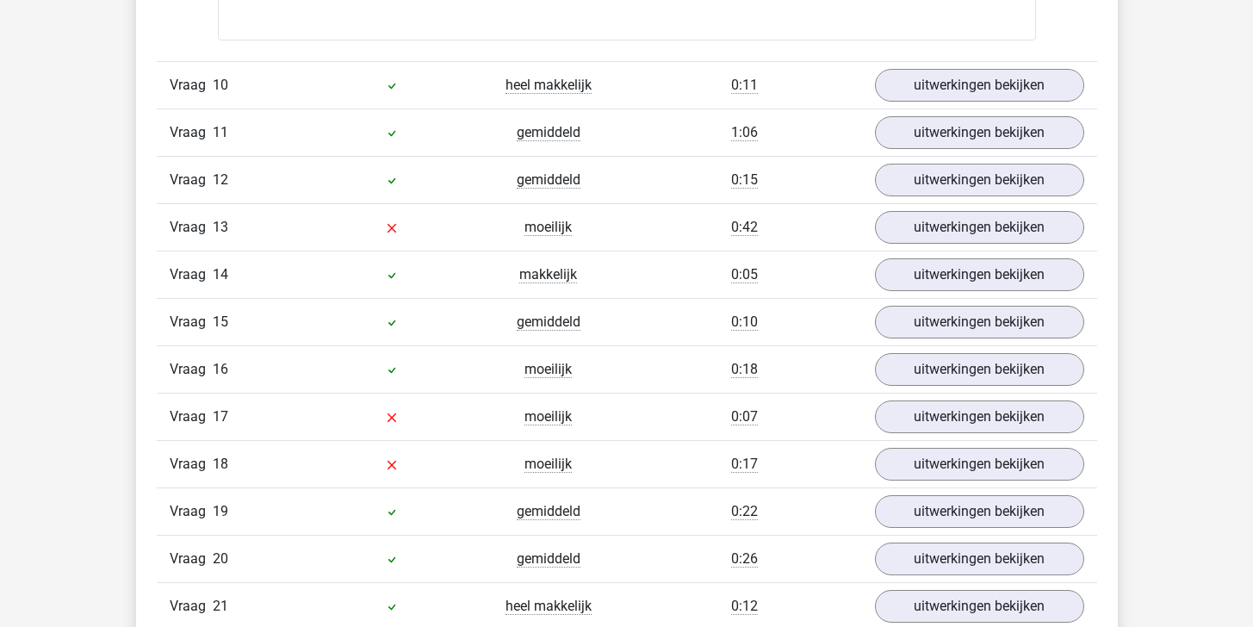
scroll to position [4483, 0]
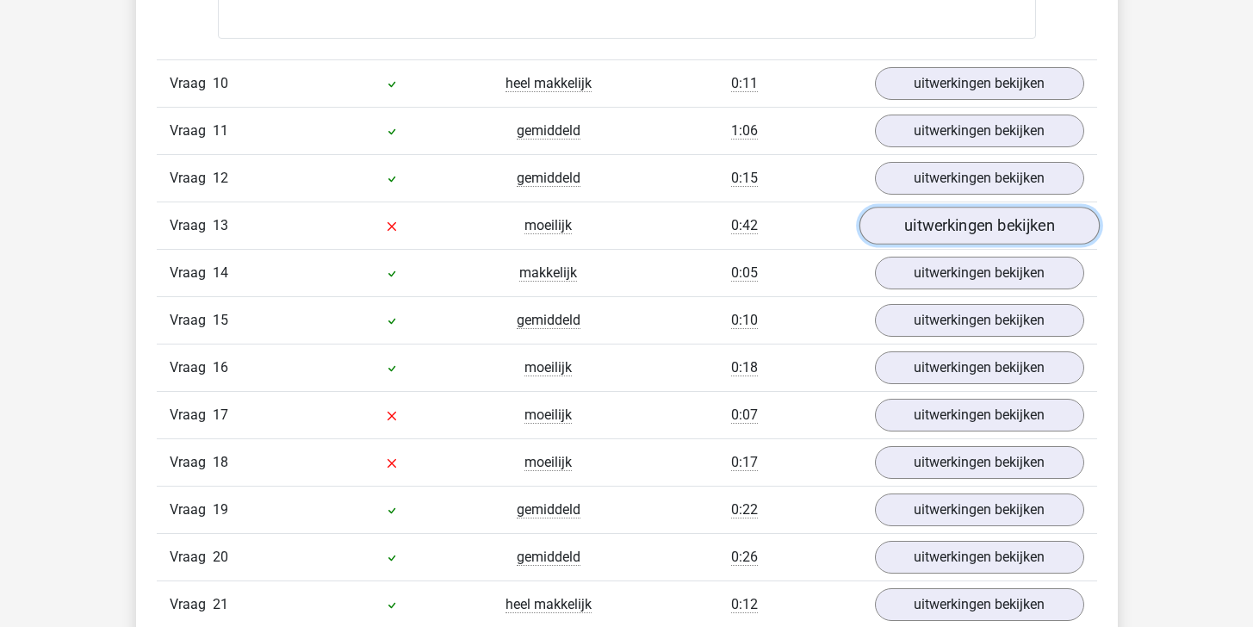
click at [925, 227] on link "uitwerkingen bekijken" at bounding box center [978, 226] width 240 height 38
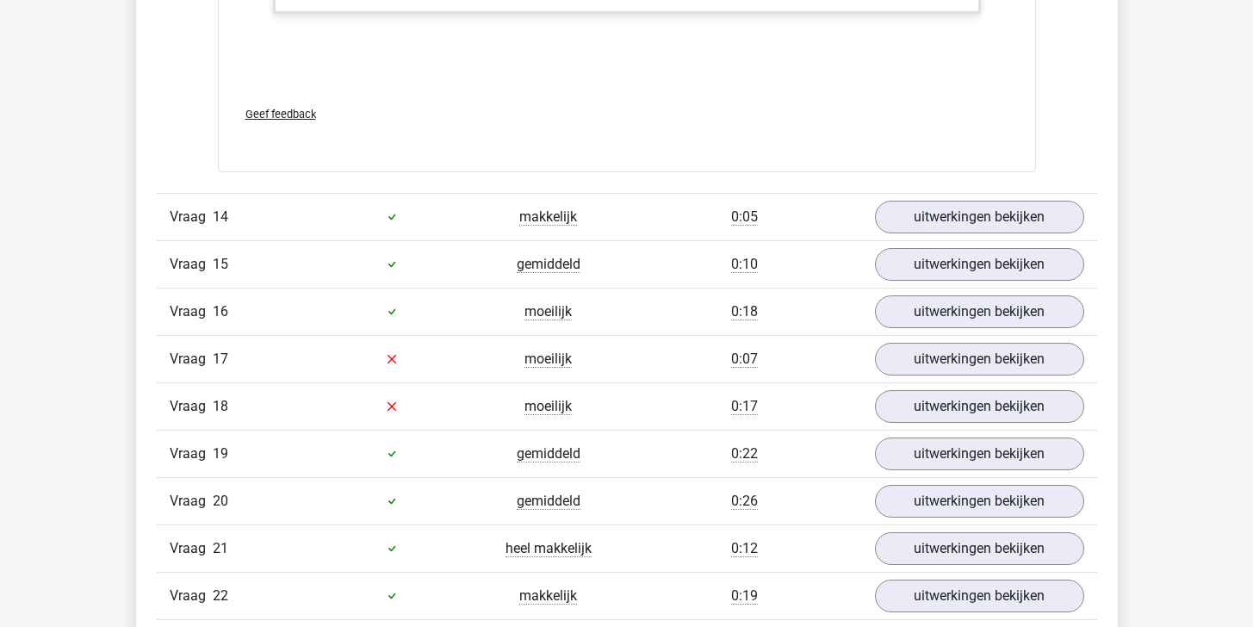
scroll to position [5526, 0]
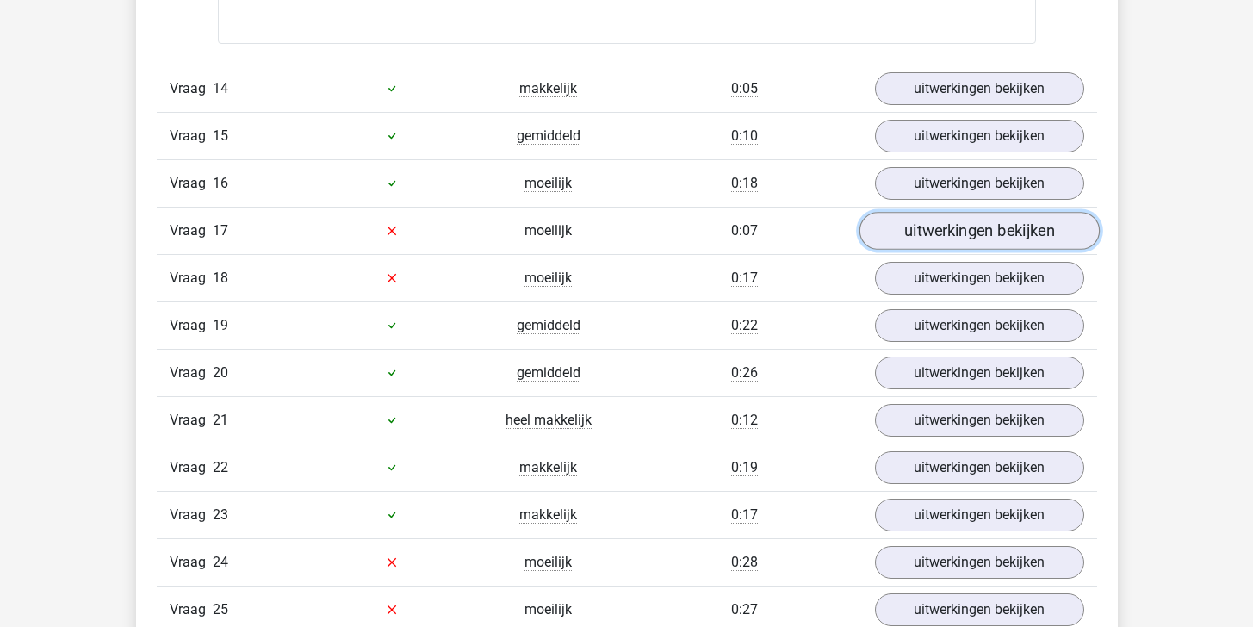
click at [915, 232] on link "uitwerkingen bekijken" at bounding box center [978, 231] width 240 height 38
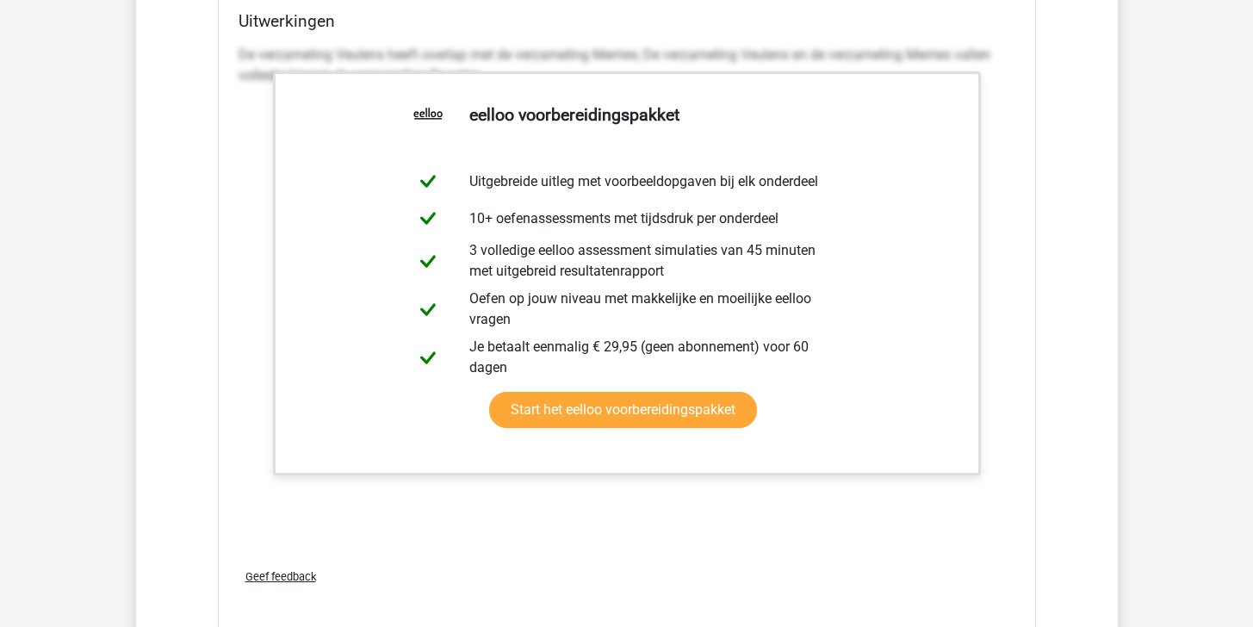
scroll to position [6597, 0]
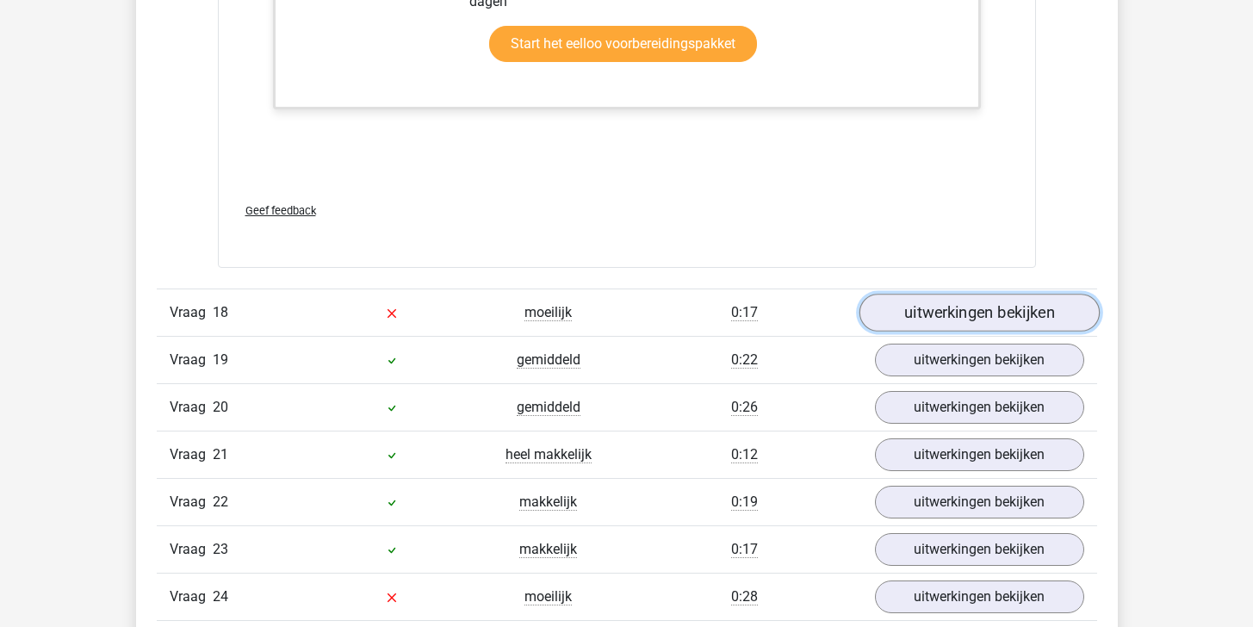
click at [915, 312] on link "uitwerkingen bekijken" at bounding box center [978, 313] width 240 height 38
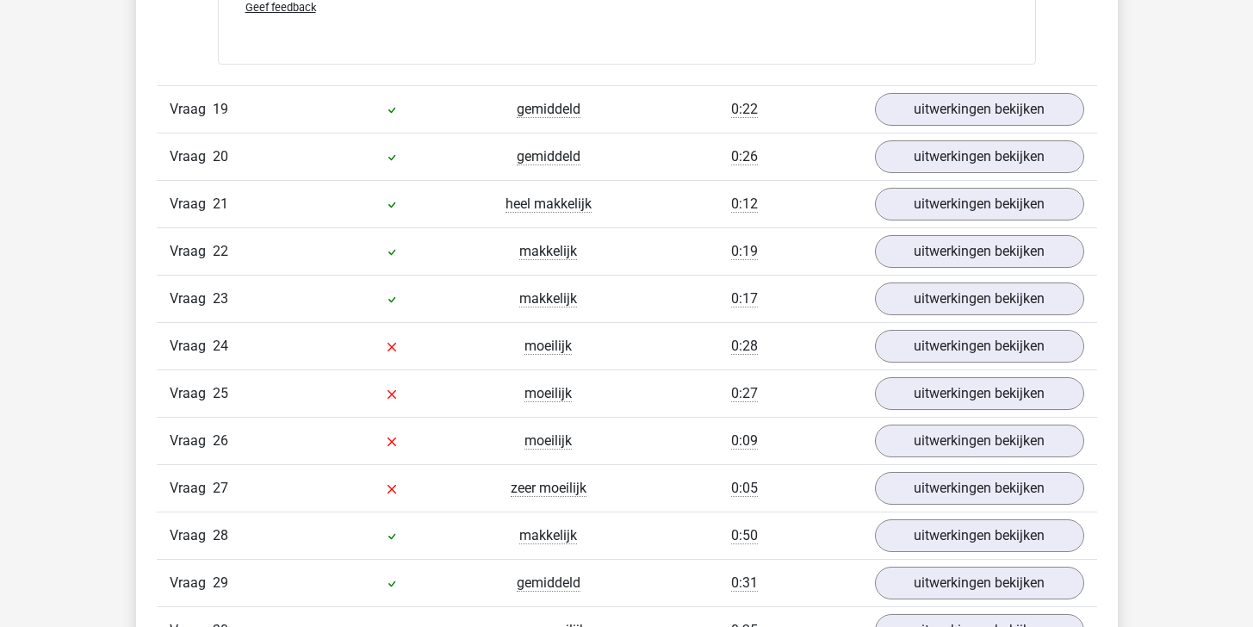
scroll to position [8067, 0]
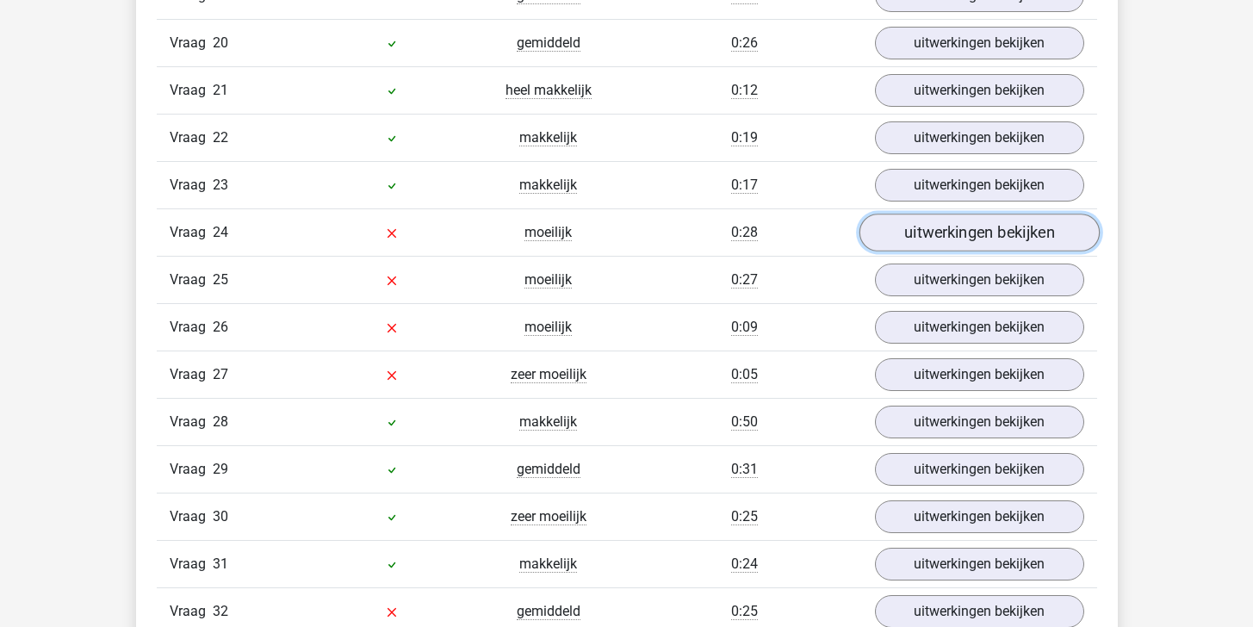
click at [939, 241] on link "uitwerkingen bekijken" at bounding box center [978, 233] width 240 height 38
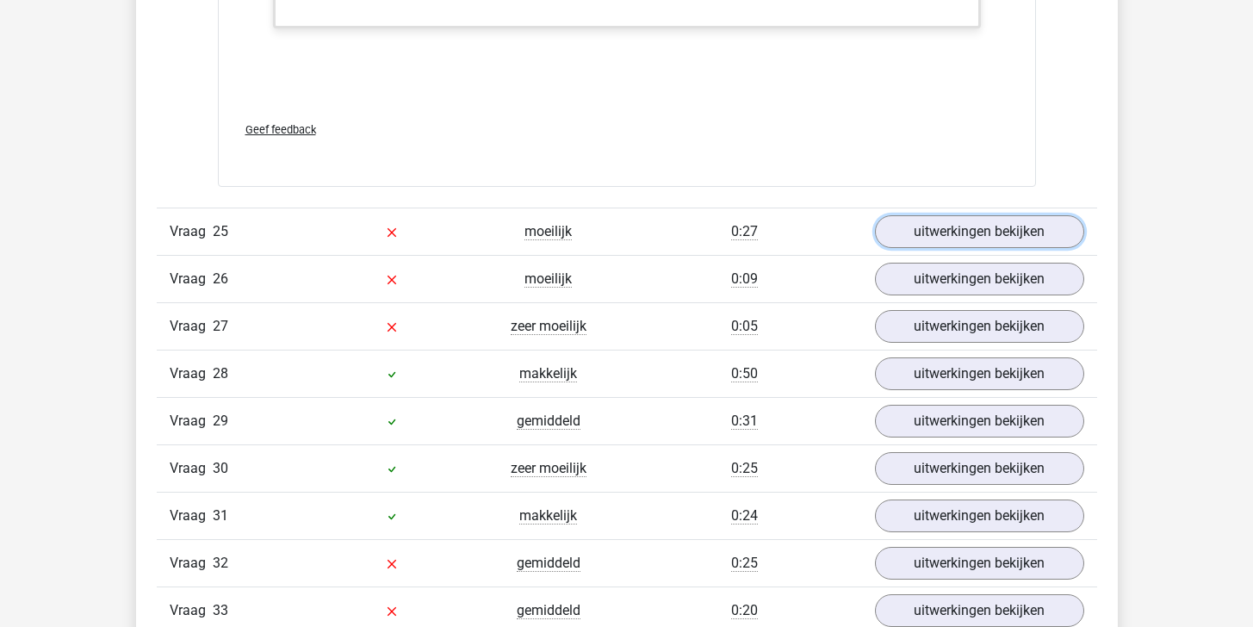
click at [939, 241] on link "uitwerkingen bekijken" at bounding box center [979, 231] width 209 height 33
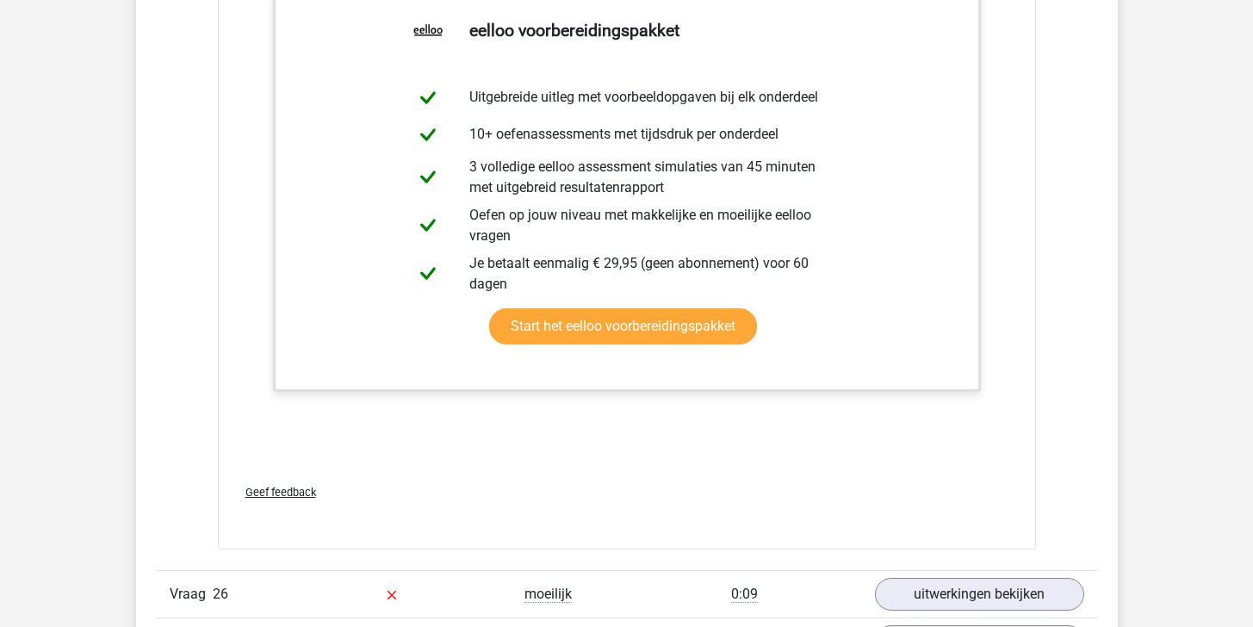
scroll to position [10247, 0]
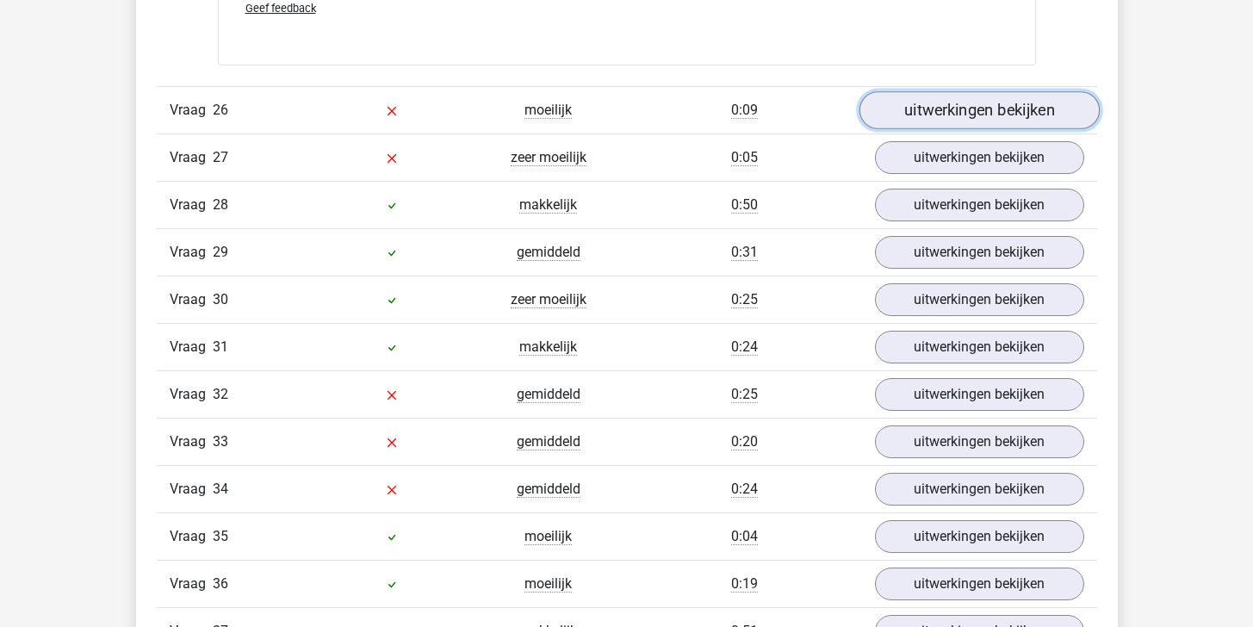
click at [960, 115] on link "uitwerkingen bekijken" at bounding box center [978, 111] width 240 height 38
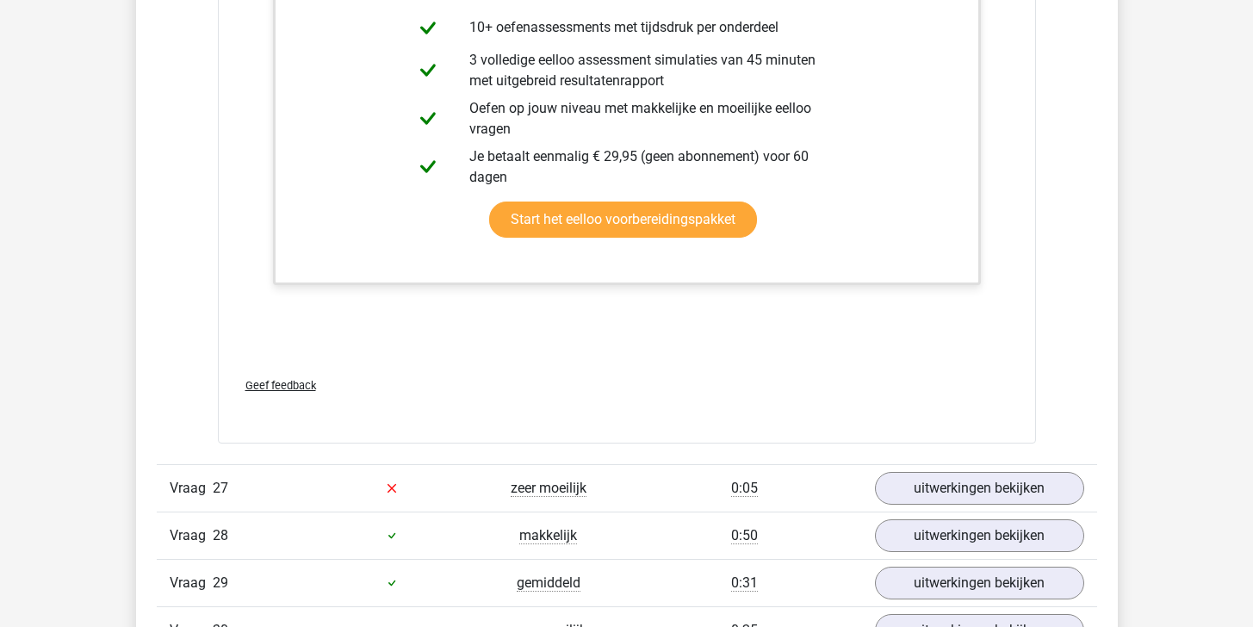
scroll to position [11290, 0]
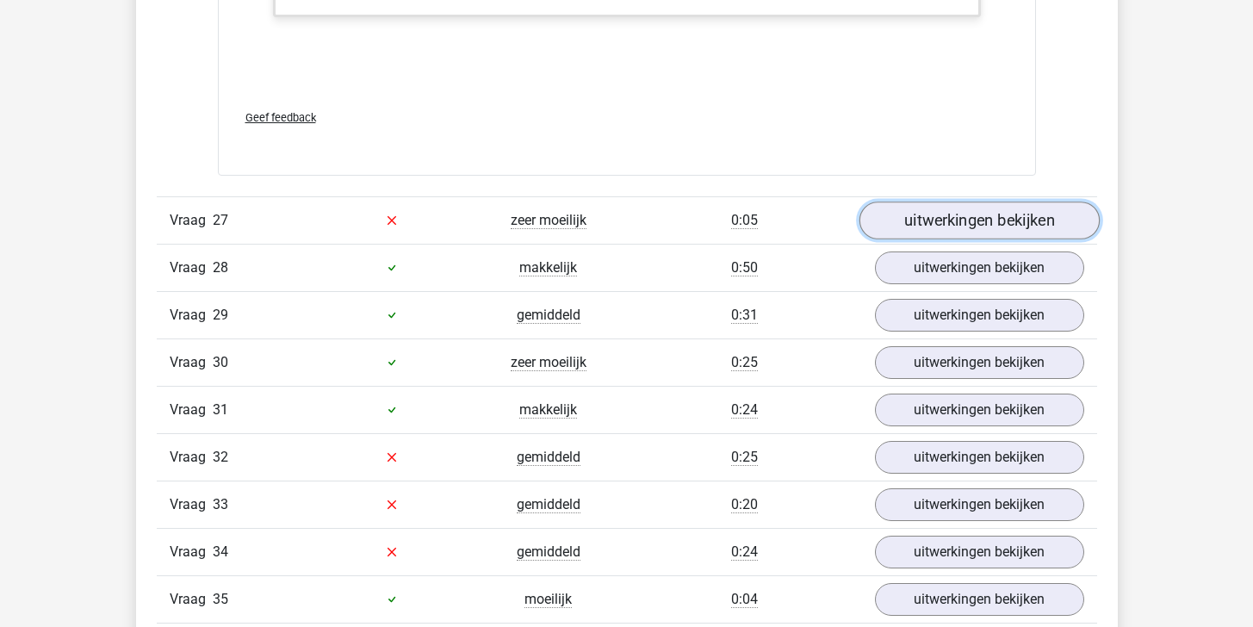
click at [951, 230] on link "uitwerkingen bekijken" at bounding box center [978, 220] width 240 height 38
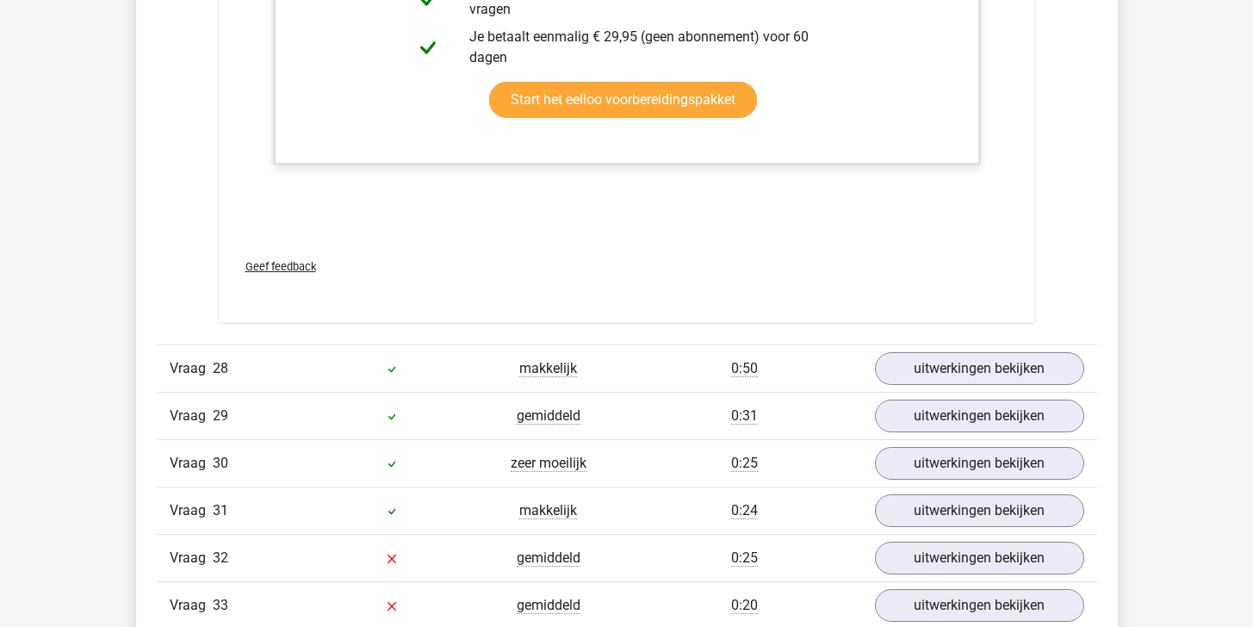
scroll to position [12519, 0]
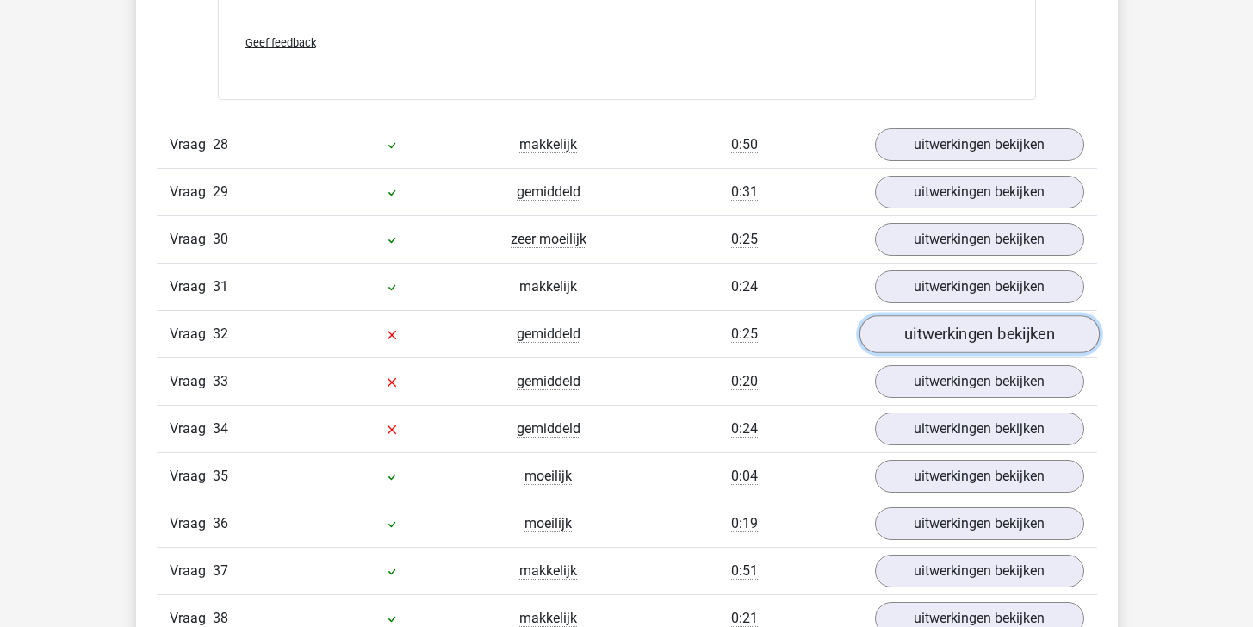
click at [936, 339] on link "uitwerkingen bekijken" at bounding box center [978, 334] width 240 height 38
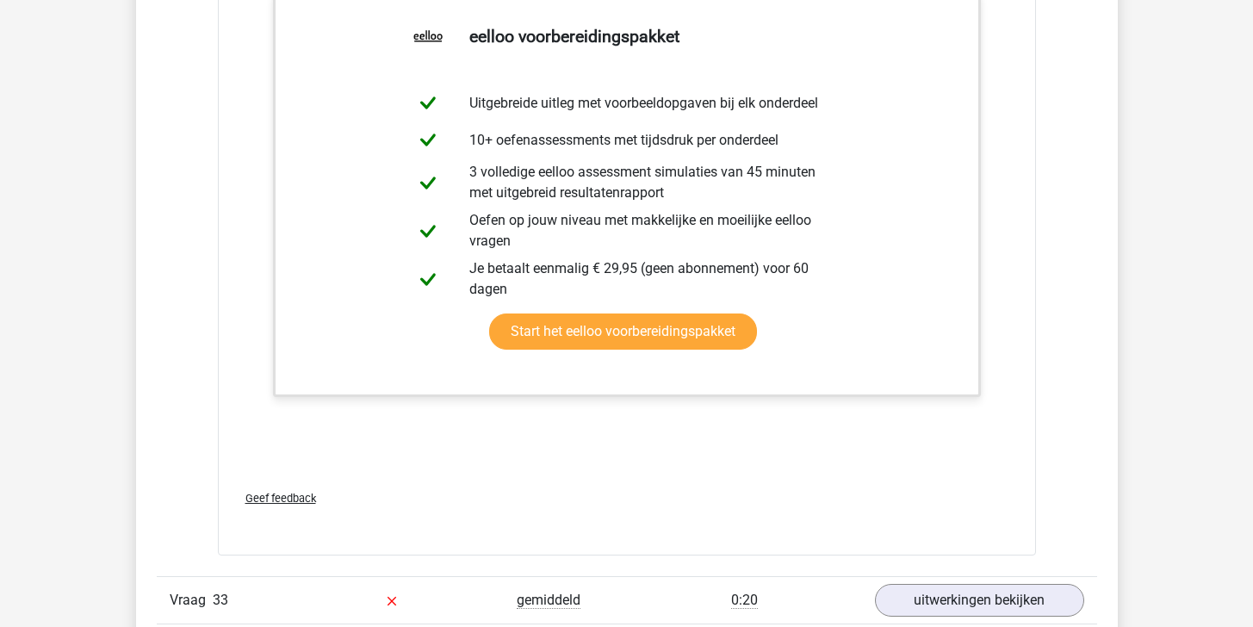
scroll to position [13466, 0]
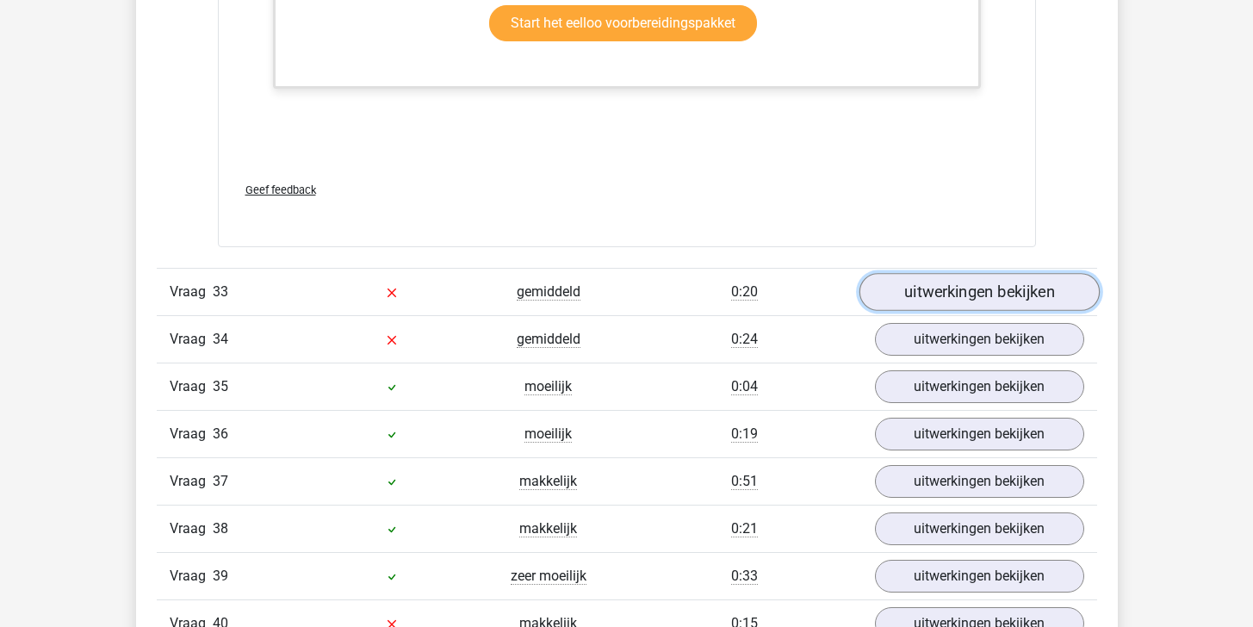
click at [955, 305] on link "uitwerkingen bekijken" at bounding box center [978, 292] width 240 height 38
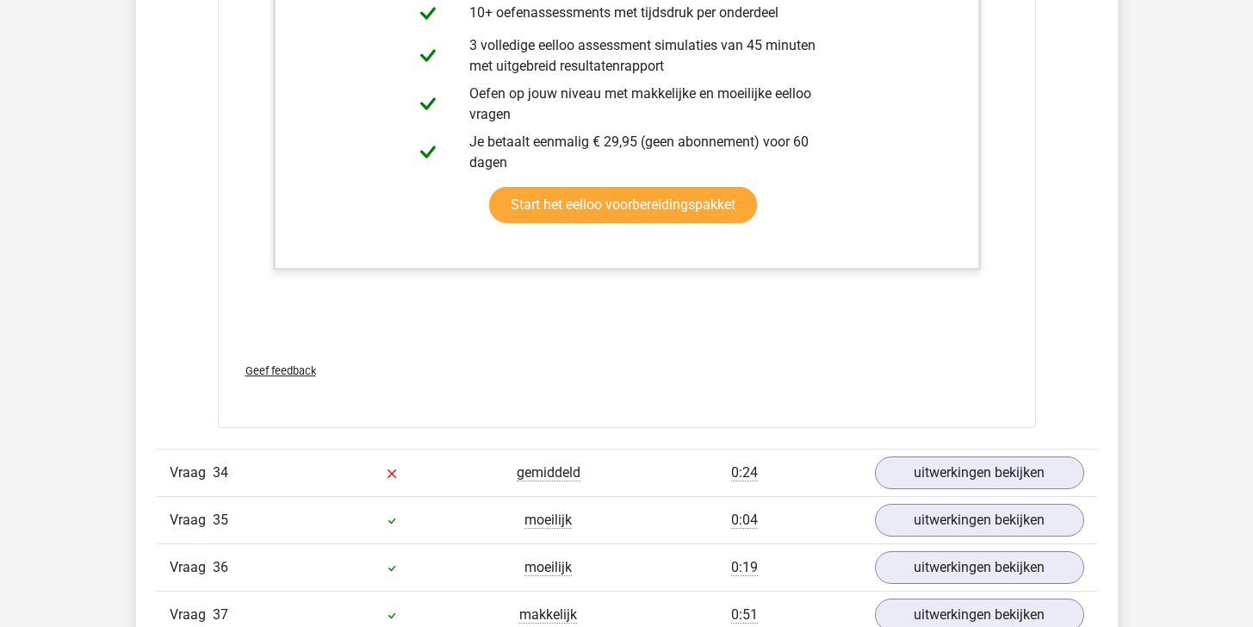
scroll to position [14339, 0]
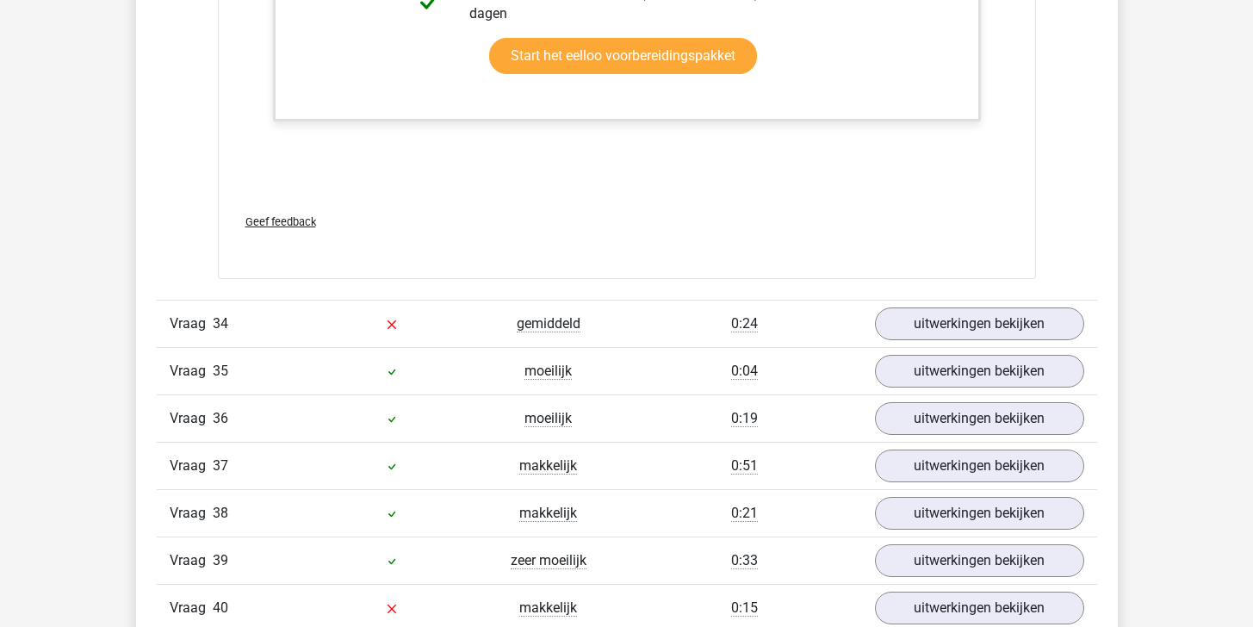
click at [955, 305] on div "Vraag 34 gemiddeld 0:24 uitwerkingen bekijken" at bounding box center [627, 323] width 940 height 47
click at [951, 325] on link "uitwerkingen bekijken" at bounding box center [978, 324] width 240 height 38
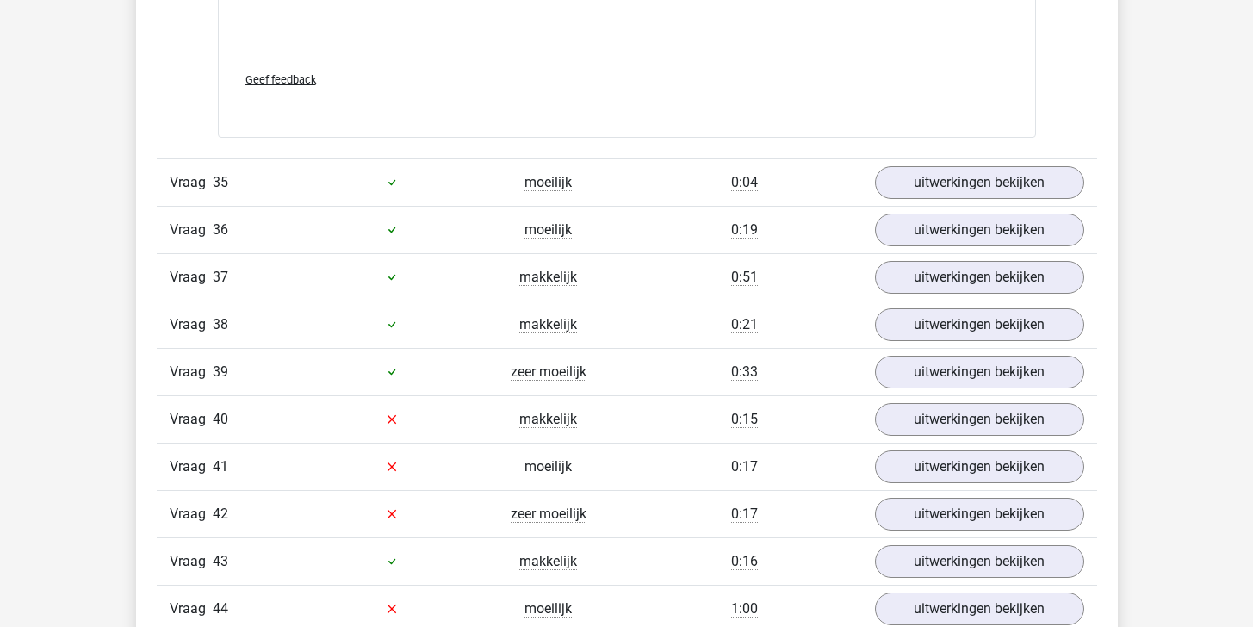
scroll to position [15758, 0]
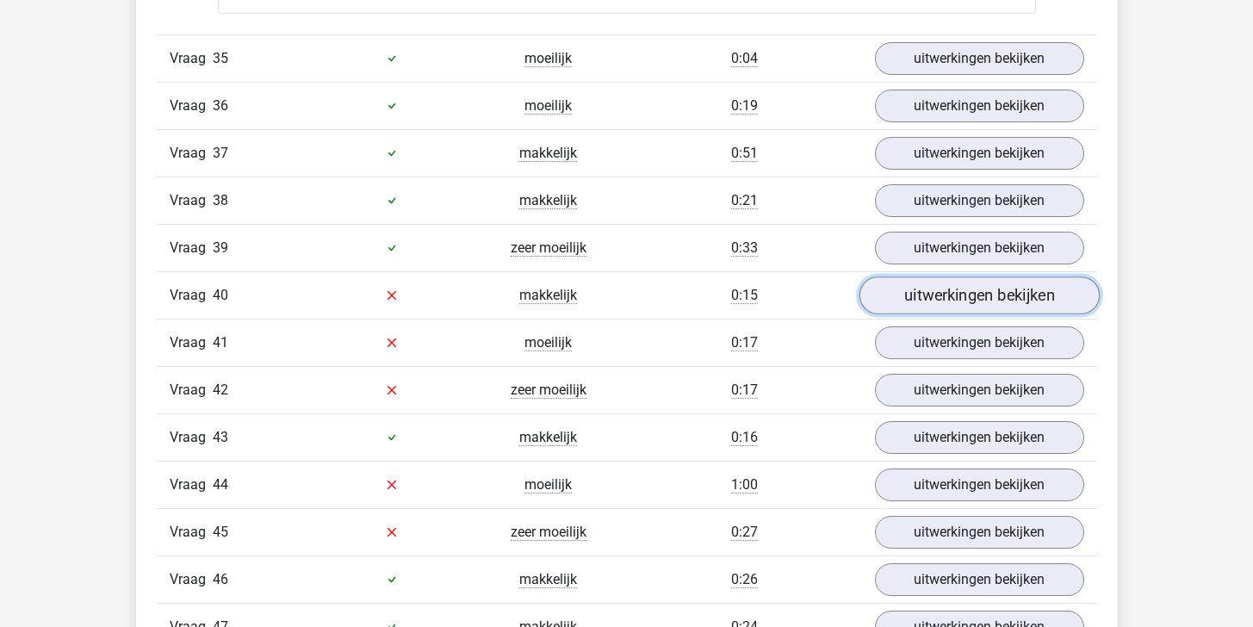
click at [925, 307] on link "uitwerkingen bekijken" at bounding box center [978, 295] width 240 height 38
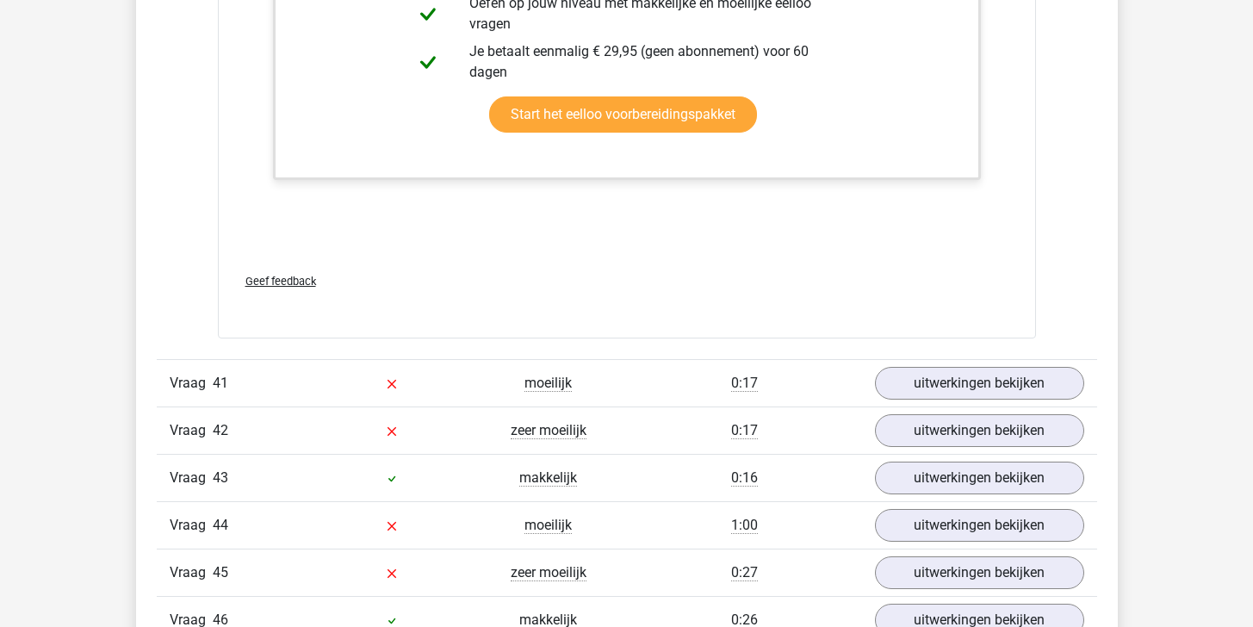
scroll to position [16655, 0]
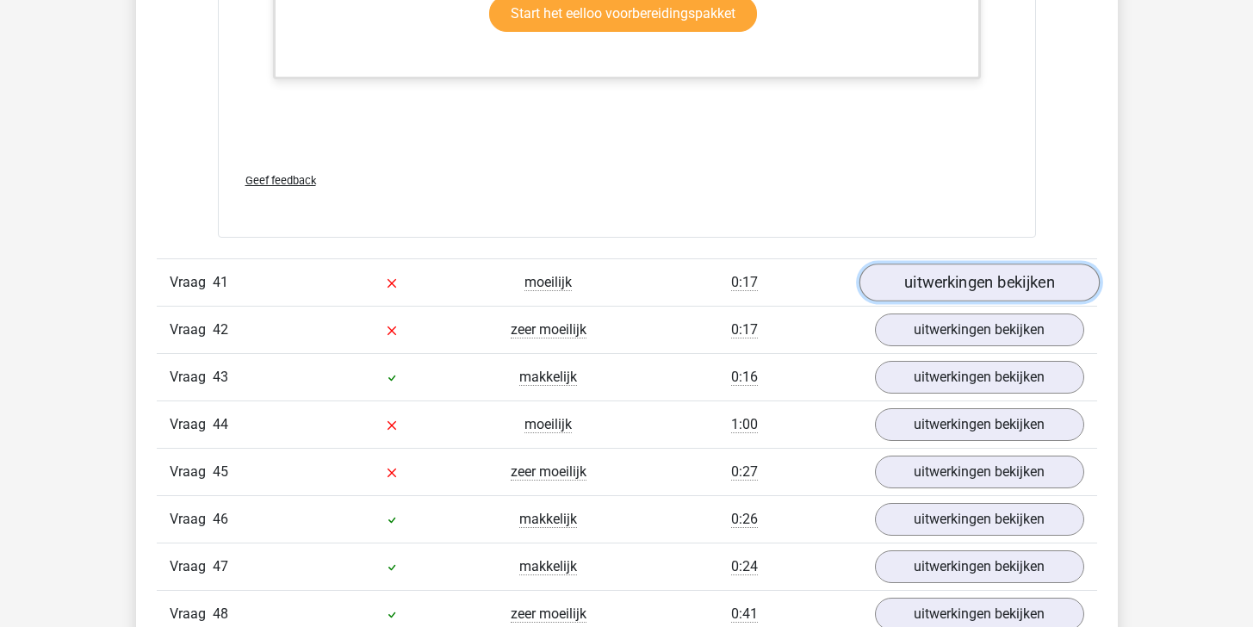
click at [932, 288] on link "uitwerkingen bekijken" at bounding box center [978, 282] width 240 height 38
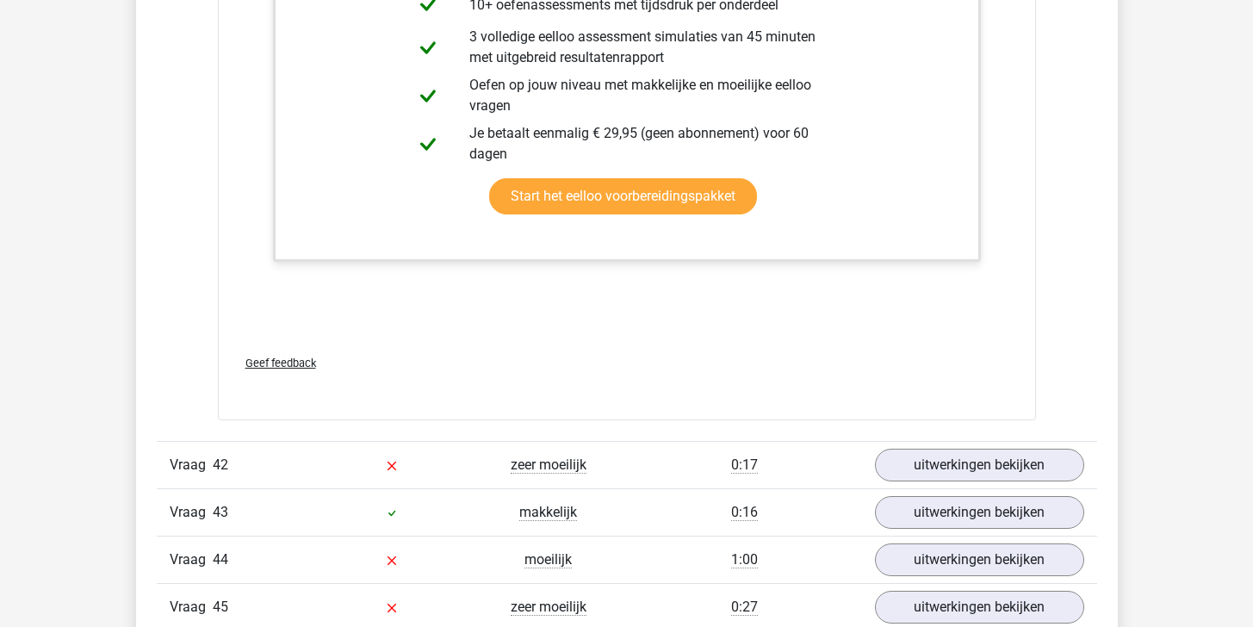
scroll to position [17543, 0]
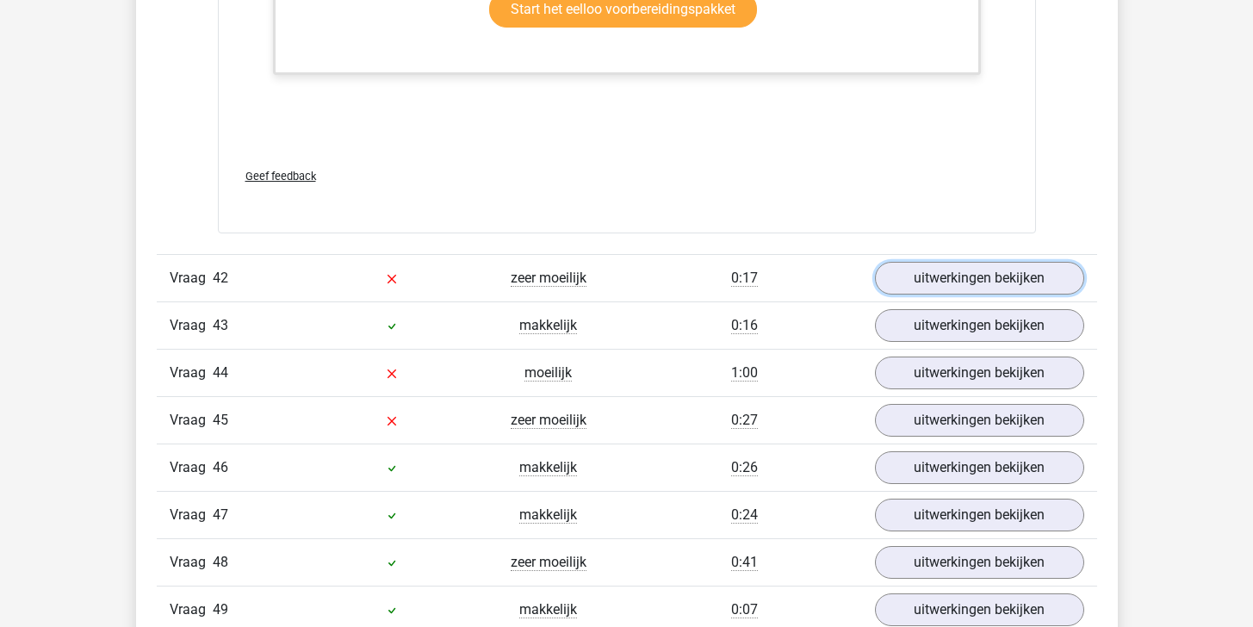
click at [932, 288] on link "uitwerkingen bekijken" at bounding box center [979, 278] width 209 height 33
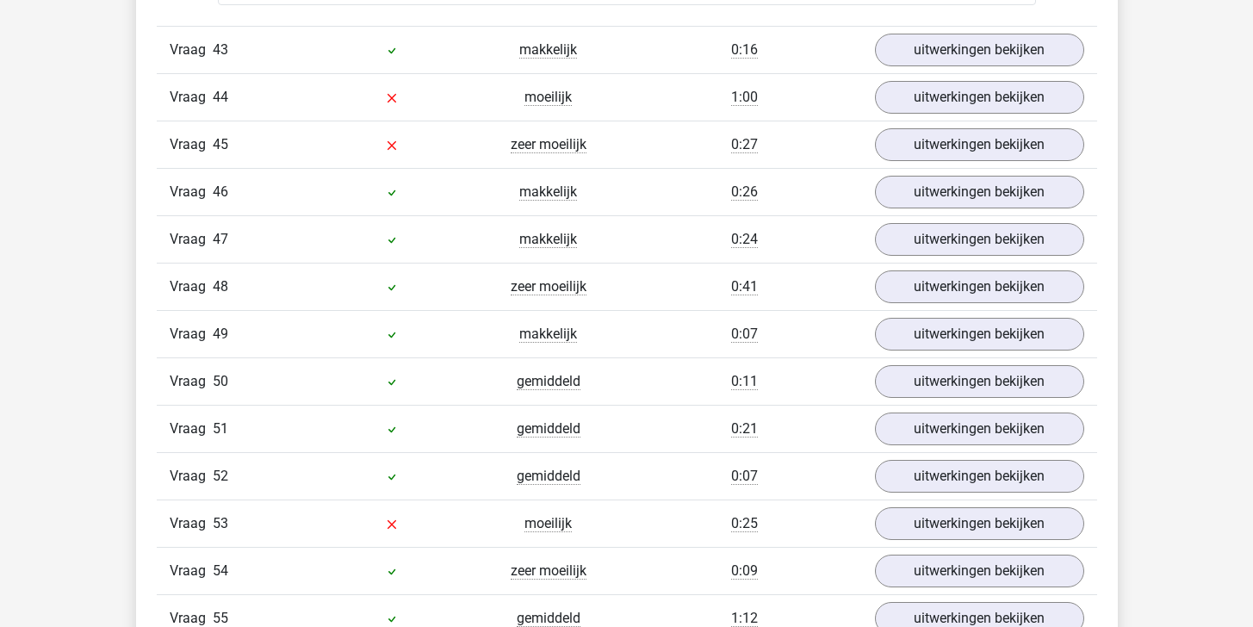
scroll to position [18628, 0]
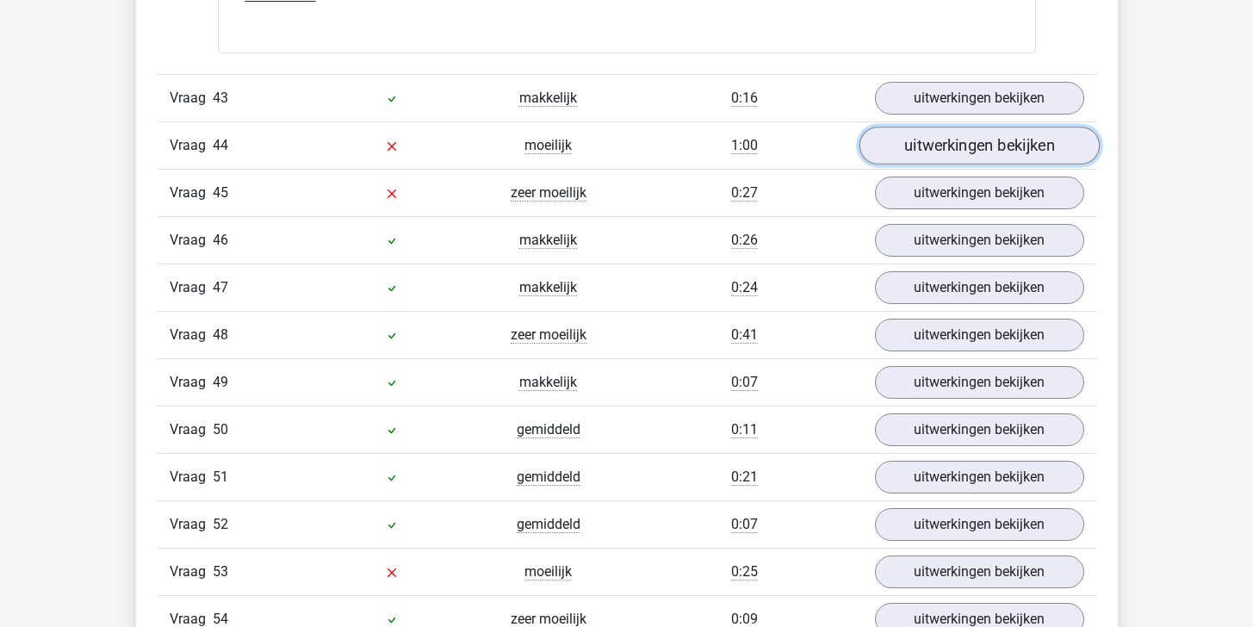
click at [962, 158] on link "uitwerkingen bekijken" at bounding box center [978, 146] width 240 height 38
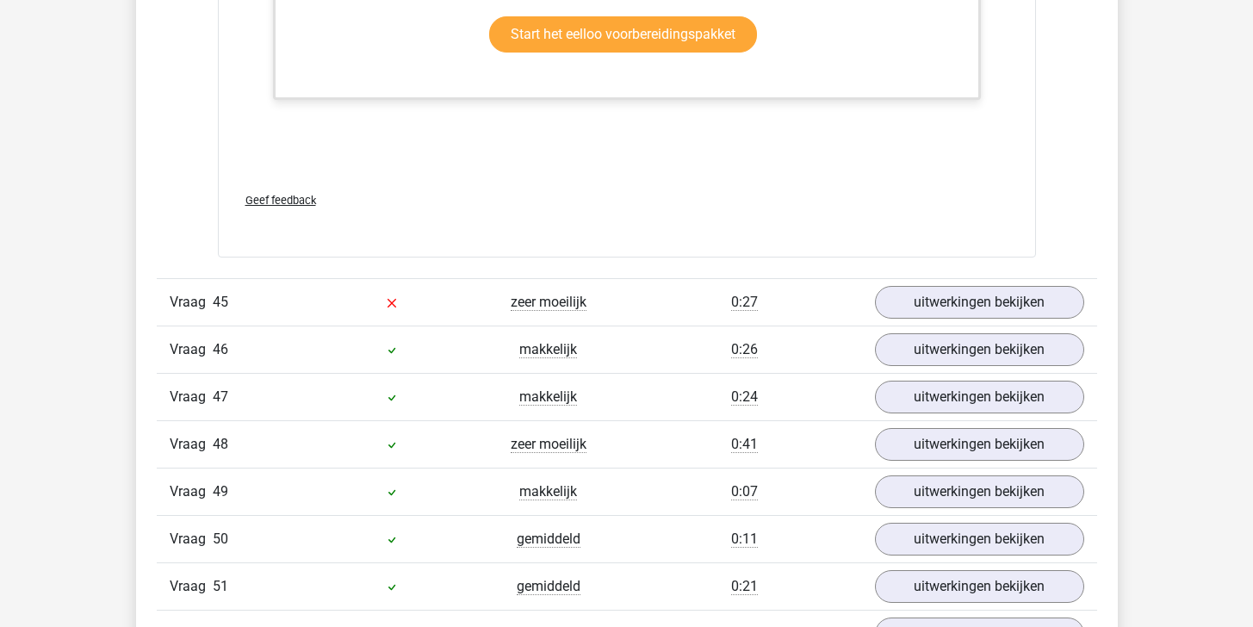
scroll to position [19629, 0]
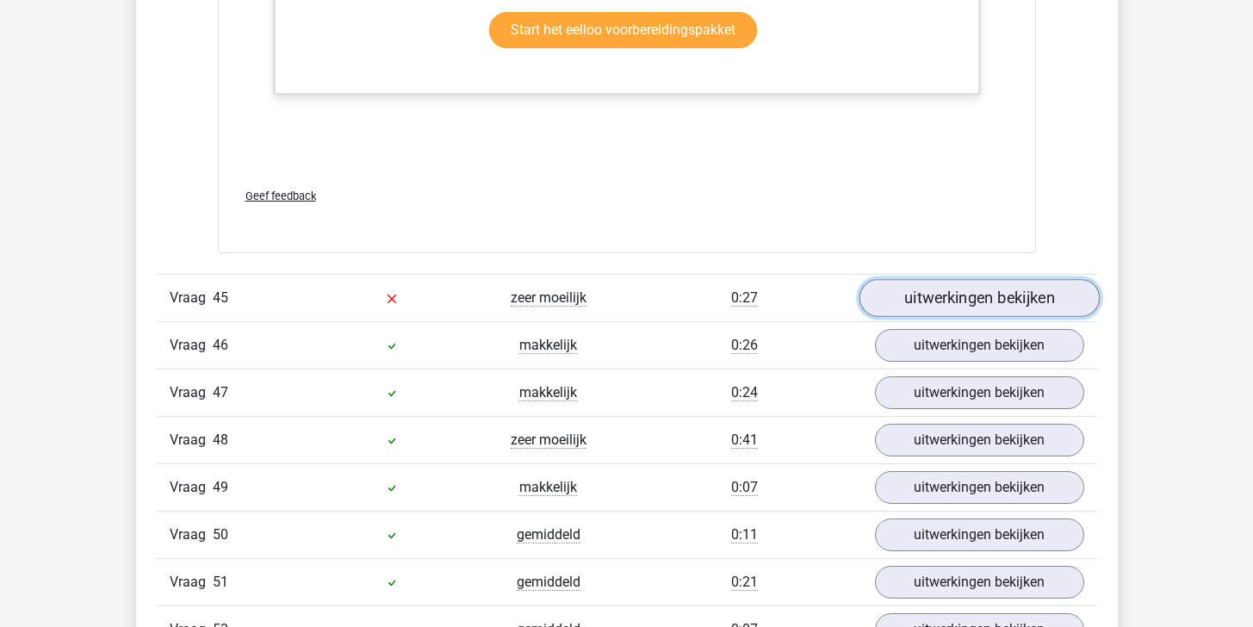
click at [950, 282] on link "uitwerkingen bekijken" at bounding box center [978, 299] width 240 height 38
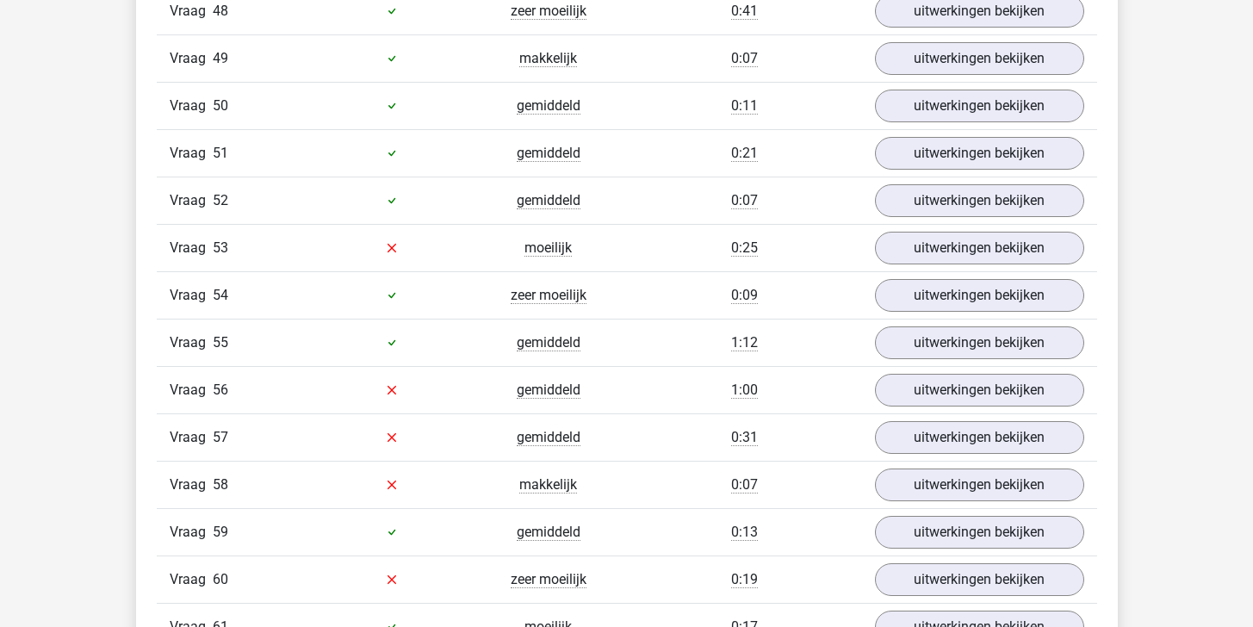
scroll to position [21185, 0]
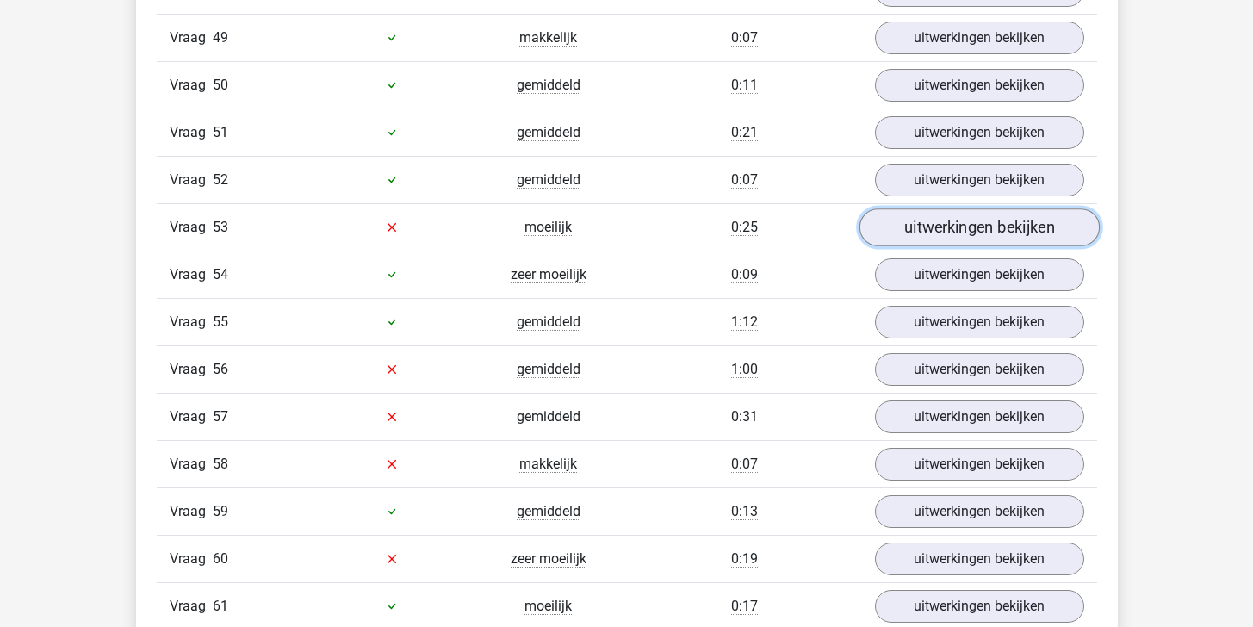
click at [954, 227] on link "uitwerkingen bekijken" at bounding box center [978, 227] width 240 height 38
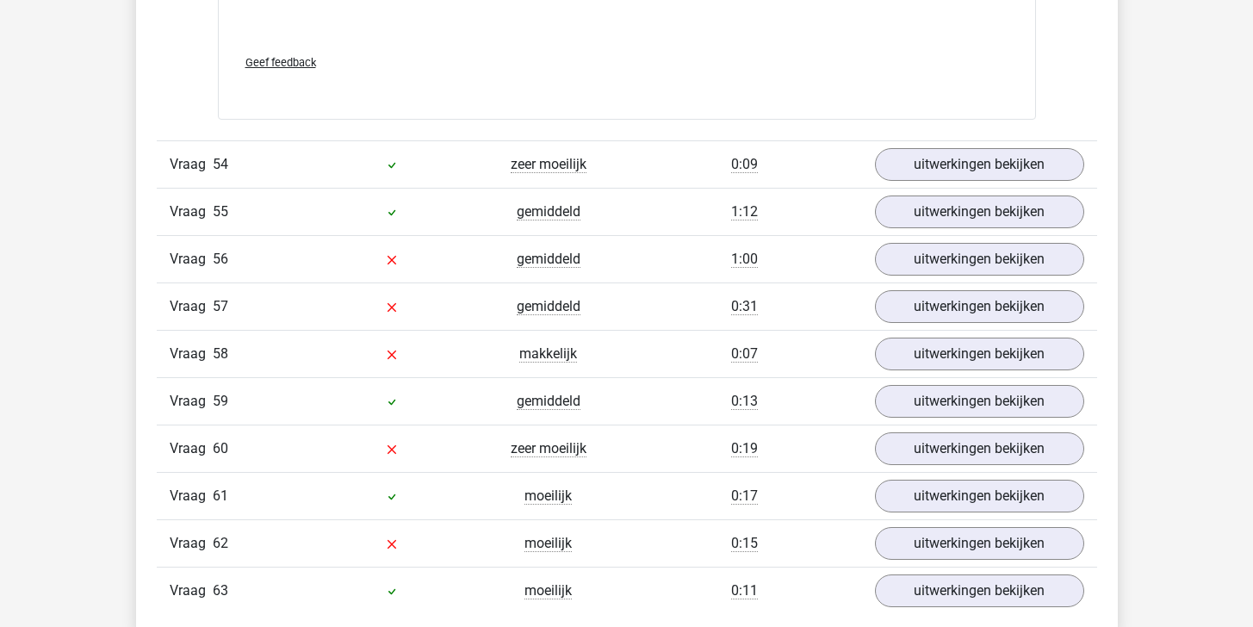
scroll to position [22489, 0]
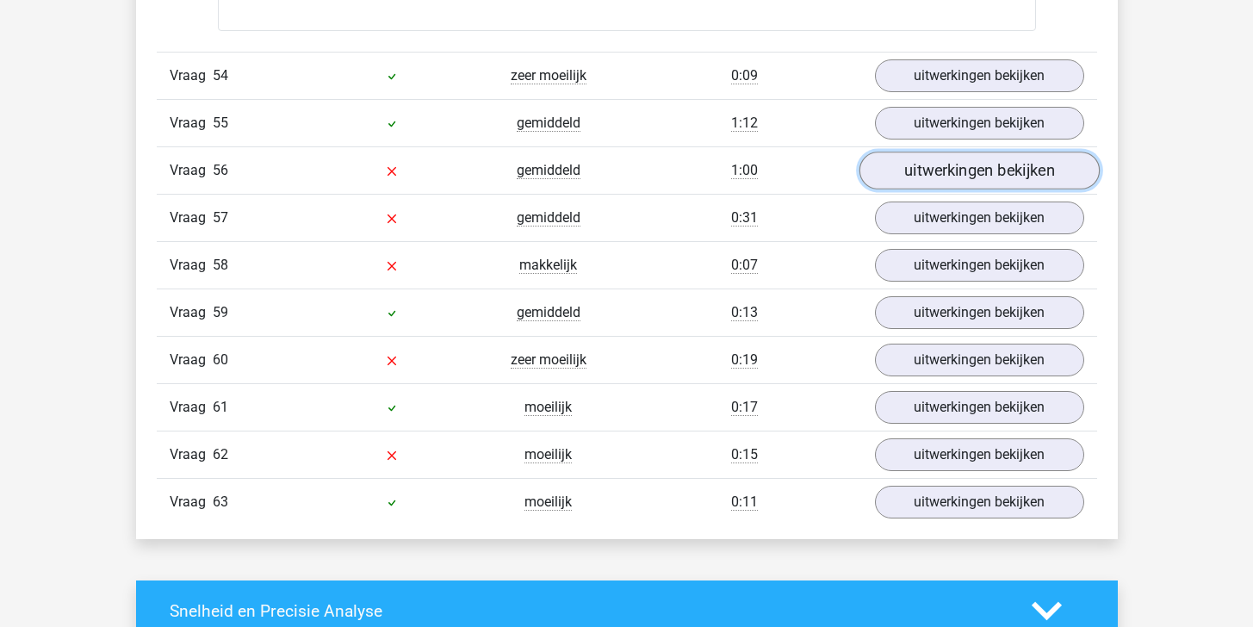
click at [978, 176] on link "uitwerkingen bekijken" at bounding box center [978, 171] width 240 height 38
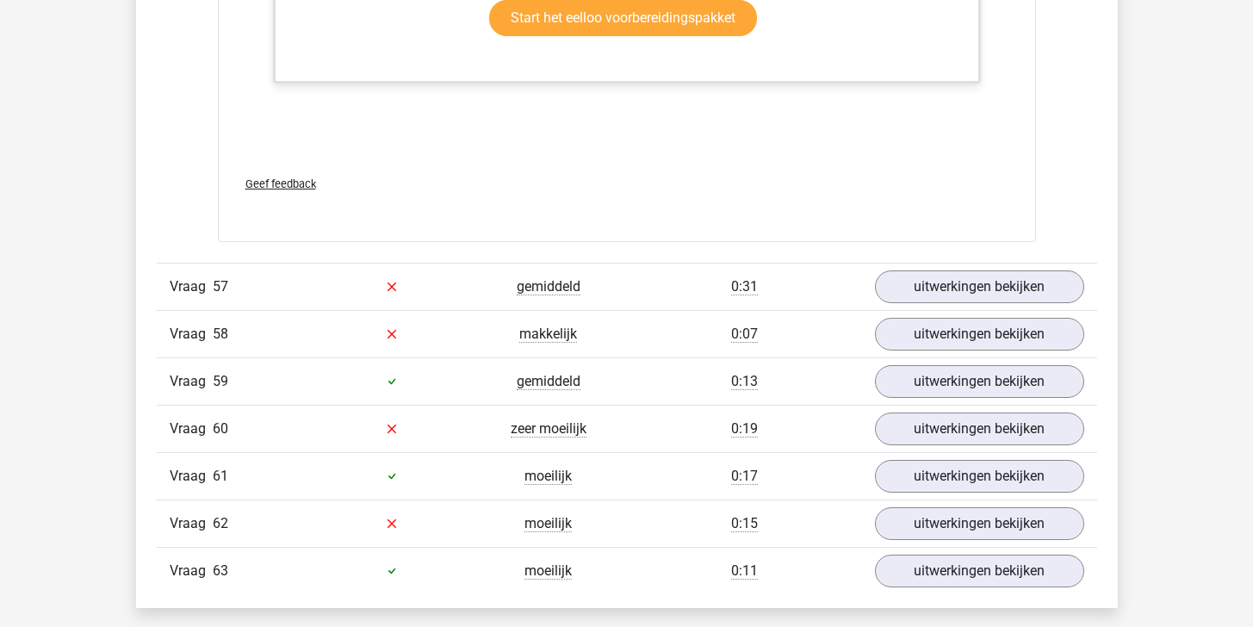
scroll to position [23590, 0]
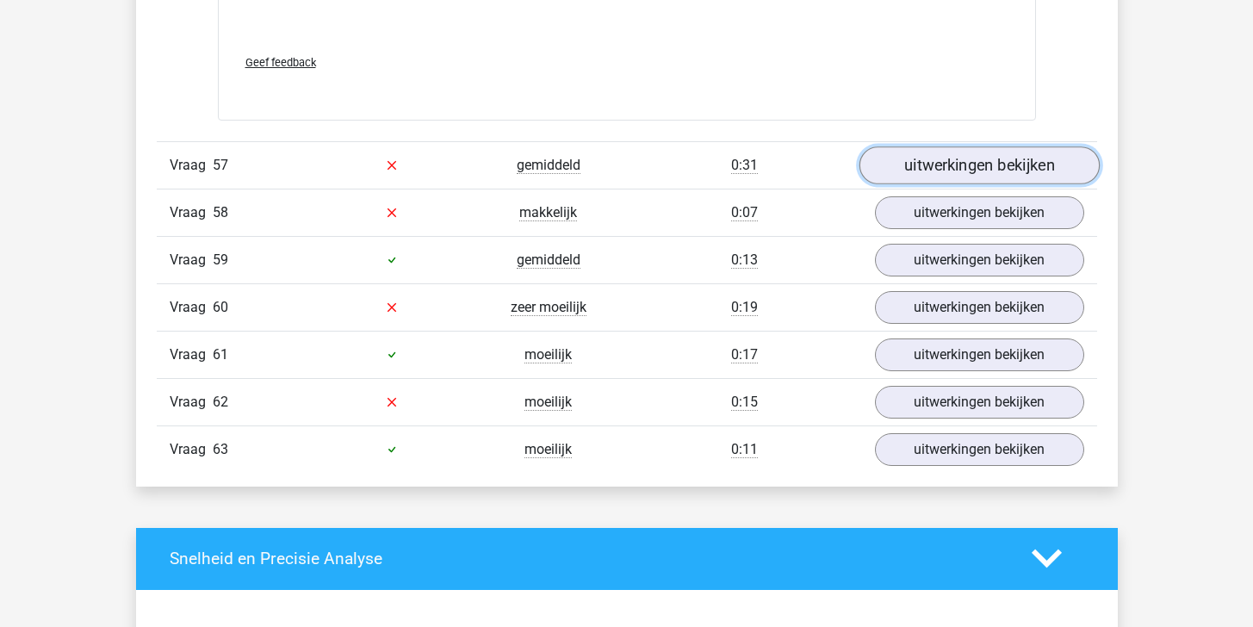
click at [977, 175] on link "uitwerkingen bekijken" at bounding box center [978, 165] width 240 height 38
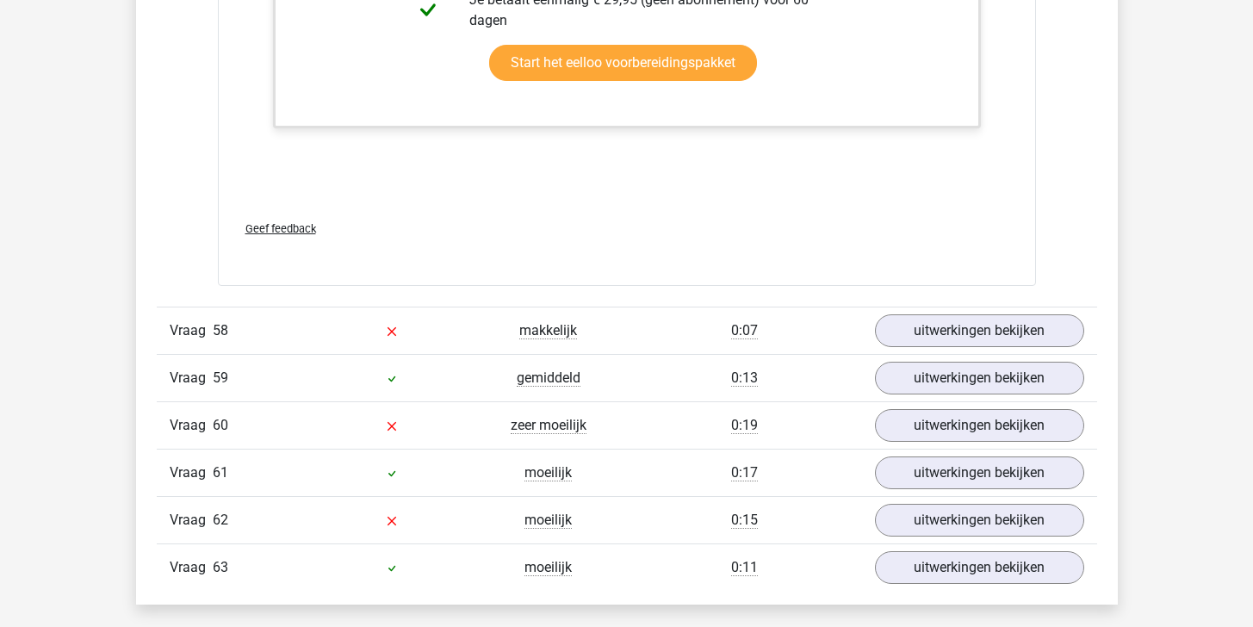
scroll to position [24636, 0]
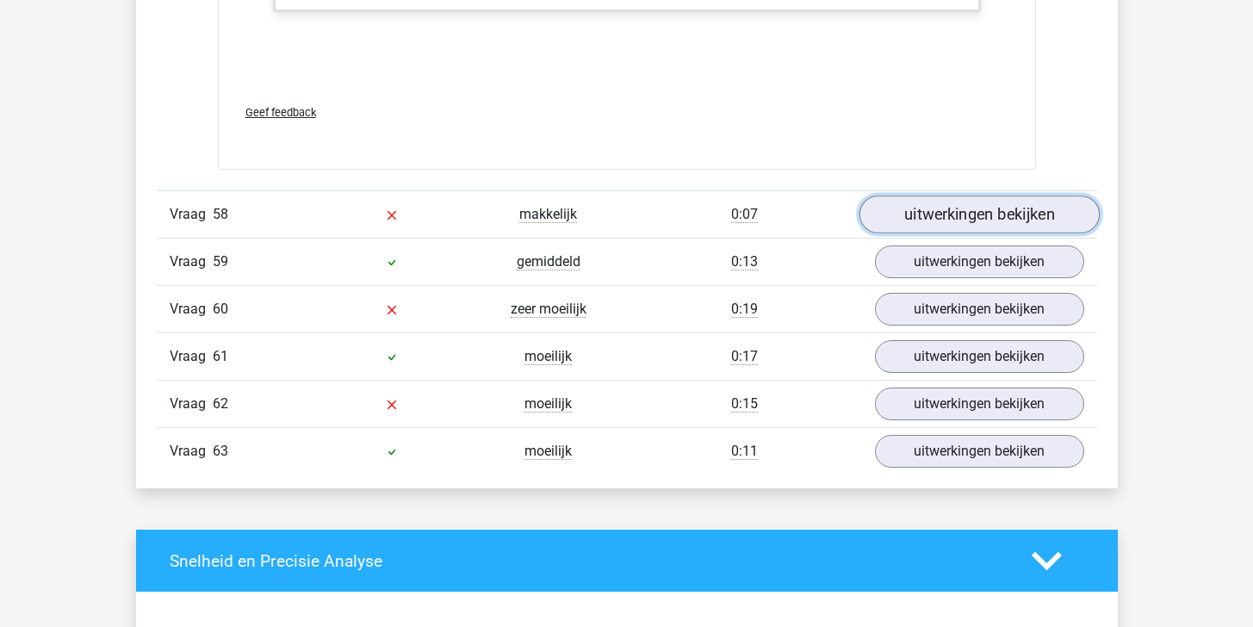
click at [984, 224] on link "uitwerkingen bekijken" at bounding box center [978, 214] width 240 height 38
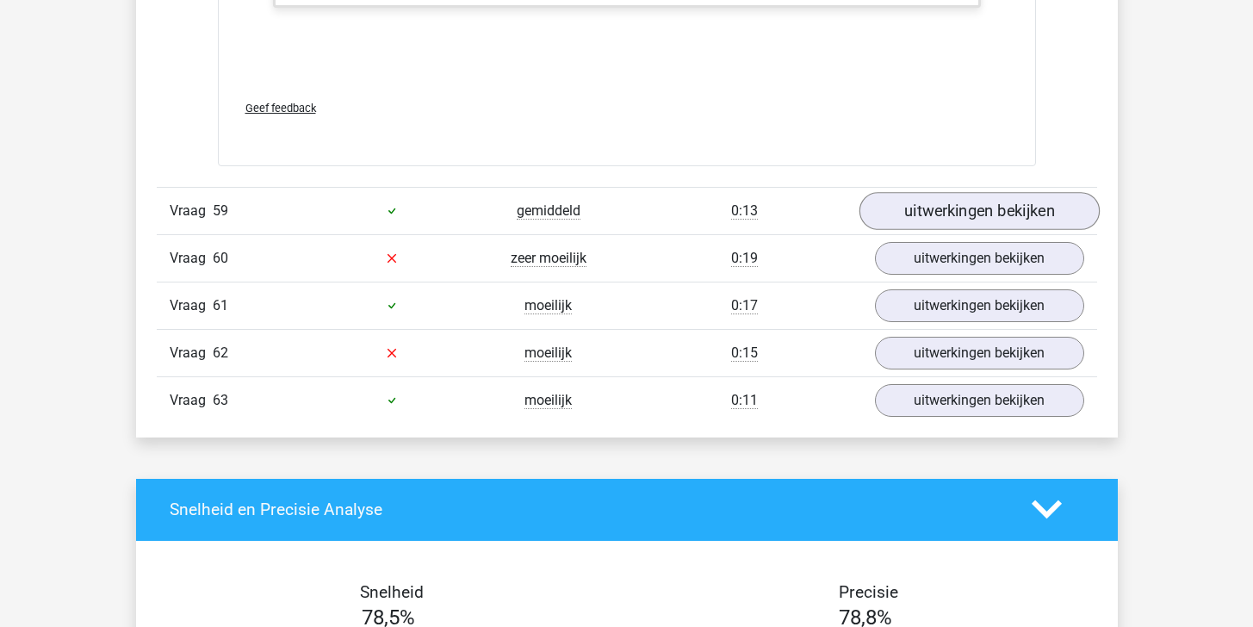
scroll to position [25546, 0]
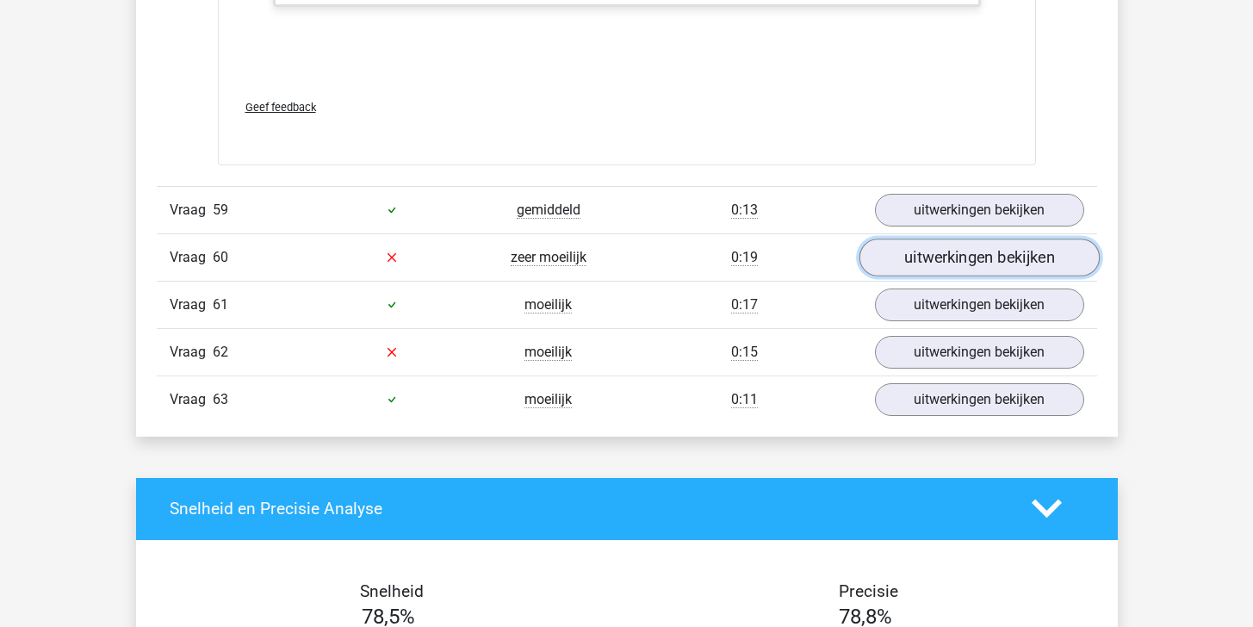
click at [959, 264] on link "uitwerkingen bekijken" at bounding box center [978, 257] width 240 height 38
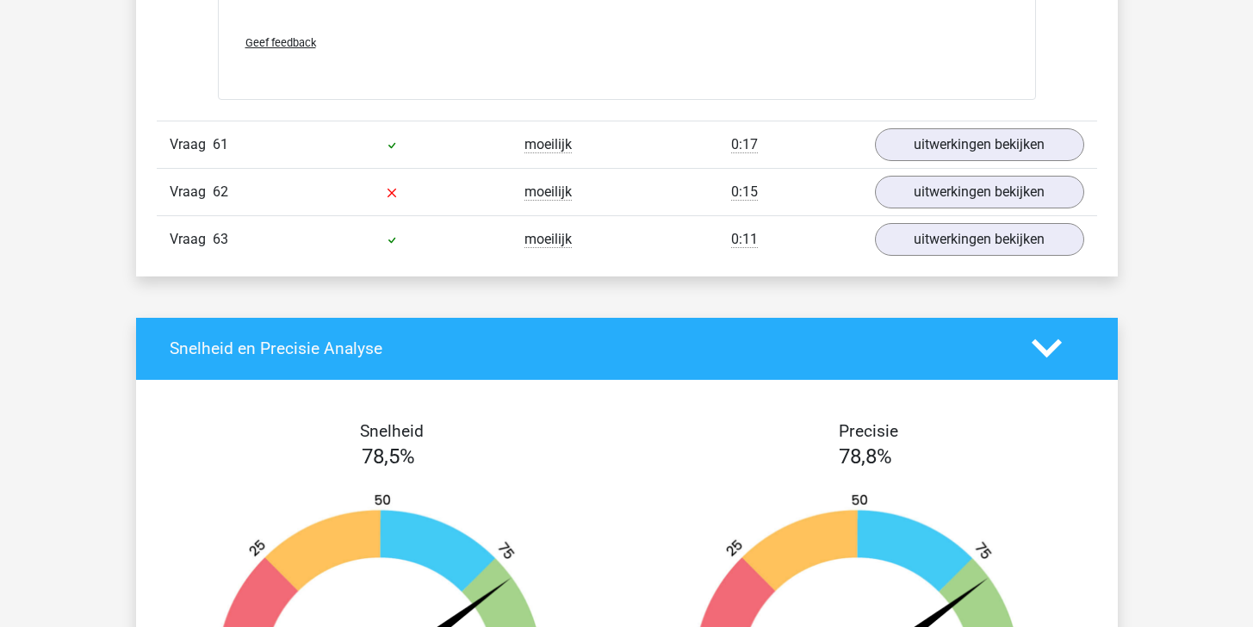
scroll to position [26650, 0]
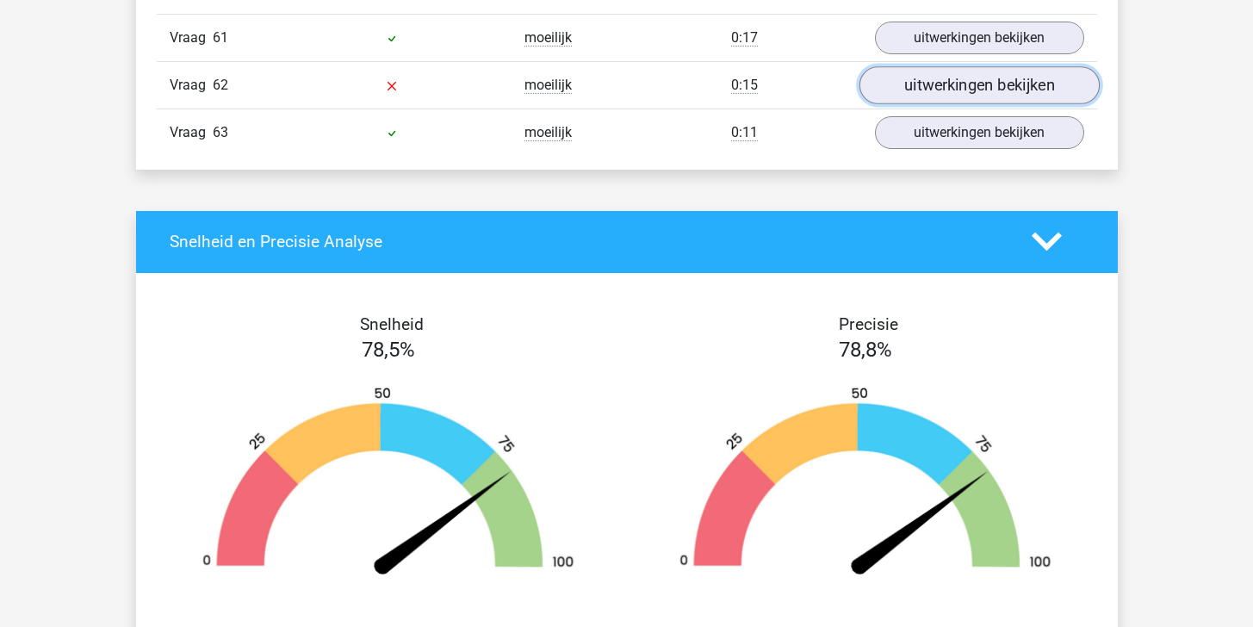
click at [959, 98] on link "uitwerkingen bekijken" at bounding box center [978, 85] width 240 height 38
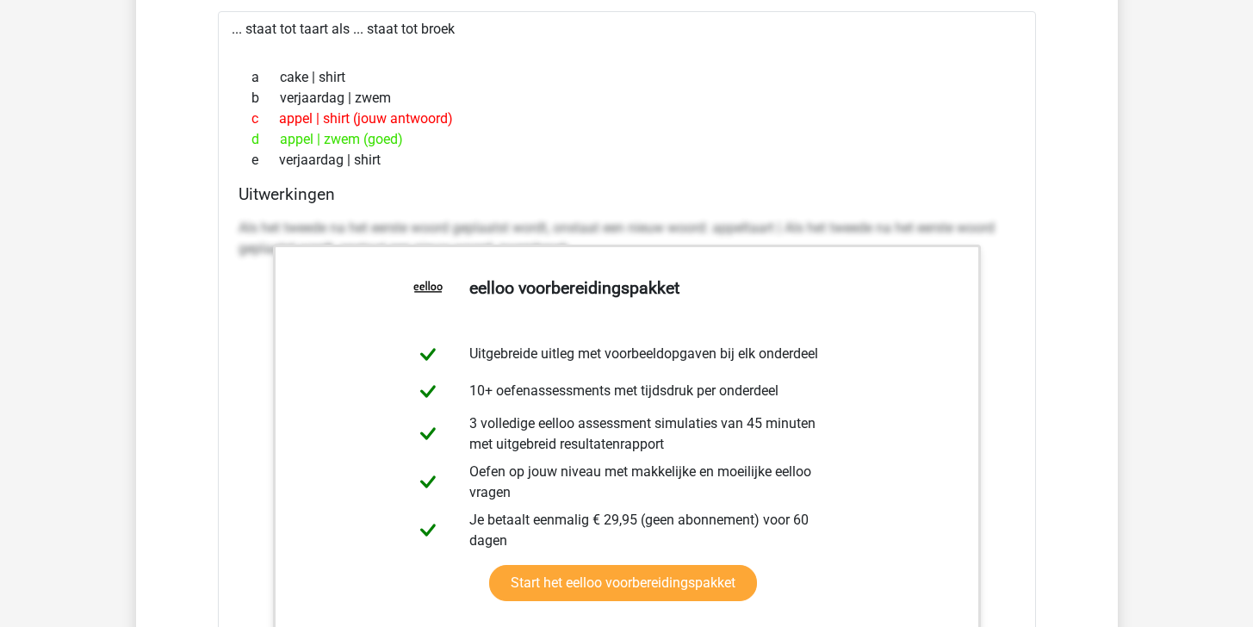
scroll to position [25358, 0]
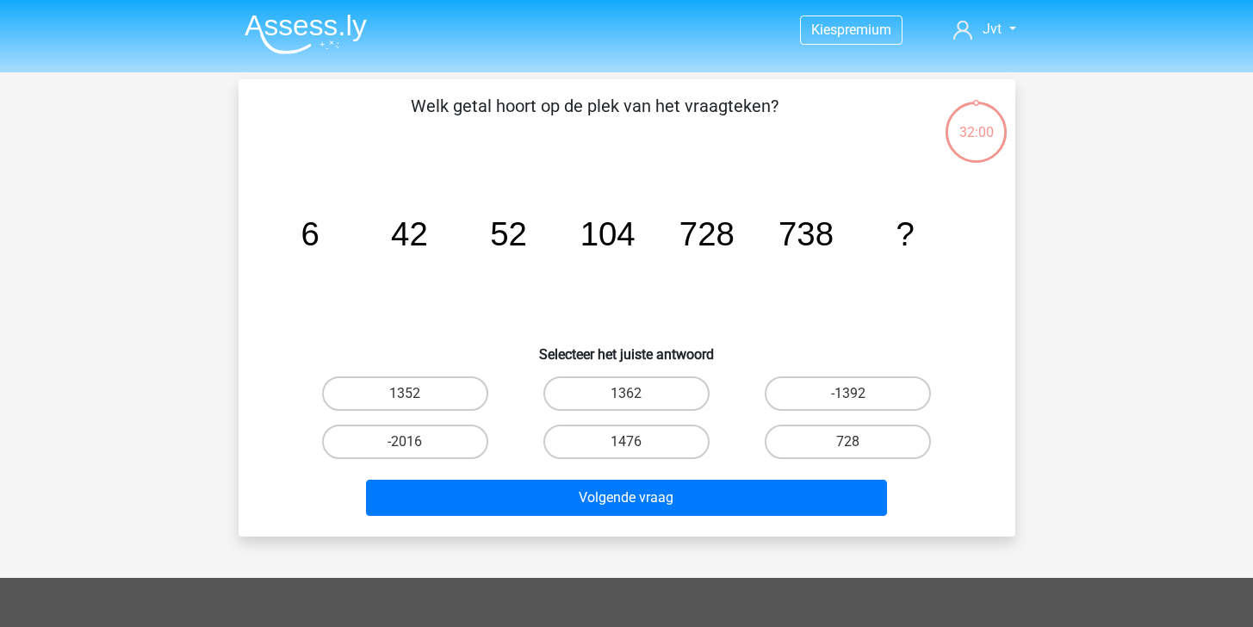
scroll to position [79, 0]
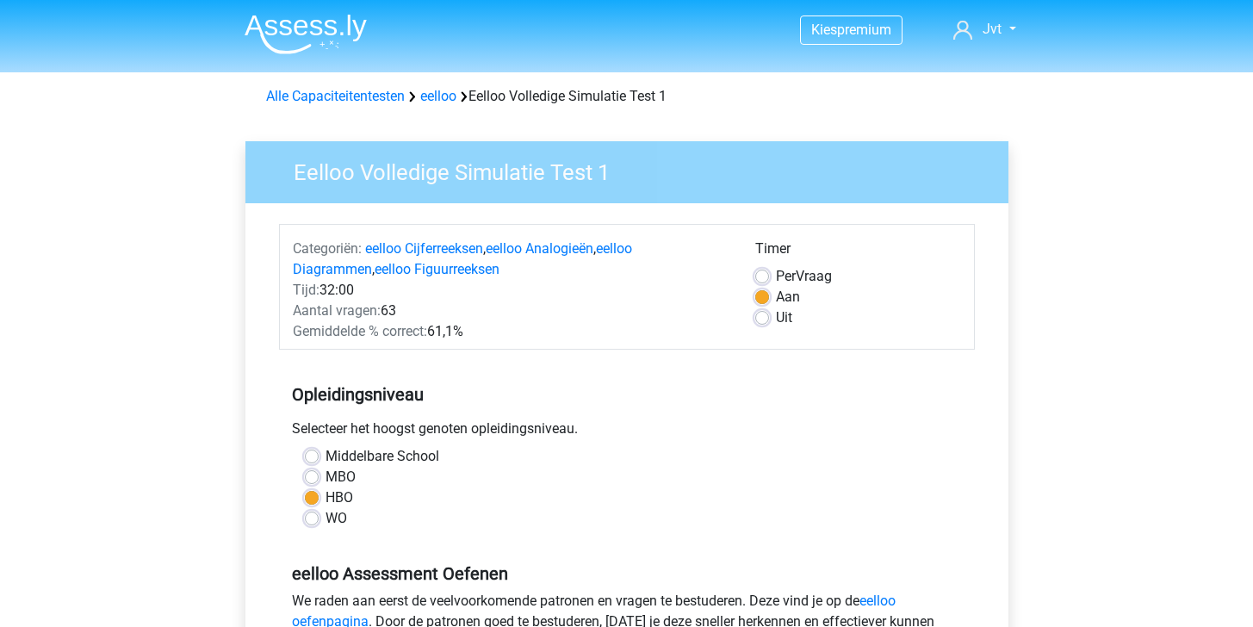
scroll to position [508, 0]
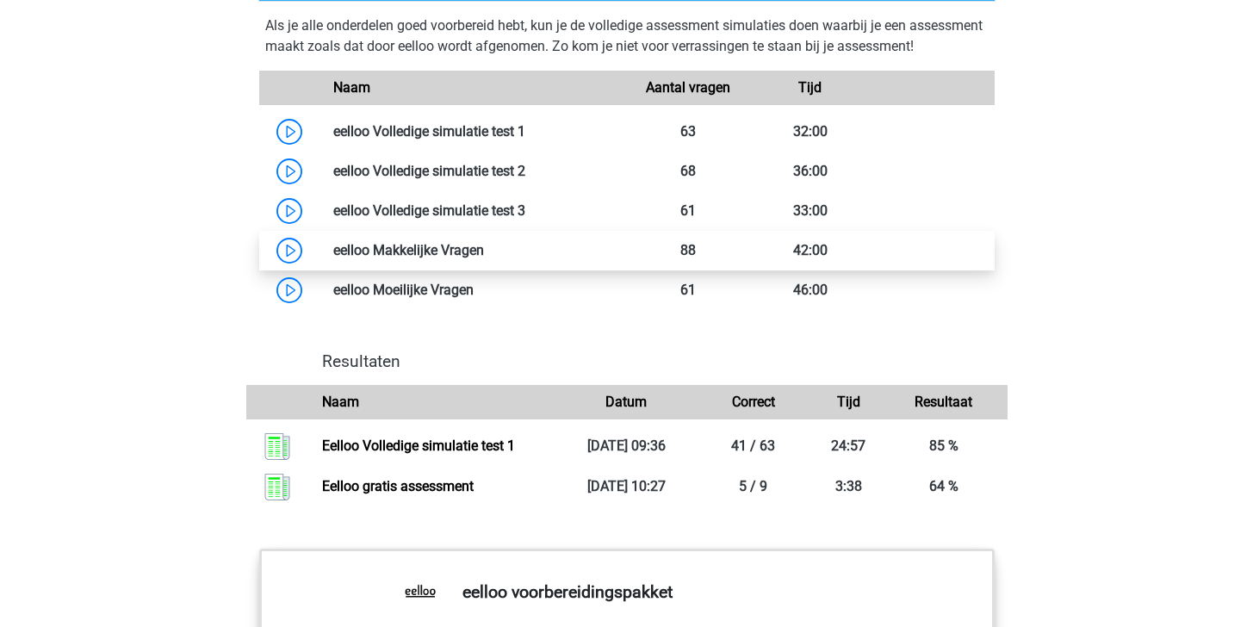
scroll to position [1433, 0]
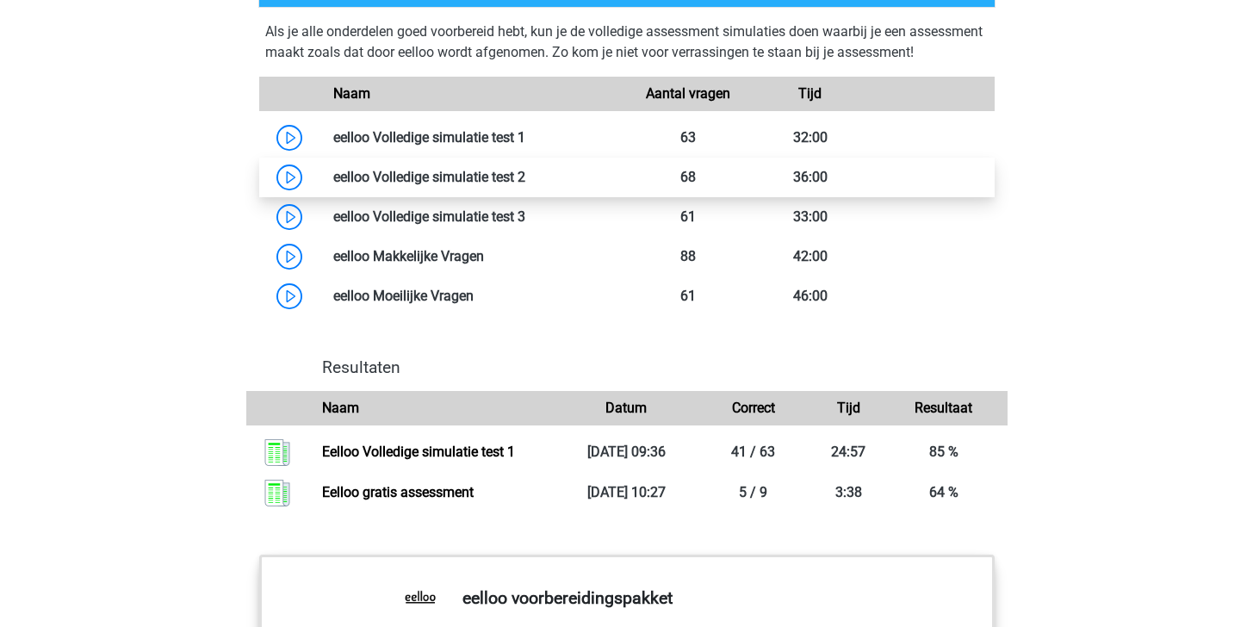
click at [525, 185] on link at bounding box center [525, 177] width 0 height 16
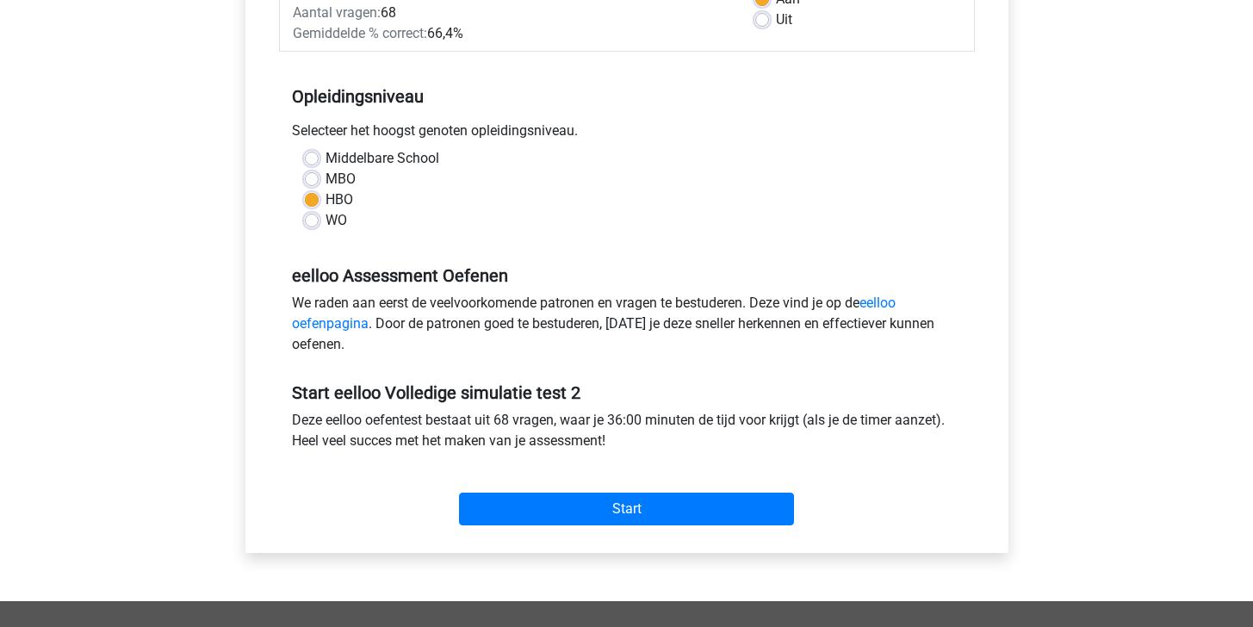
scroll to position [307, 0]
